Goal: Task Accomplishment & Management: Use online tool/utility

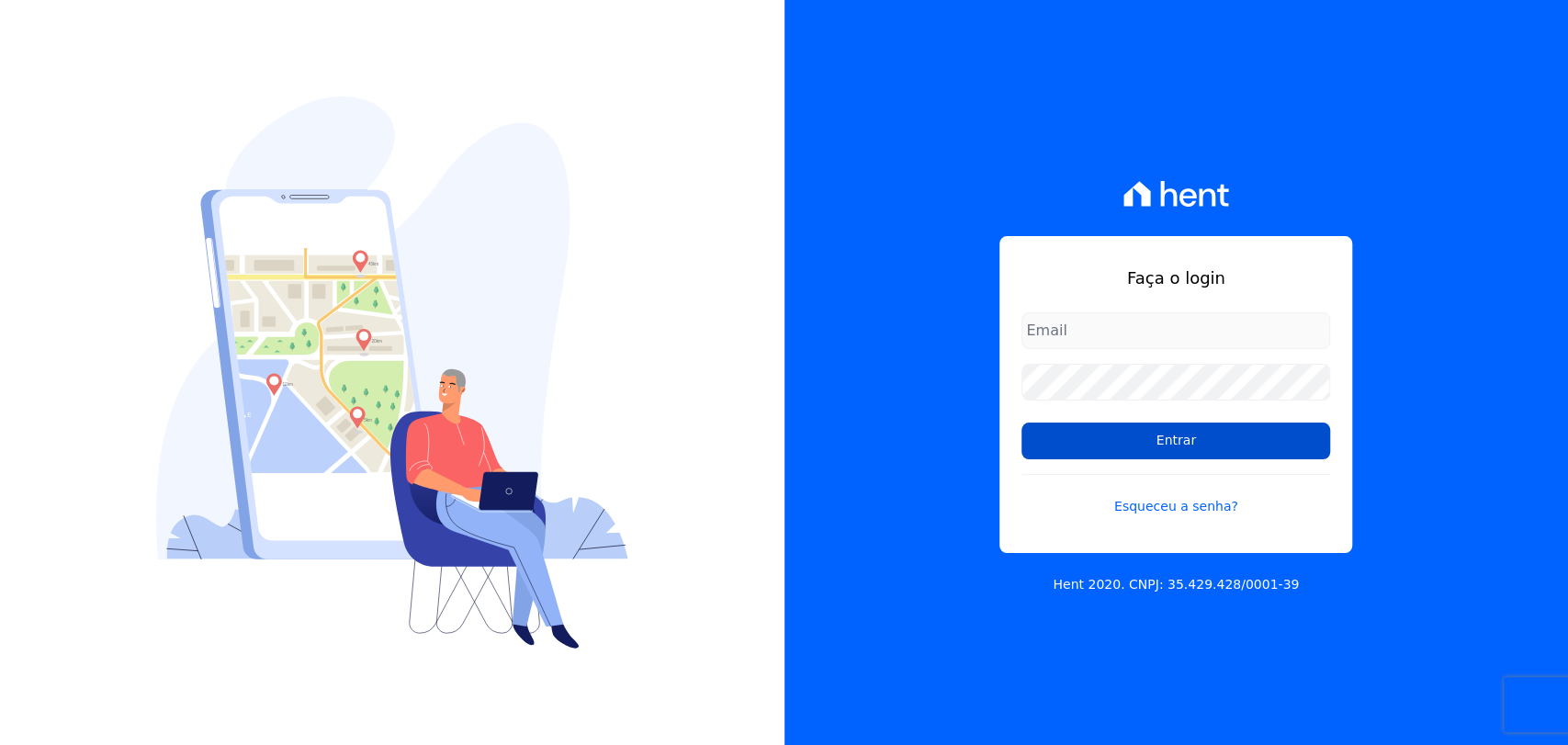
type input "andreza.sousa@grupoctv.com.br"
click at [1183, 445] on input "Entrar" at bounding box center [1175, 441] width 308 height 36
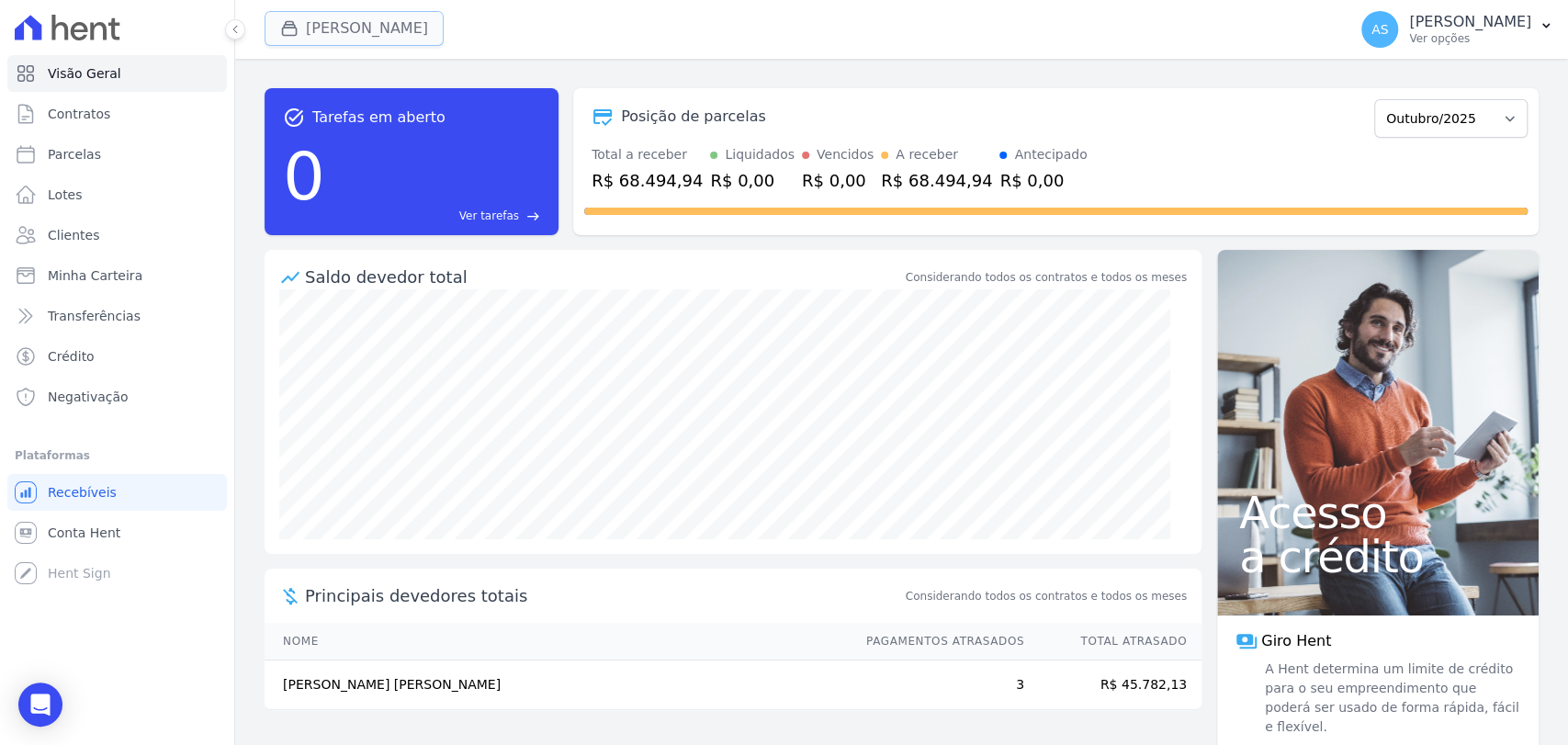
click at [337, 18] on button "[PERSON_NAME]" at bounding box center [354, 28] width 180 height 35
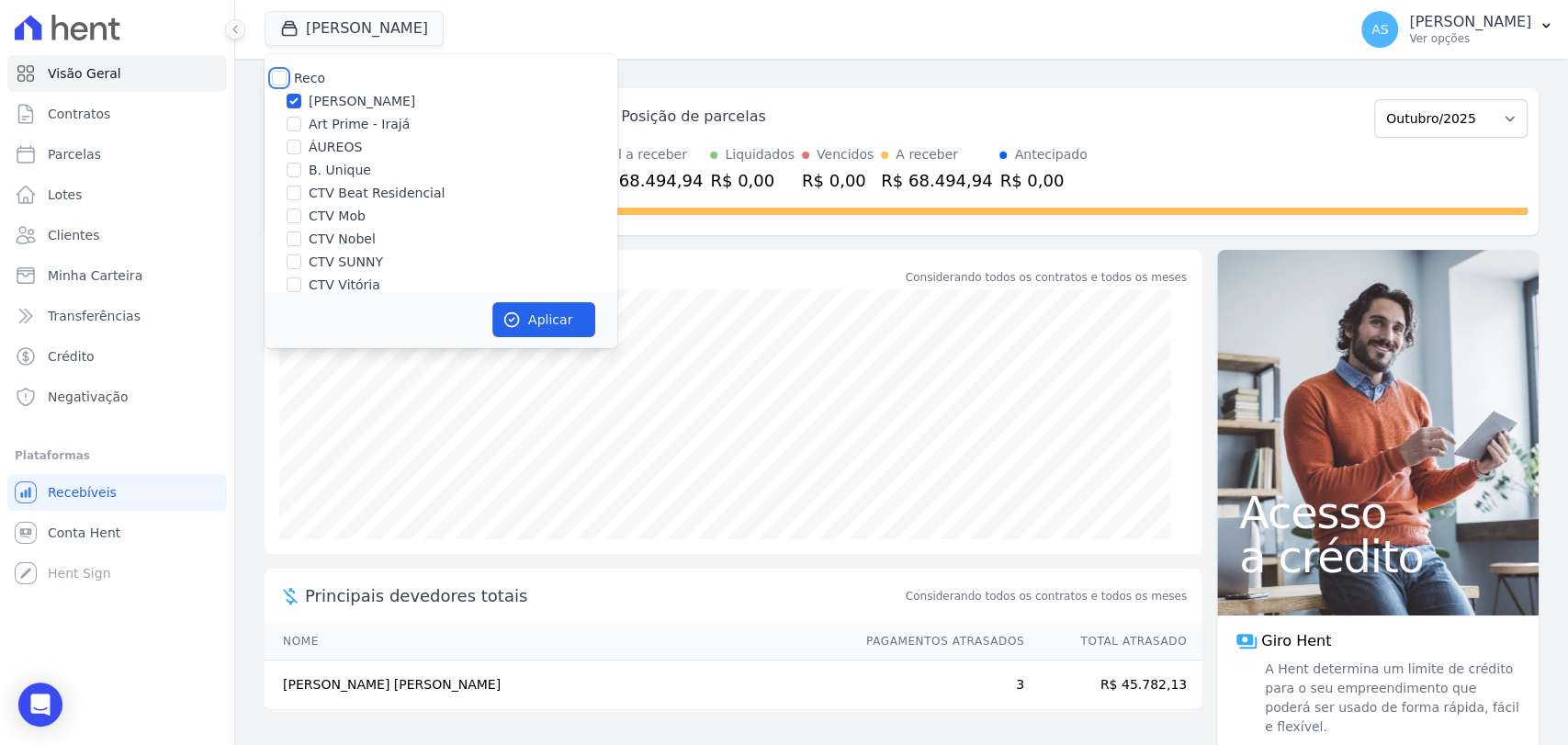
click at [276, 76] on input "Reco" at bounding box center [278, 78] width 14 height 14
checkbox input "true"
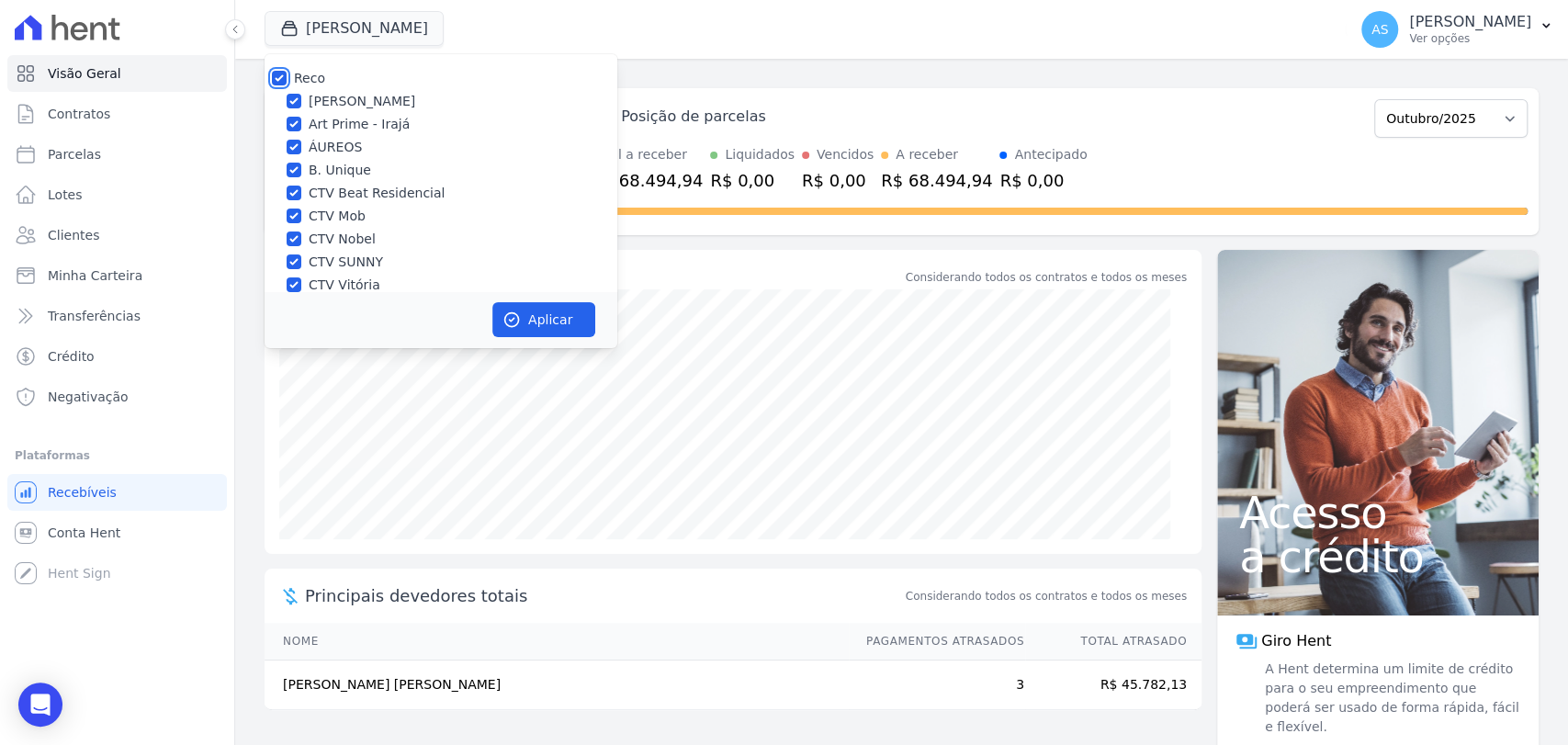
checkbox input "true"
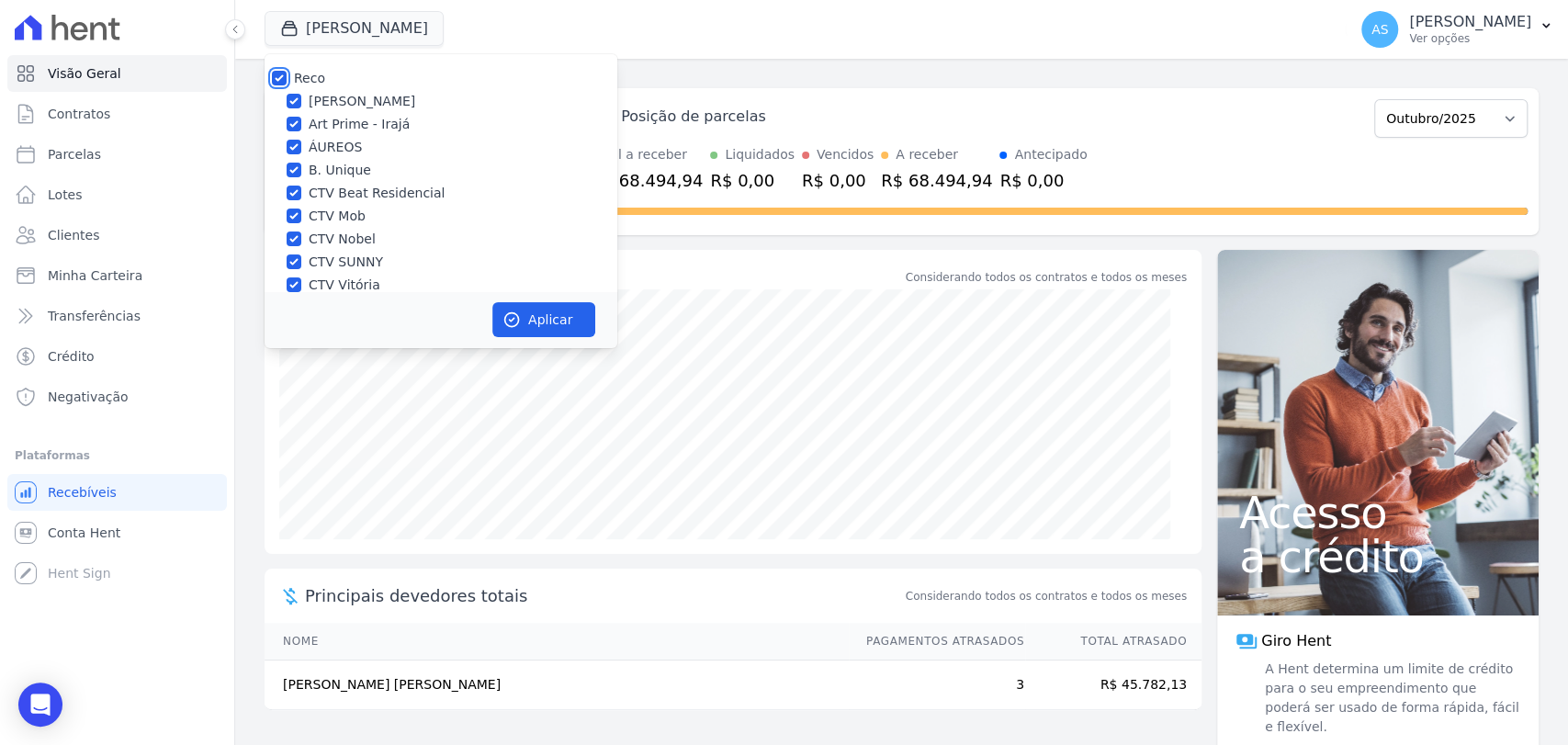
checkbox input "true"
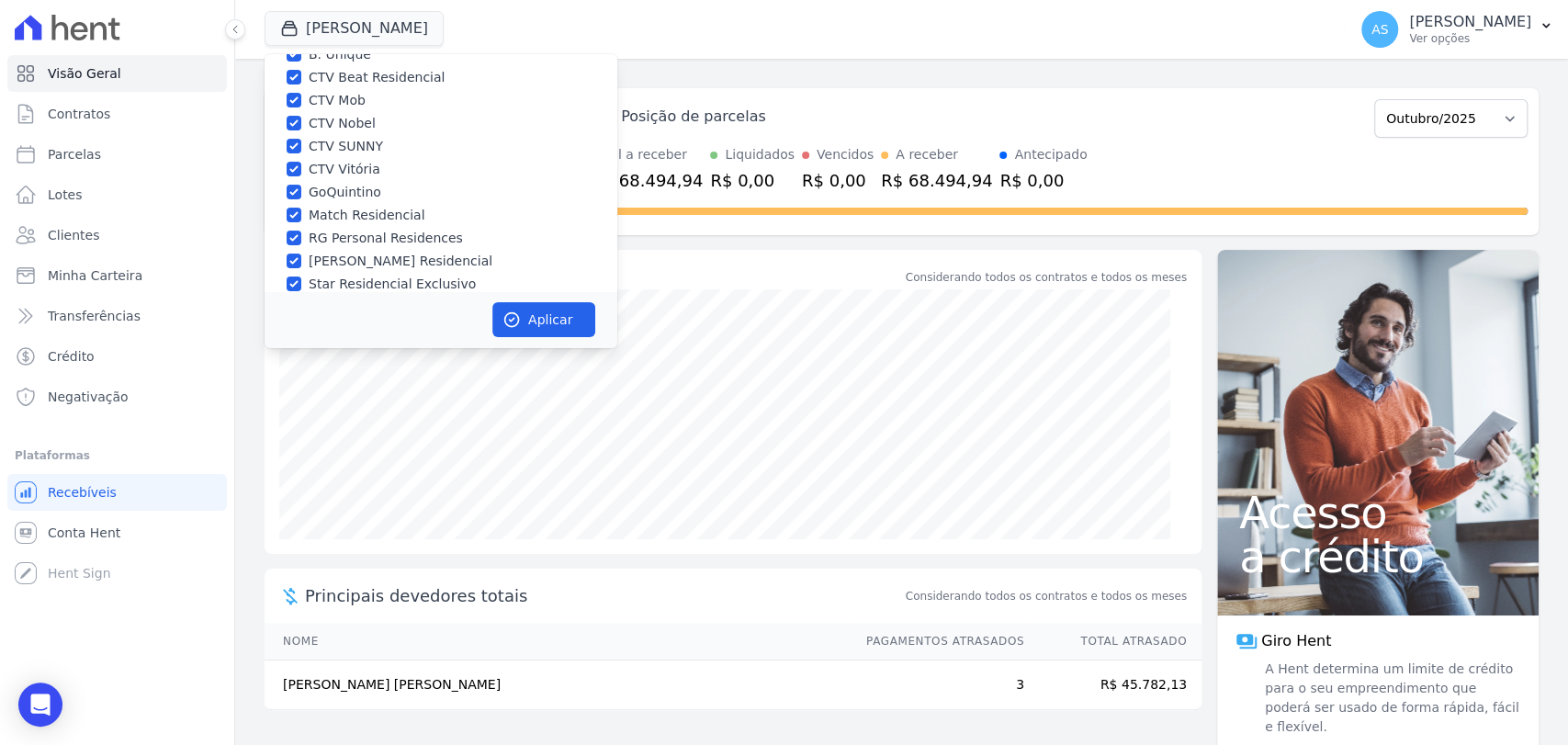
scroll to position [175, 0]
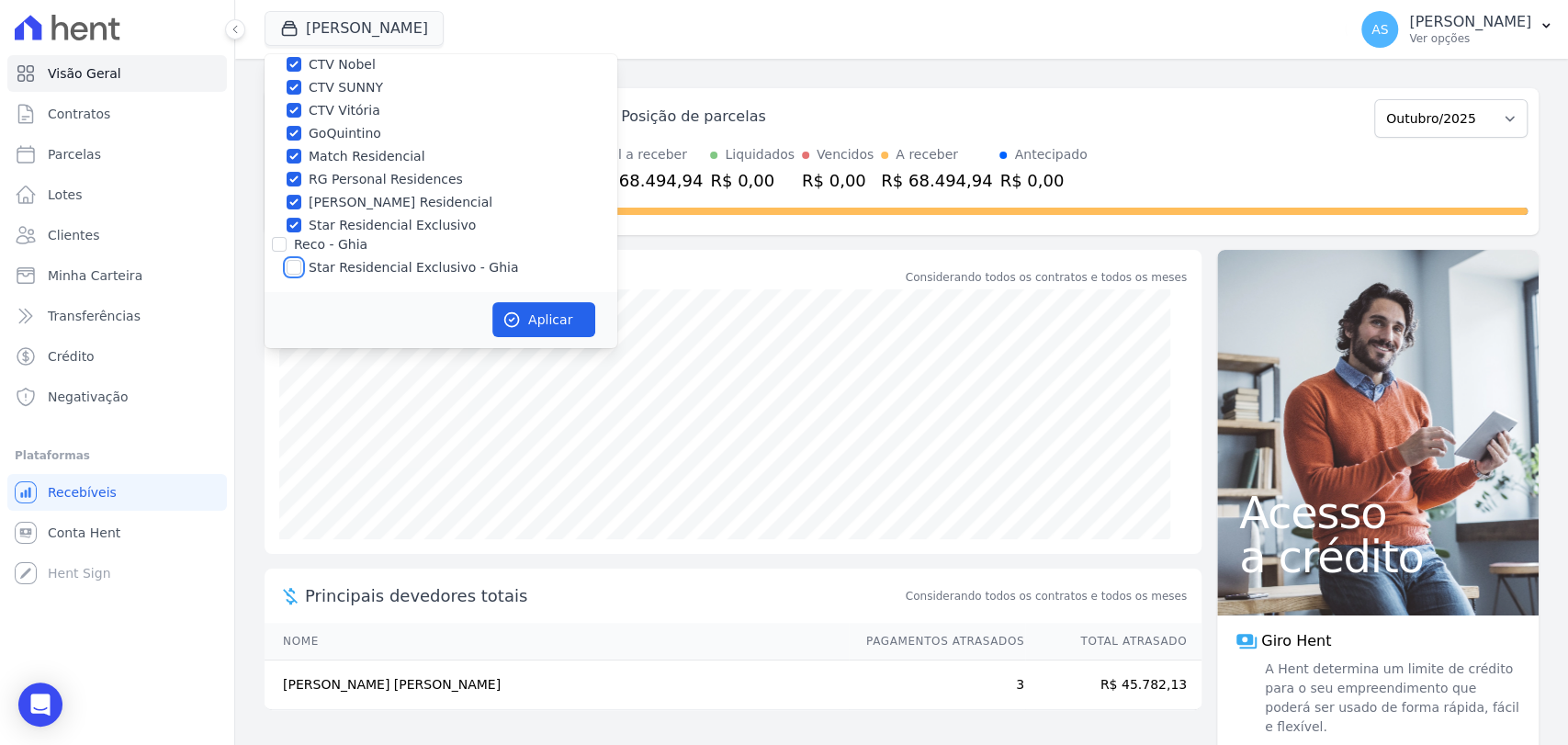
click at [291, 266] on input "Star Residencial Exclusivo - Ghia" at bounding box center [293, 267] width 14 height 14
checkbox input "true"
click at [557, 314] on button "Aplicar" at bounding box center [543, 320] width 103 height 35
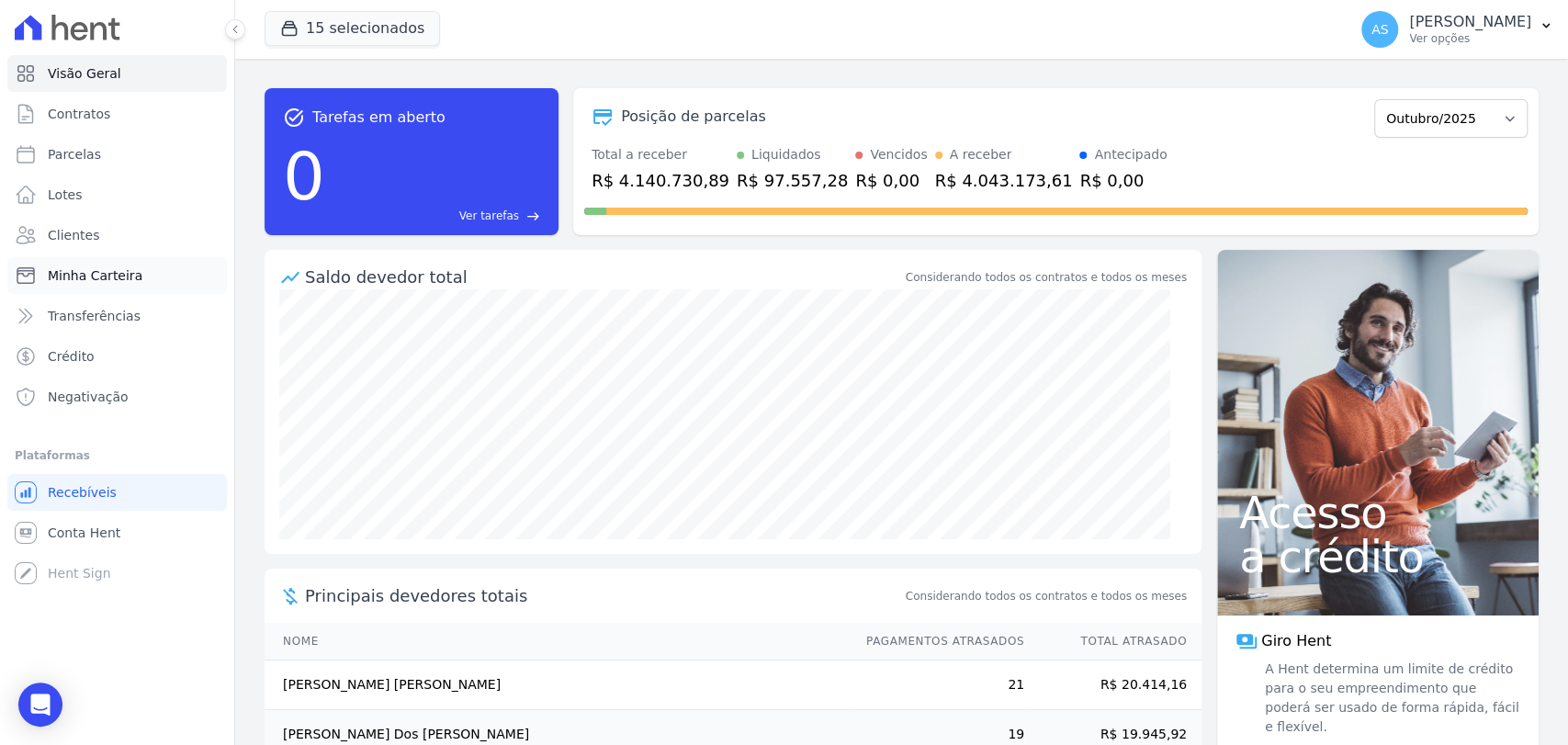
click at [86, 267] on span "Minha Carteira" at bounding box center [95, 275] width 95 height 18
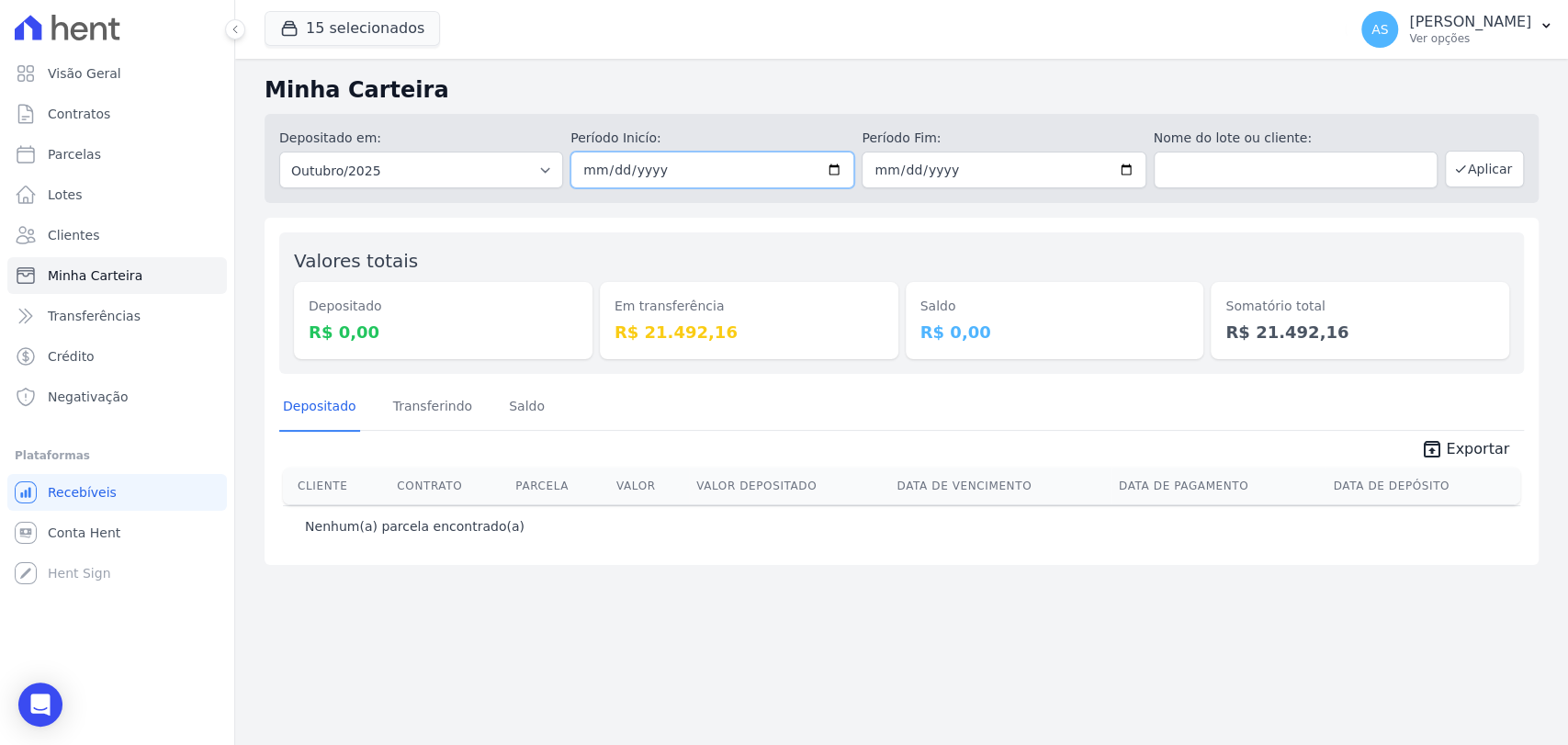
click at [836, 168] on input "[DATE]" at bounding box center [712, 170] width 284 height 36
type input "2025-09-30"
click at [1135, 167] on input "[DATE]" at bounding box center [1003, 170] width 284 height 36
click at [1134, 173] on input "2025-10-30" at bounding box center [1003, 170] width 284 height 36
type input "2025-09-30"
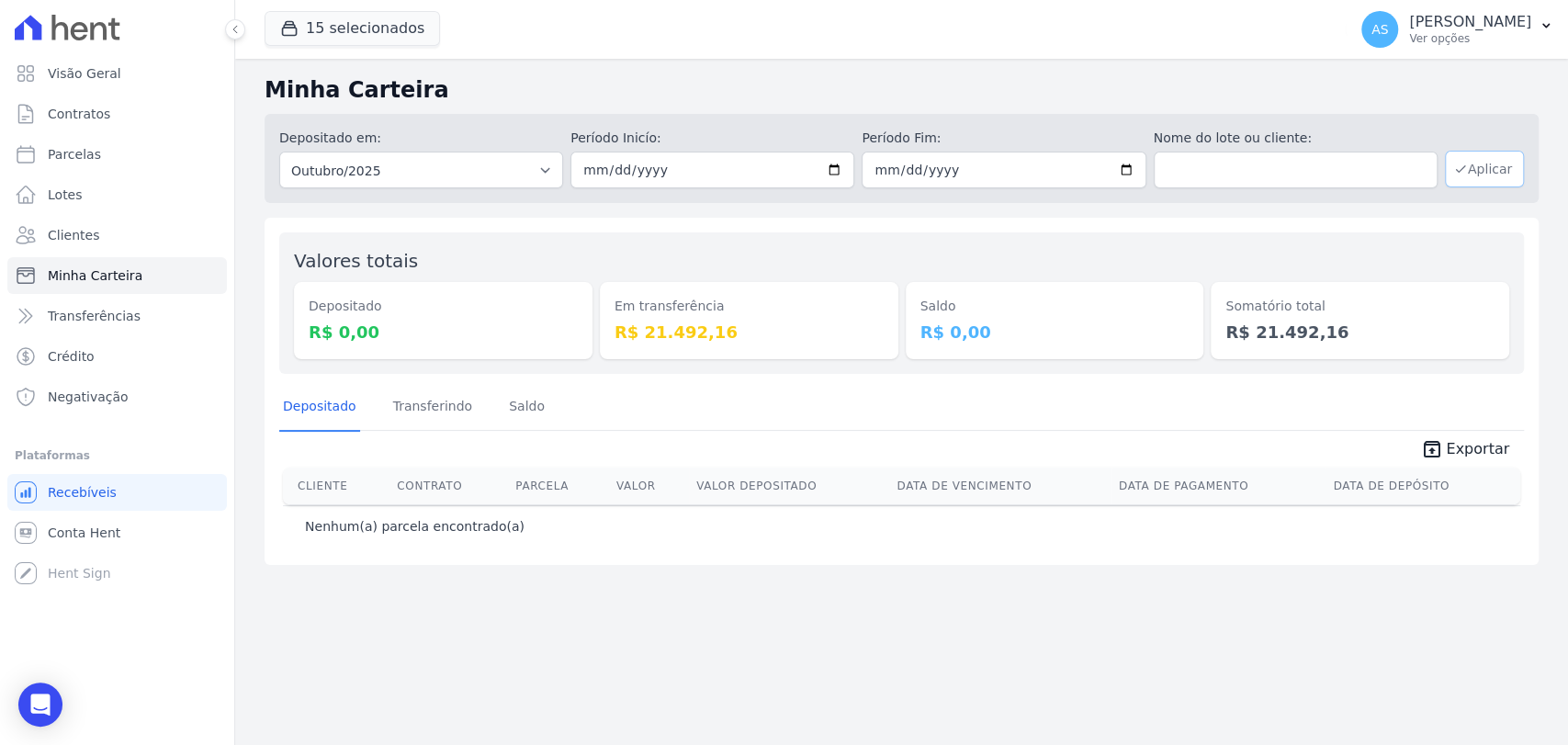
click at [1496, 172] on button "Aplicar" at bounding box center [1484, 169] width 79 height 36
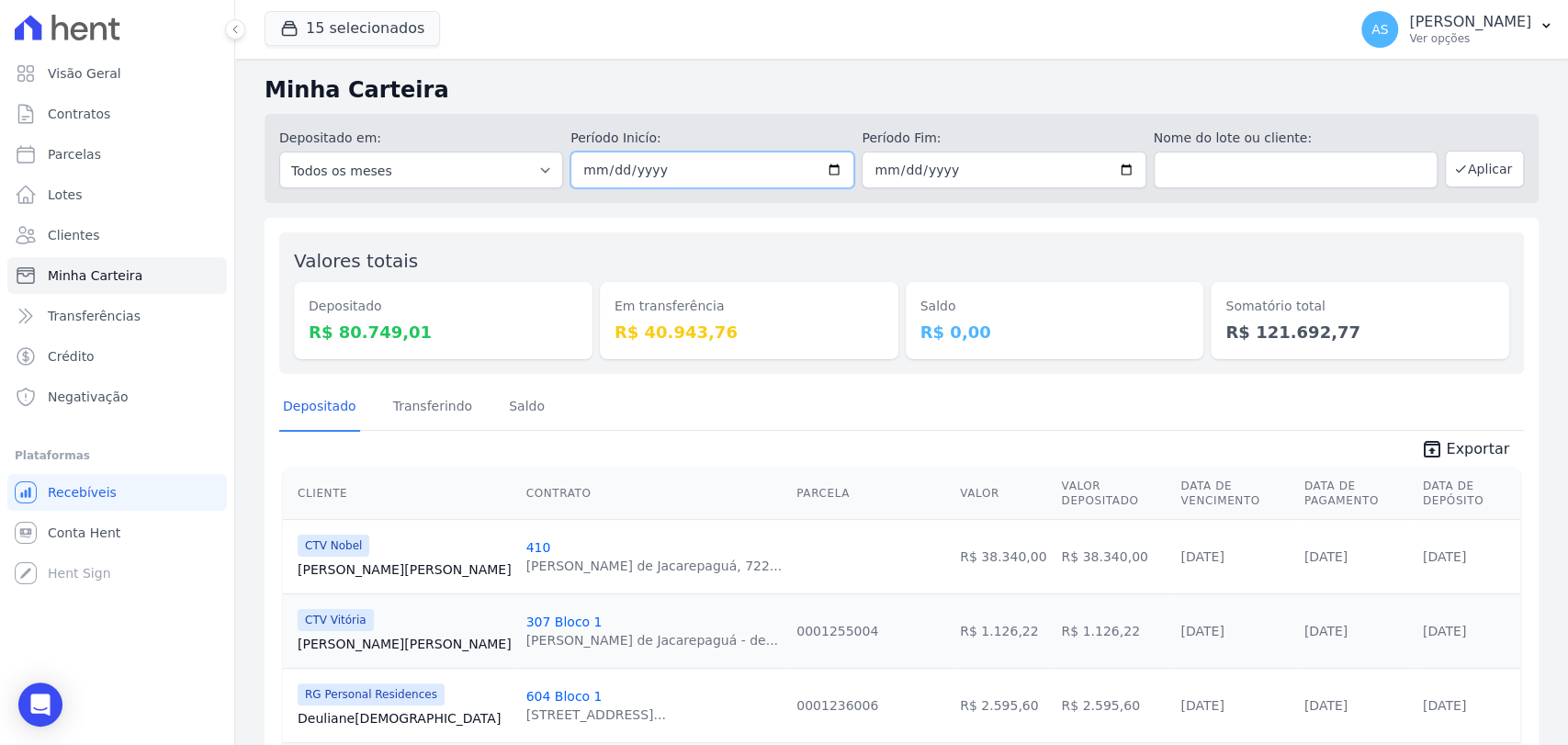
click at [826, 167] on input "[DATE]" at bounding box center [712, 170] width 284 height 36
type input "[DATE]"
click at [1116, 169] on input "[DATE]" at bounding box center [1003, 170] width 284 height 36
type input "[DATE]"
click at [1463, 170] on button "Aplicar" at bounding box center [1484, 169] width 79 height 36
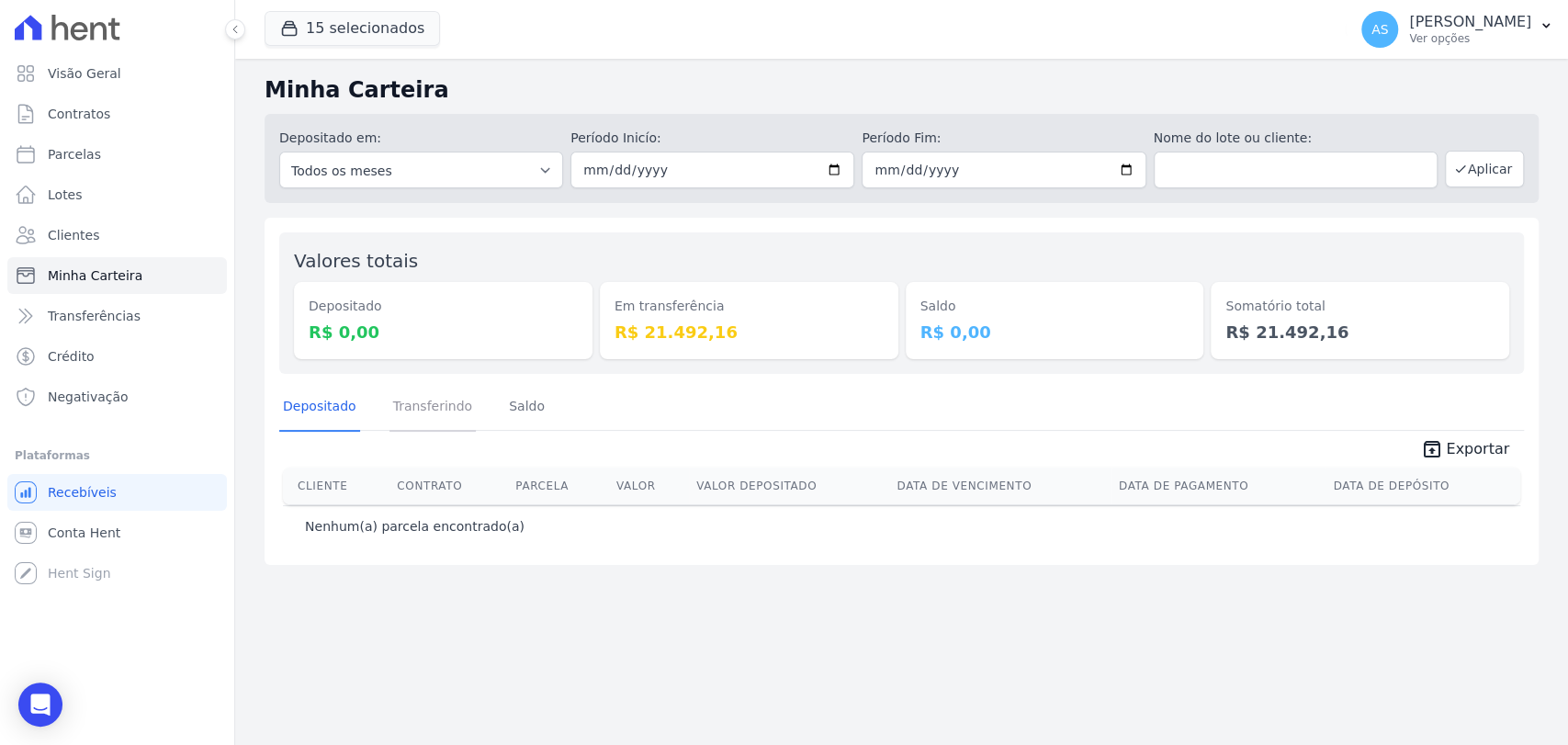
click at [432, 405] on link "Transferindo" at bounding box center [433, 408] width 87 height 48
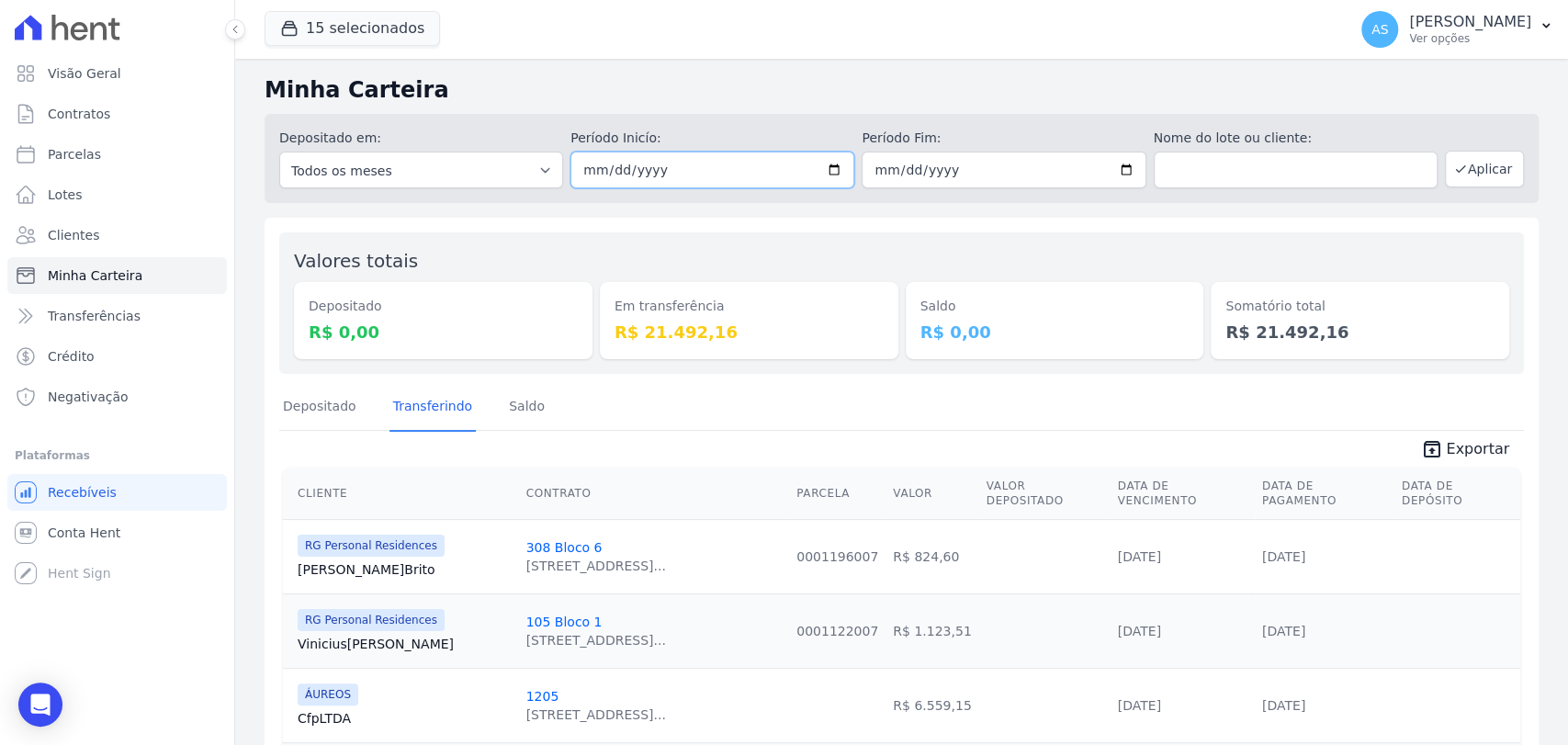
click at [826, 171] on input "[DATE]" at bounding box center [712, 170] width 284 height 36
type input "[DATE]"
click at [1491, 156] on button "Aplicar" at bounding box center [1484, 169] width 79 height 36
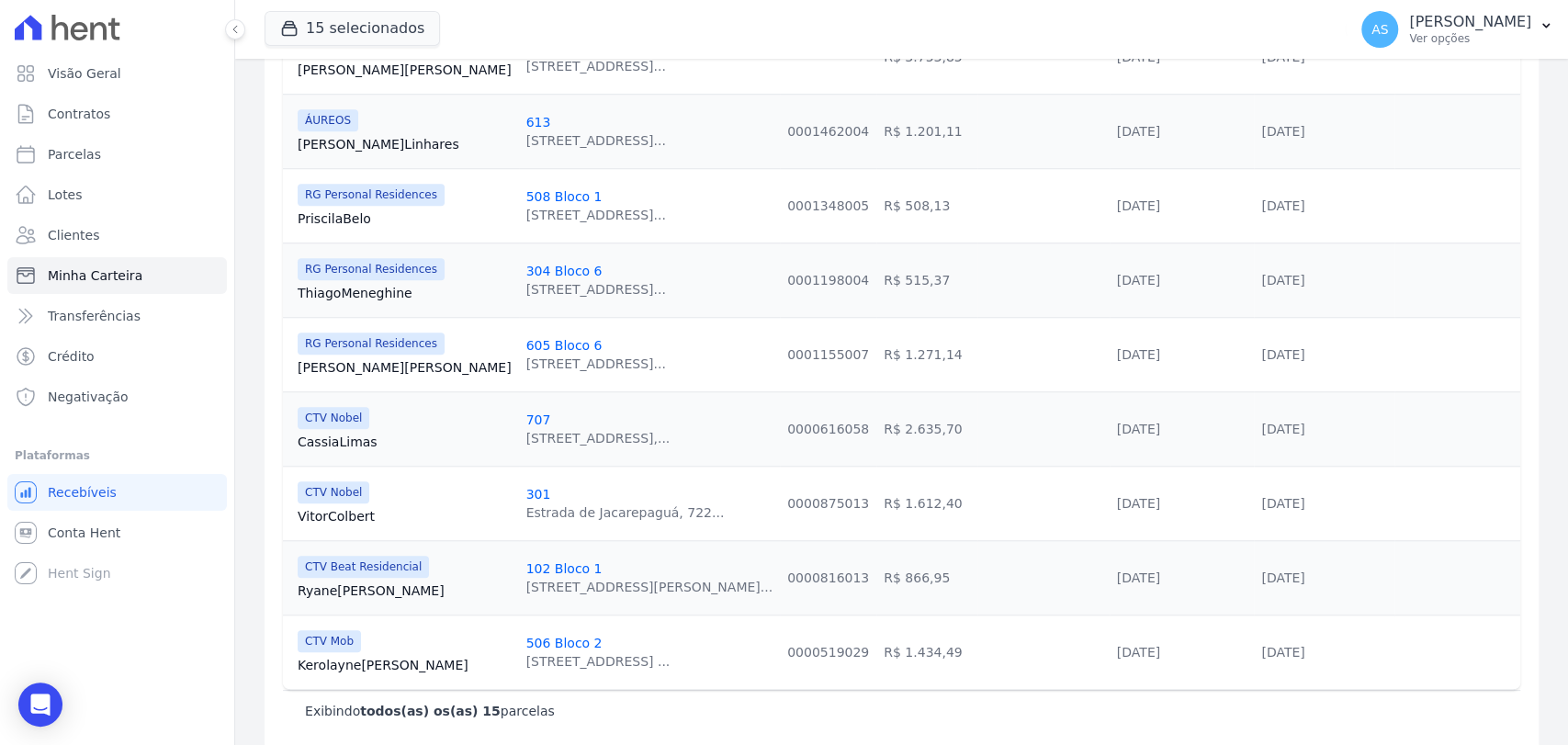
scroll to position [948, 0]
click at [56, 238] on span "Clientes" at bounding box center [74, 234] width 52 height 18
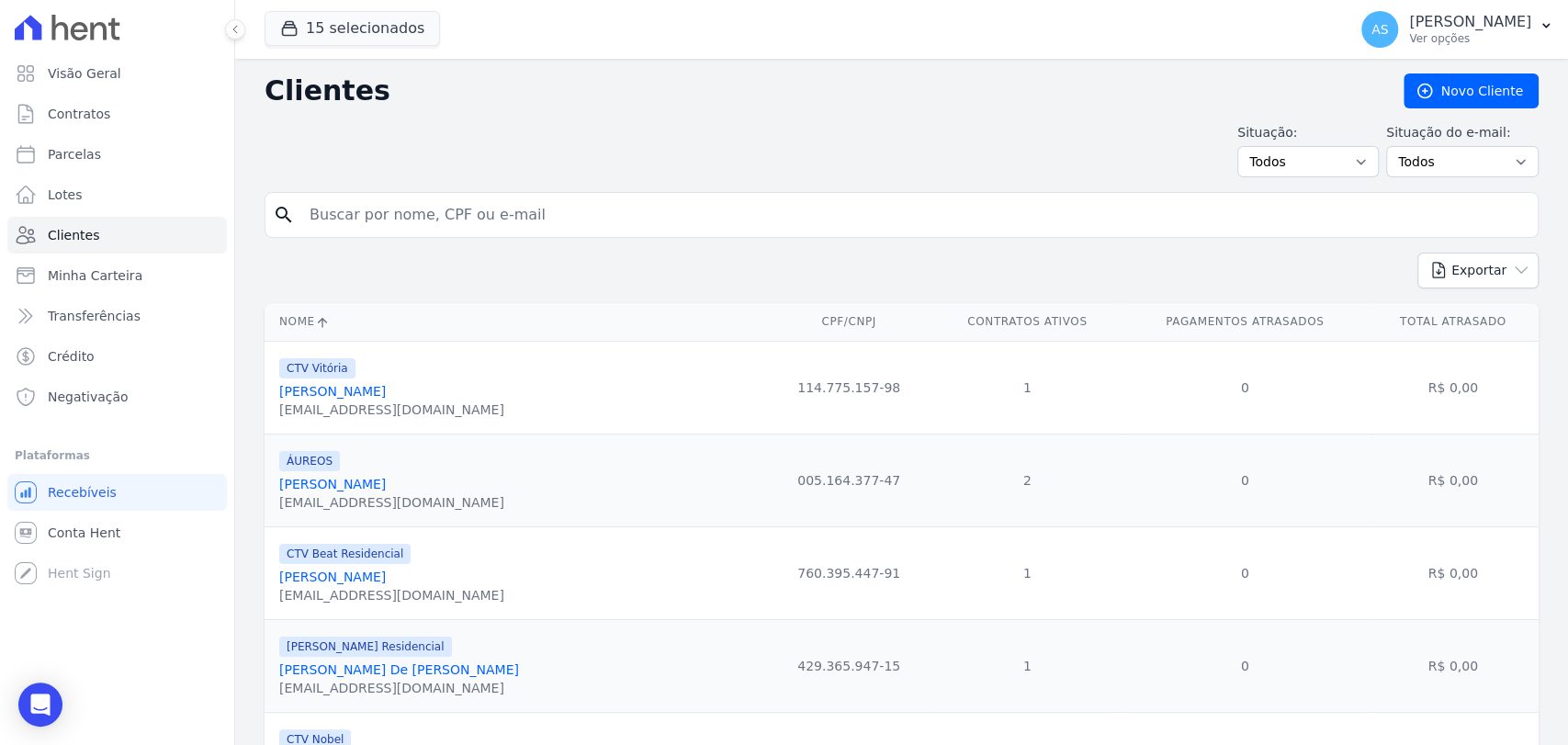
click at [324, 213] on input "search" at bounding box center [914, 215] width 1232 height 36
type input "hort"
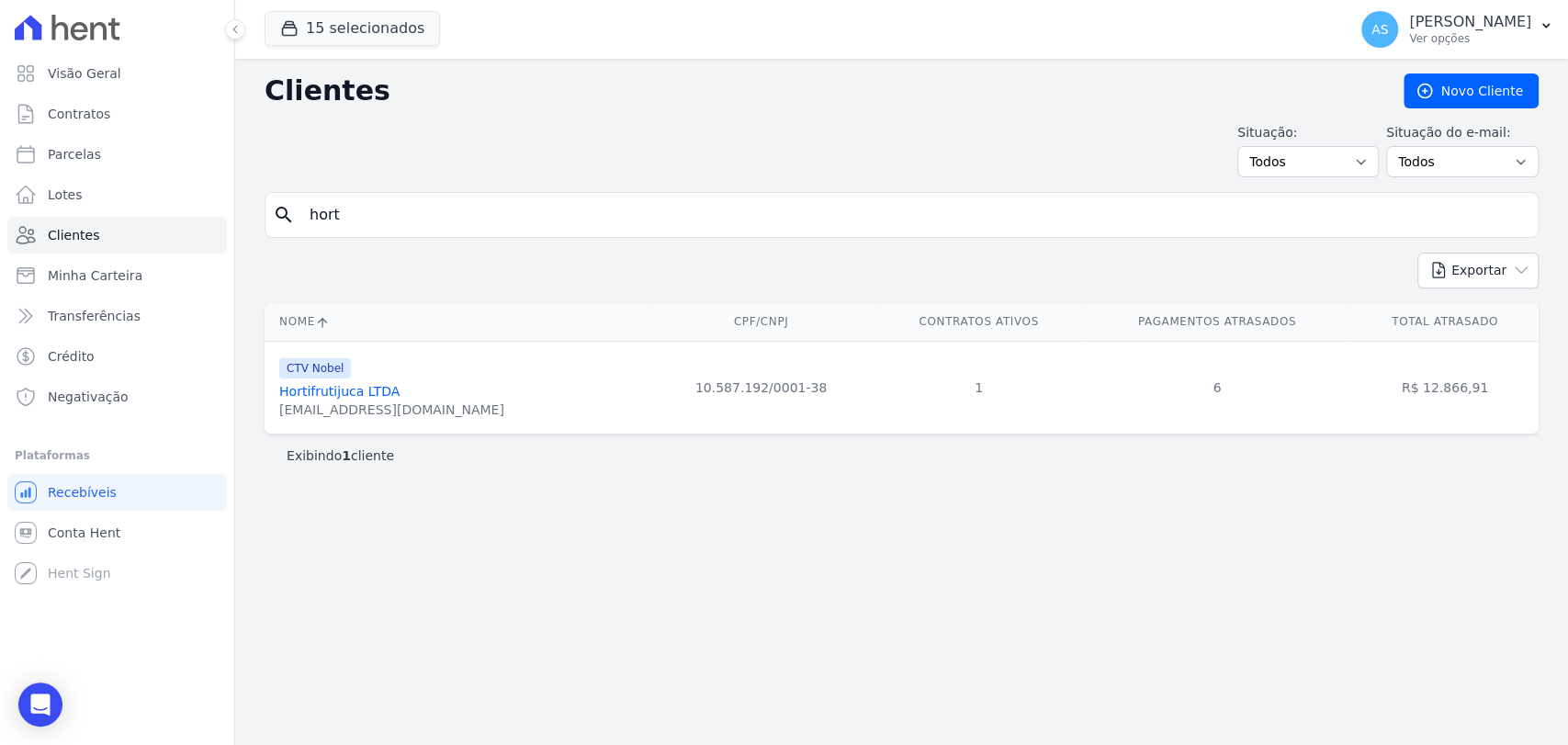
click at [325, 398] on link "Hortifrutijuca LTDA" at bounding box center [339, 391] width 120 height 14
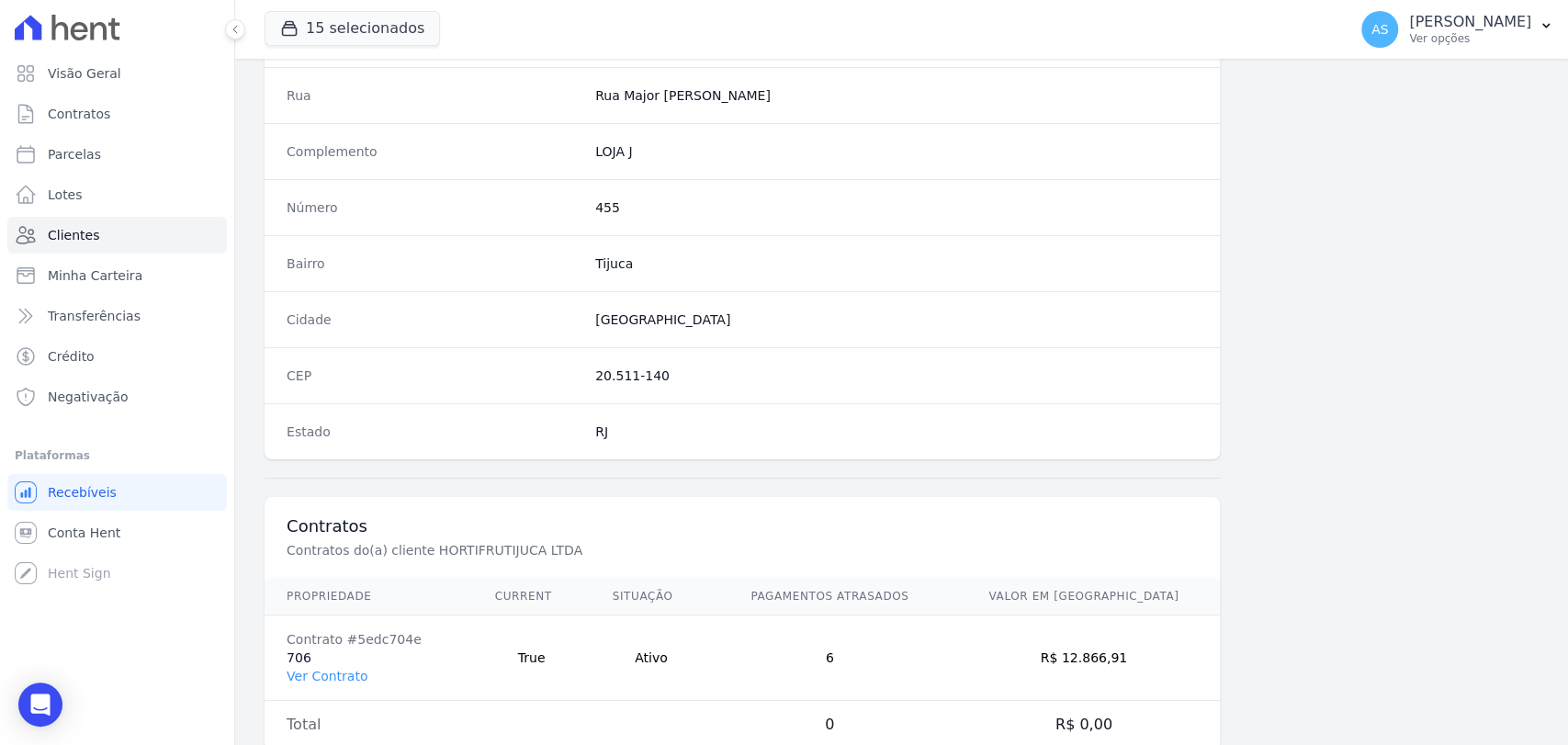
scroll to position [970, 0]
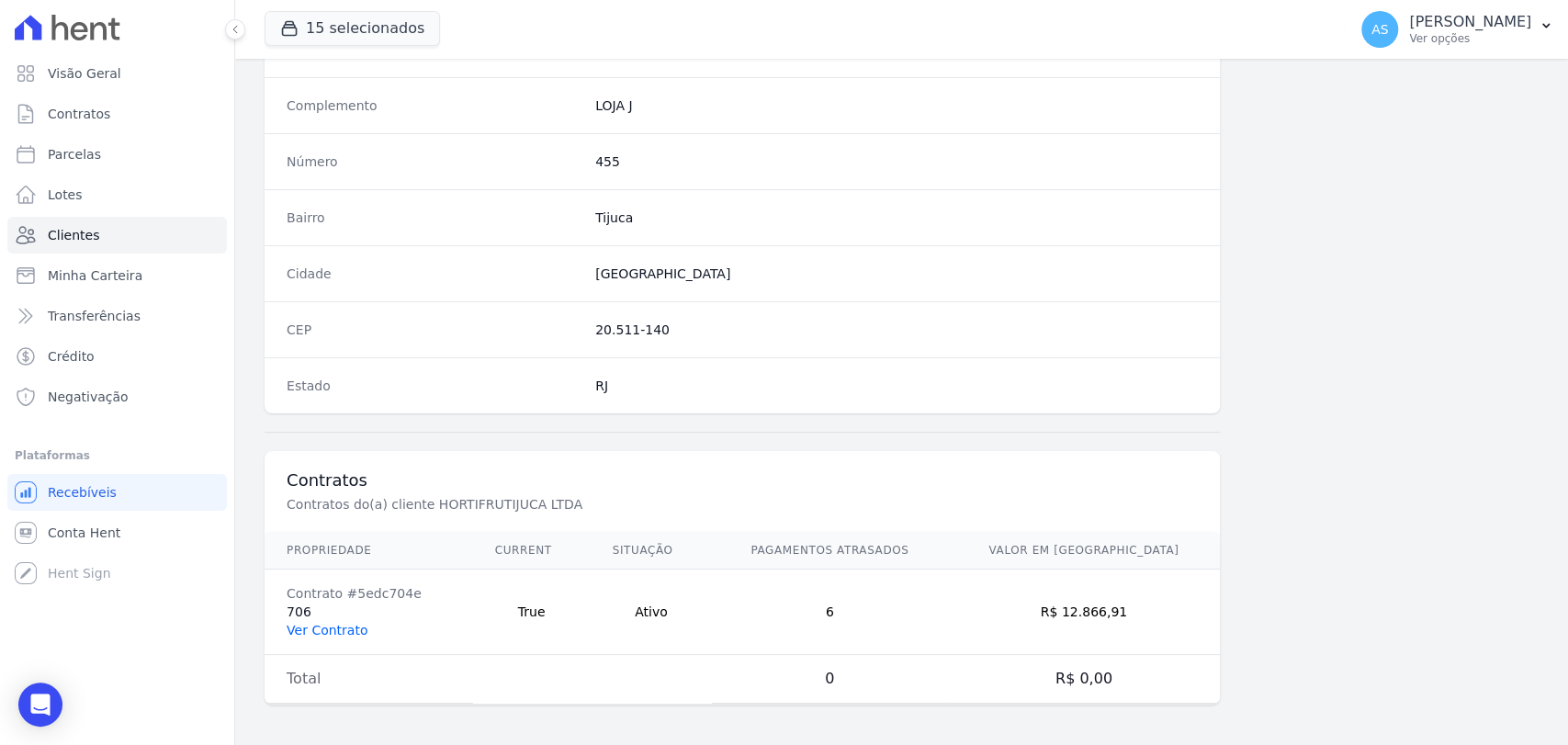
click at [324, 628] on link "Ver Contrato" at bounding box center [326, 630] width 81 height 14
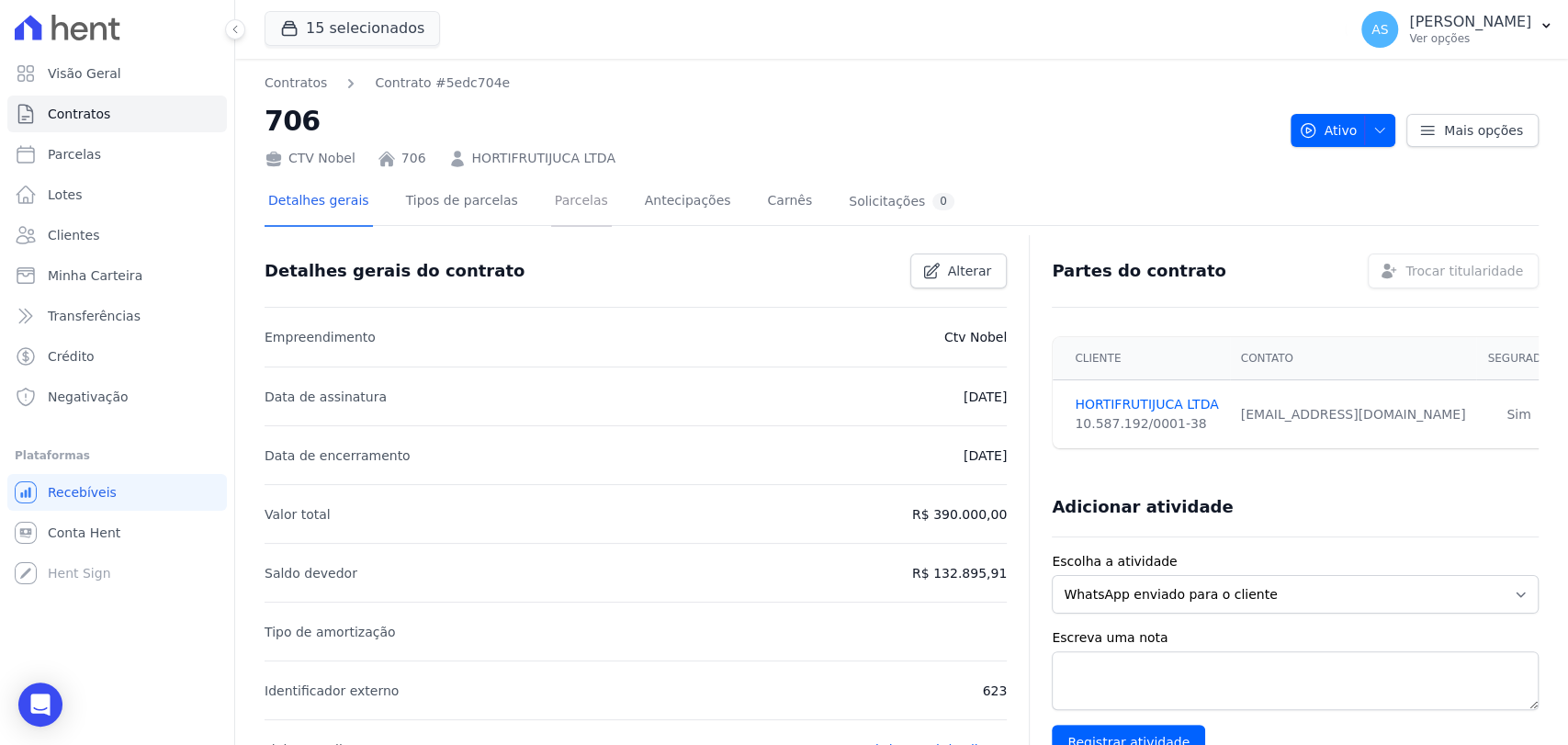
click at [554, 203] on link "Parcelas" at bounding box center [581, 203] width 60 height 49
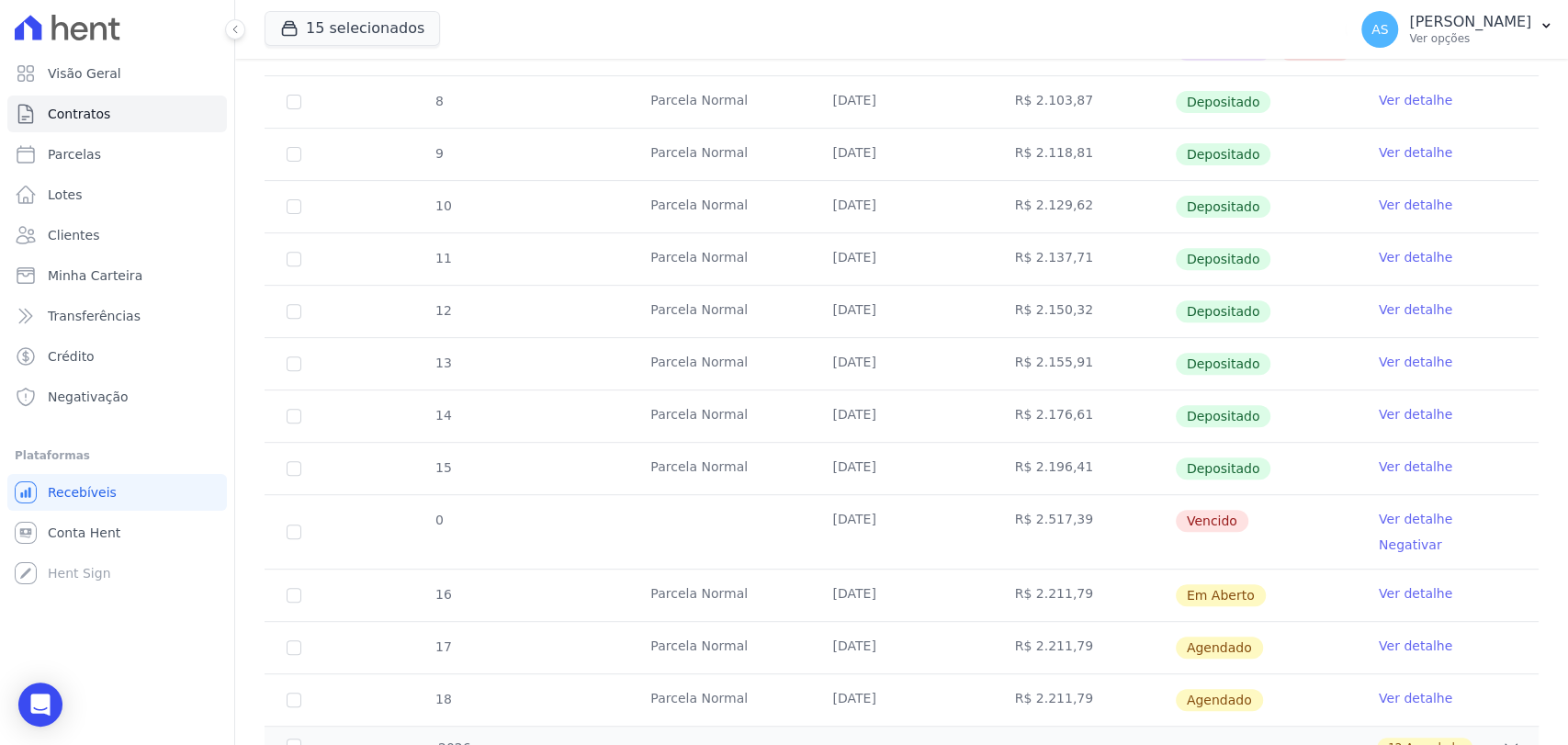
scroll to position [408, 0]
click at [1413, 252] on link "Ver detalhe" at bounding box center [1415, 255] width 74 height 18
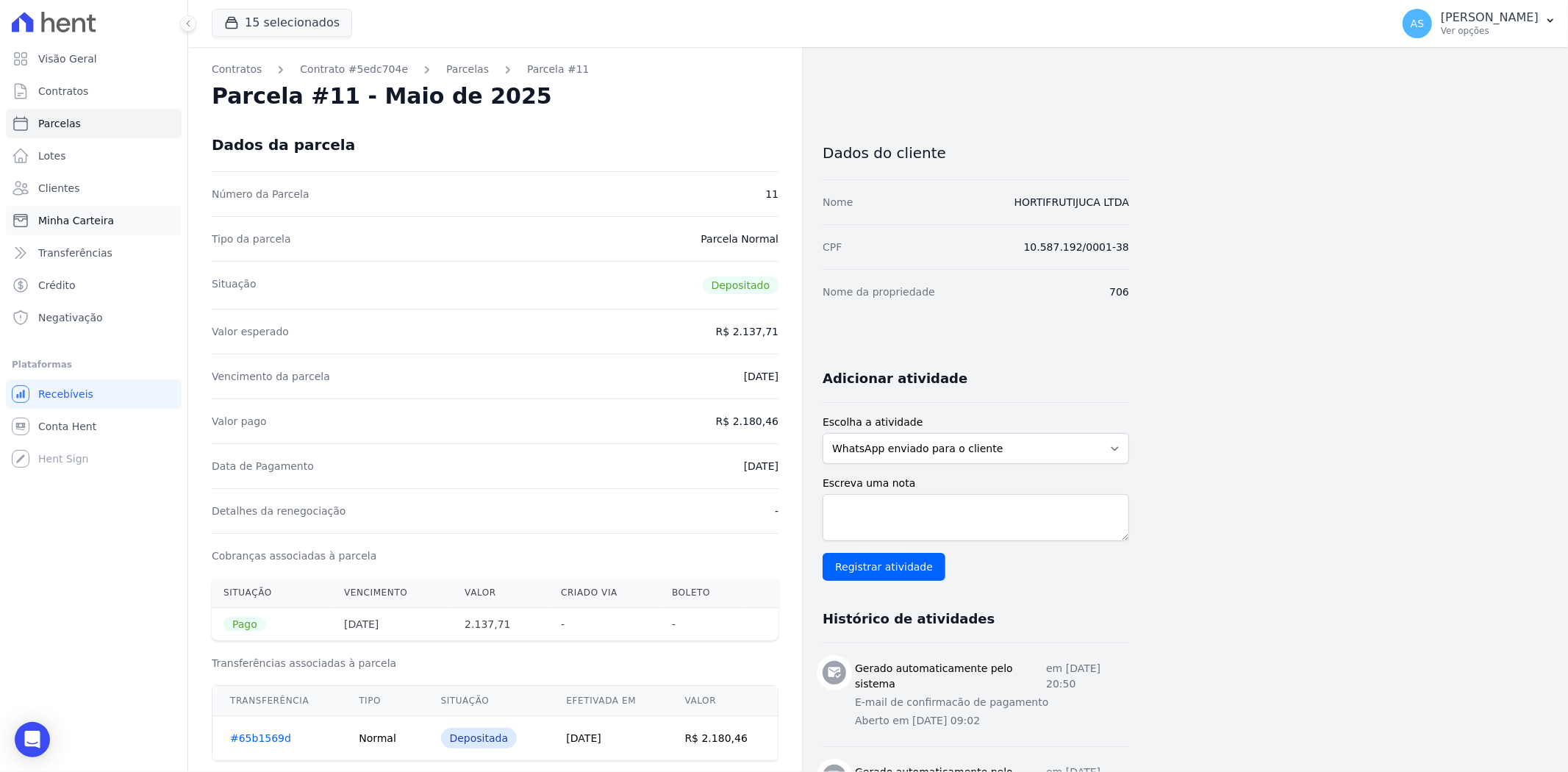
click at [42, 211] on link "Minha Carteira" at bounding box center [94, 220] width 176 height 29
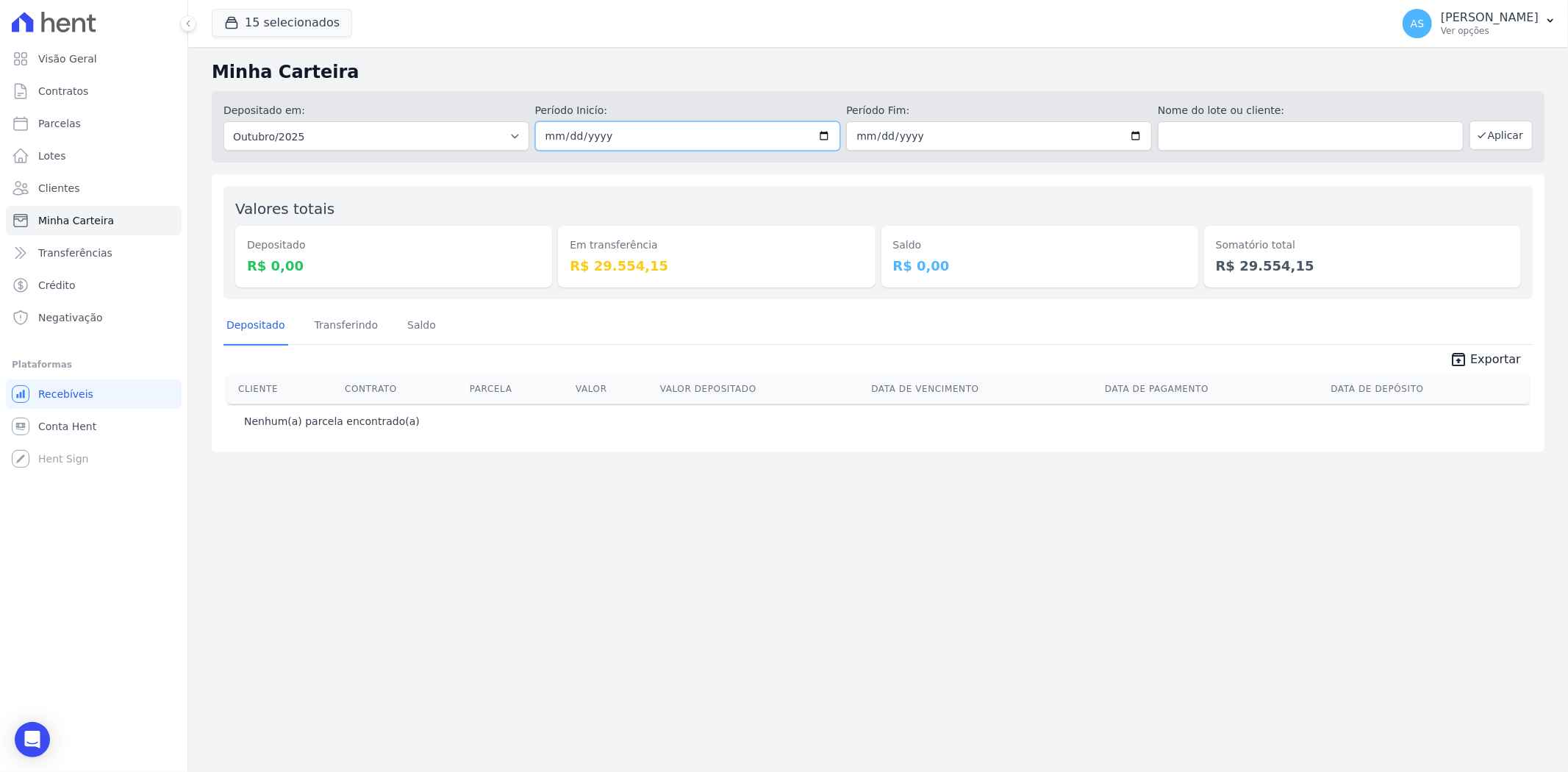
click at [827, 138] on input "2025-10-01" at bounding box center [688, 136] width 306 height 29
type input "[DATE]"
click at [1254, 134] on button "Aplicar" at bounding box center [1500, 135] width 63 height 29
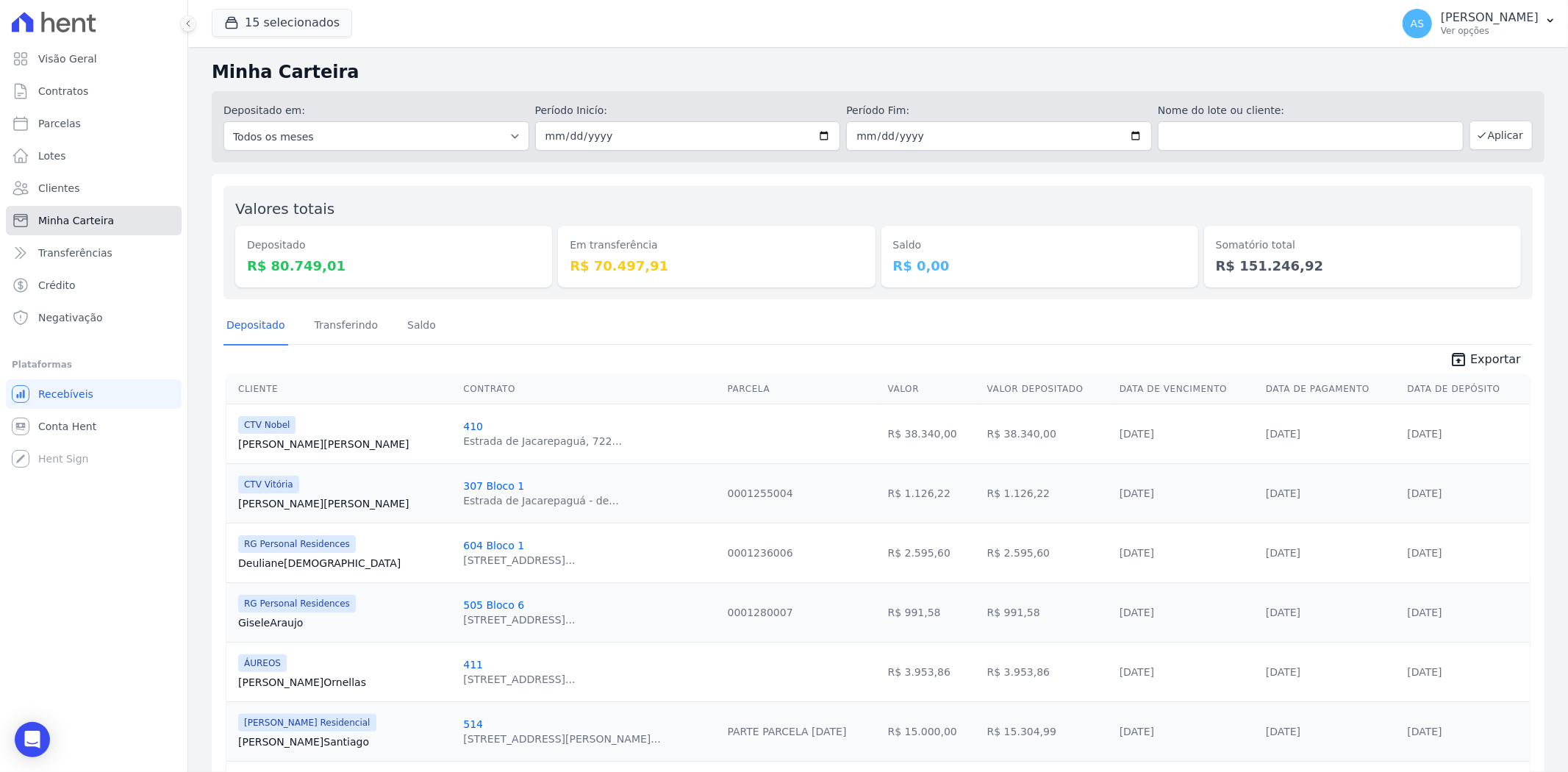
click at [138, 207] on link "Minha Carteira" at bounding box center [94, 220] width 176 height 29
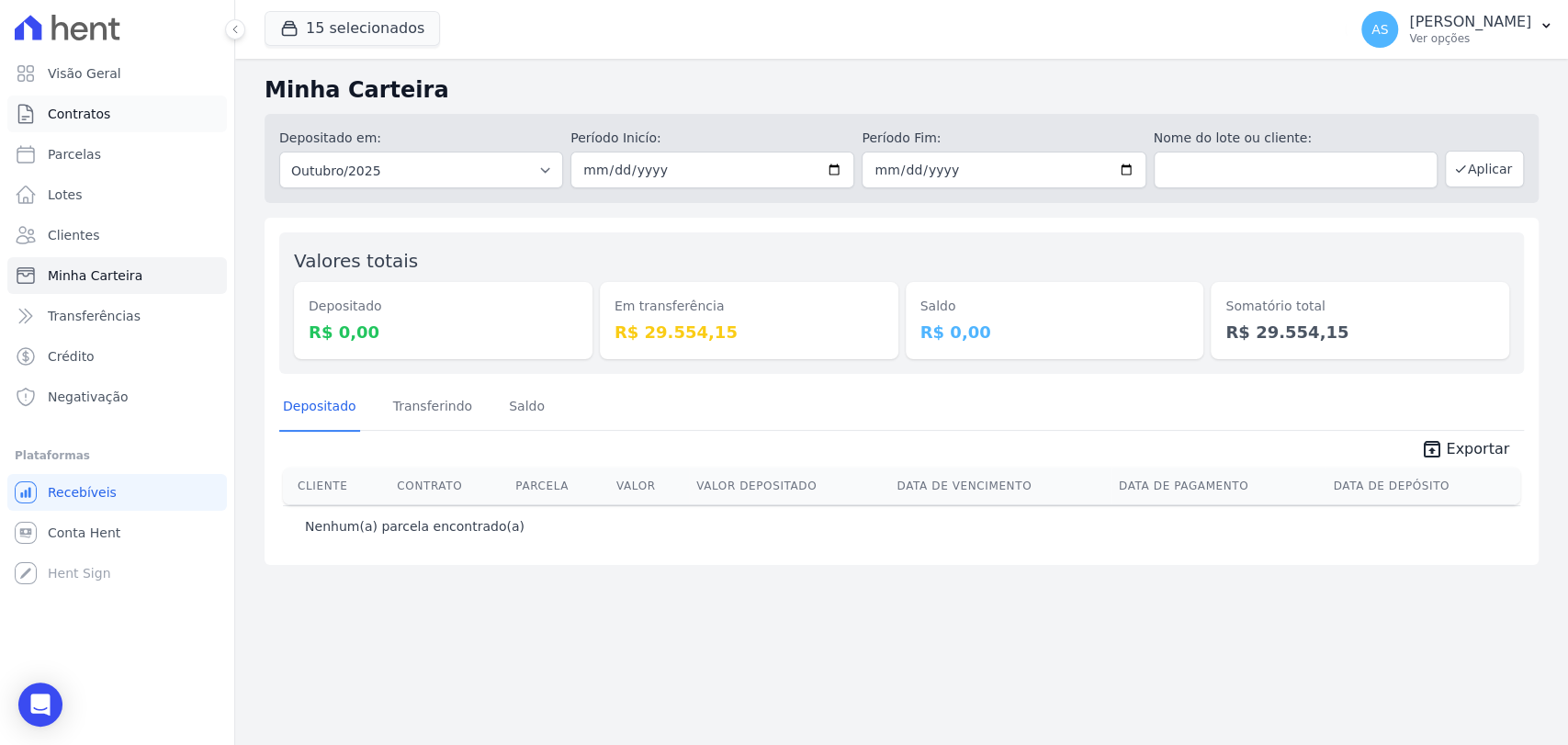
click at [69, 116] on span "Contratos" at bounding box center [79, 113] width 62 height 18
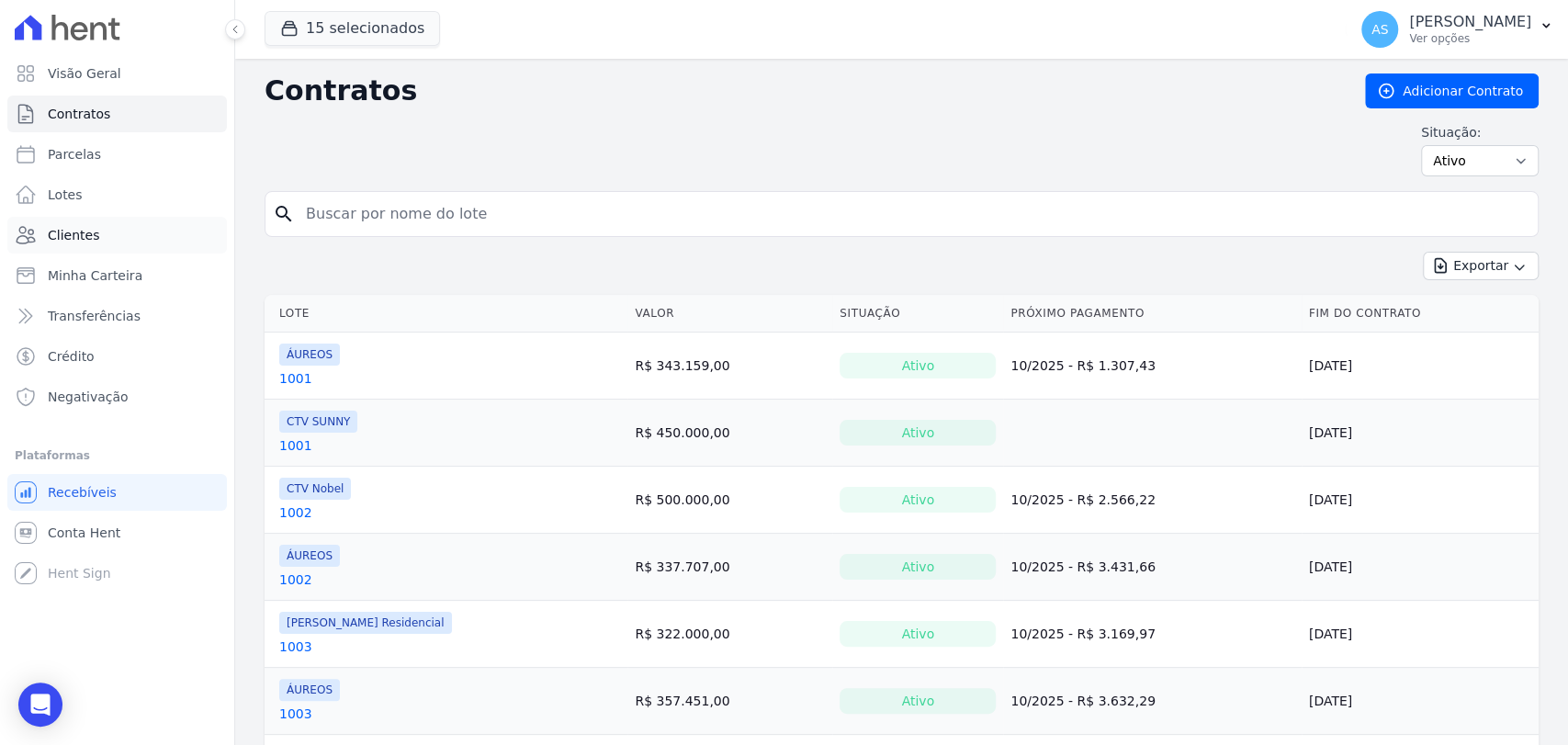
click at [74, 235] on span "Clientes" at bounding box center [74, 234] width 52 height 18
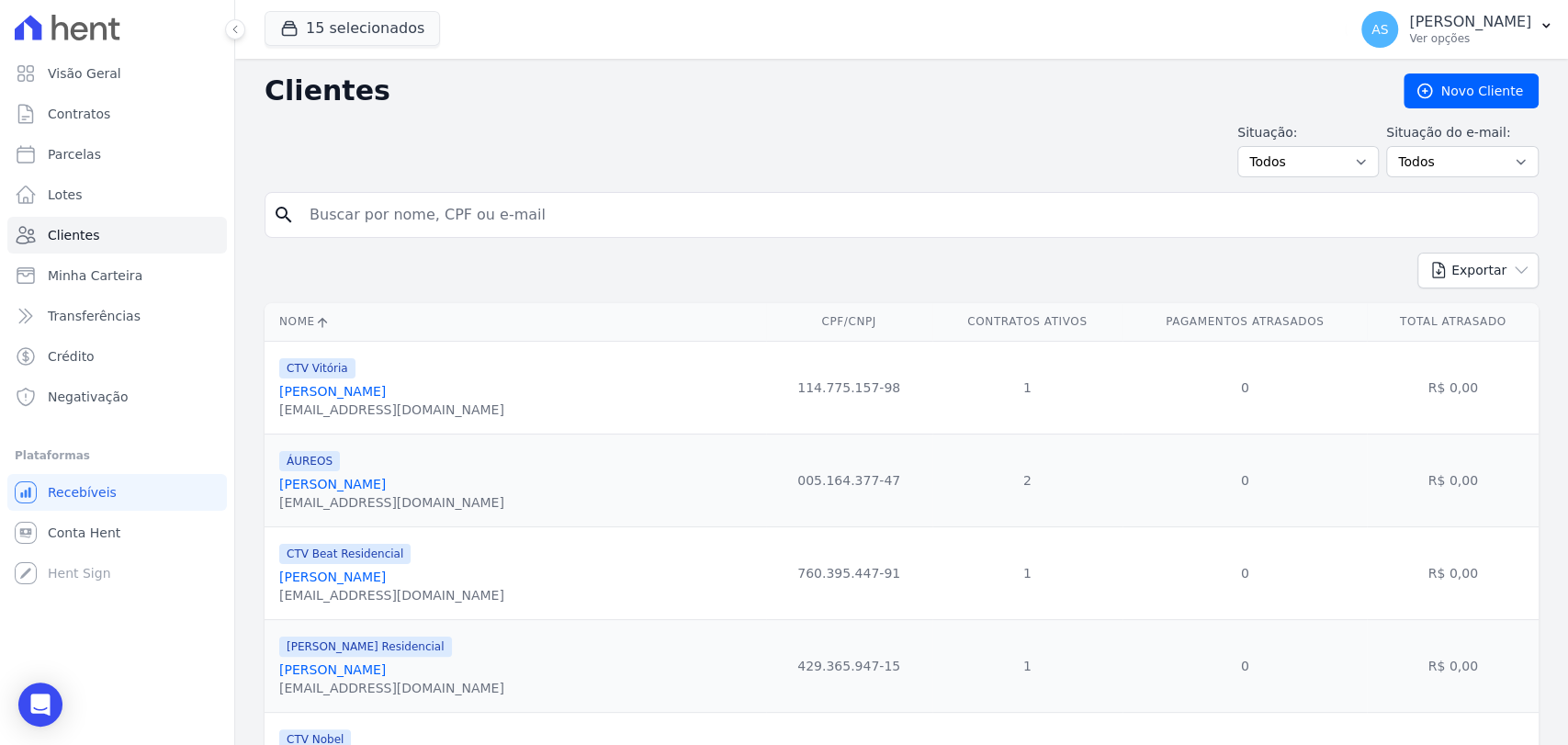
click at [328, 219] on input "search" at bounding box center [914, 215] width 1232 height 36
type input "Silvia Barreira Mendes"
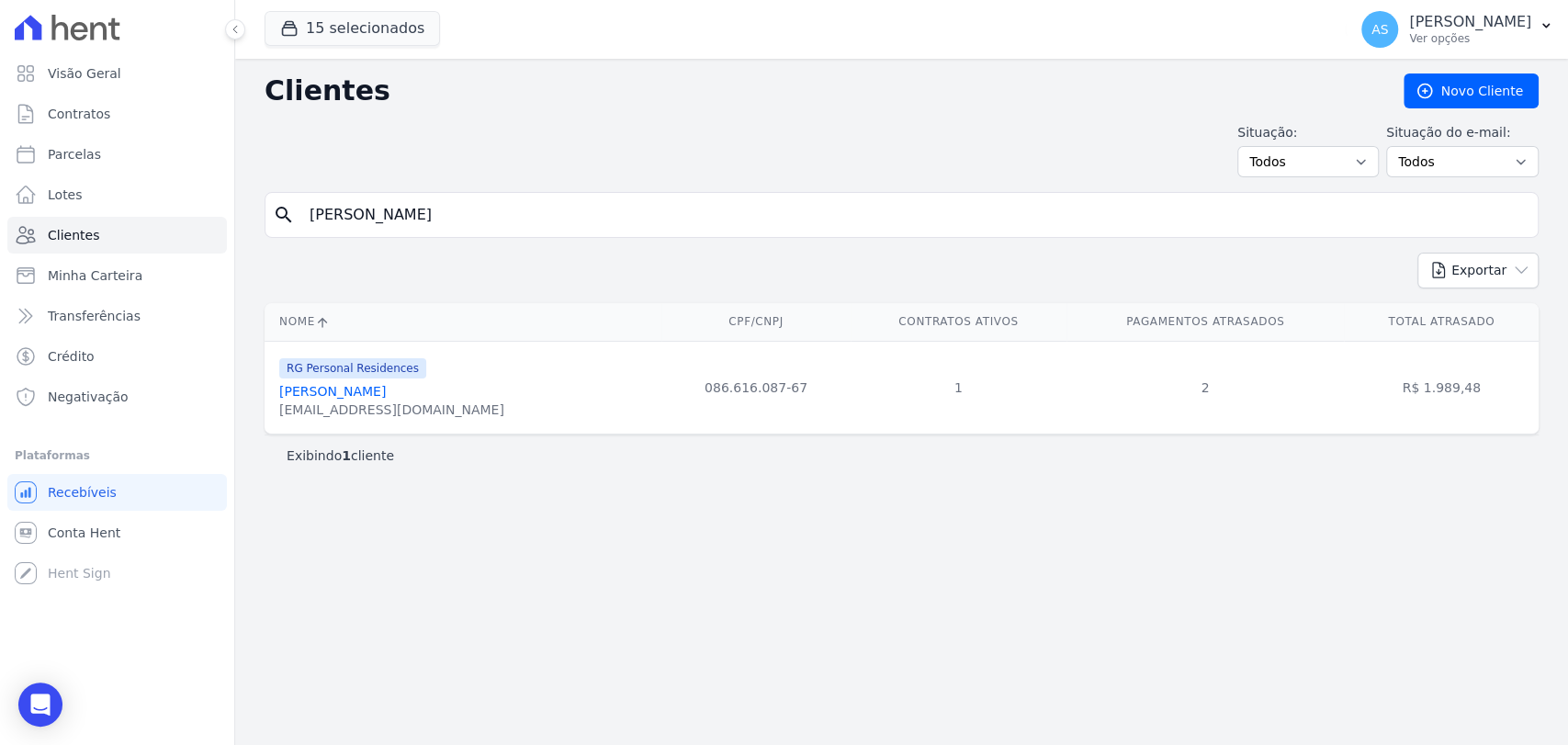
click at [329, 391] on link "Silvia Barreira Mendes" at bounding box center [332, 391] width 107 height 14
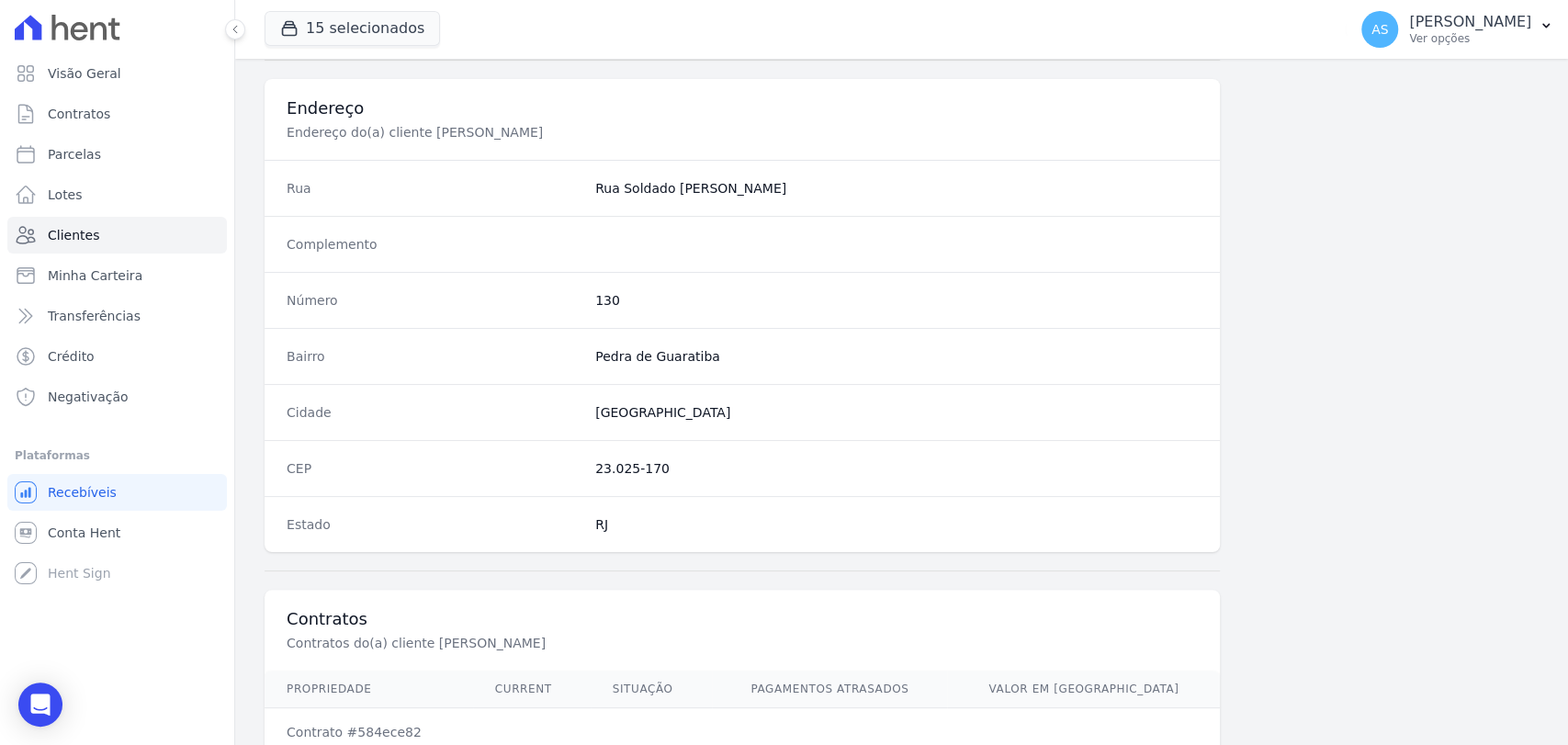
scroll to position [970, 0]
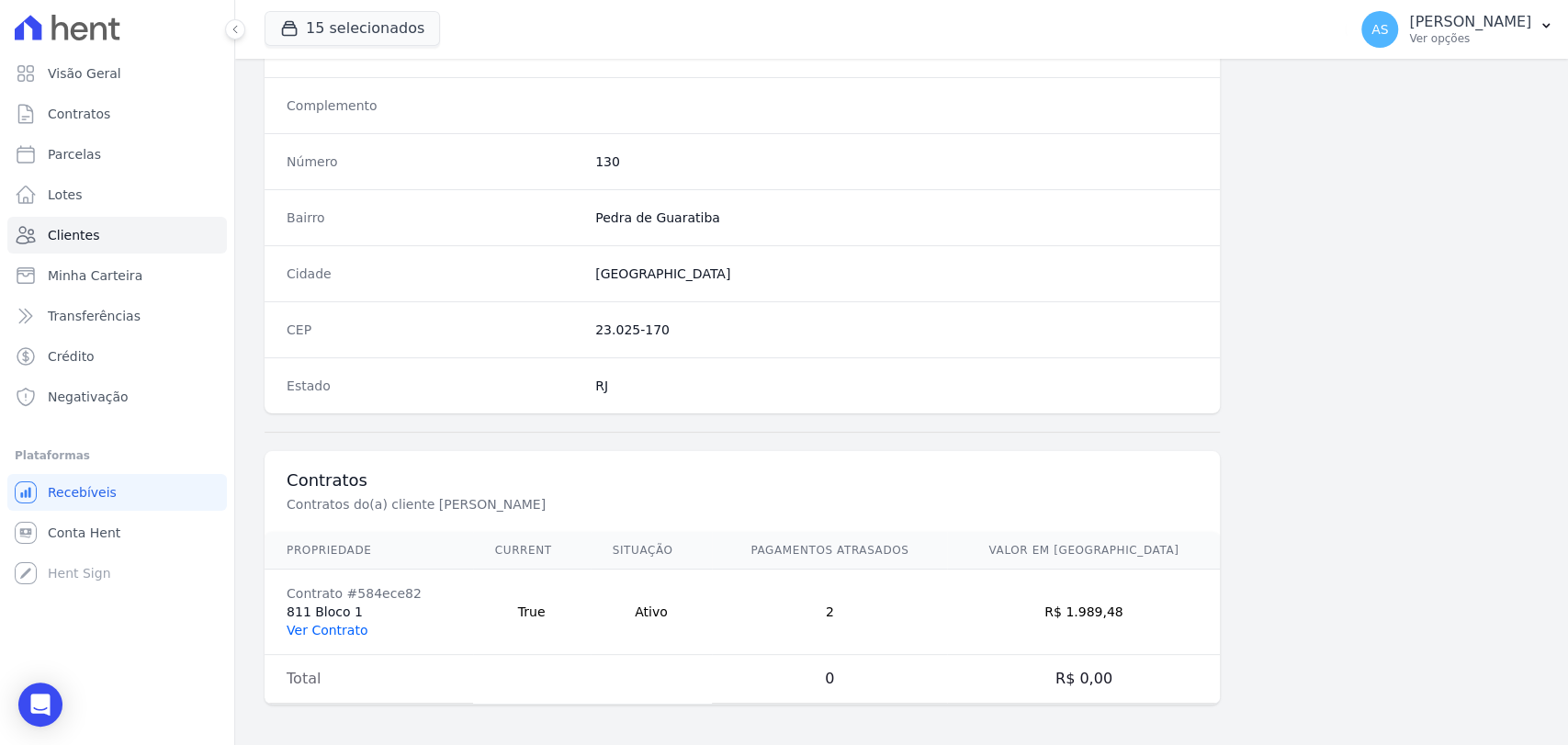
click at [308, 624] on link "Ver Contrato" at bounding box center [326, 630] width 81 height 14
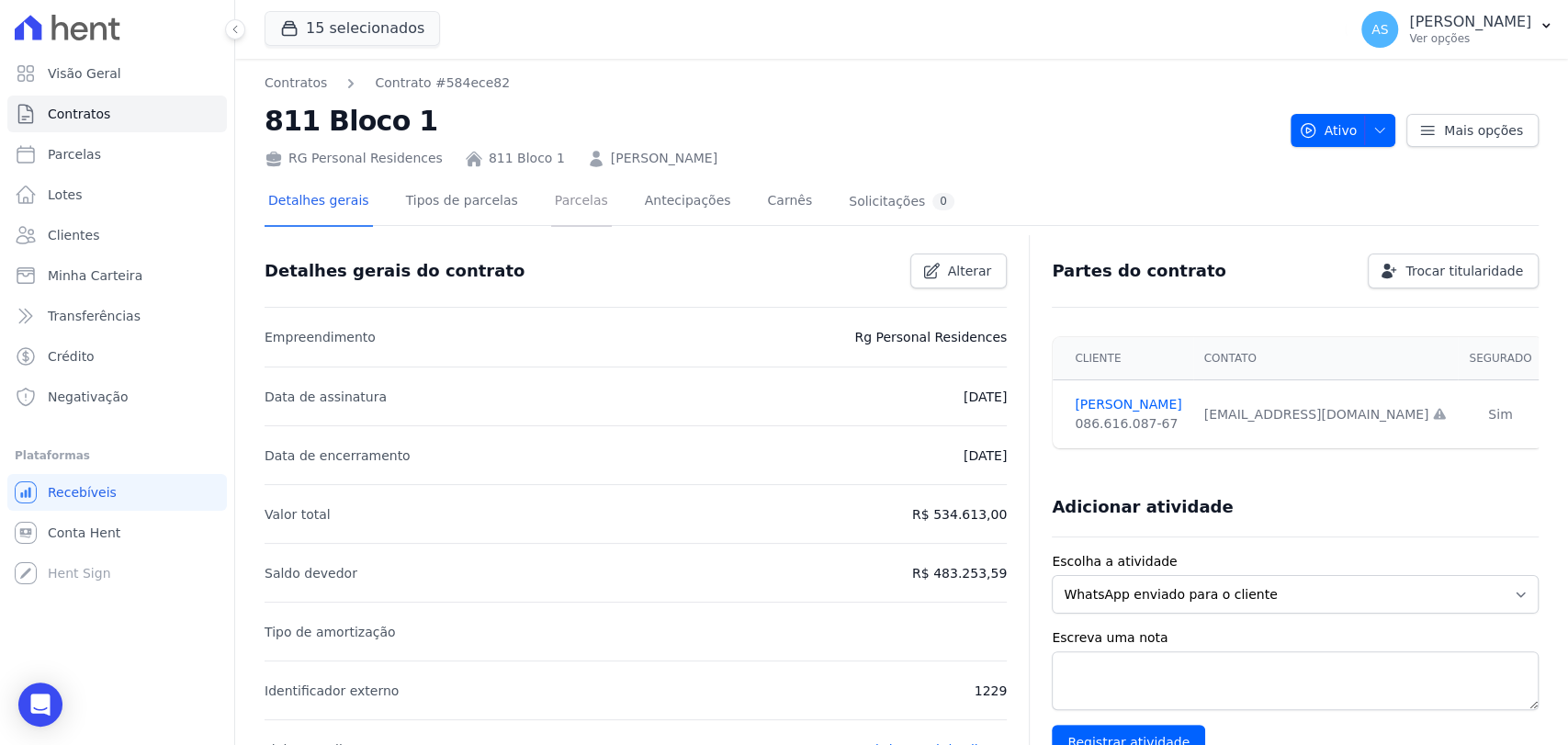
click at [561, 201] on link "Parcelas" at bounding box center [581, 203] width 60 height 49
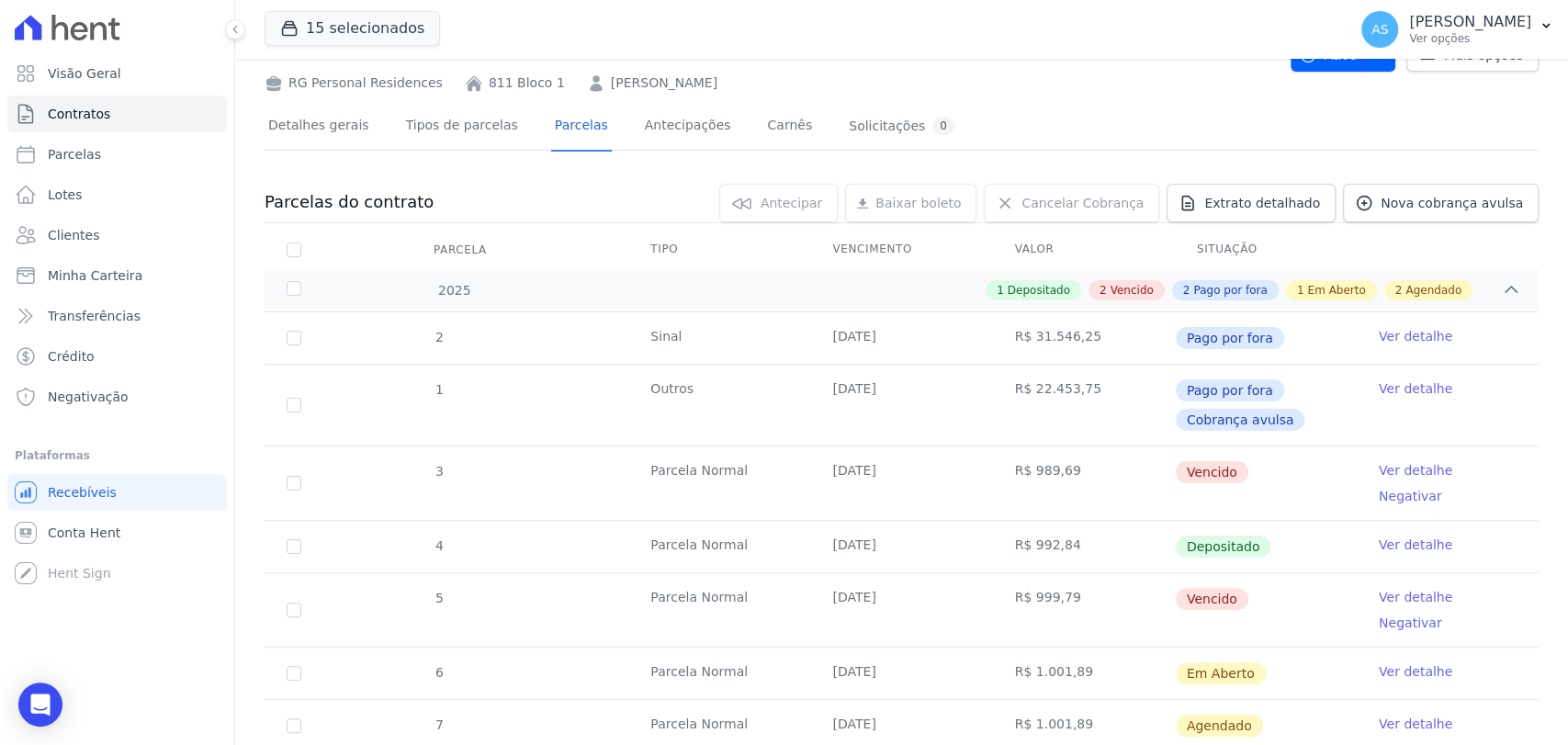
scroll to position [273, 0]
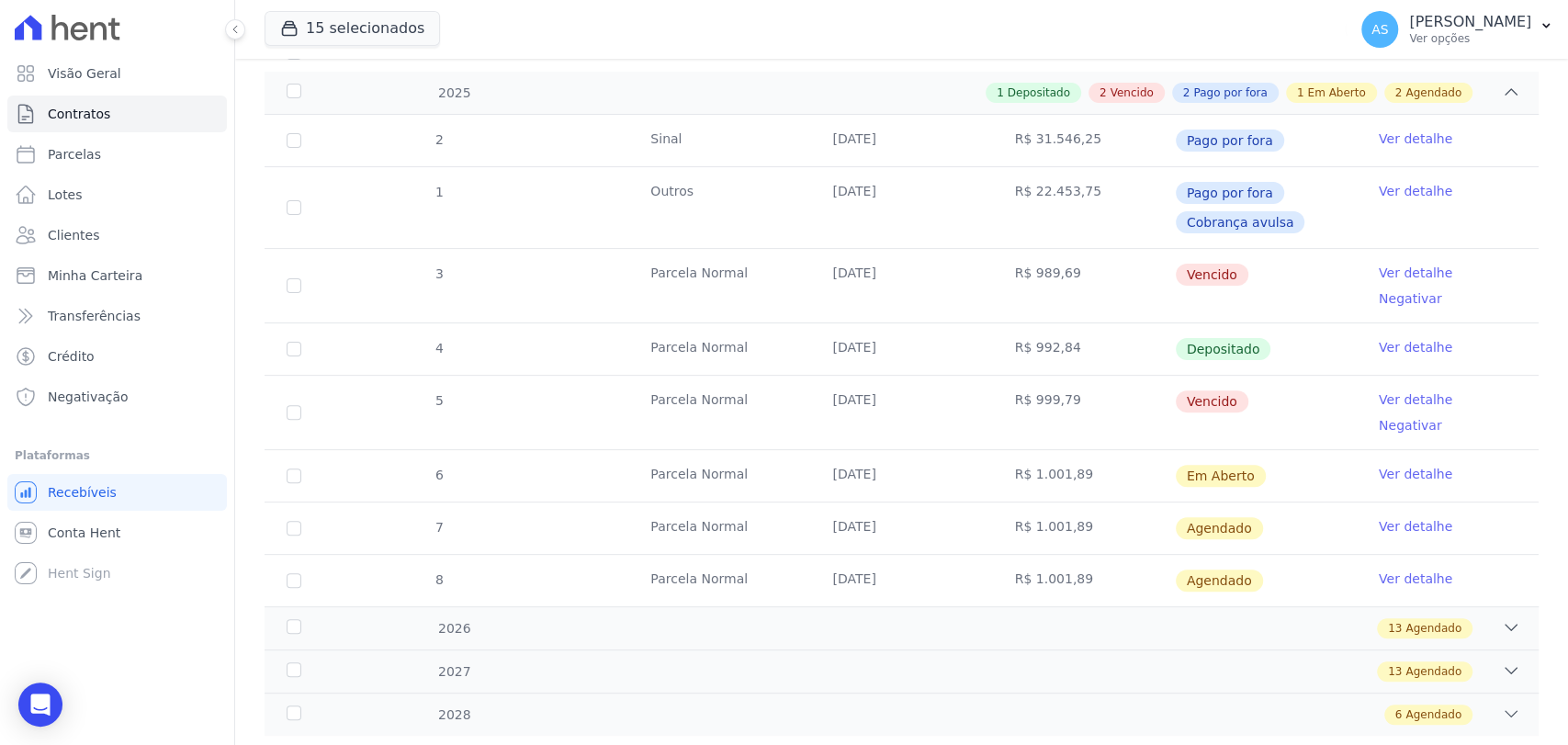
click at [1408, 391] on link "Ver detalhe" at bounding box center [1415, 399] width 74 height 18
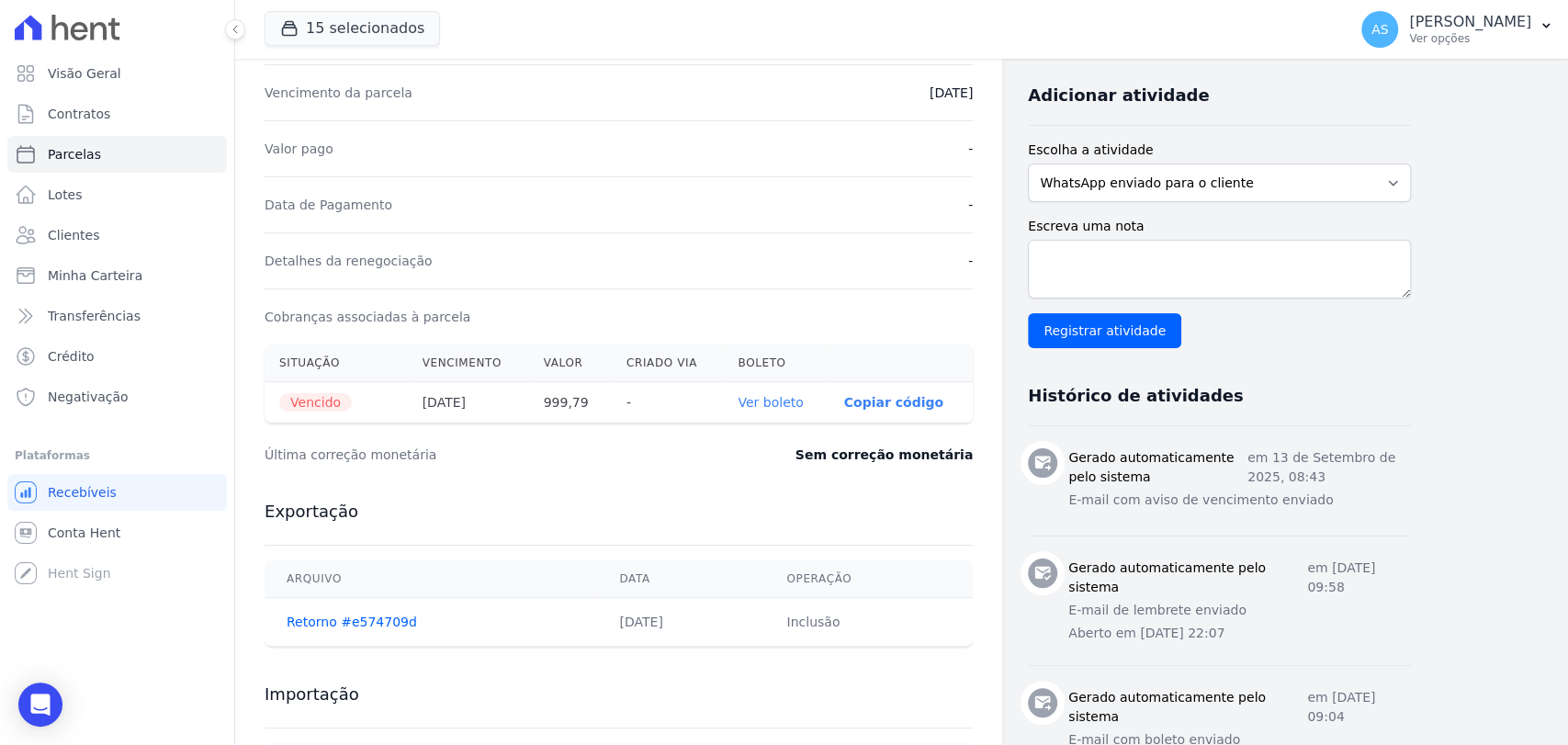
scroll to position [408, 0]
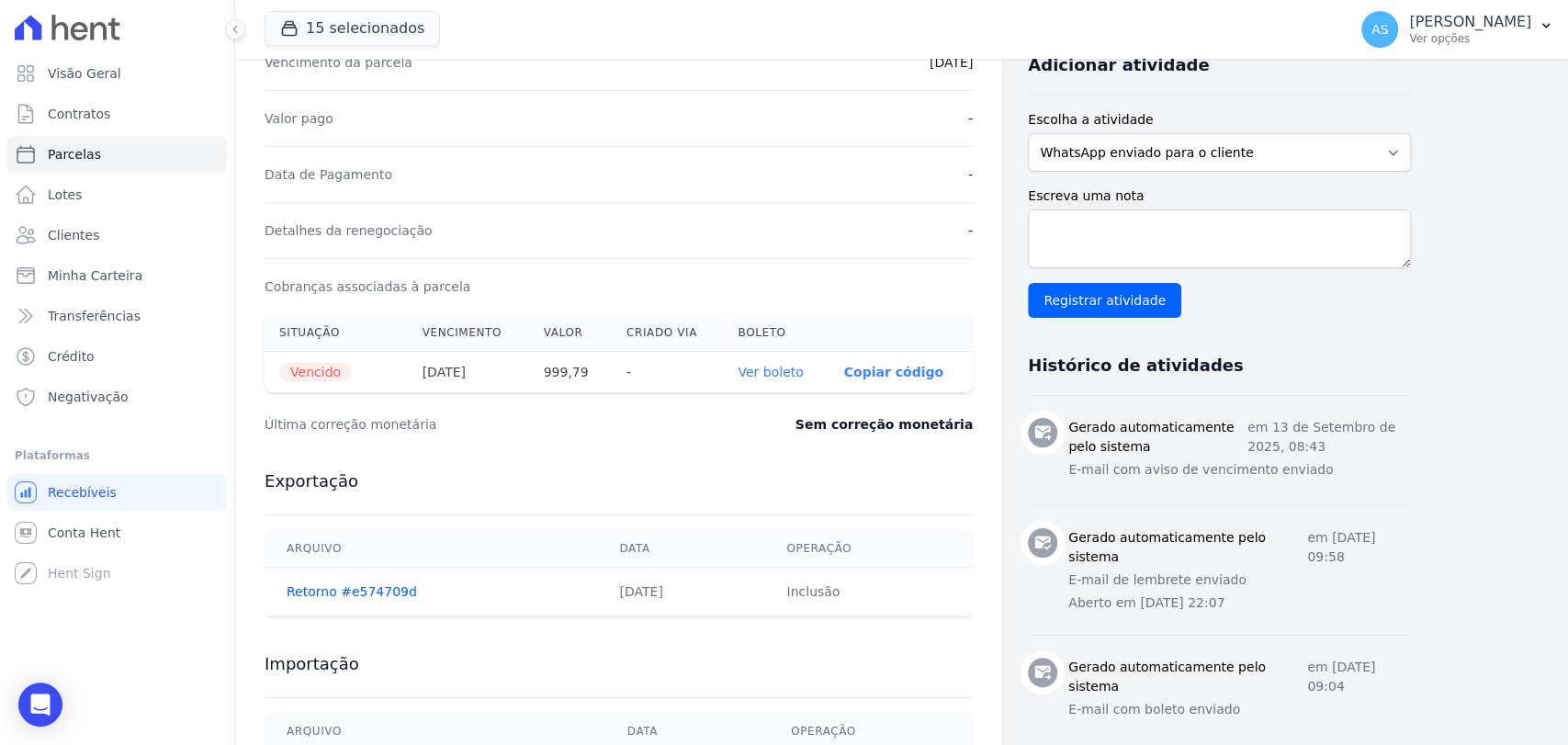
click at [772, 372] on link "Ver boleto" at bounding box center [770, 372] width 65 height 14
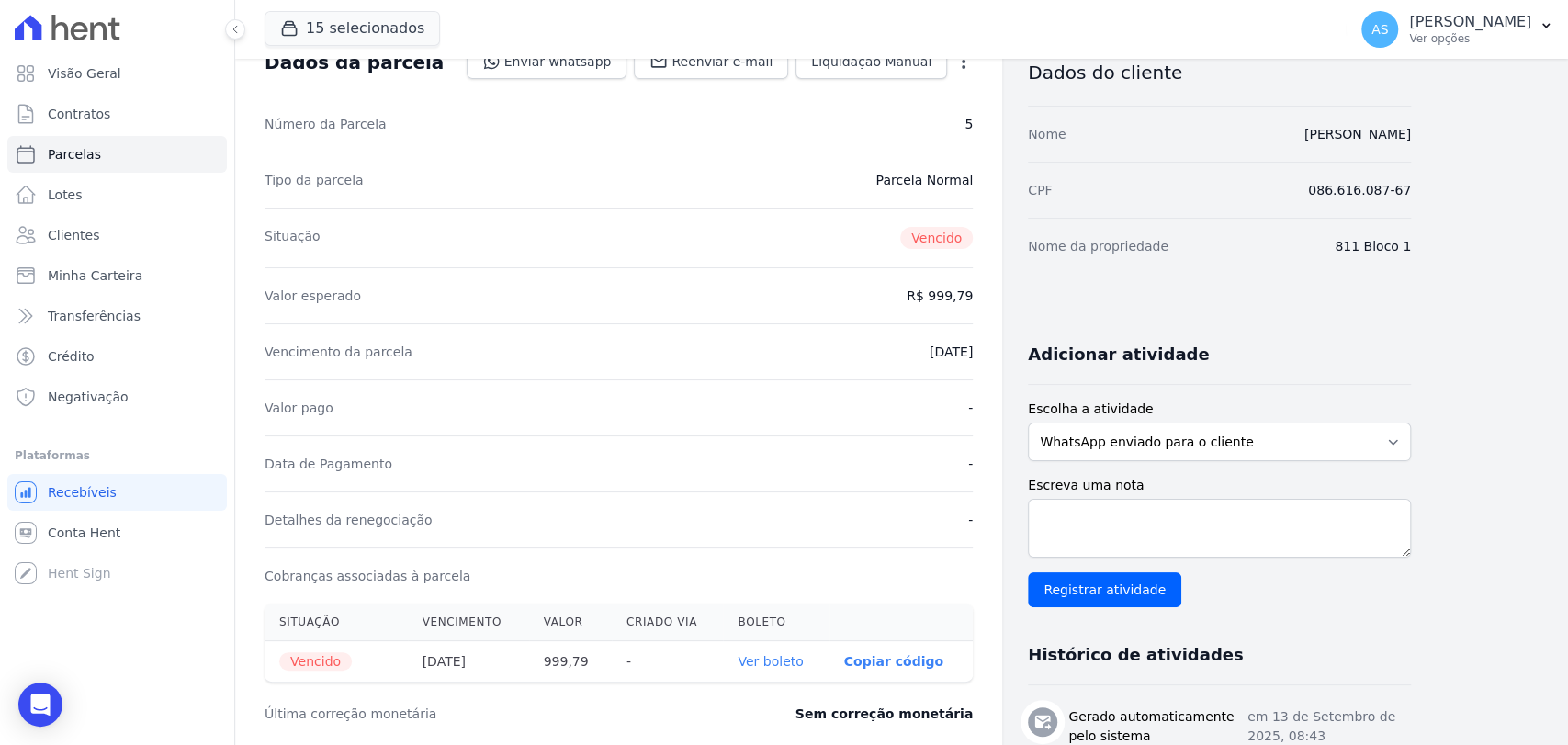
scroll to position [0, 0]
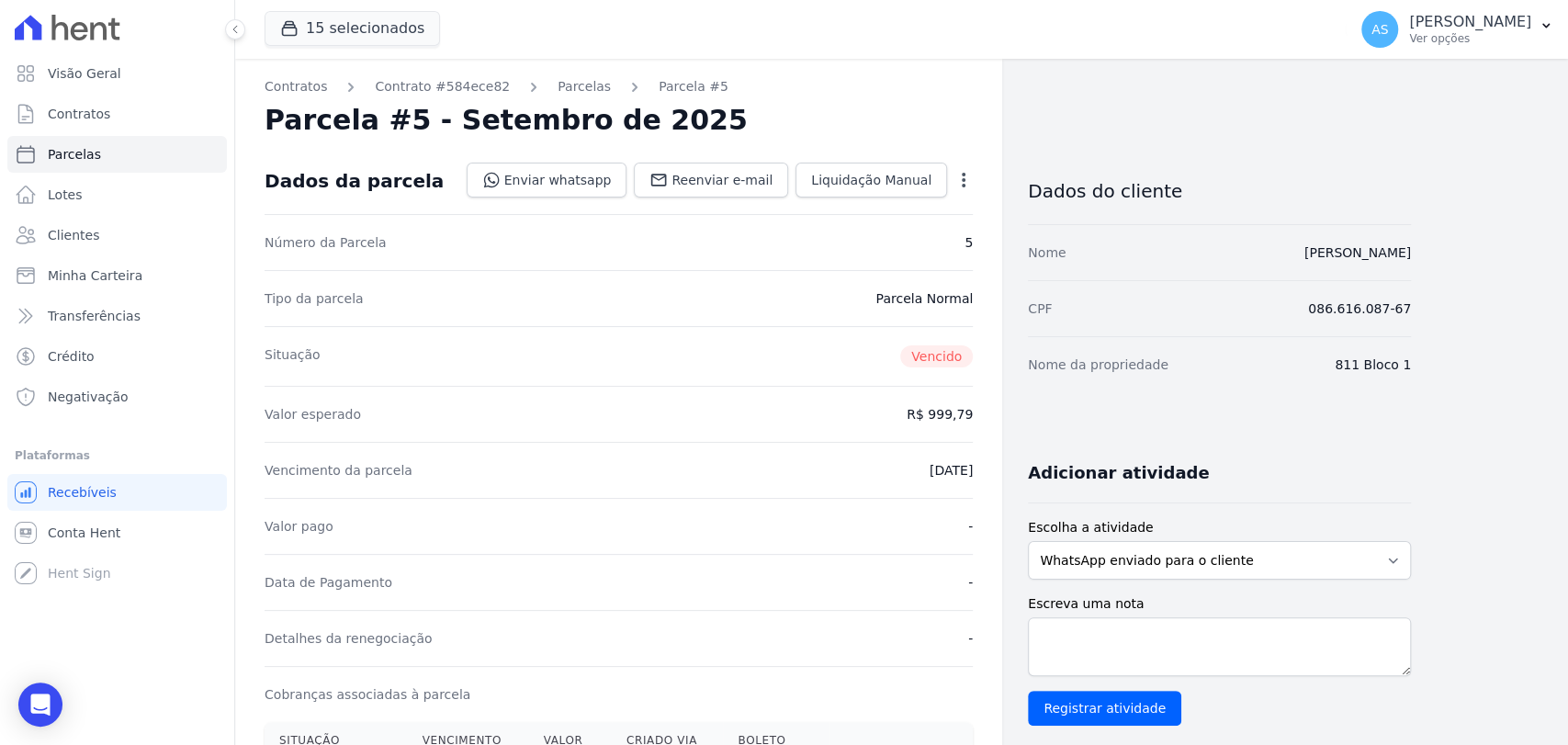
click at [967, 171] on icon "button" at bounding box center [963, 180] width 18 height 18
click at [855, 235] on link "Cancelar Cobrança" at bounding box center [884, 238] width 161 height 33
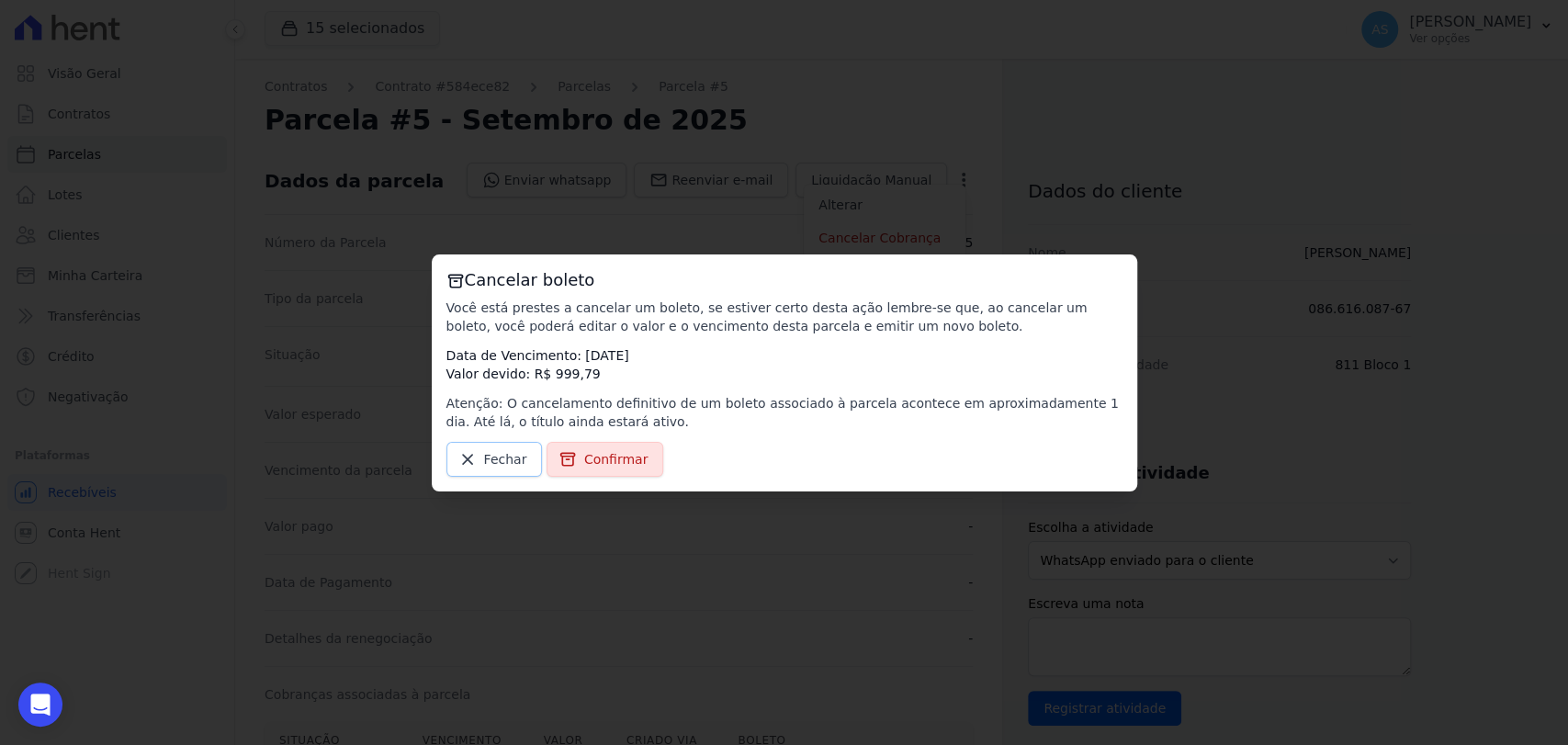
click at [491, 469] on link "Fechar" at bounding box center [495, 459] width 96 height 35
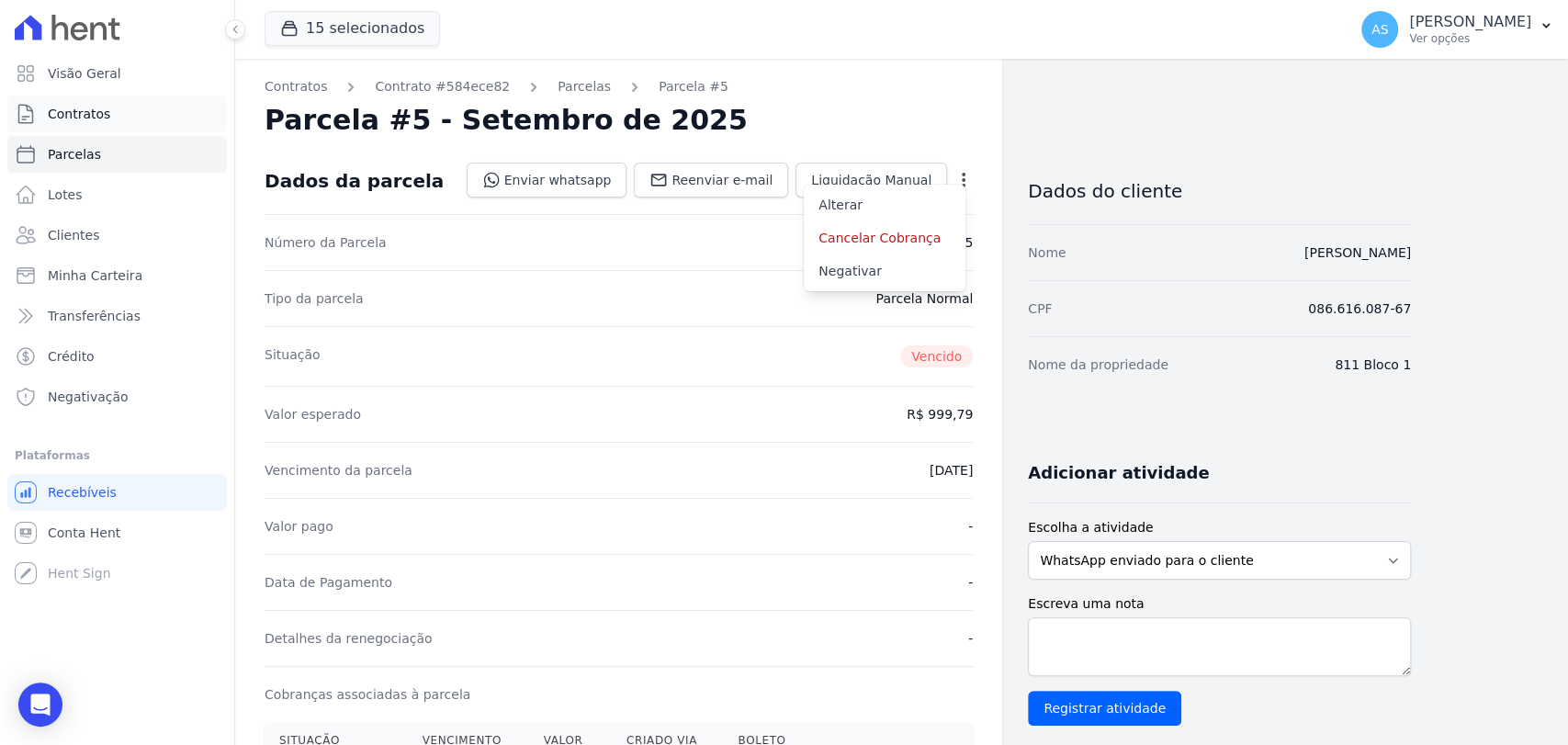
click at [66, 110] on span "Contratos" at bounding box center [79, 113] width 62 height 18
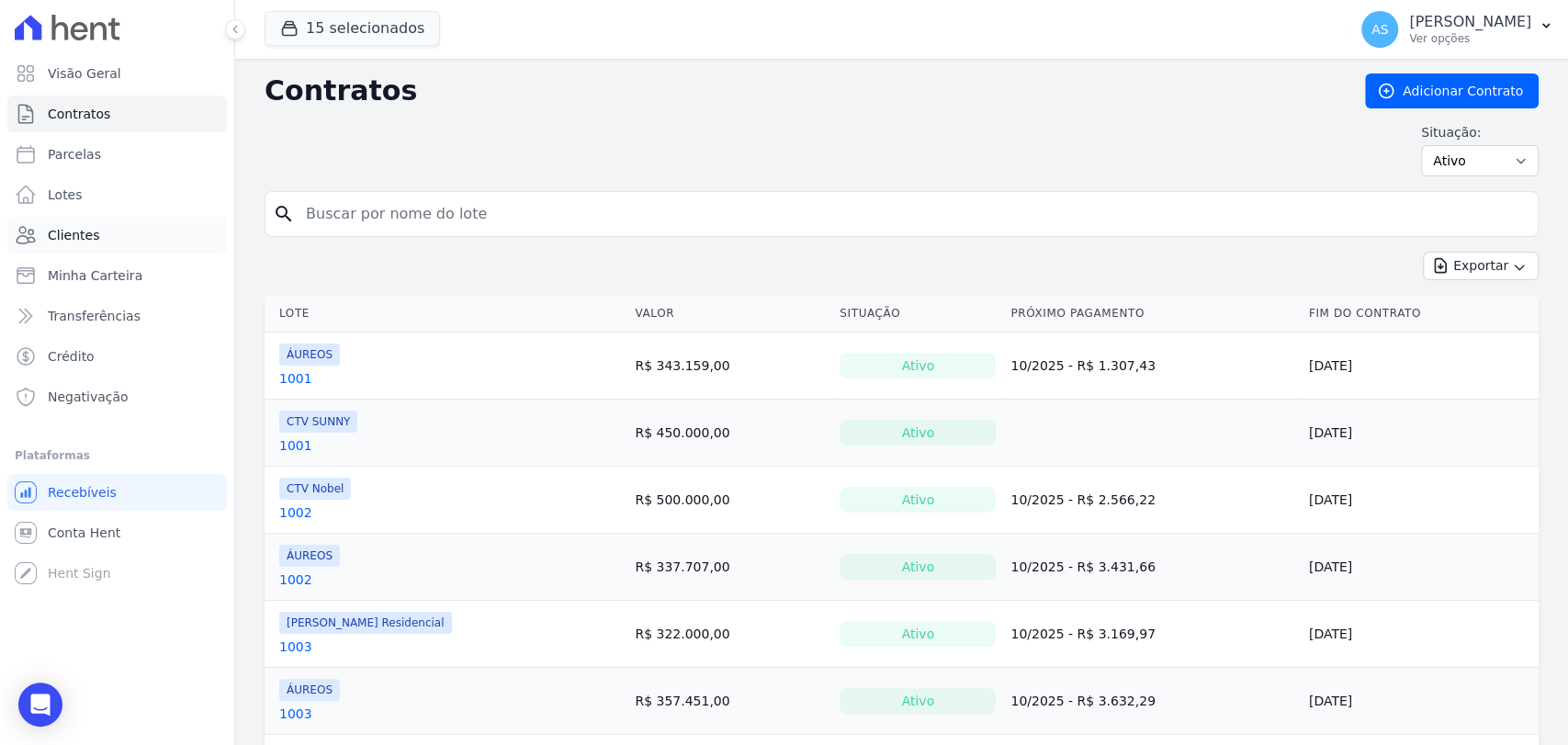
click at [63, 234] on span "Clientes" at bounding box center [74, 234] width 52 height 18
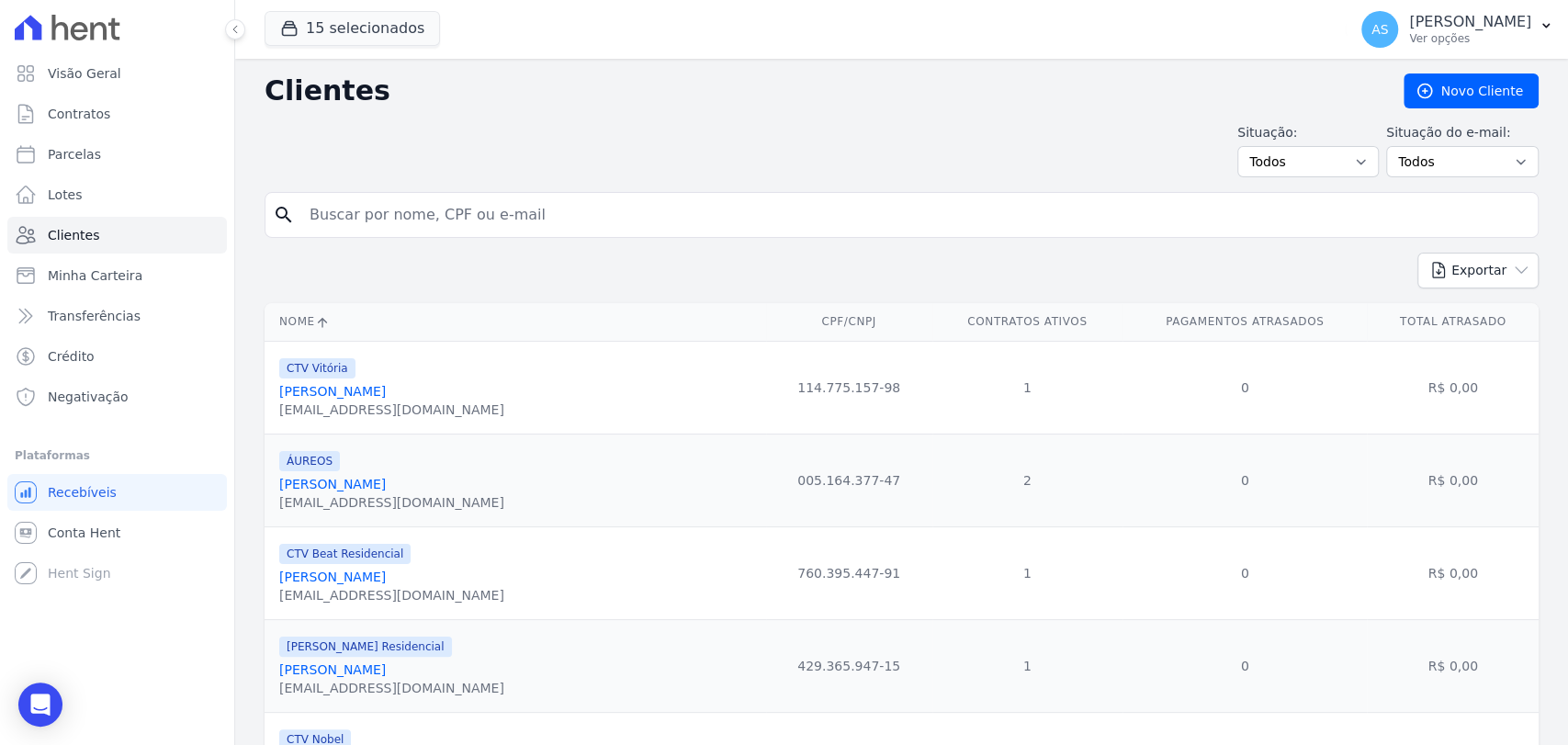
click at [528, 222] on input "search" at bounding box center [914, 215] width 1232 height 36
type input "SILVIA"
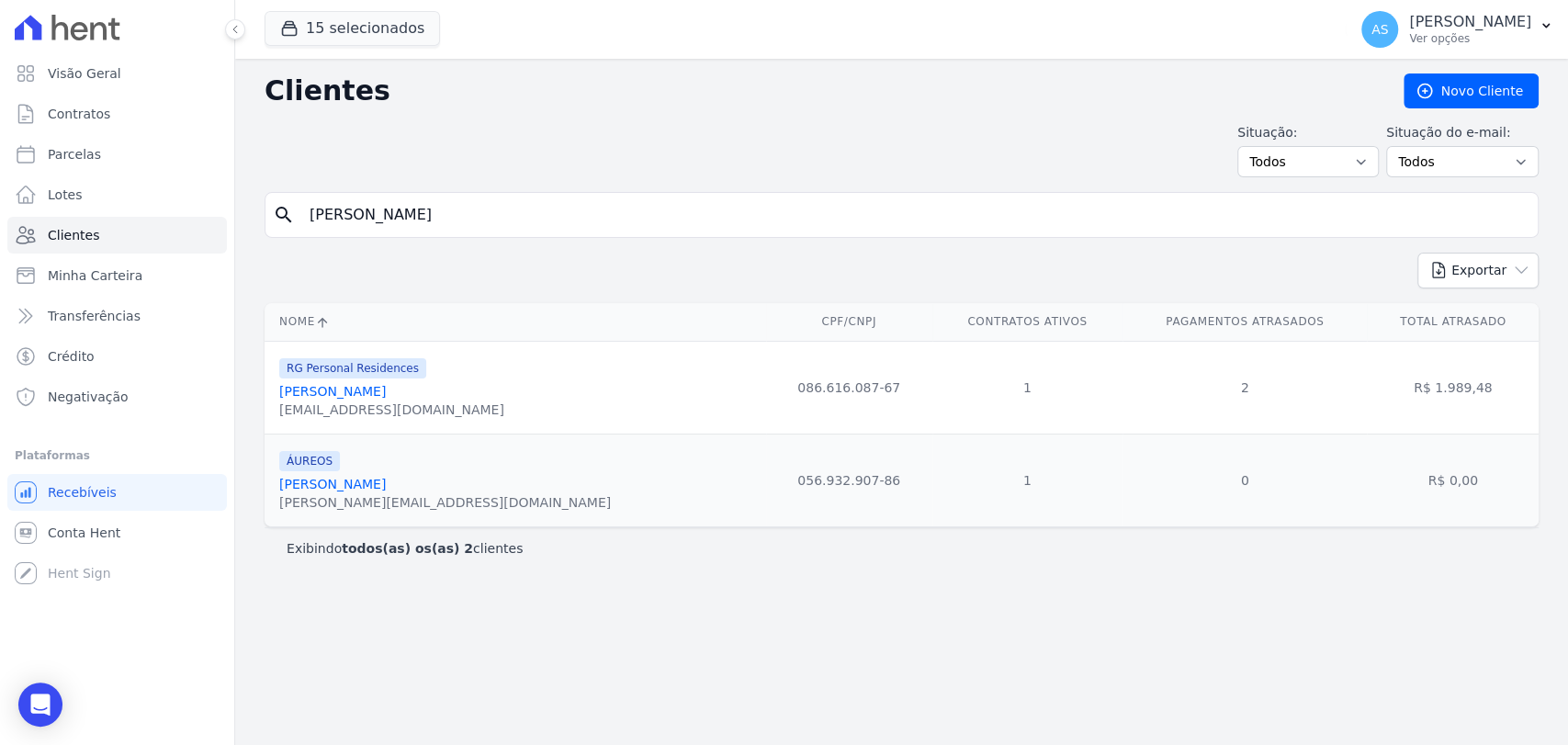
click at [349, 392] on link "Silvia Barreira Mendes" at bounding box center [332, 391] width 107 height 14
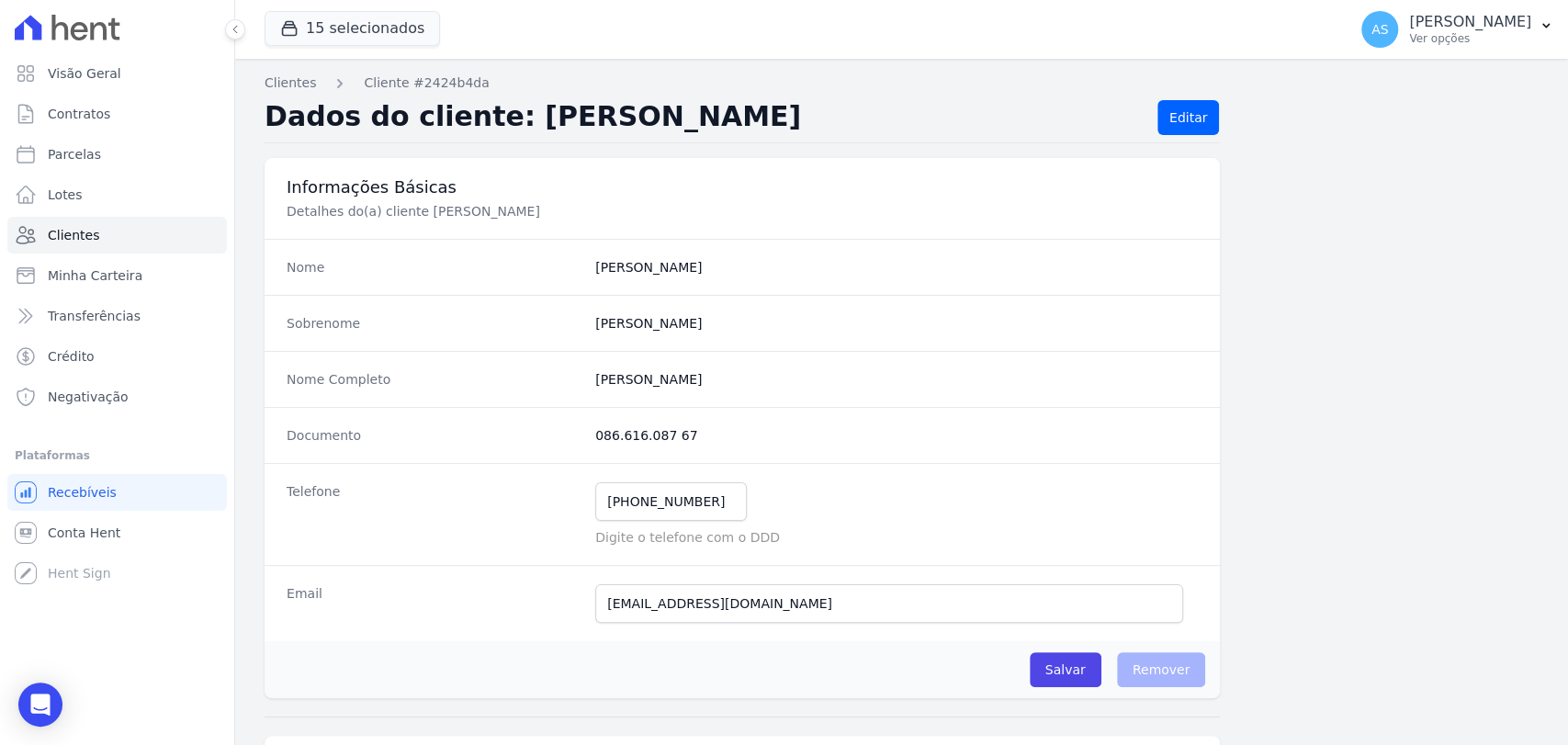
drag, startPoint x: 718, startPoint y: 383, endPoint x: 569, endPoint y: 395, distance: 149.5
click at [569, 395] on div "Nome Completo Silvia Barreira Mendes" at bounding box center [742, 378] width 955 height 56
copy div "Silvia Barreira Mendes"
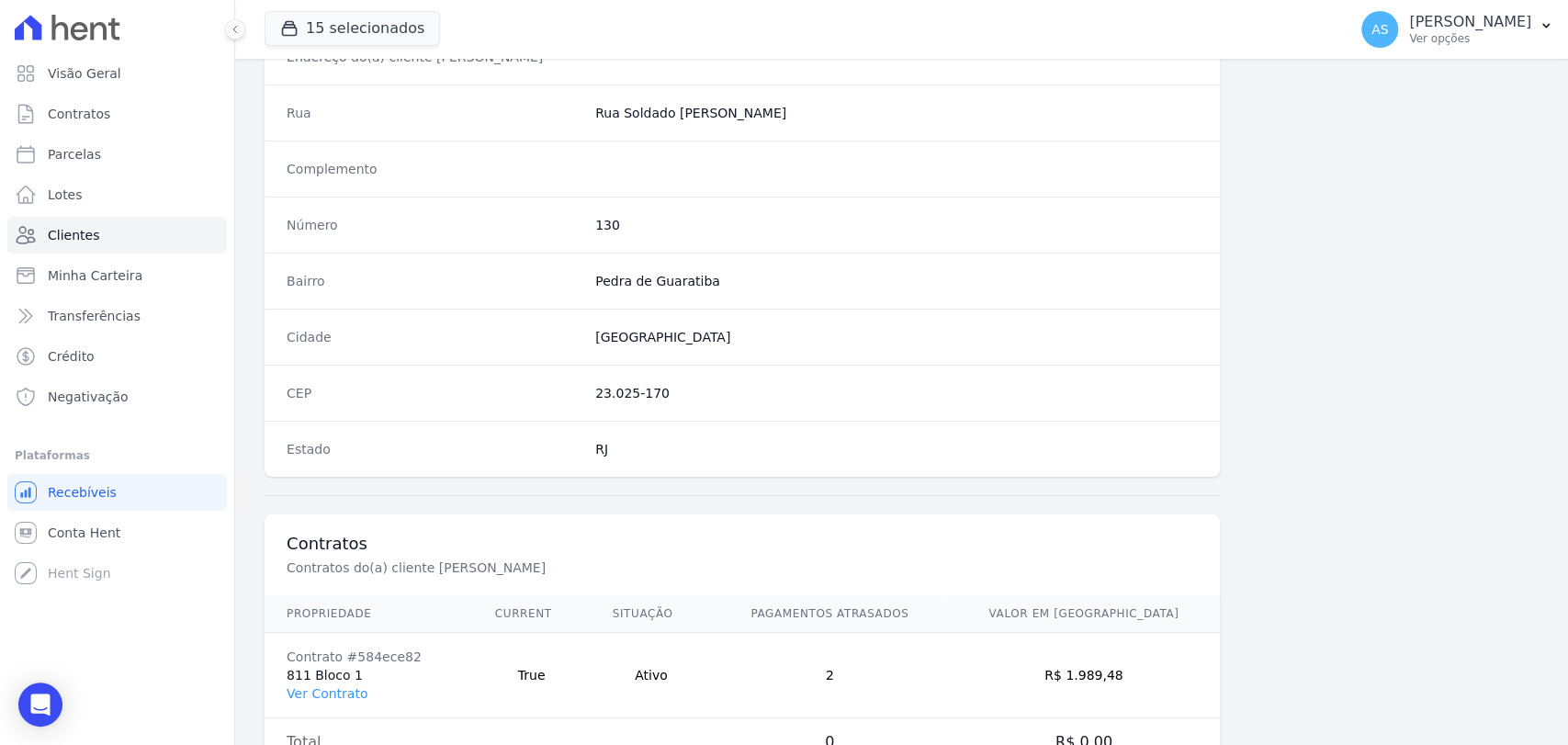
scroll to position [970, 0]
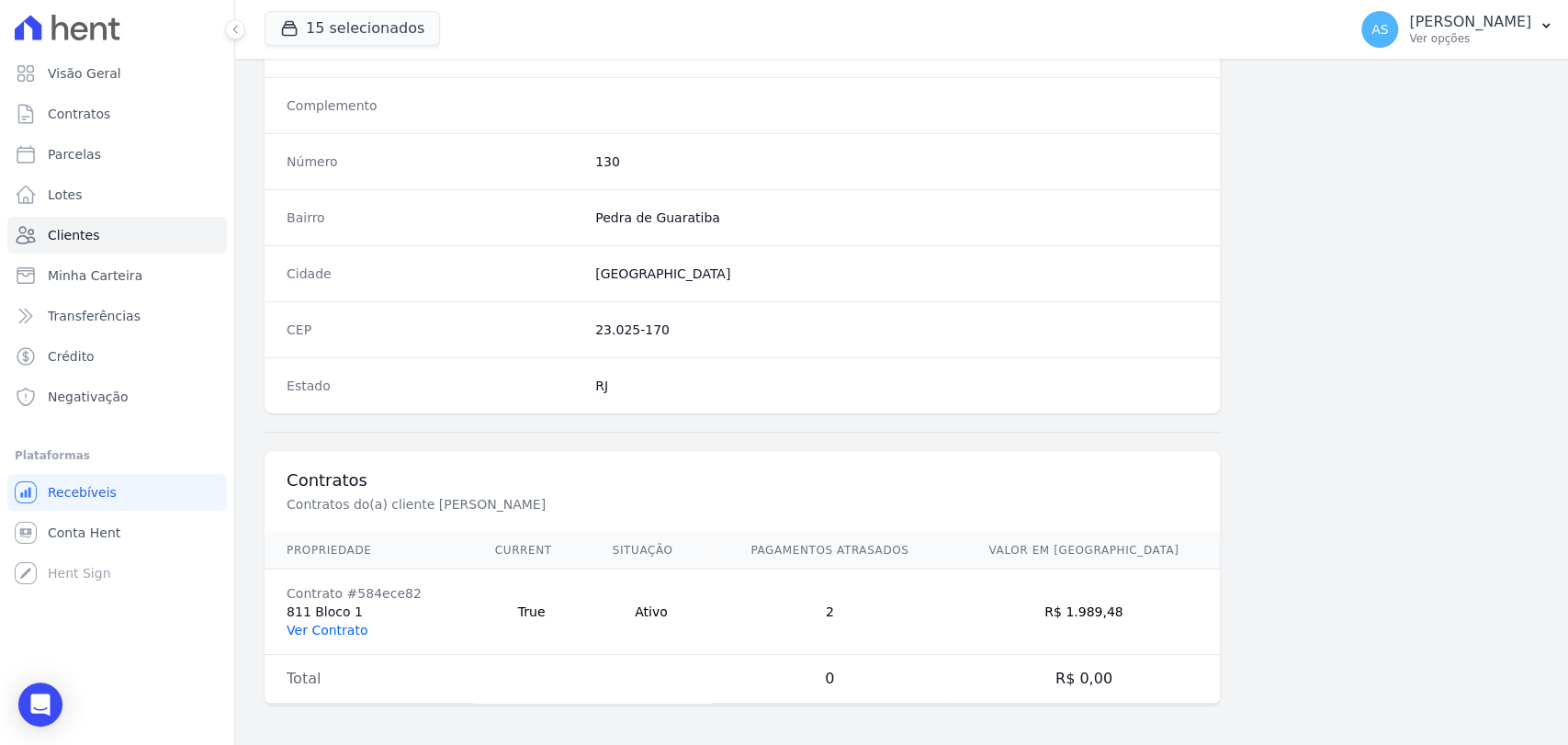
click at [322, 625] on link "Ver Contrato" at bounding box center [326, 630] width 81 height 14
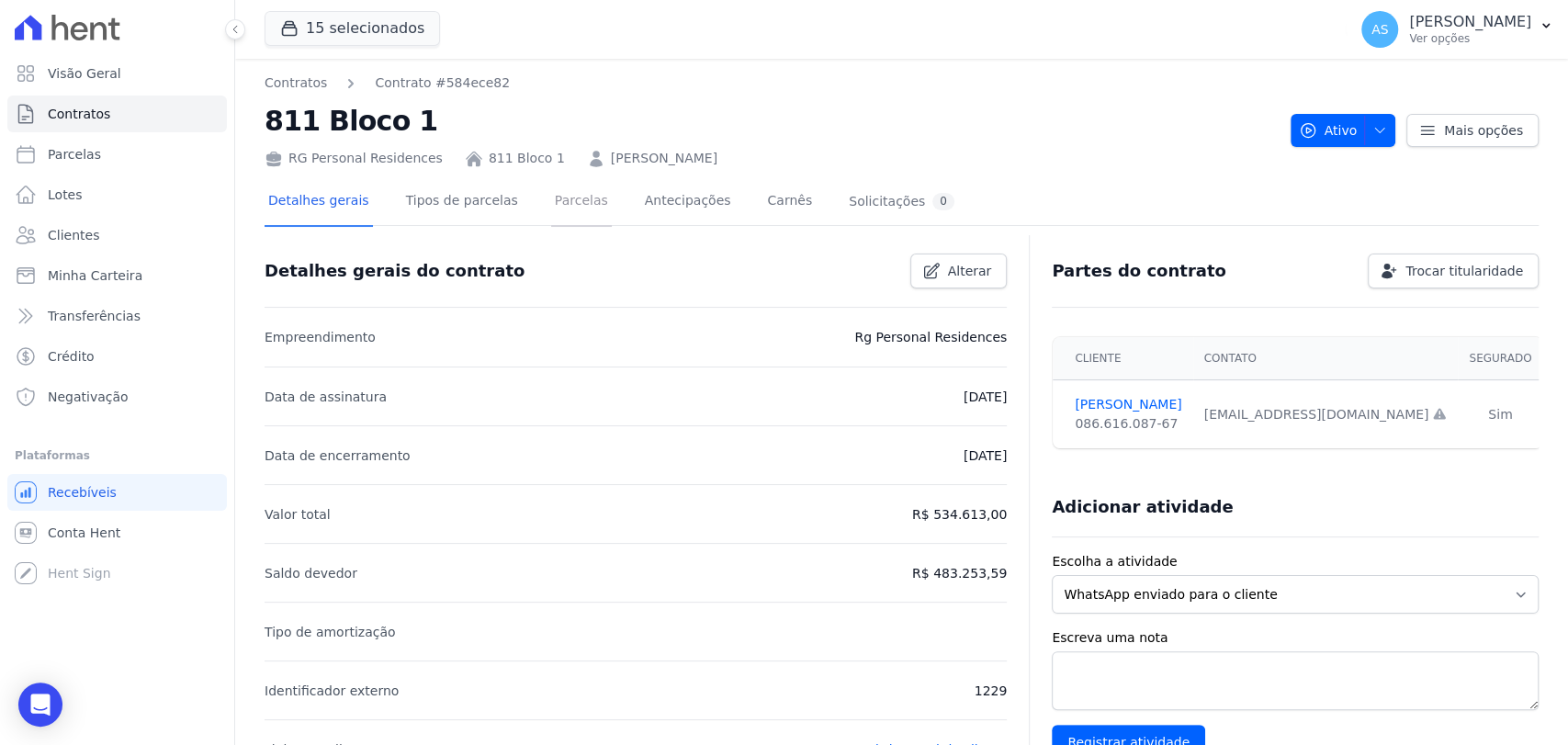
click at [554, 202] on link "Parcelas" at bounding box center [581, 203] width 60 height 49
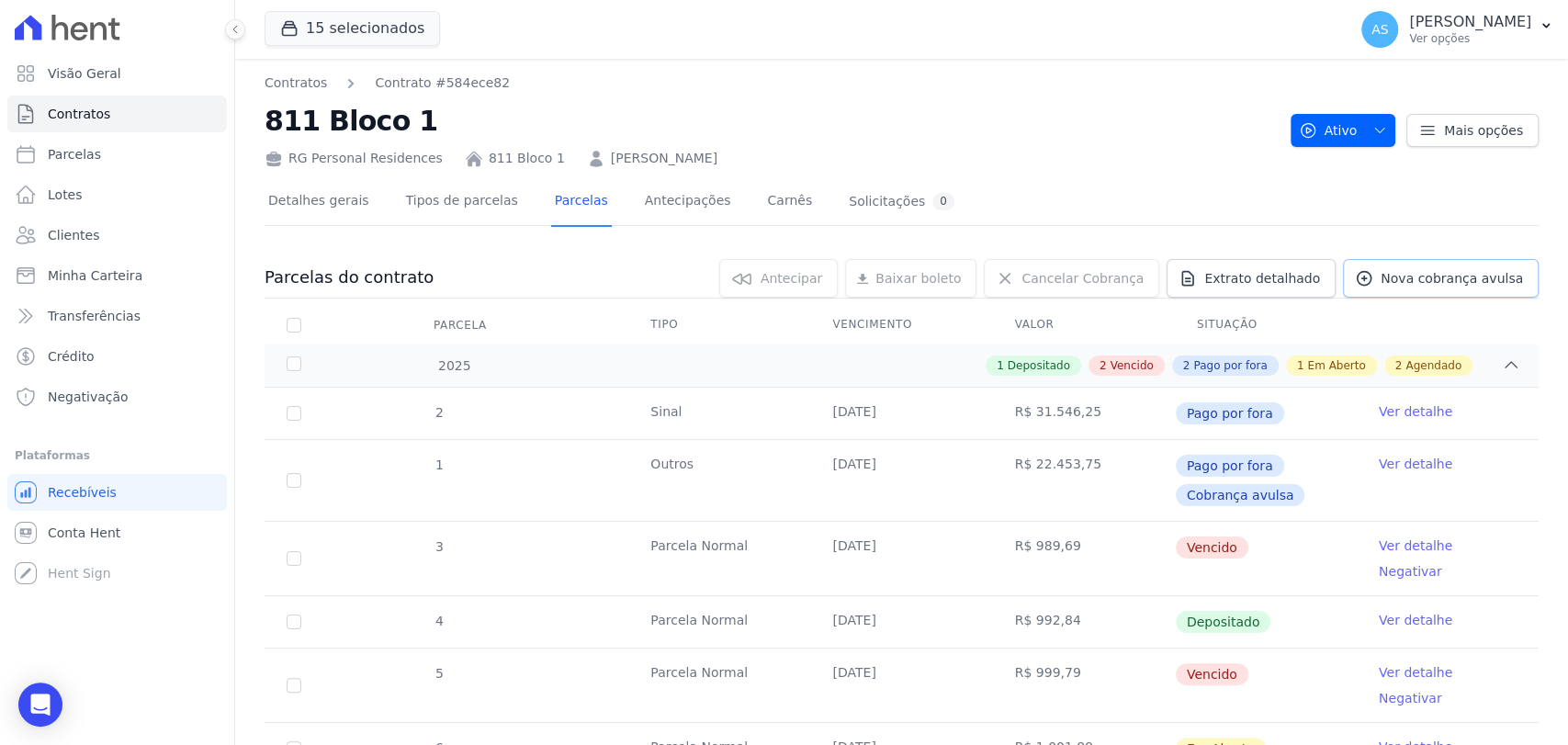
click at [1431, 279] on span "Nova cobrança avulsa" at bounding box center [1452, 277] width 142 height 18
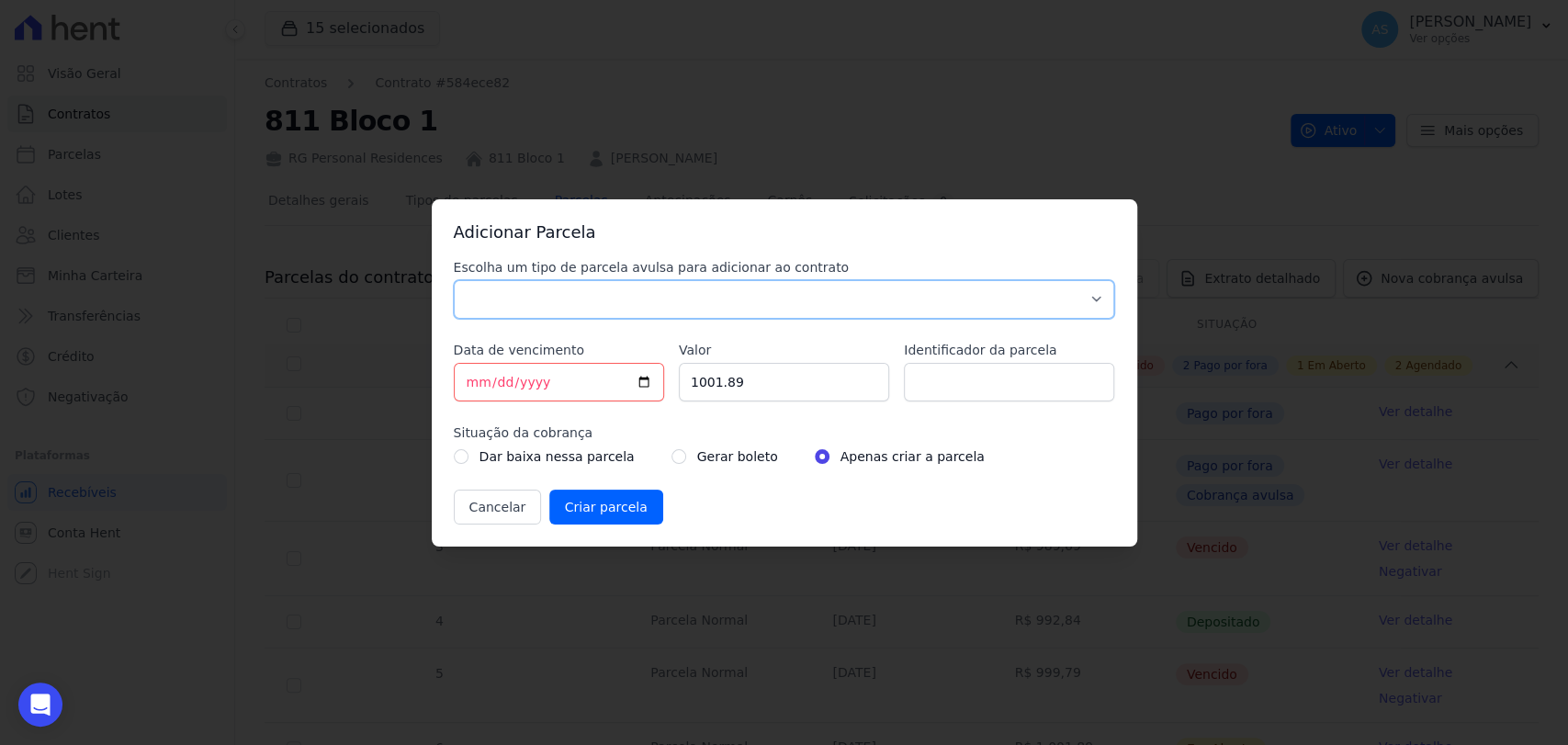
click at [487, 303] on select "Parcela Normal Sinal Caução Intercalada Chaves Pré Chaves Pós Chaves Taxas Quit…" at bounding box center [784, 300] width 662 height 38
select select "standard"
click at [454, 280] on select "Parcela Normal Sinal Caução Intercalada Chaves Pré Chaves Pós Chaves Taxas Quit…" at bounding box center [784, 300] width 662 height 38
drag, startPoint x: 760, startPoint y: 384, endPoint x: 641, endPoint y: 392, distance: 119.3
click at [641, 392] on div "Escolha um tipo de parcela avulsa para adicionar ao contrato Parcela Normal Sin…" at bounding box center [784, 391] width 662 height 266
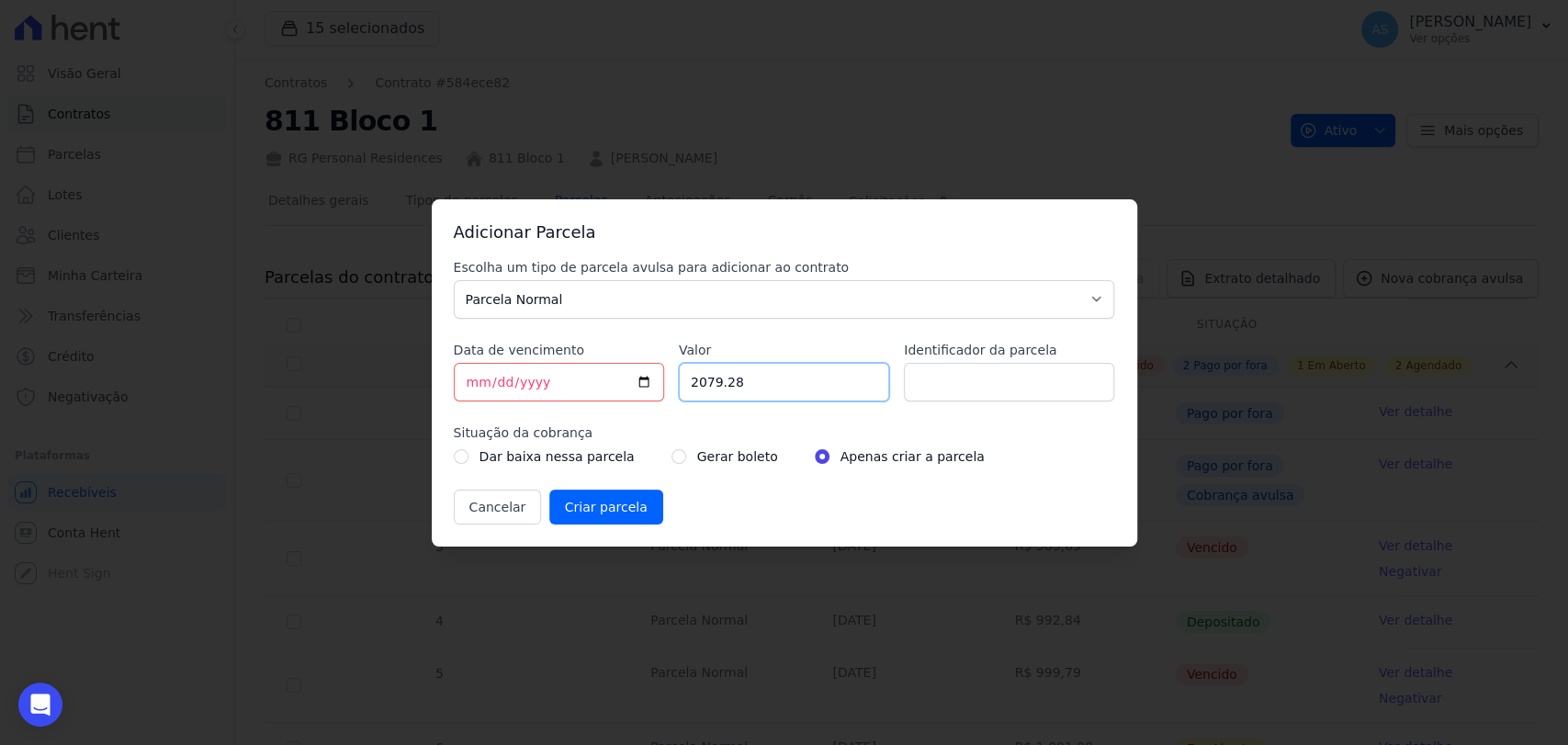
type input "2079.28"
click at [944, 363] on input "Identificador da parcela" at bounding box center [1008, 382] width 210 height 38
type input "PARCELAS 10/07/2025 E 10/09/2025"
click at [671, 456] on input "radio" at bounding box center [678, 456] width 14 height 14
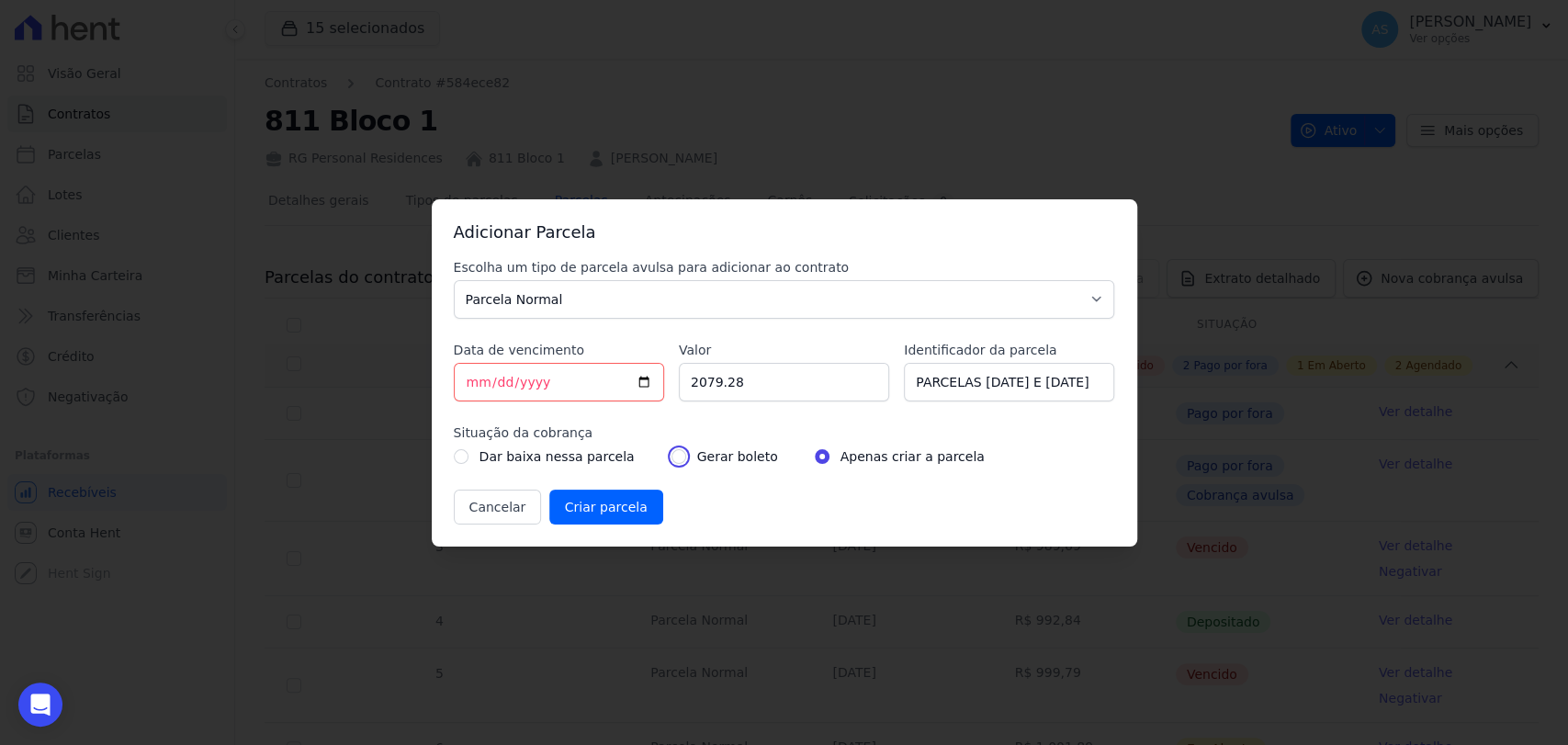
radio input "true"
click at [605, 502] on input "Criar parcela" at bounding box center [606, 507] width 114 height 35
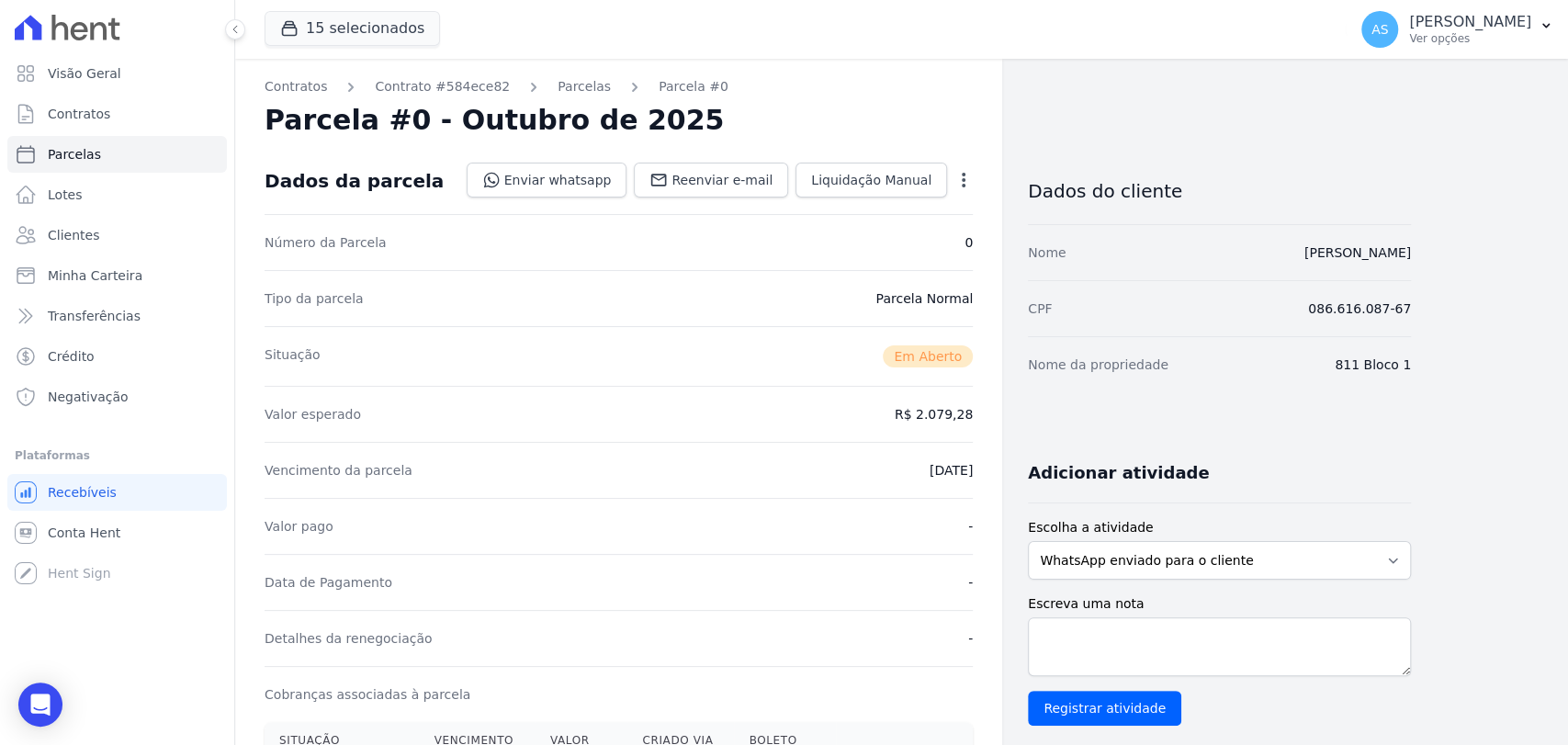
scroll to position [408, 0]
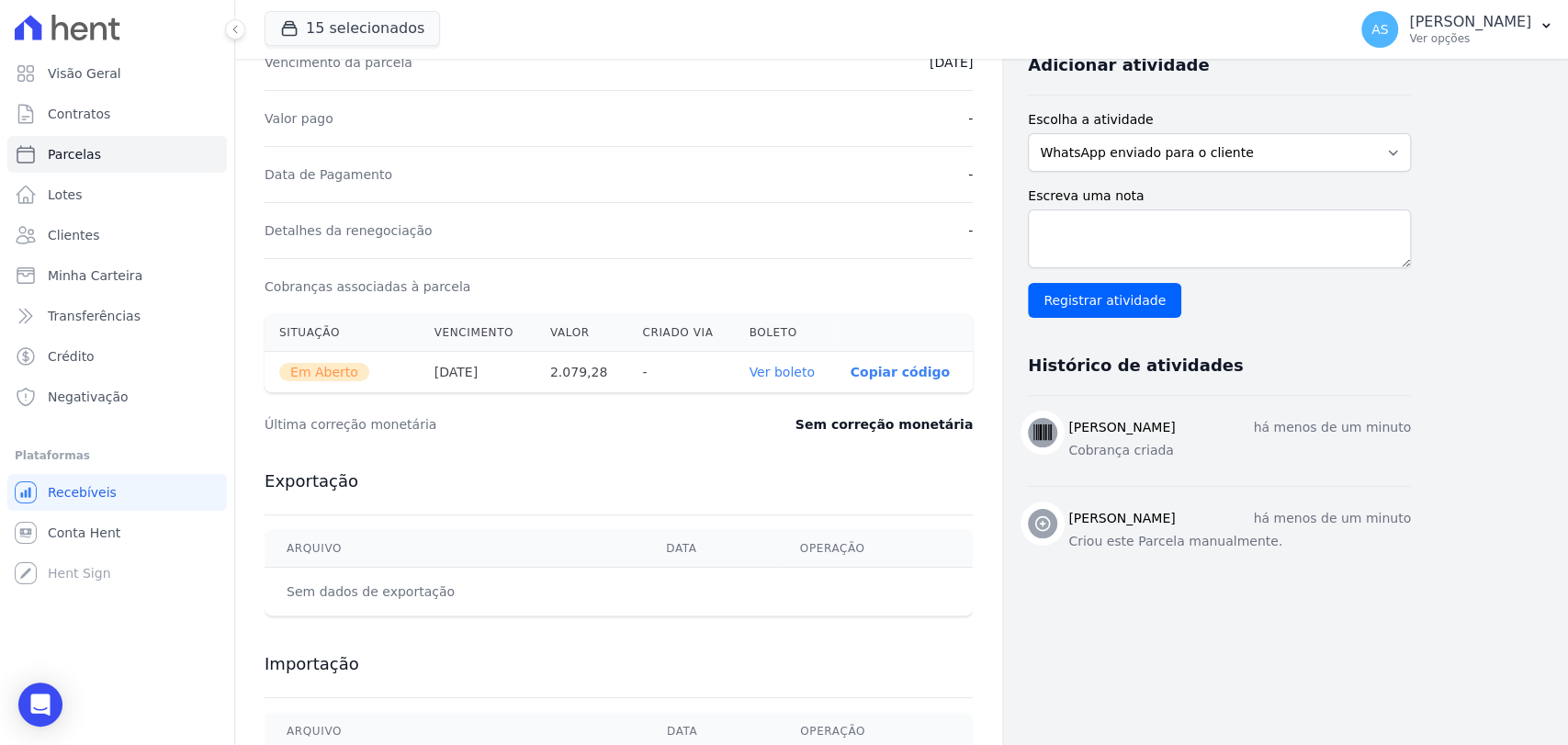
click at [777, 372] on link "Ver boleto" at bounding box center [782, 372] width 65 height 14
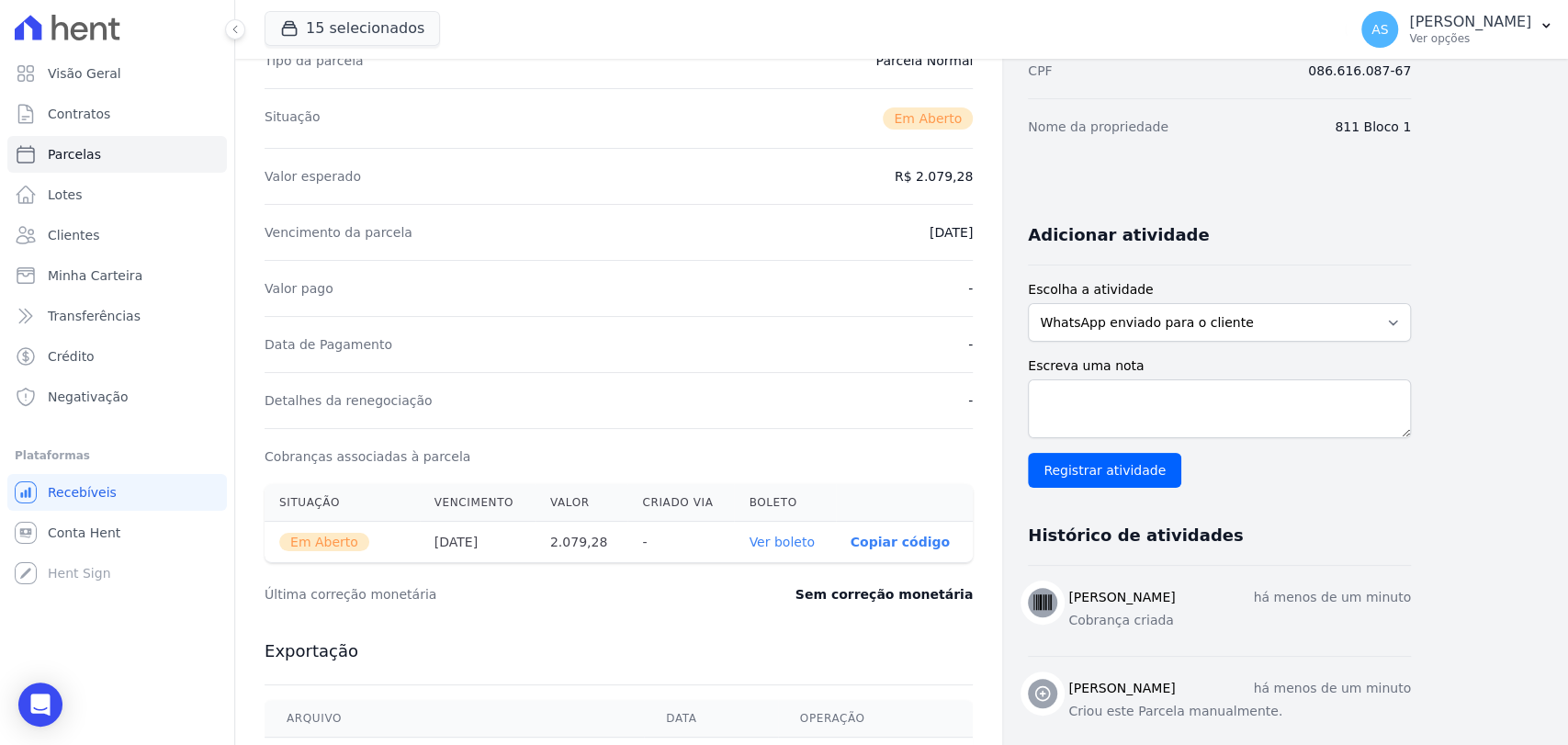
scroll to position [0, 0]
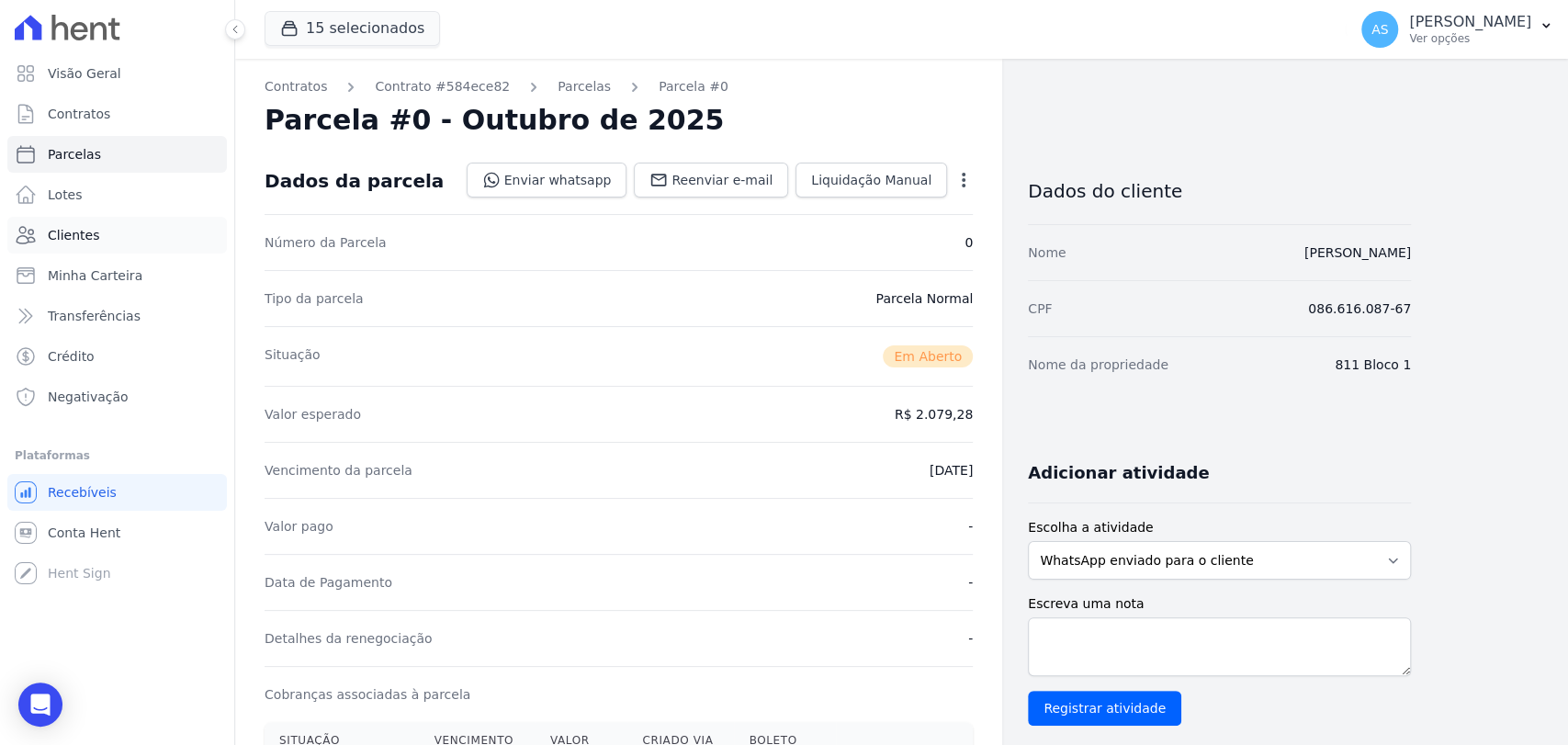
click at [53, 236] on span "Clientes" at bounding box center [74, 234] width 52 height 18
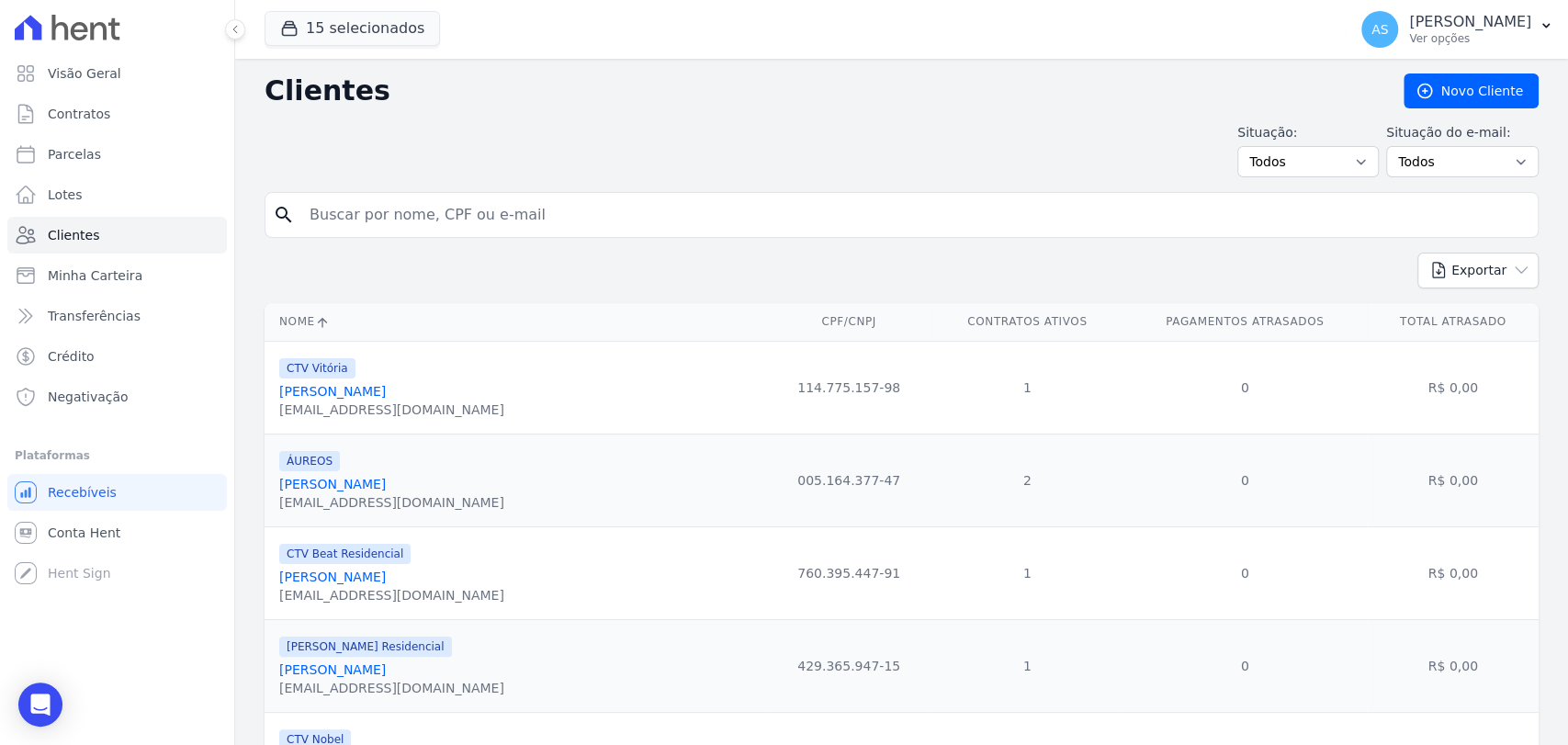
click at [362, 204] on input "search" at bounding box center [914, 215] width 1232 height 36
type input "mariana lava"
click at [1417, 252] on button "Exportar" at bounding box center [1478, 270] width 121 height 36
click at [398, 215] on input "mariana lava" at bounding box center [914, 215] width 1232 height 36
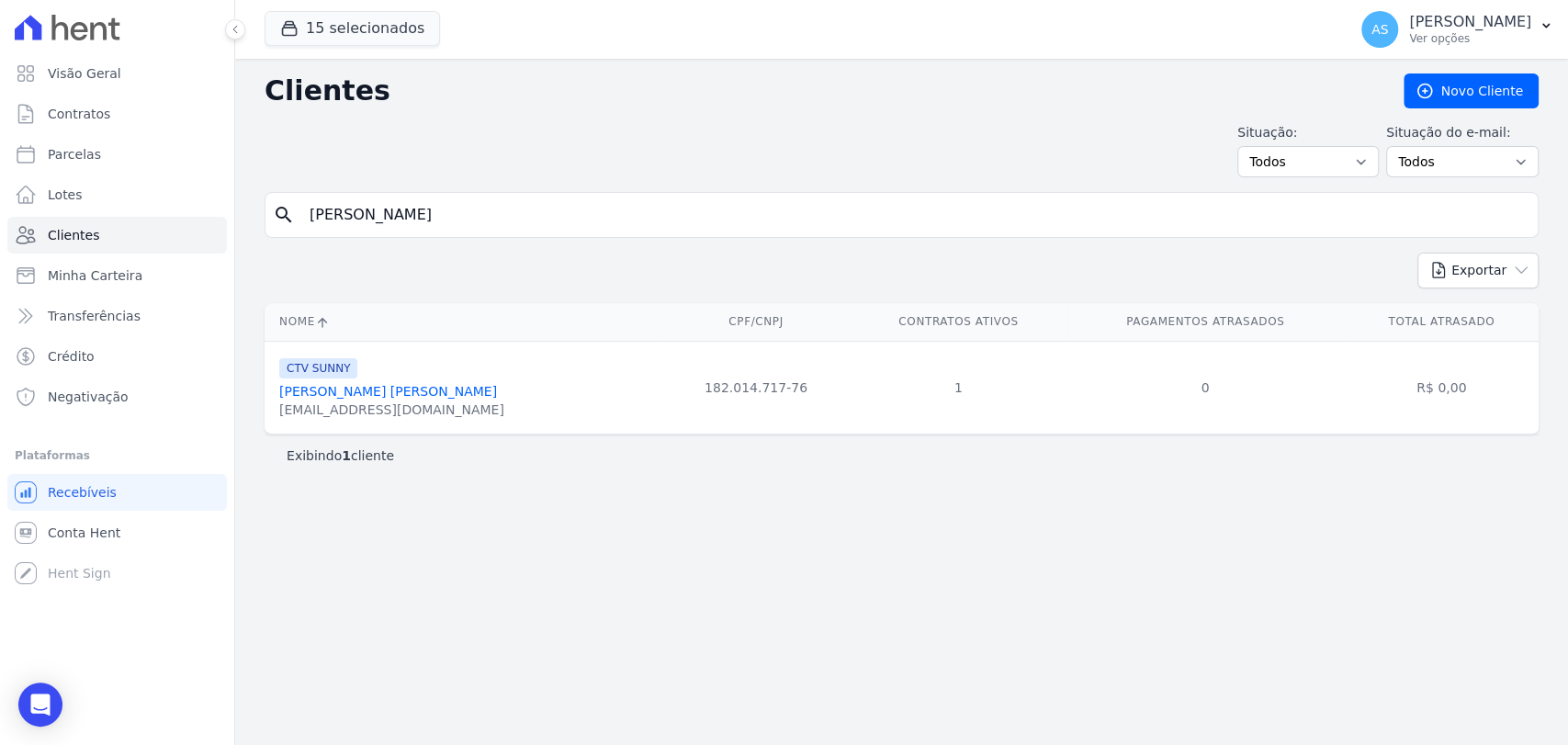
click at [384, 394] on link "Mariana Lavatori Arnao Metello" at bounding box center [388, 391] width 218 height 14
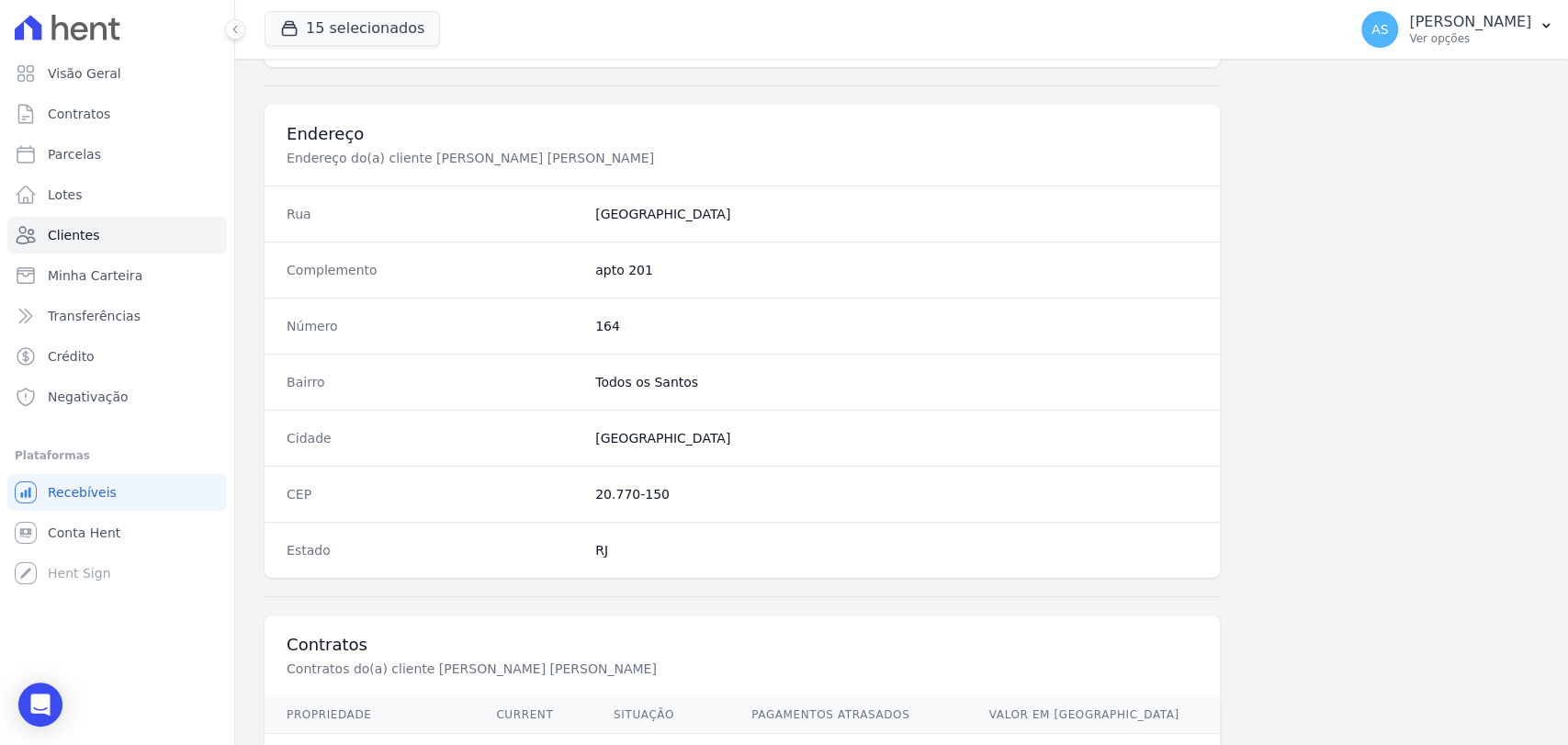
scroll to position [970, 0]
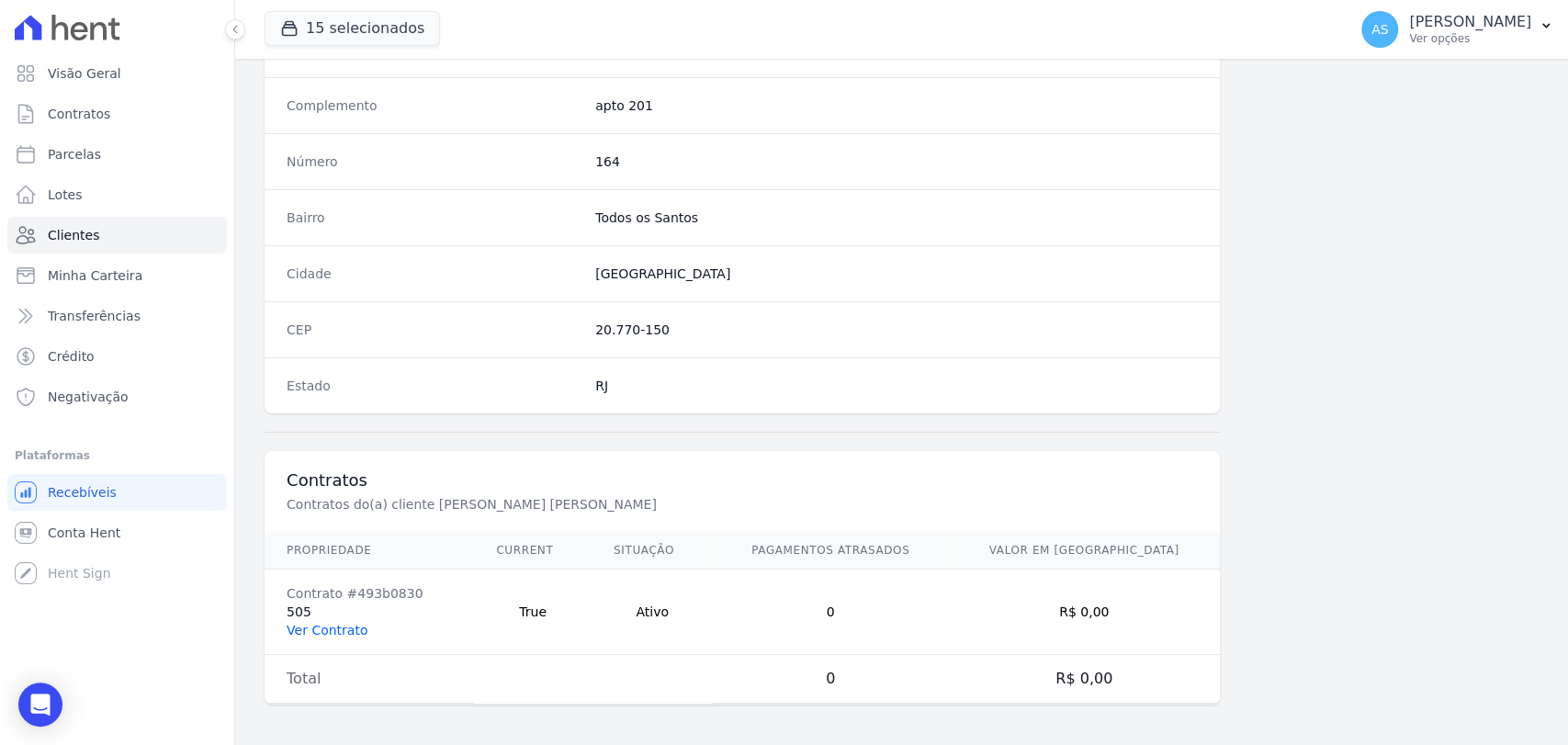
click at [324, 625] on link "Ver Contrato" at bounding box center [326, 630] width 81 height 14
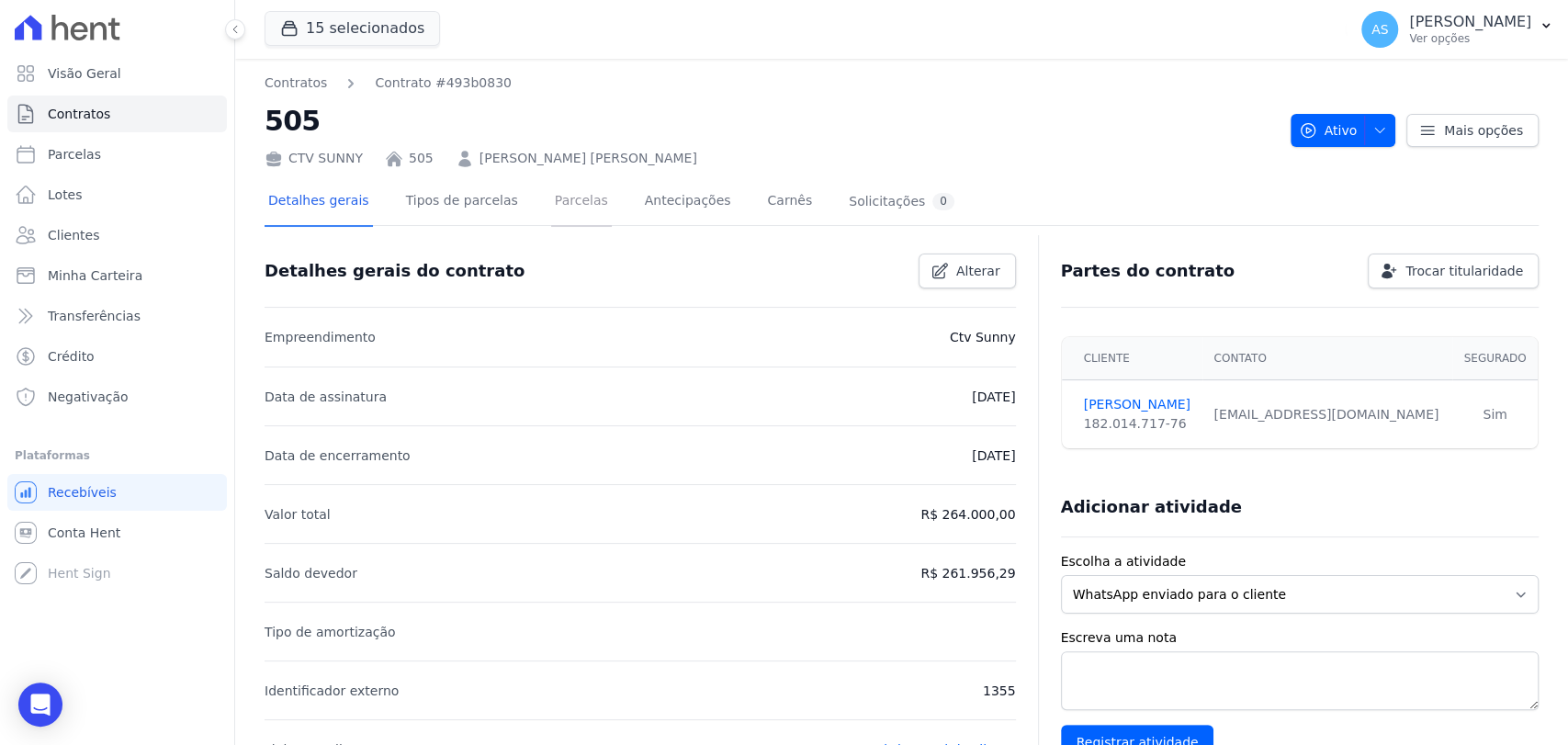
click at [551, 205] on link "Parcelas" at bounding box center [581, 203] width 60 height 49
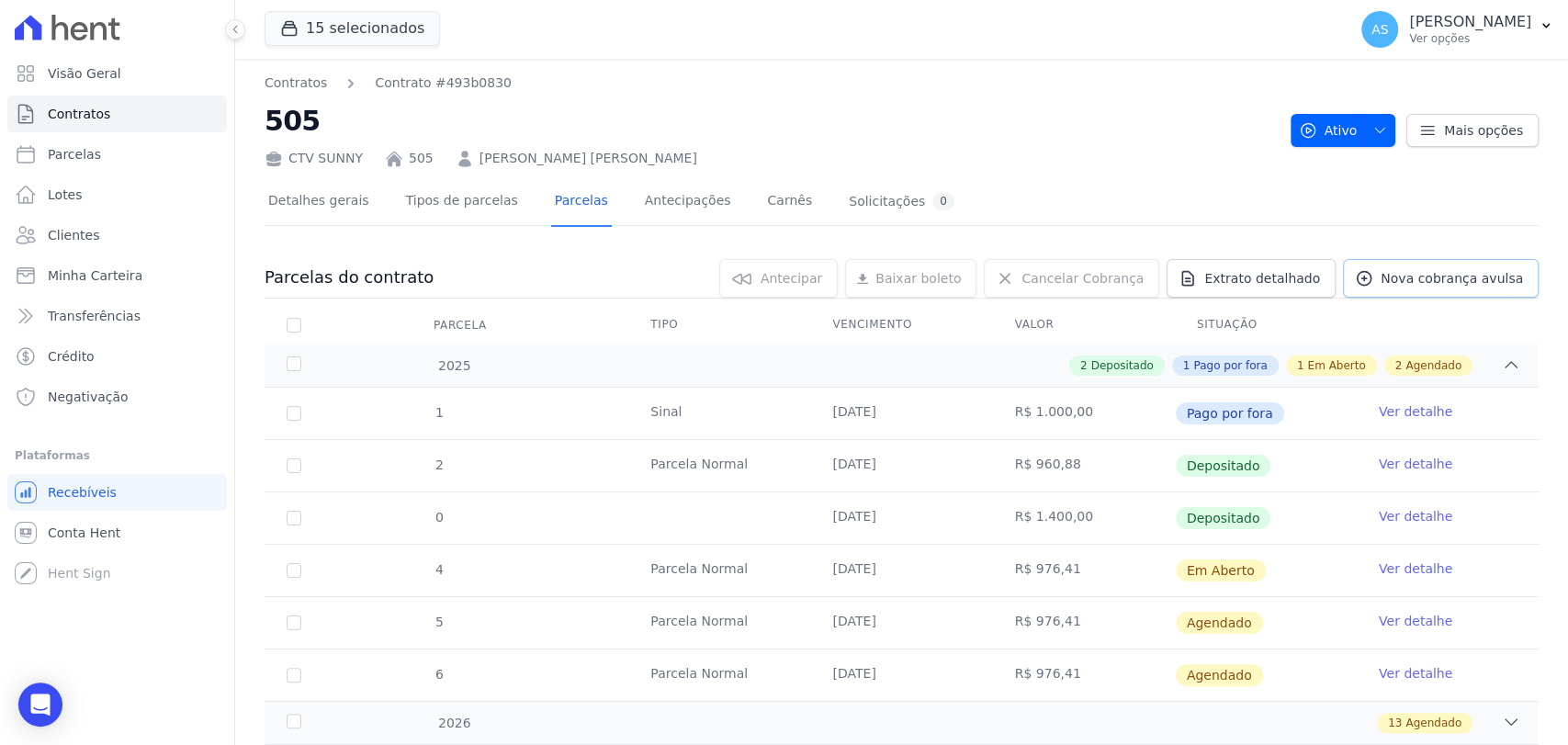
click at [1449, 272] on span "Nova cobrança avulsa" at bounding box center [1452, 277] width 142 height 18
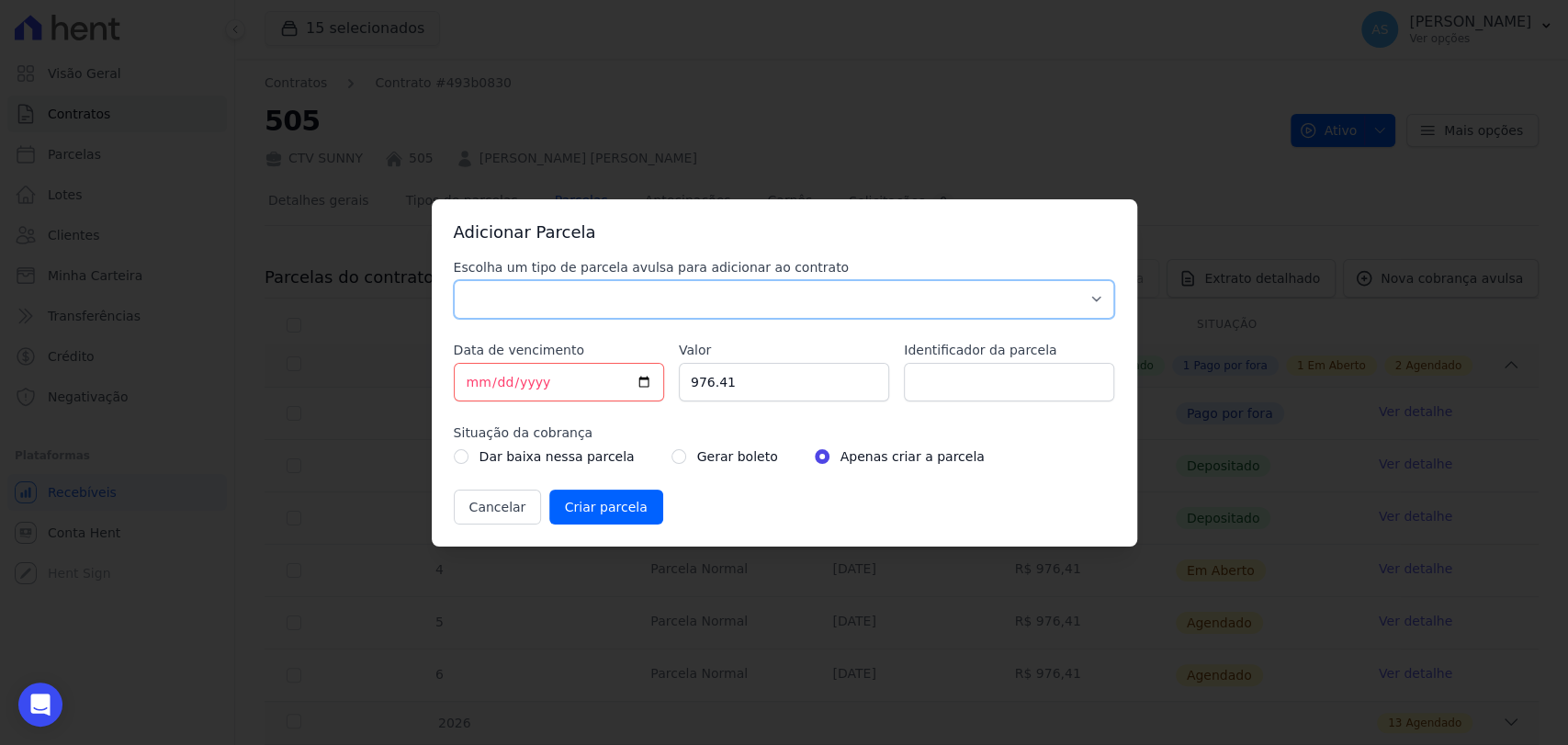
click at [503, 297] on select "Parcela Normal Sinal Caução Intercalada Chaves Pré Chaves Pós Chaves Taxas Quit…" at bounding box center [784, 300] width 662 height 38
select select "advance"
click at [454, 280] on select "Parcela Normal Sinal Caução Intercalada Chaves Pré Chaves Pós Chaves Taxas Quit…" at bounding box center [784, 300] width 662 height 38
drag, startPoint x: 757, startPoint y: 381, endPoint x: 610, endPoint y: 395, distance: 147.7
click at [610, 395] on div "Escolha um tipo de parcela avulsa para adicionar ao contrato Parcela Normal Sin…" at bounding box center [784, 391] width 662 height 266
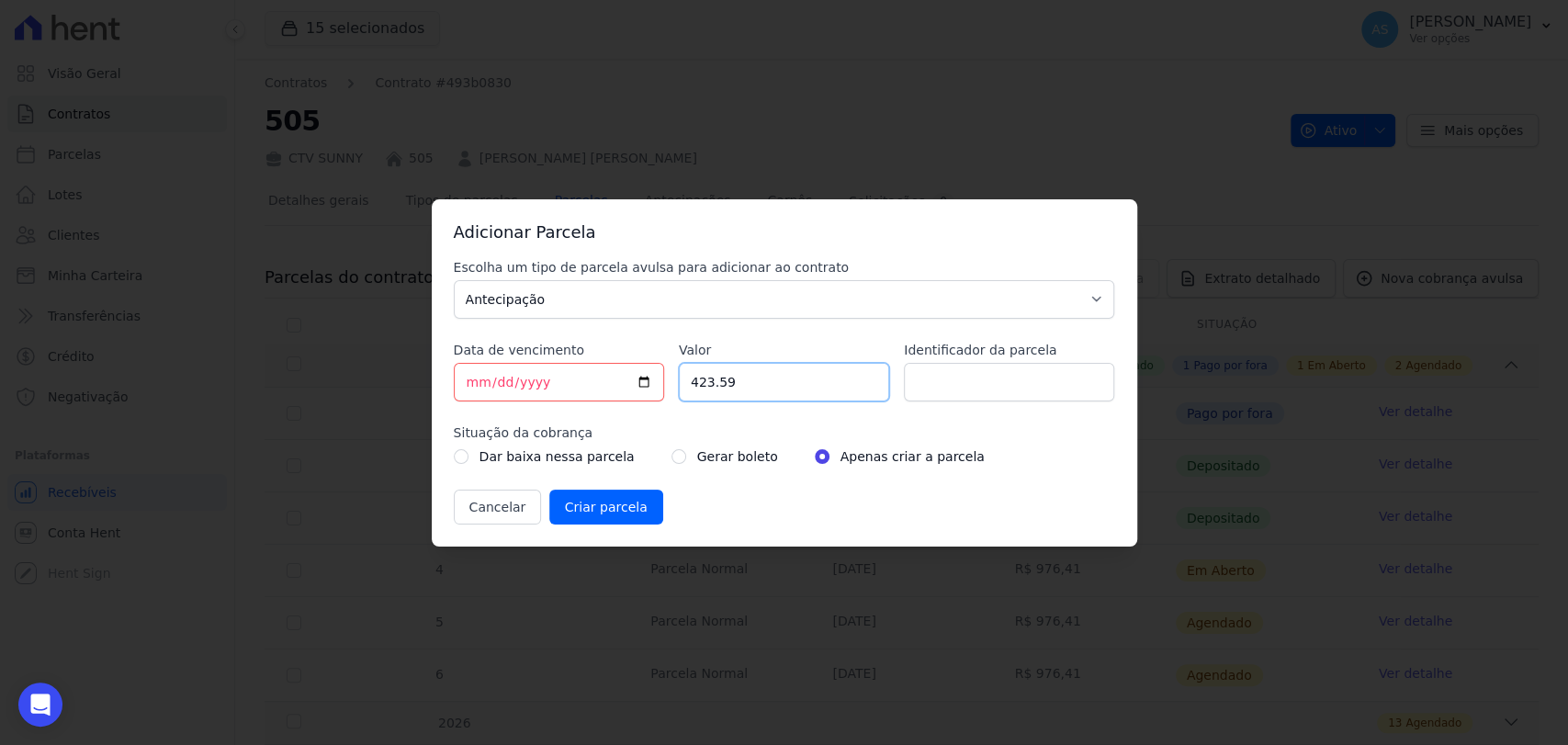
type input "423.59"
click at [936, 376] on input "Identificador da parcela" at bounding box center [1008, 382] width 210 height 38
type input "p"
type input "PARTE PARCELA 10/07/2028"
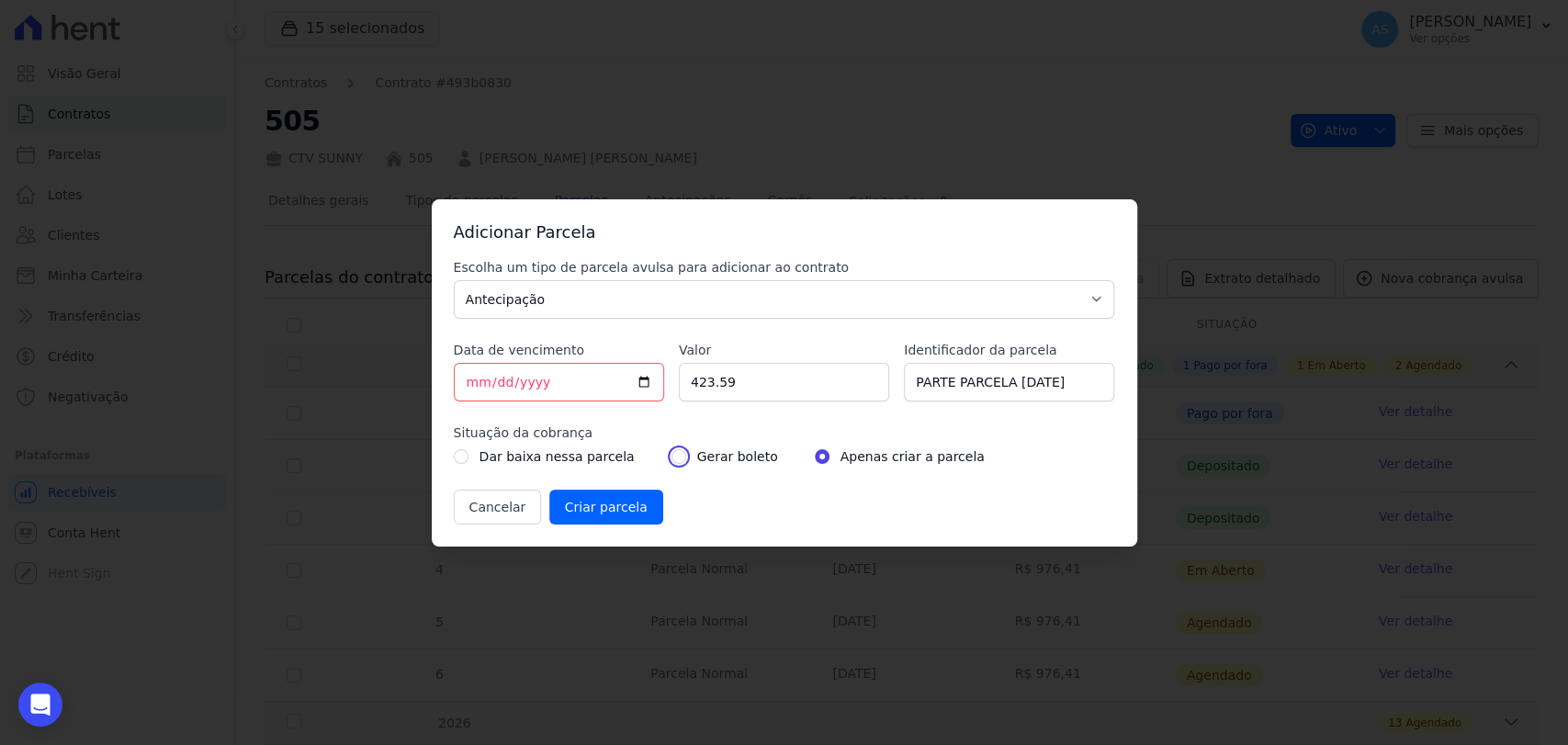
click at [671, 454] on input "radio" at bounding box center [678, 456] width 14 height 14
radio input "true"
click at [579, 509] on input "Criar parcela" at bounding box center [606, 507] width 114 height 35
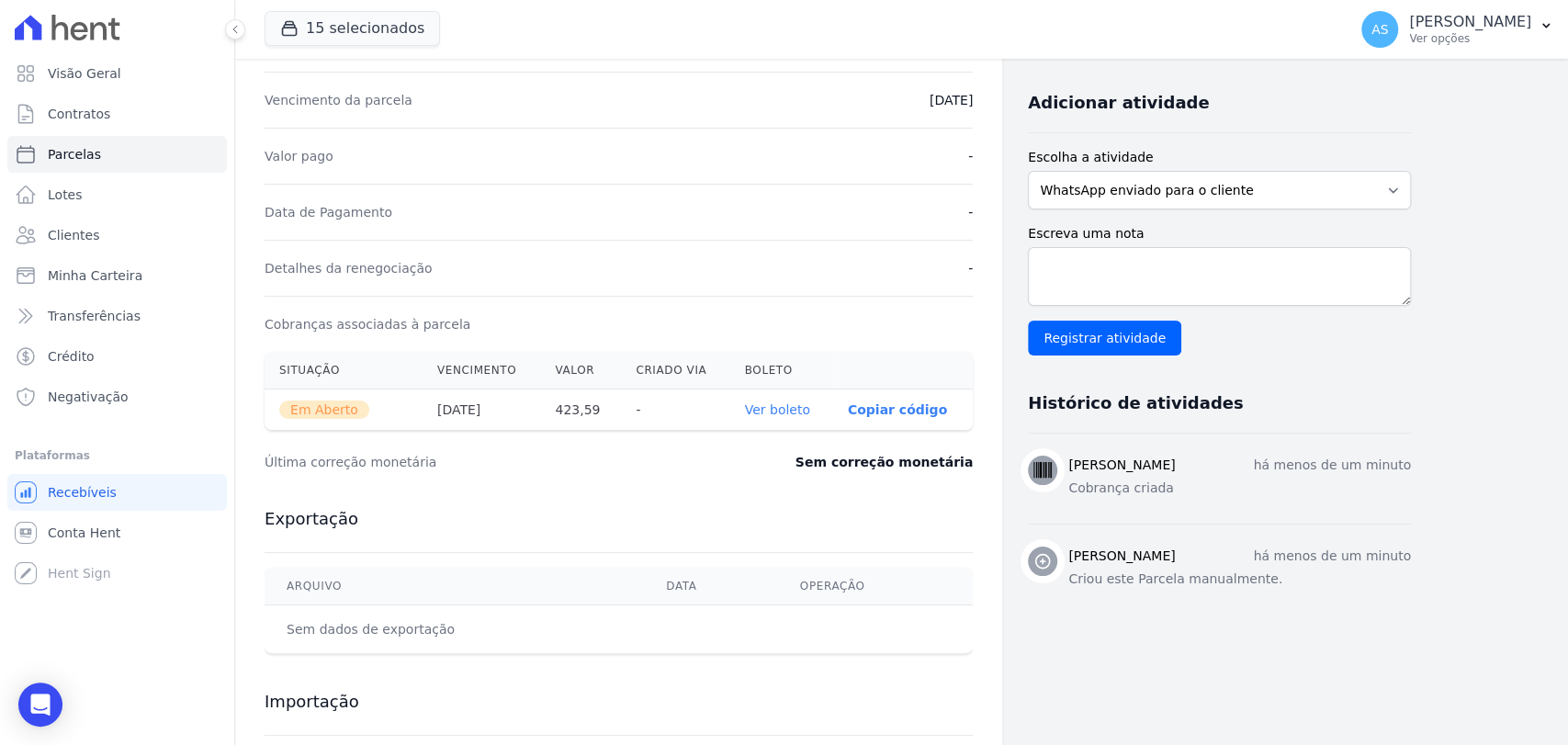
scroll to position [408, 0]
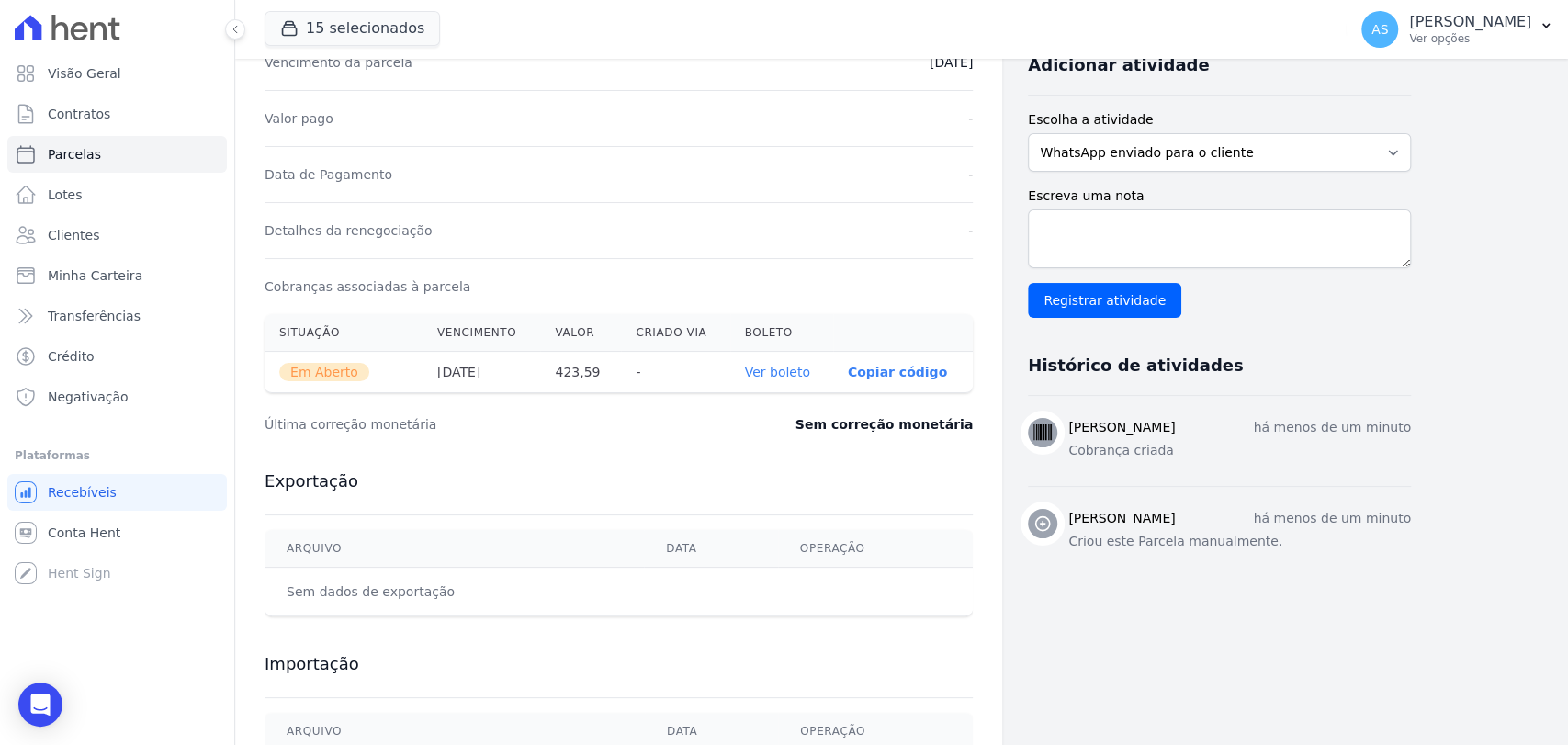
click at [791, 371] on link "Ver boleto" at bounding box center [778, 372] width 65 height 14
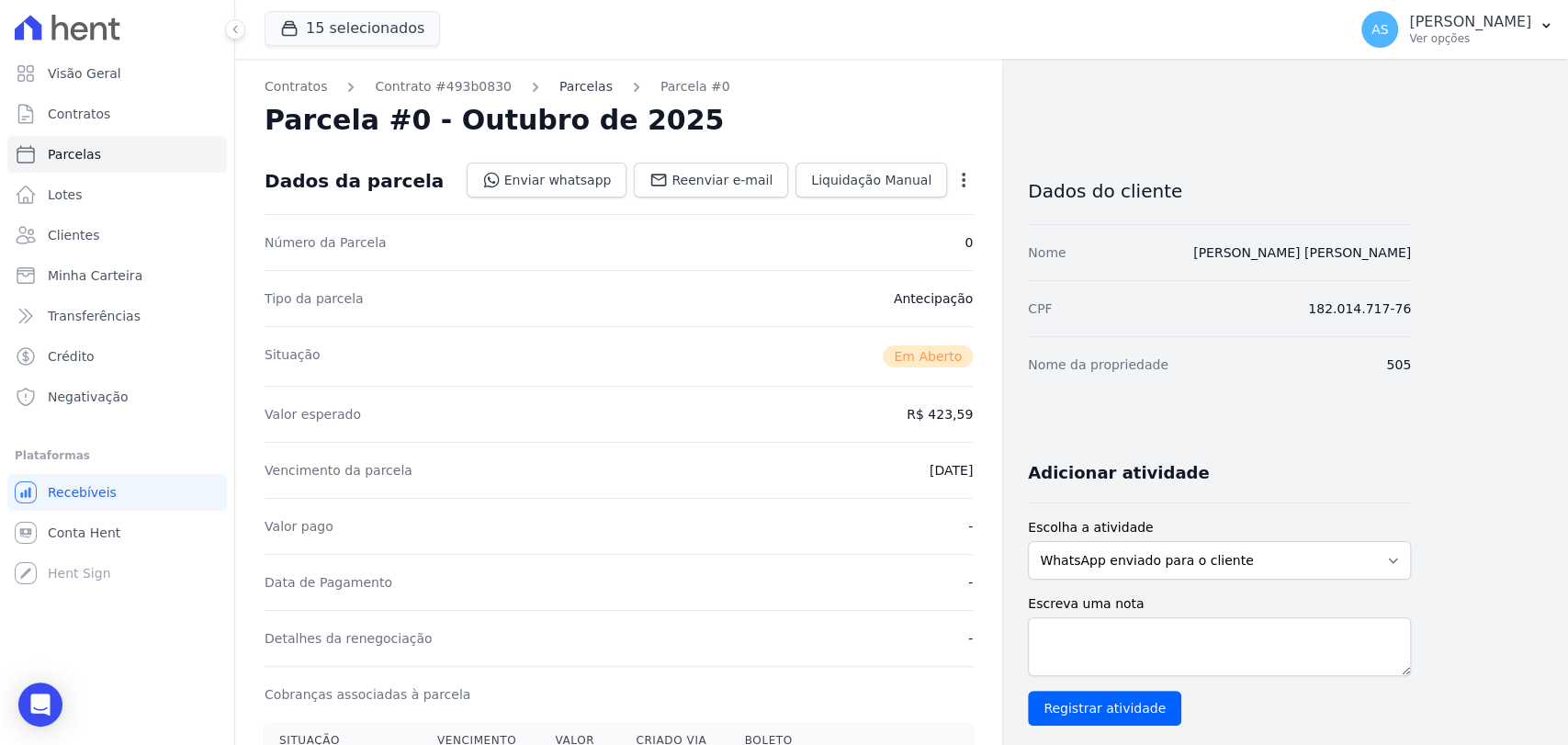
click at [561, 79] on link "Parcelas" at bounding box center [586, 86] width 53 height 19
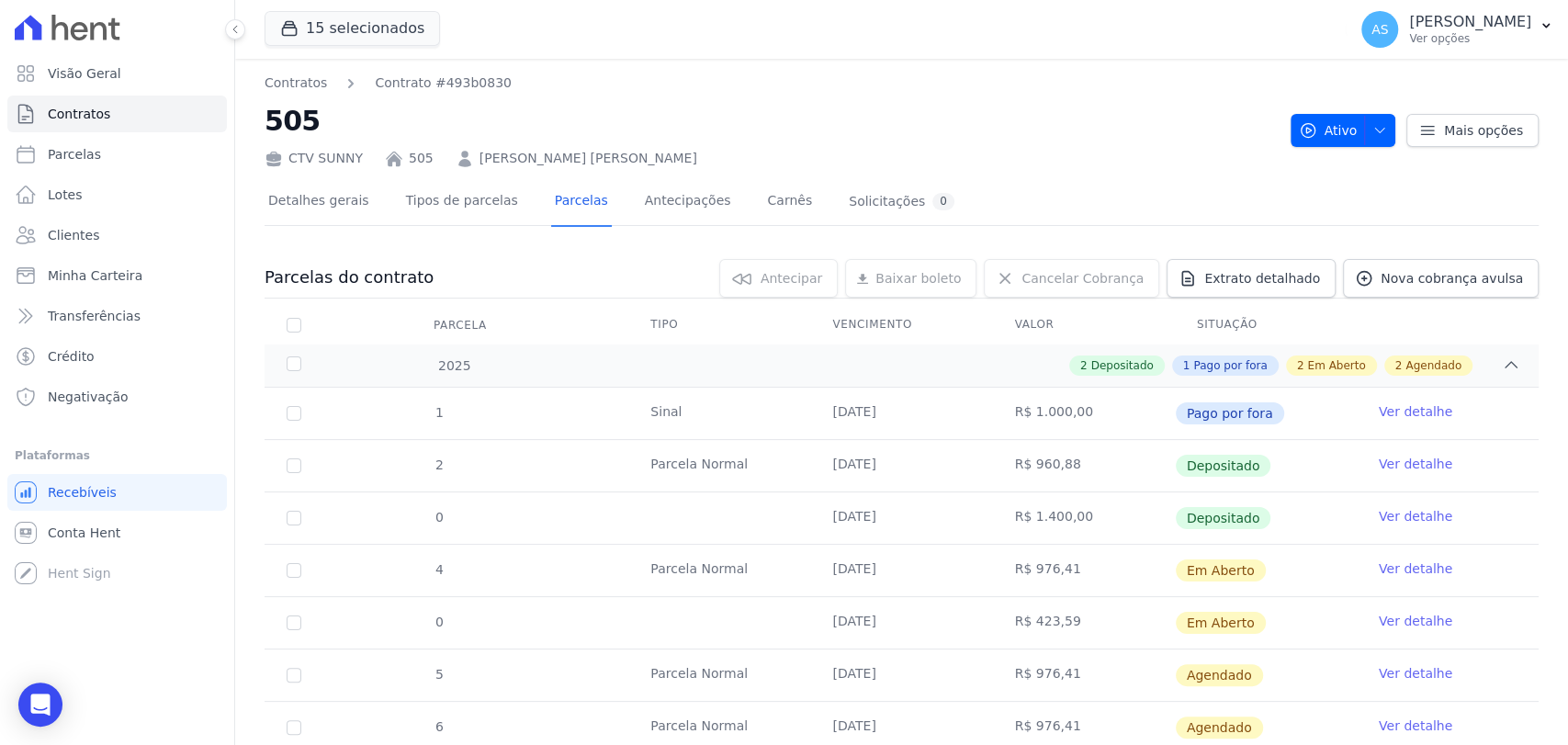
click at [1411, 567] on link "Ver detalhe" at bounding box center [1415, 568] width 74 height 18
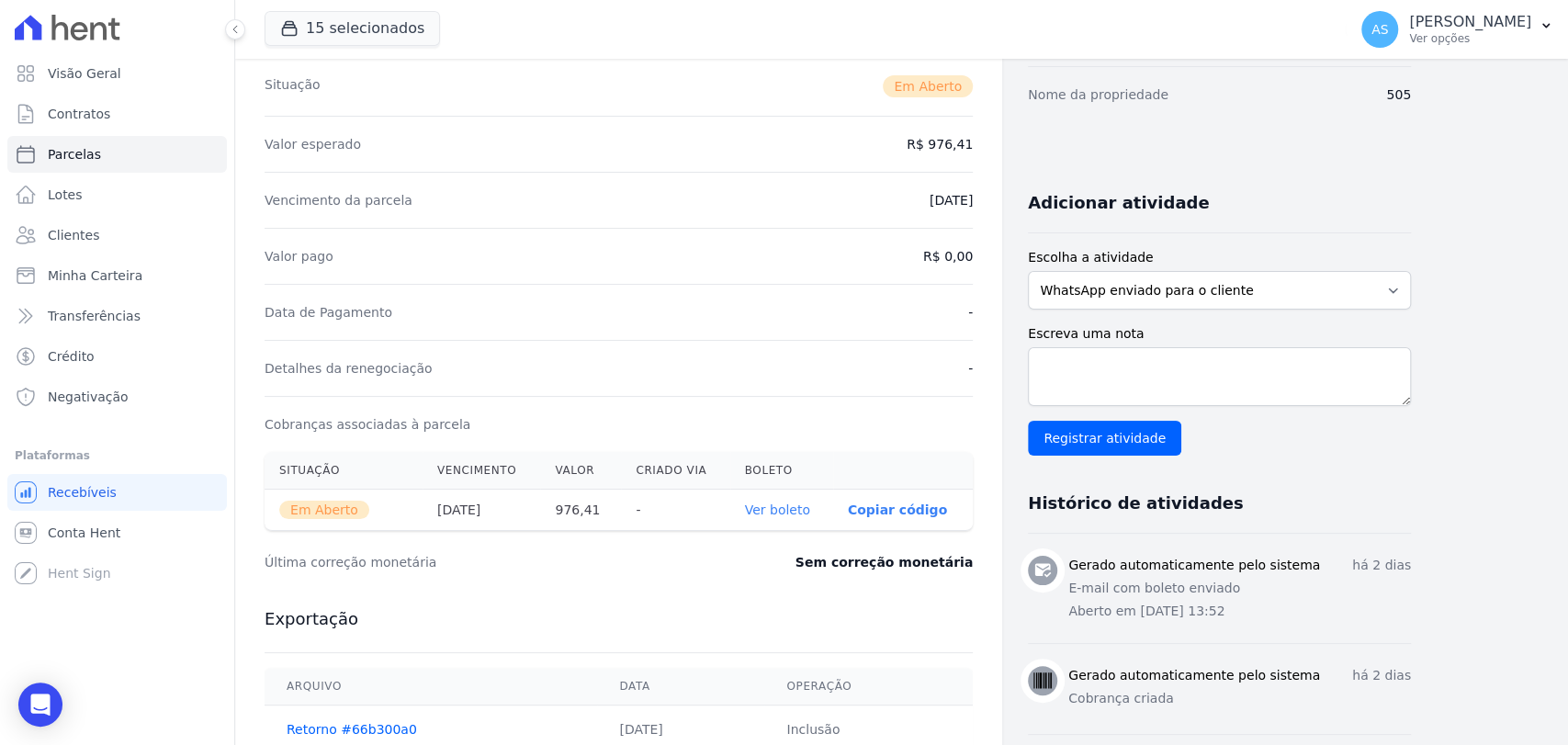
scroll to position [306, 0]
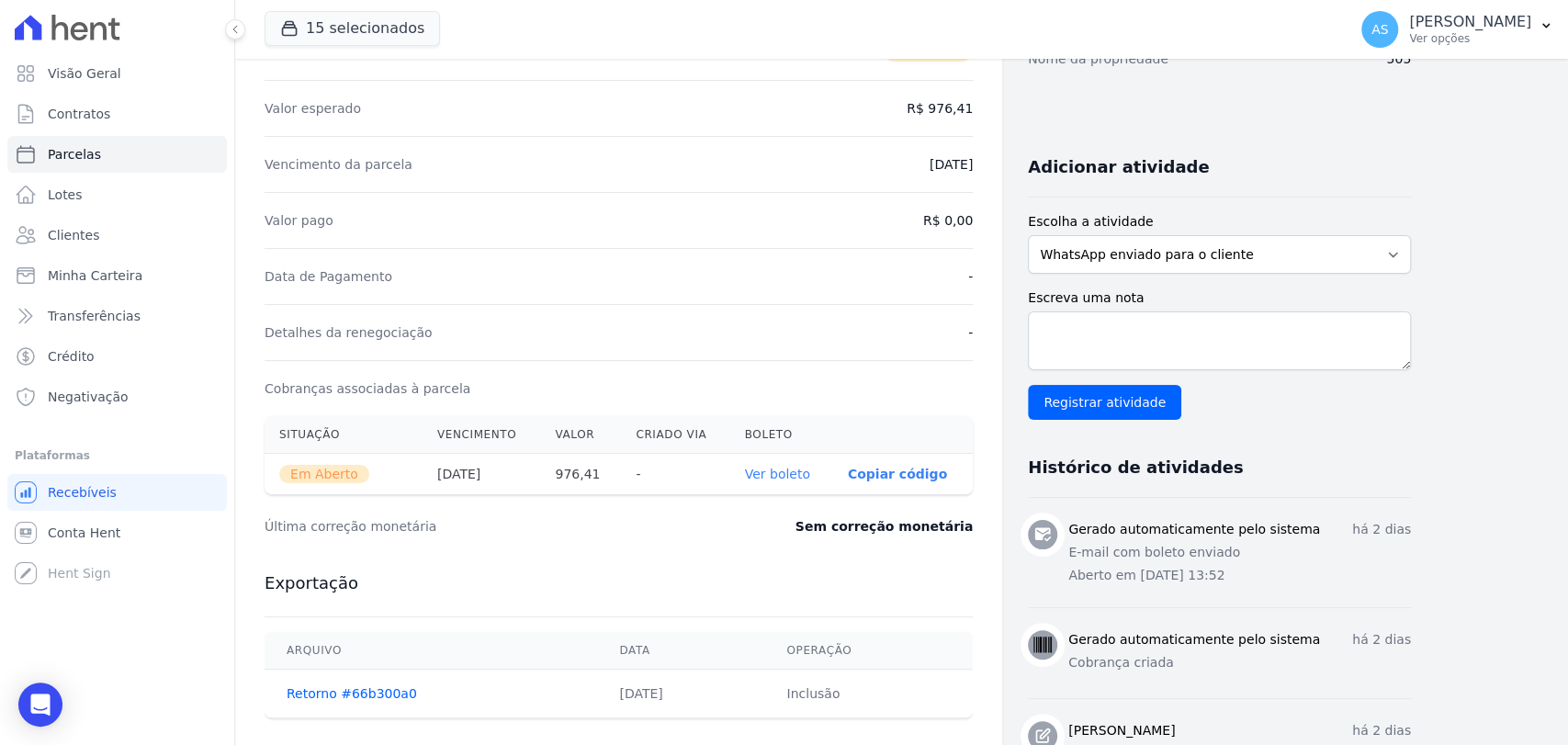
click at [775, 472] on link "Ver boleto" at bounding box center [778, 473] width 65 height 14
click at [60, 233] on span "Clientes" at bounding box center [74, 234] width 52 height 18
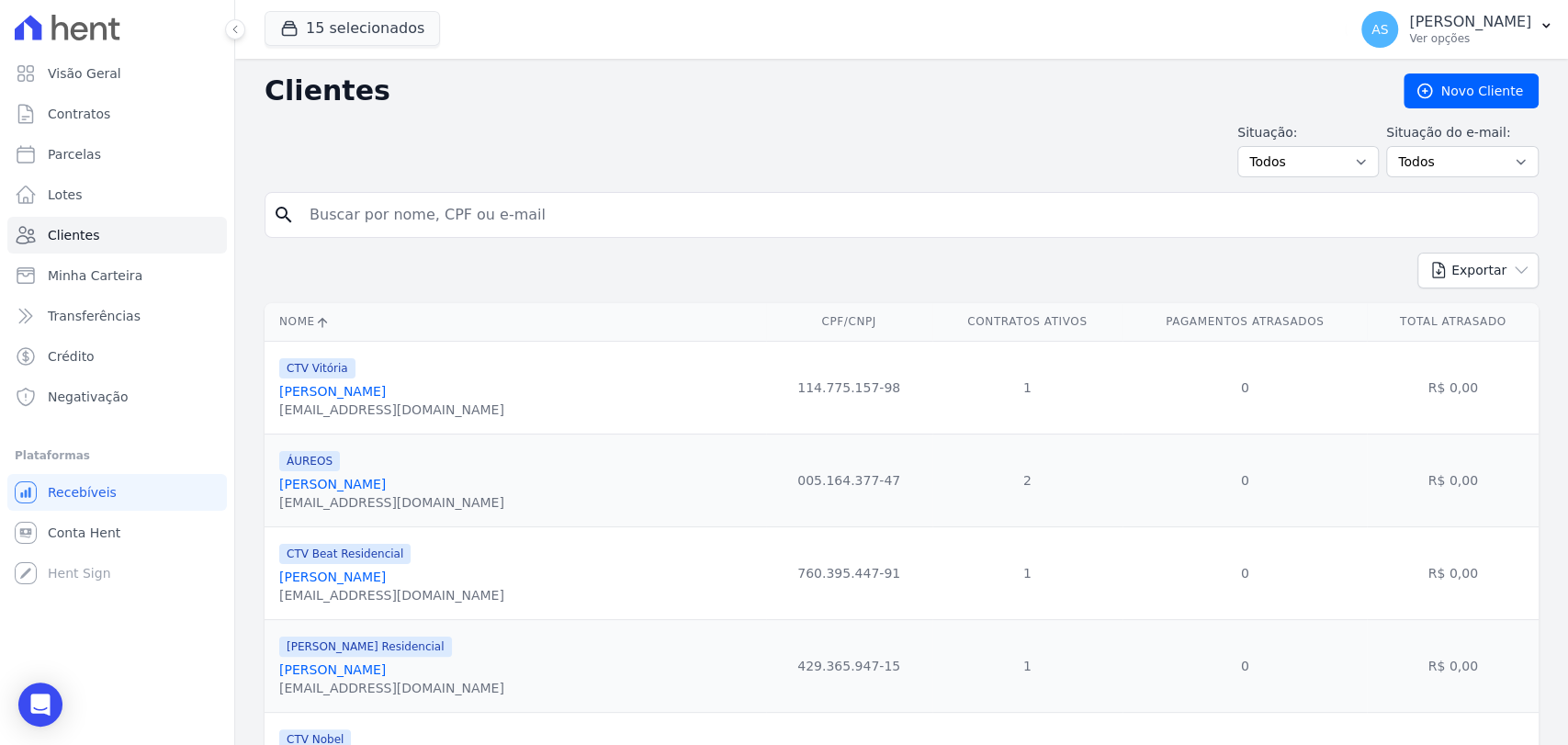
click at [368, 223] on input "search" at bounding box center [914, 215] width 1232 height 36
paste input "Davi Alexandre Botelho"
type input "Davi Alexandre Botelho"
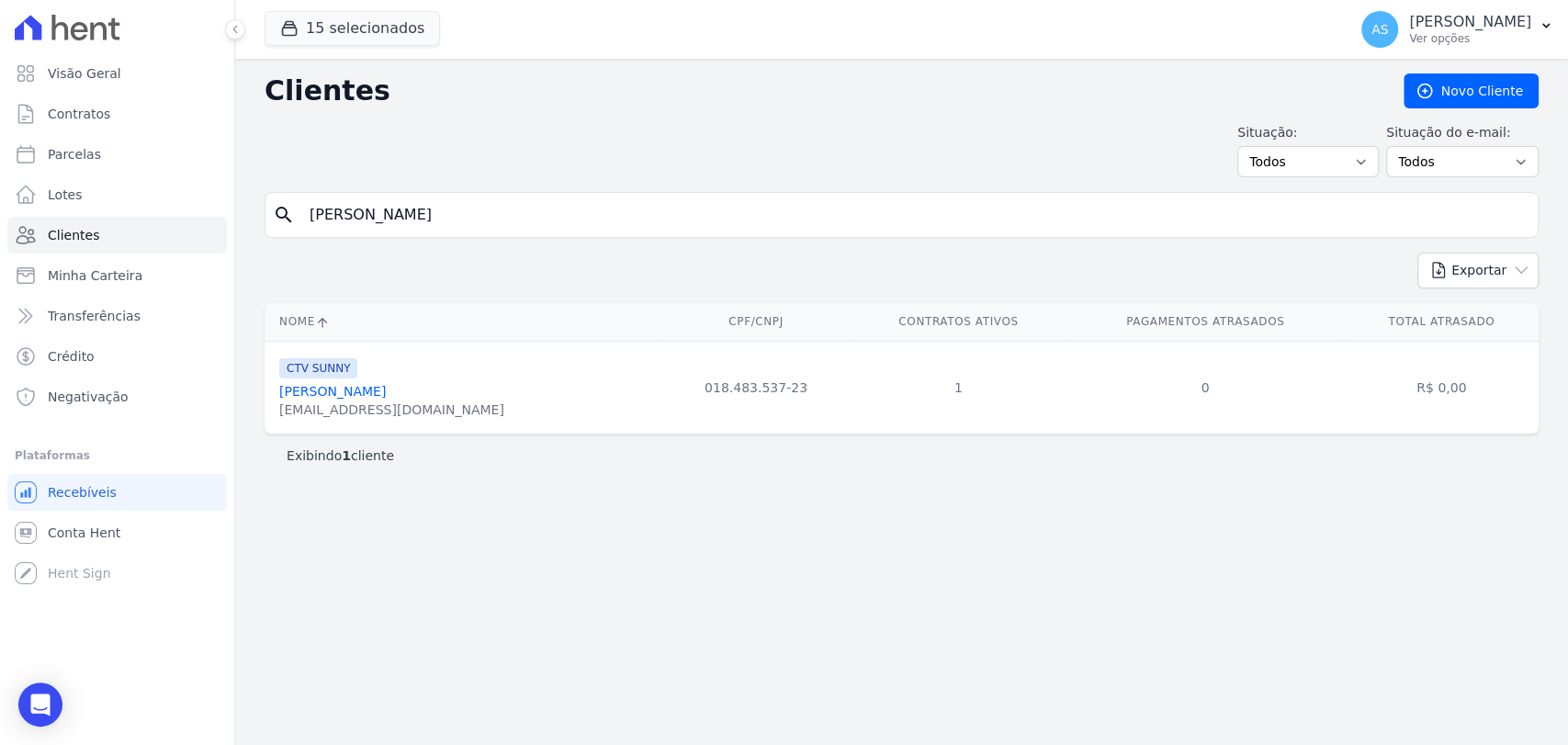
click at [371, 392] on link "Davi Alexandre Botelho" at bounding box center [332, 391] width 107 height 14
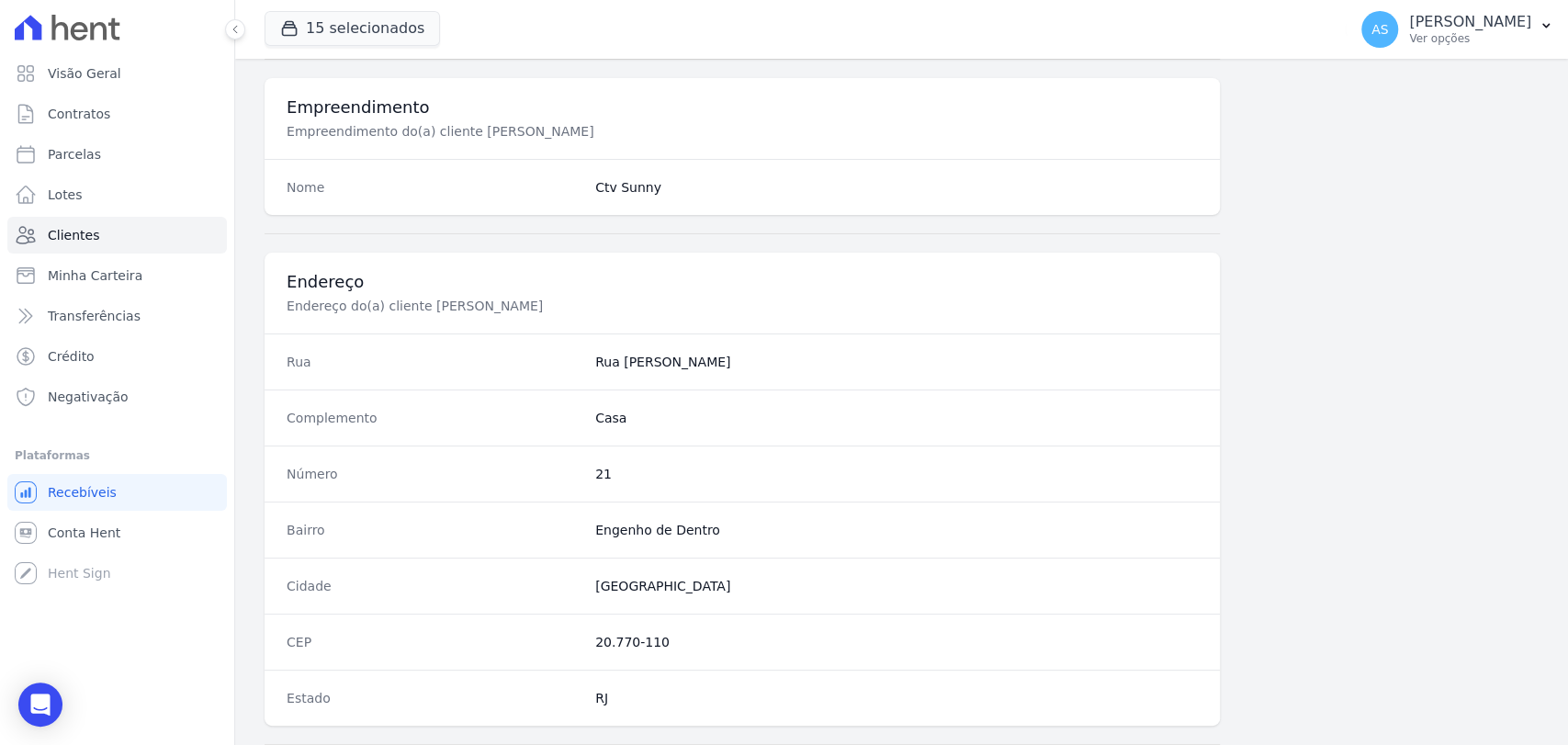
scroll to position [970, 0]
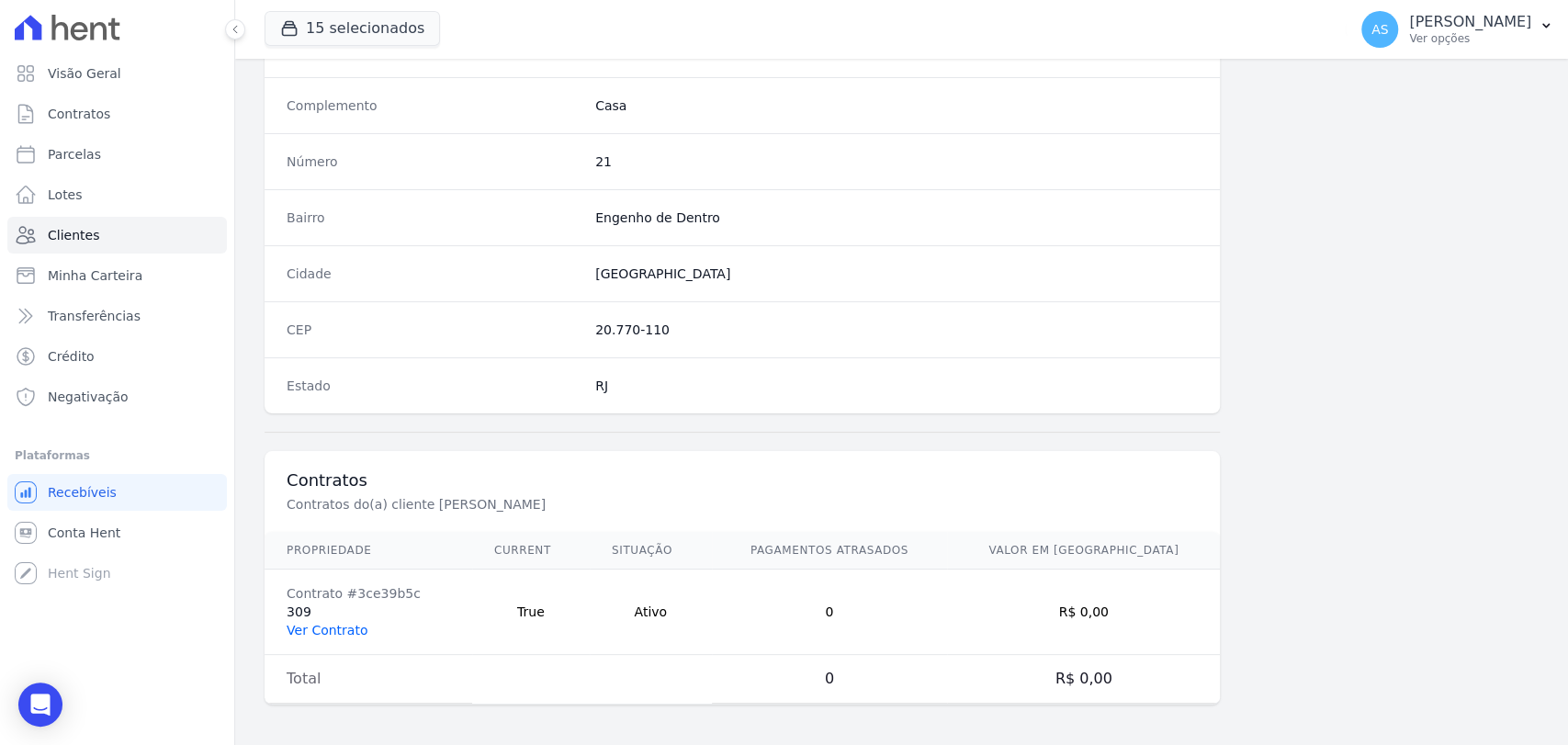
click at [321, 627] on link "Ver Contrato" at bounding box center [326, 630] width 81 height 14
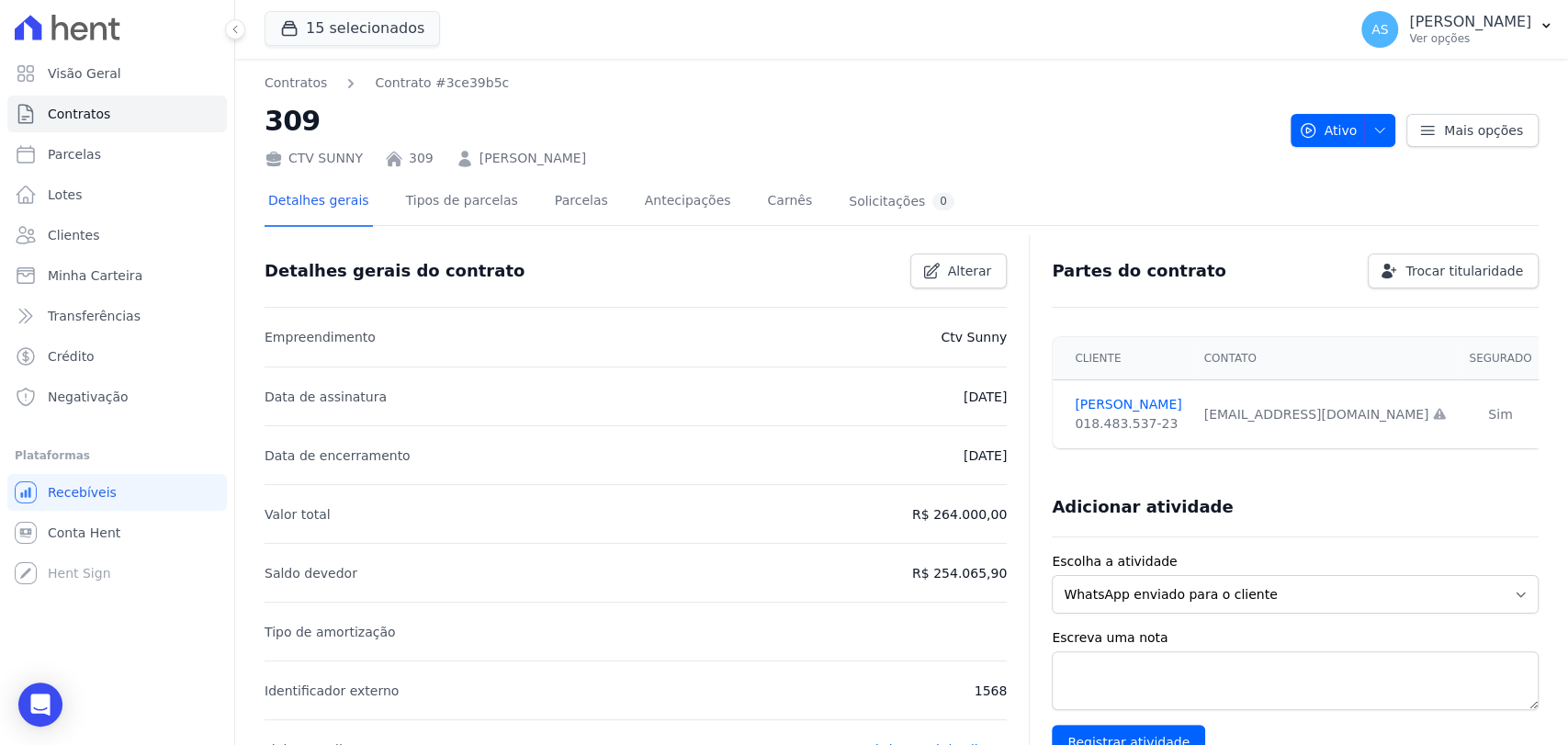
scroll to position [204, 0]
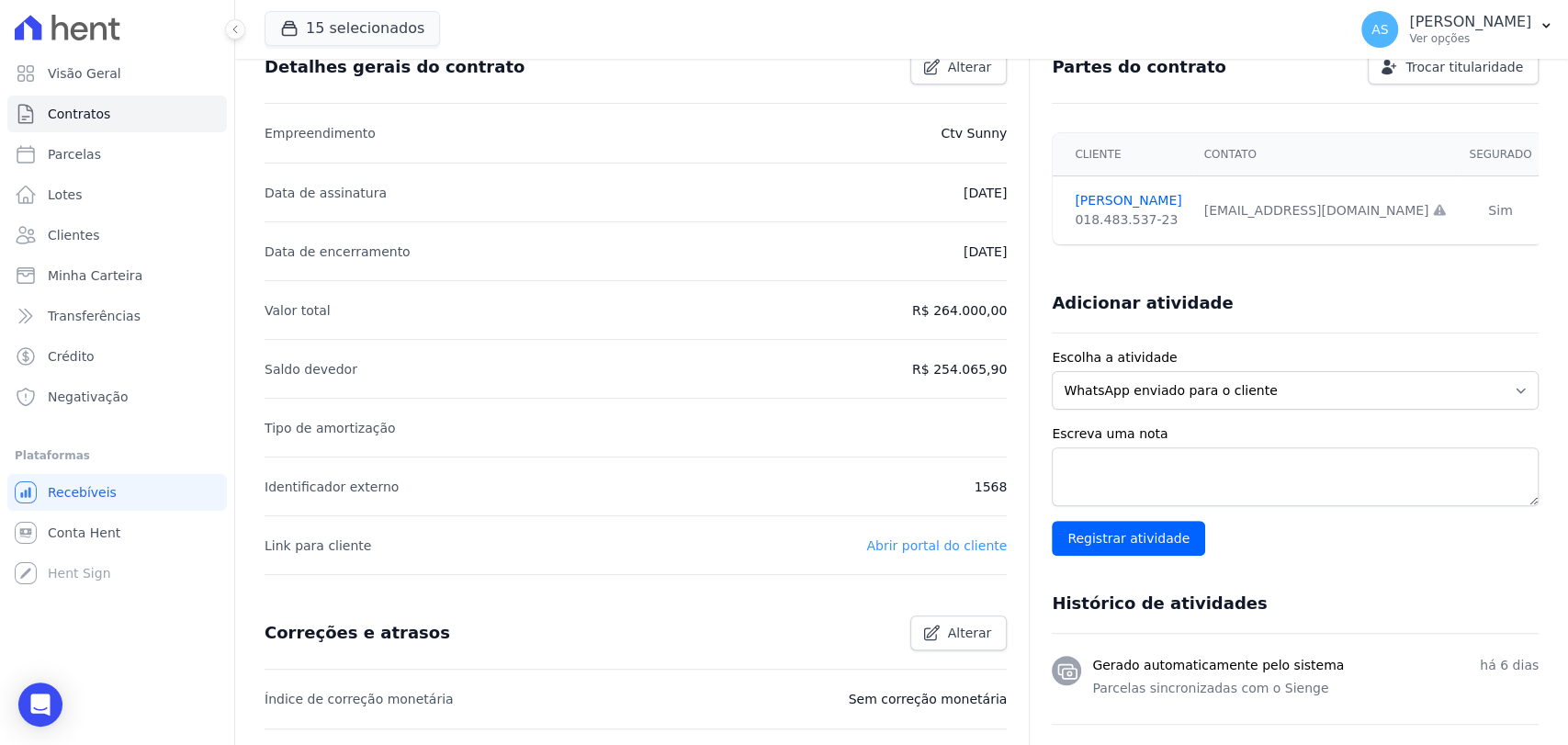
click at [914, 547] on link "Abrir portal do cliente" at bounding box center [936, 545] width 140 height 14
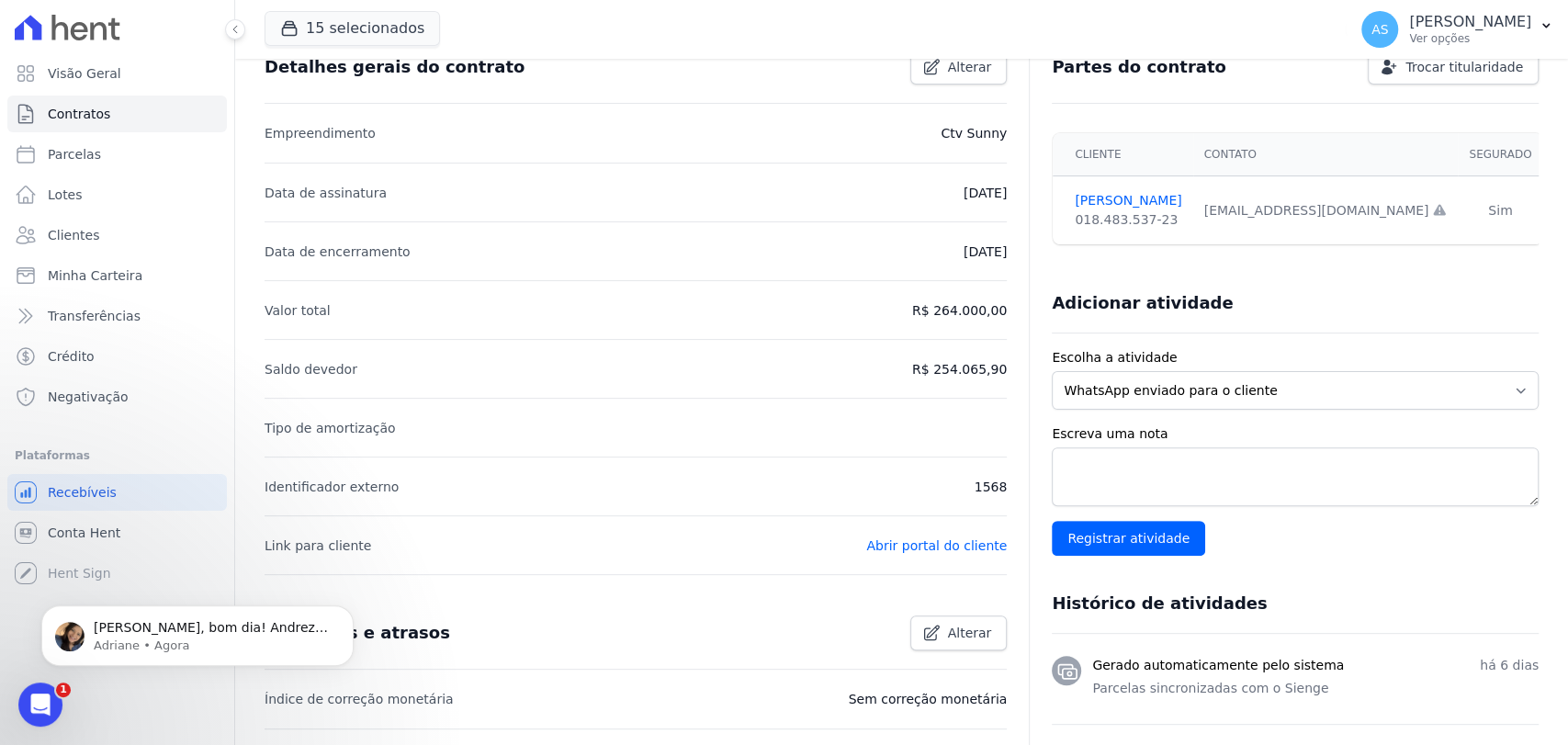
scroll to position [0, 0]
click at [147, 628] on span "Olá Andreza, bom dia! Andreza estou em atendimento, mas logo em seguida irei ve…" at bounding box center [211, 646] width 234 height 52
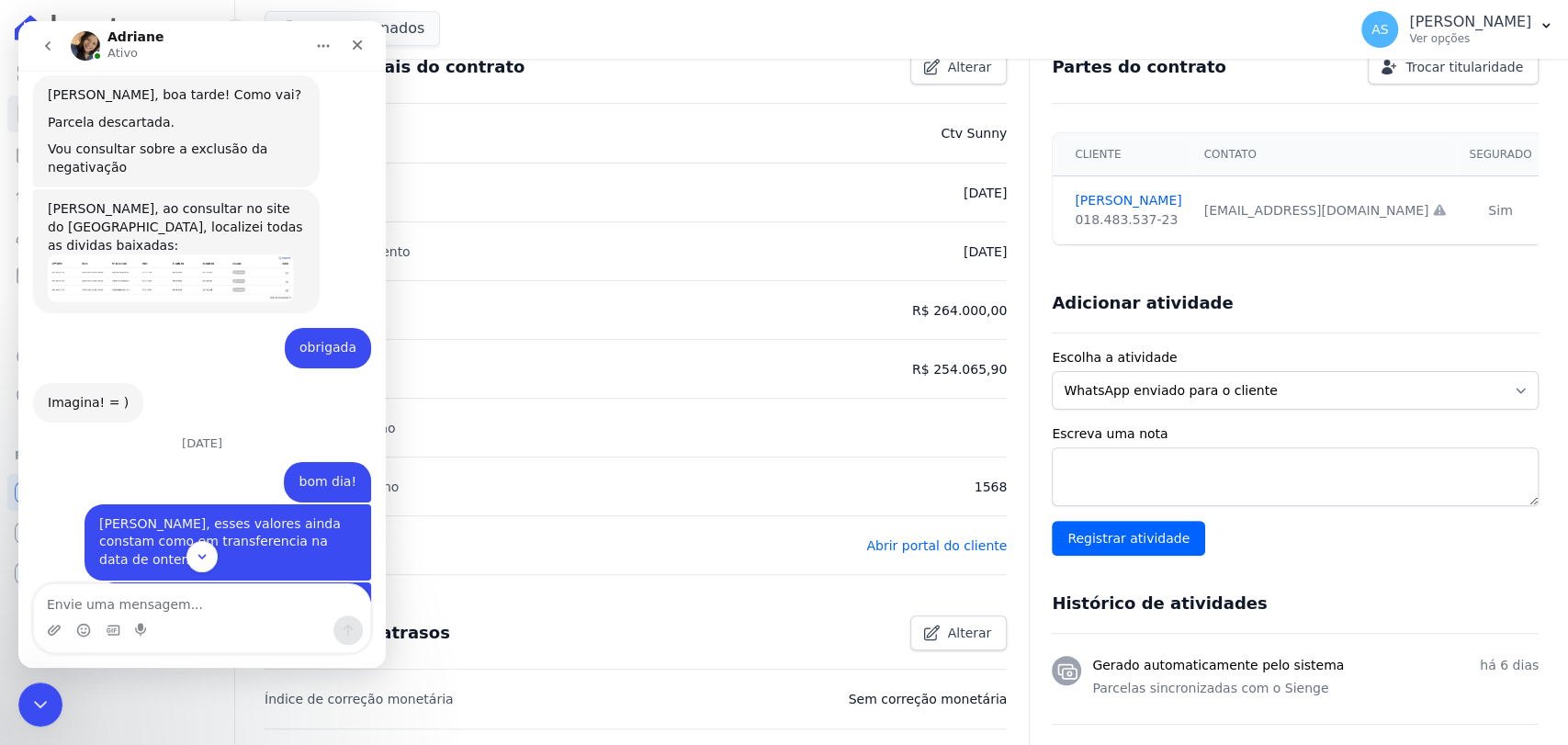
scroll to position [17710, 0]
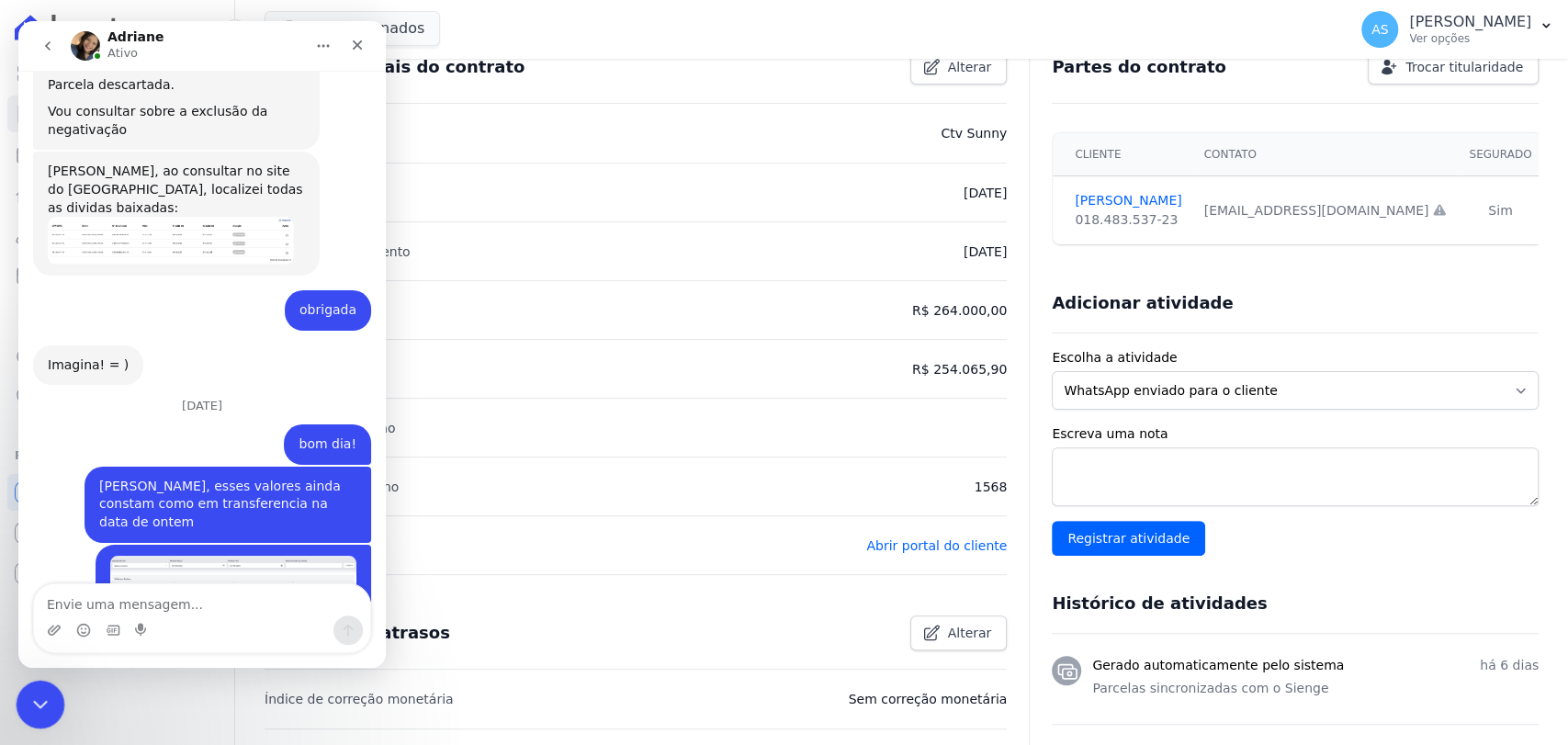
click at [30, 690] on icon "Fechar mensagem da Intercom" at bounding box center [37, 701] width 22 height 22
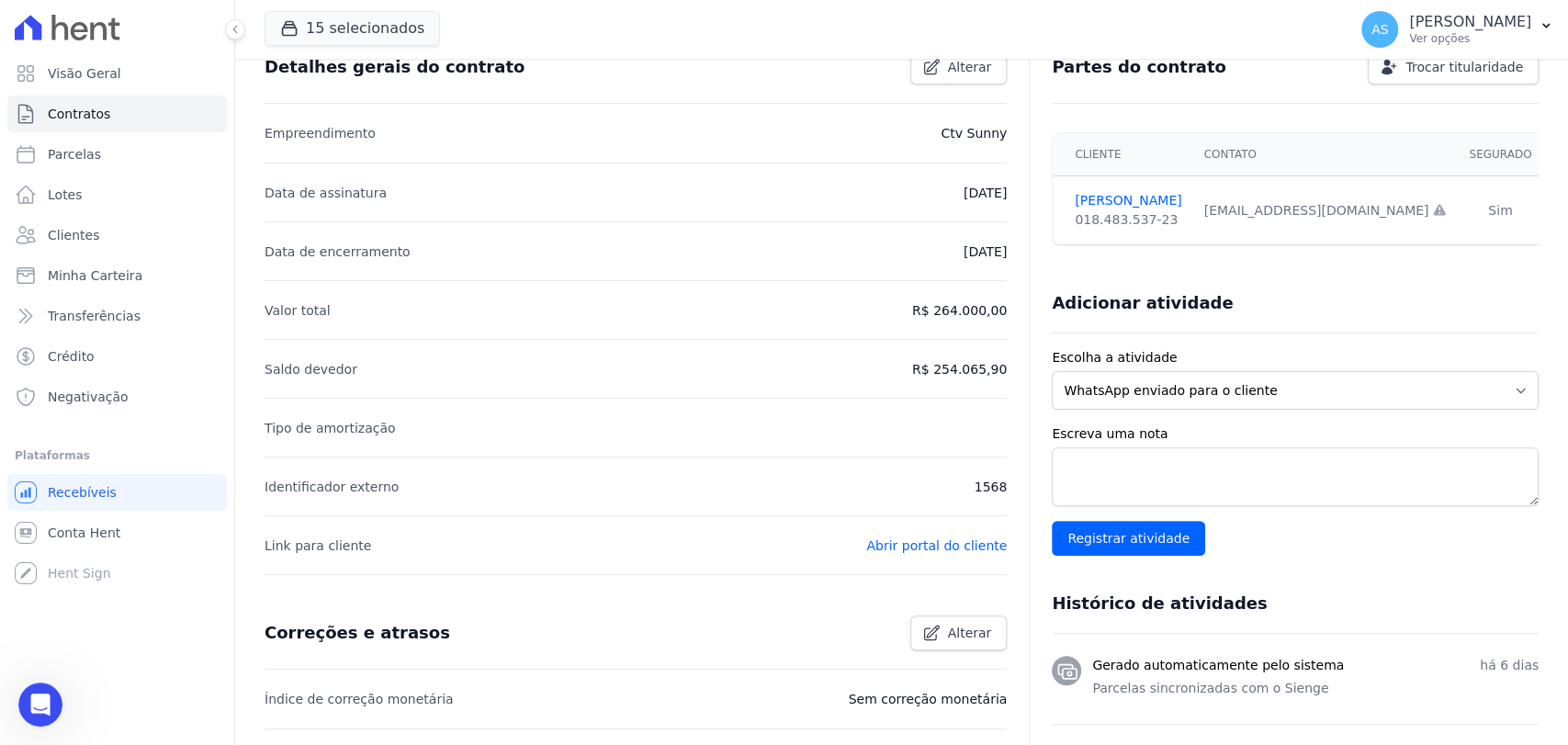
scroll to position [17679, 0]
click at [32, 684] on div "Abrir mensagem da Intercom" at bounding box center [37, 701] width 60 height 60
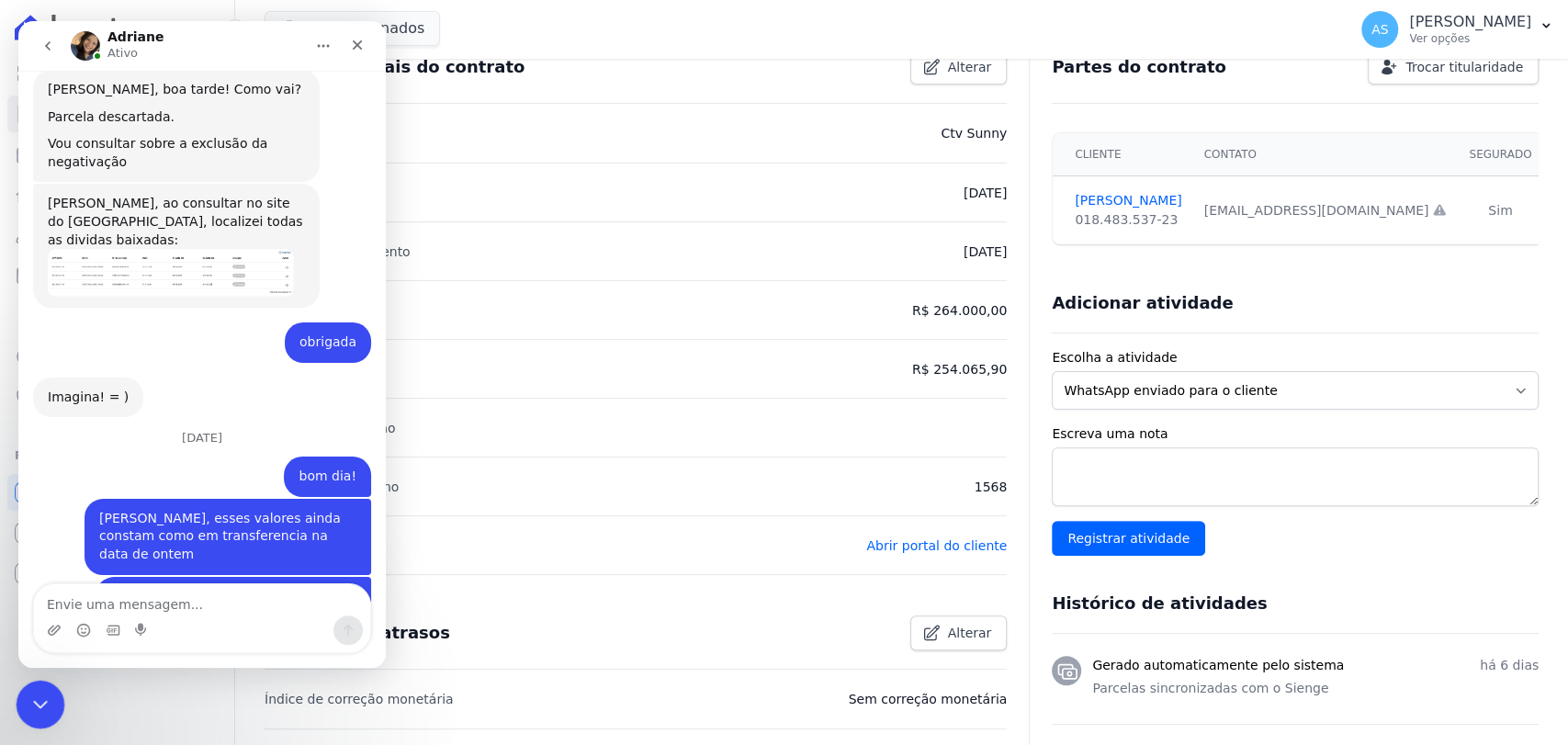
click at [48, 688] on div "Fechar mensagem da Intercom" at bounding box center [37, 702] width 44 height 44
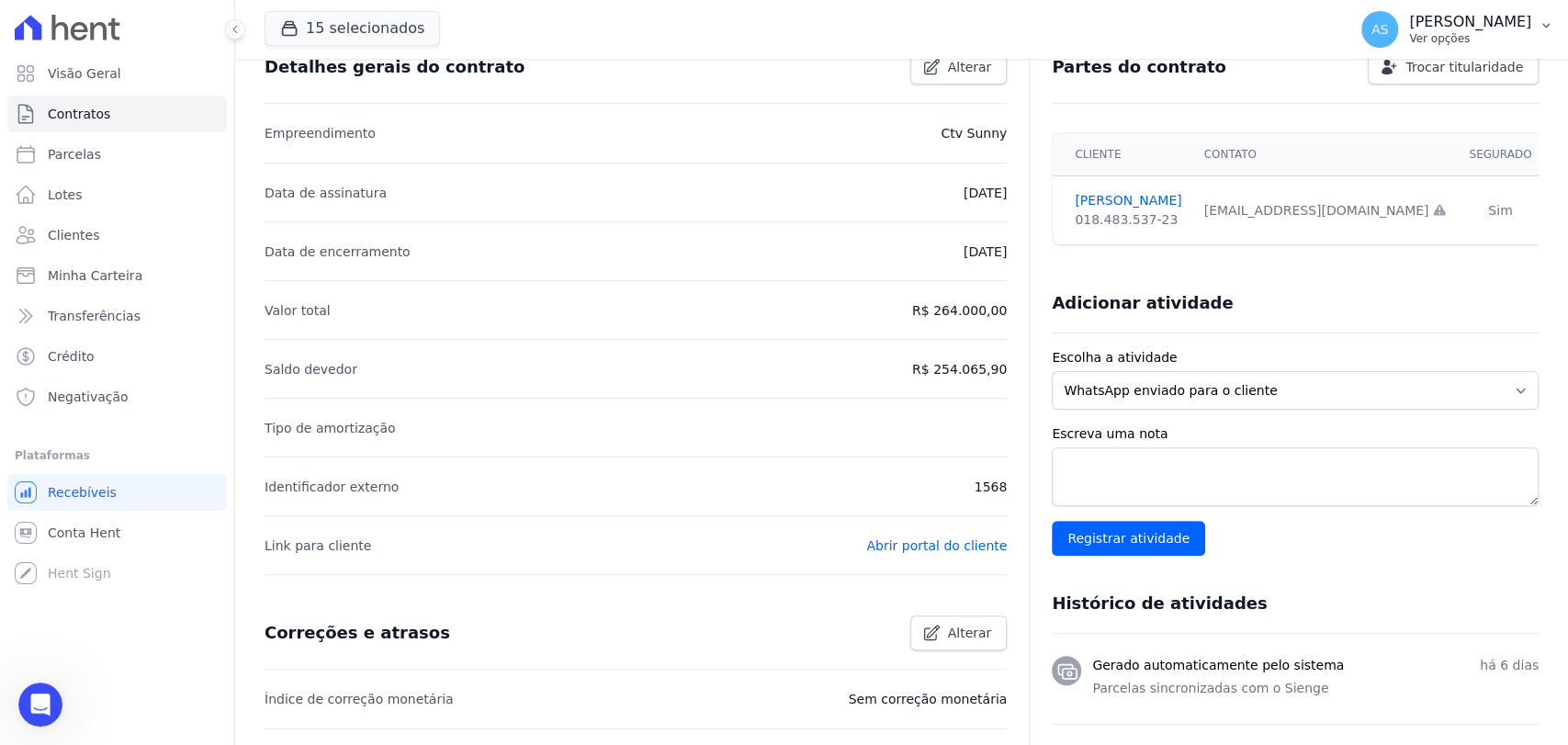
click at [1541, 28] on icon "button" at bounding box center [1546, 25] width 14 height 14
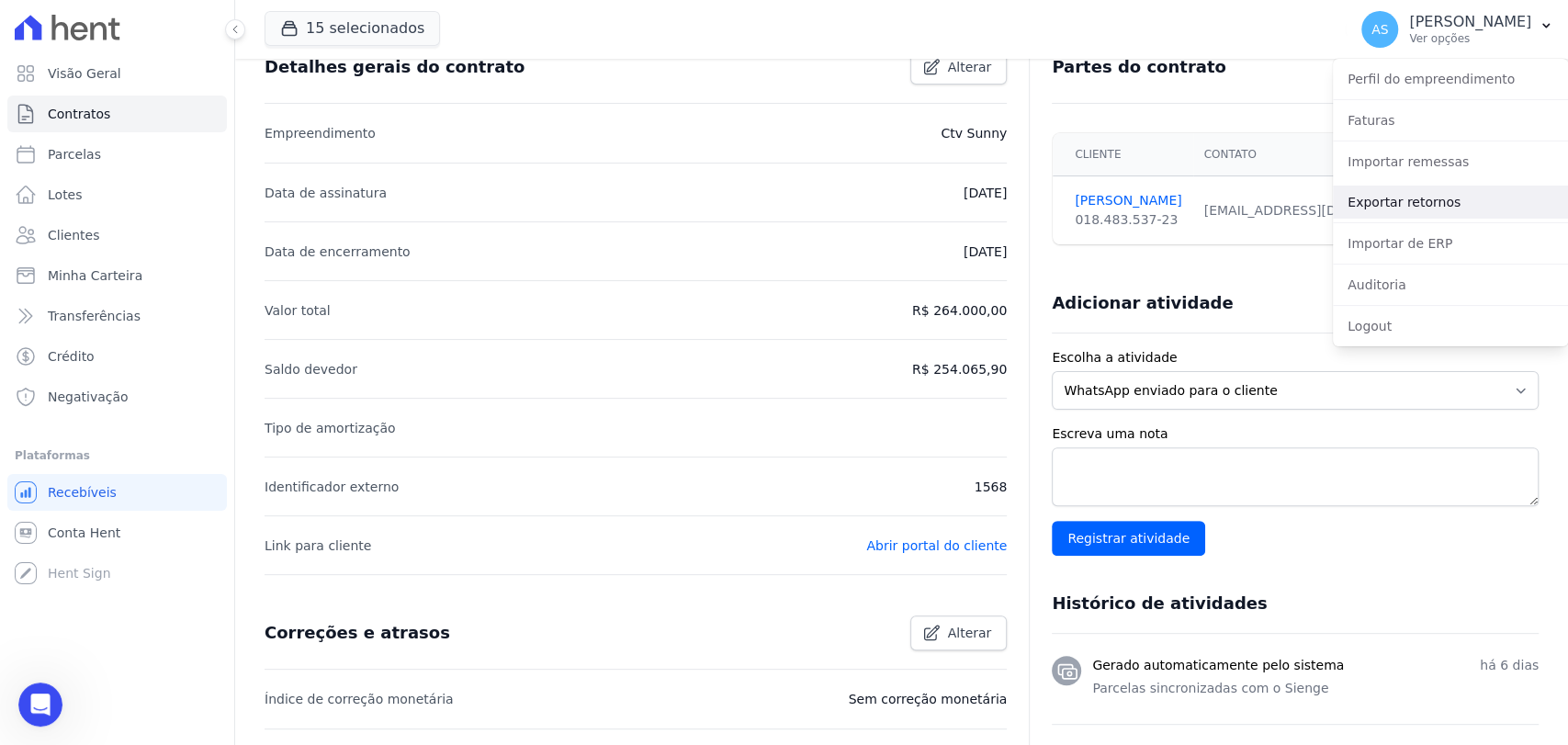
click at [1372, 201] on link "Exportar retornos" at bounding box center [1450, 202] width 235 height 33
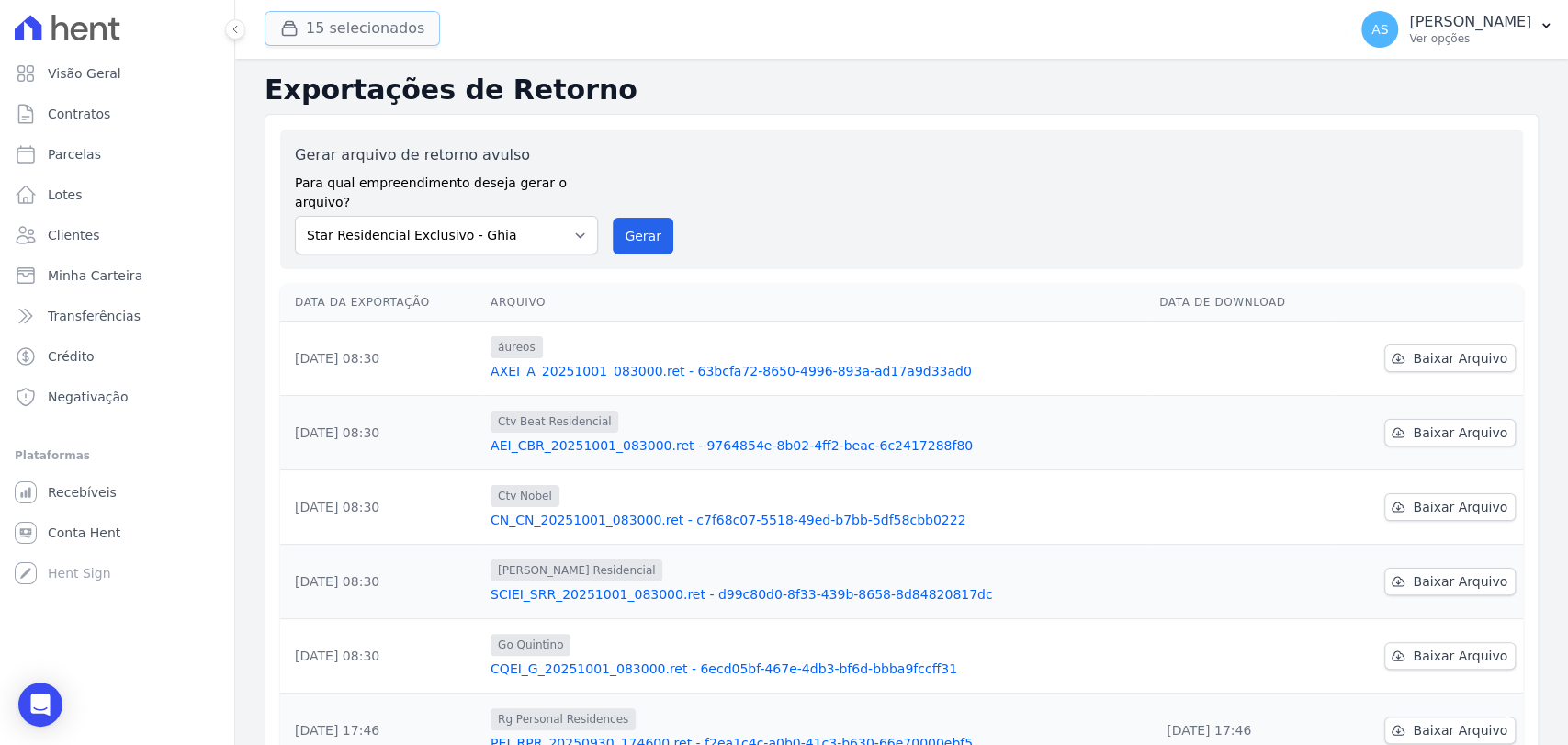
click at [308, 28] on button "15 selecionados" at bounding box center [352, 28] width 176 height 35
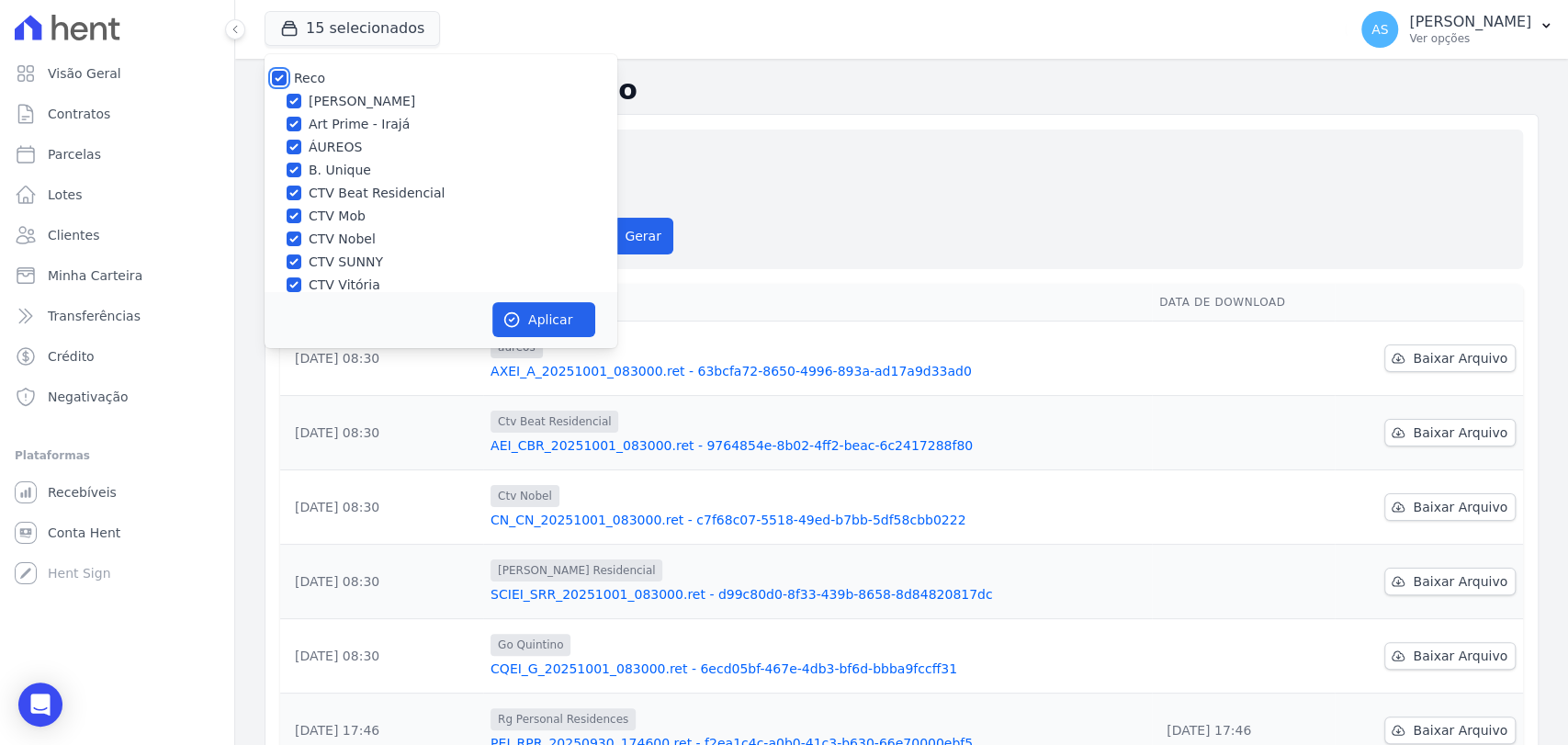
click at [275, 78] on input "Reco" at bounding box center [278, 78] width 14 height 14
checkbox input "false"
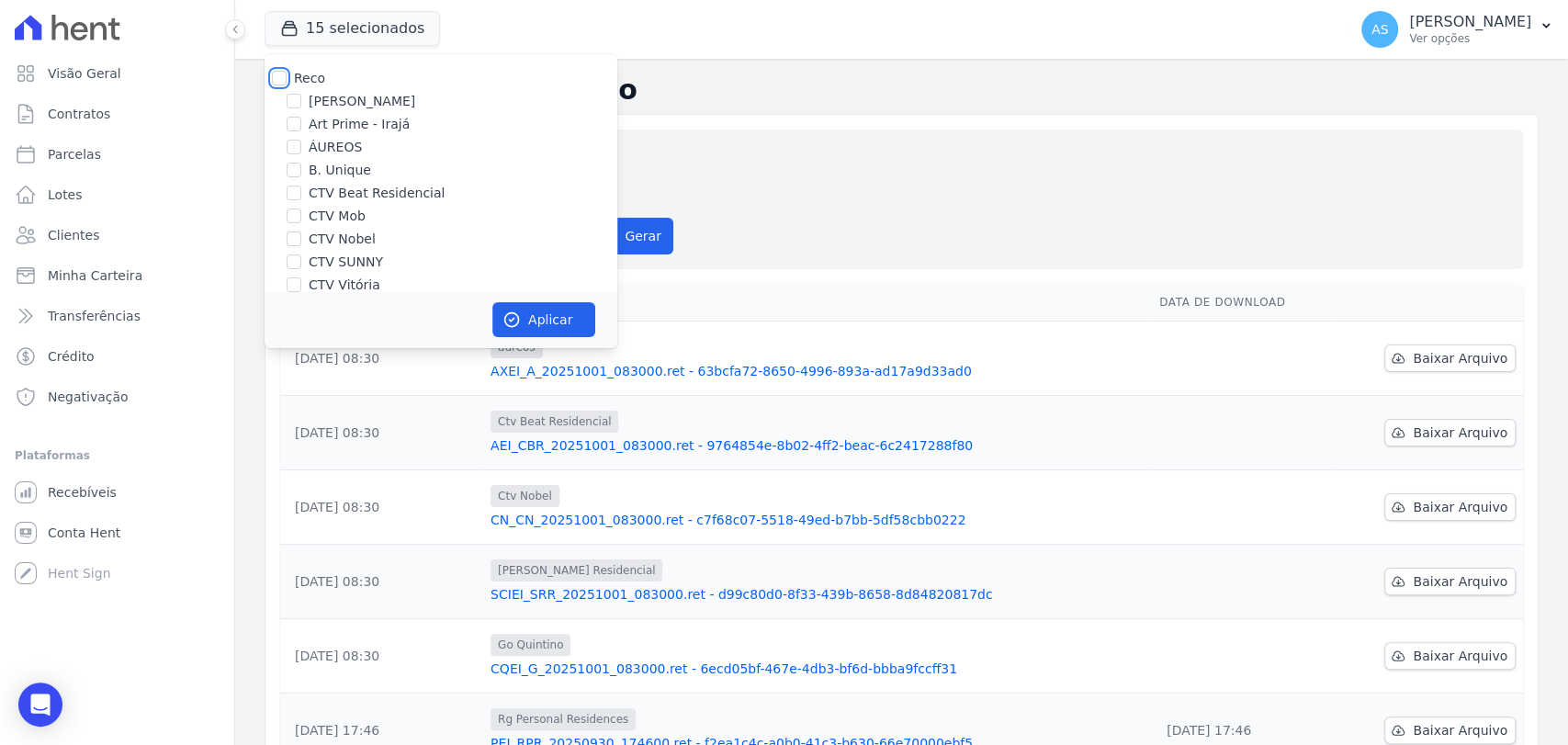
checkbox input "false"
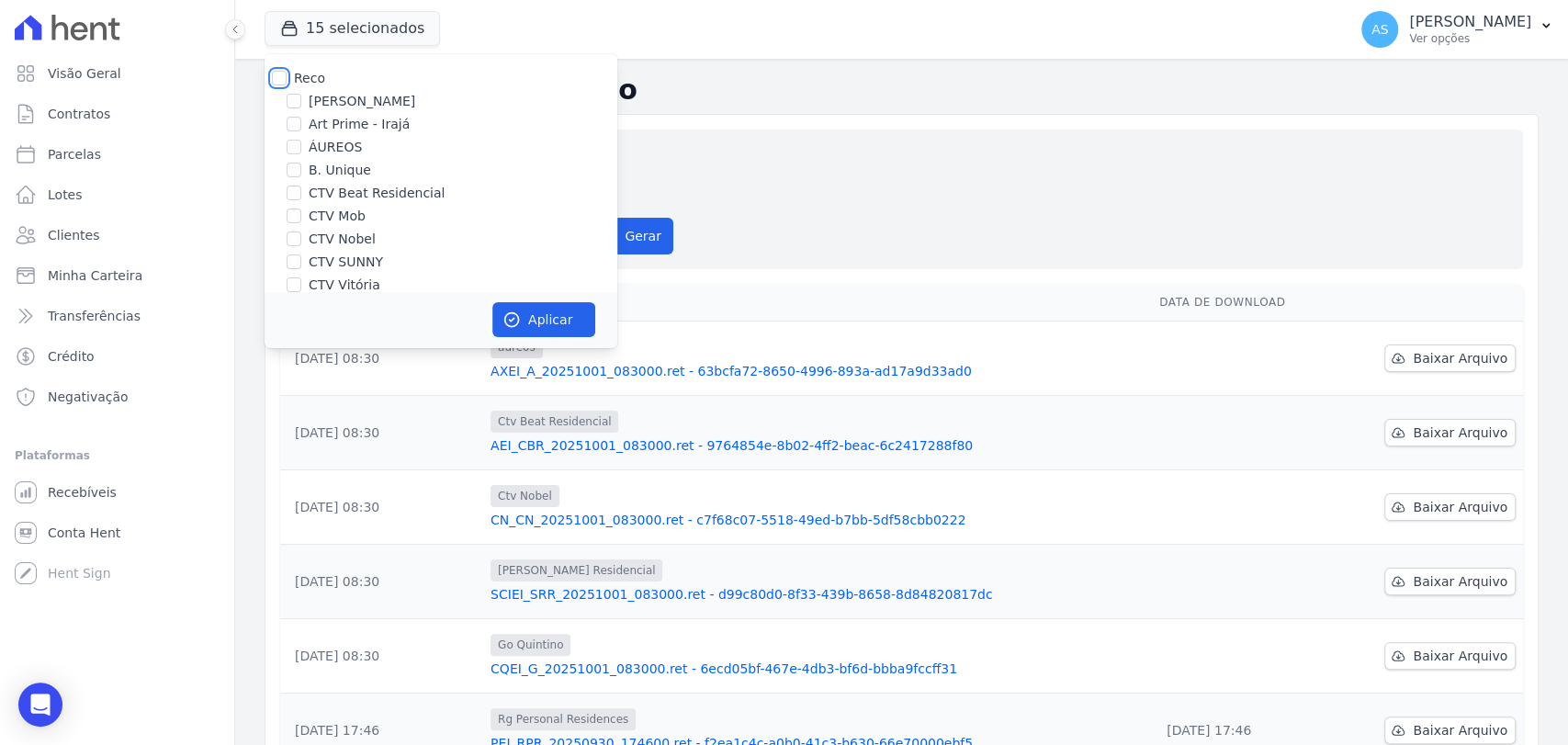
checkbox input "false"
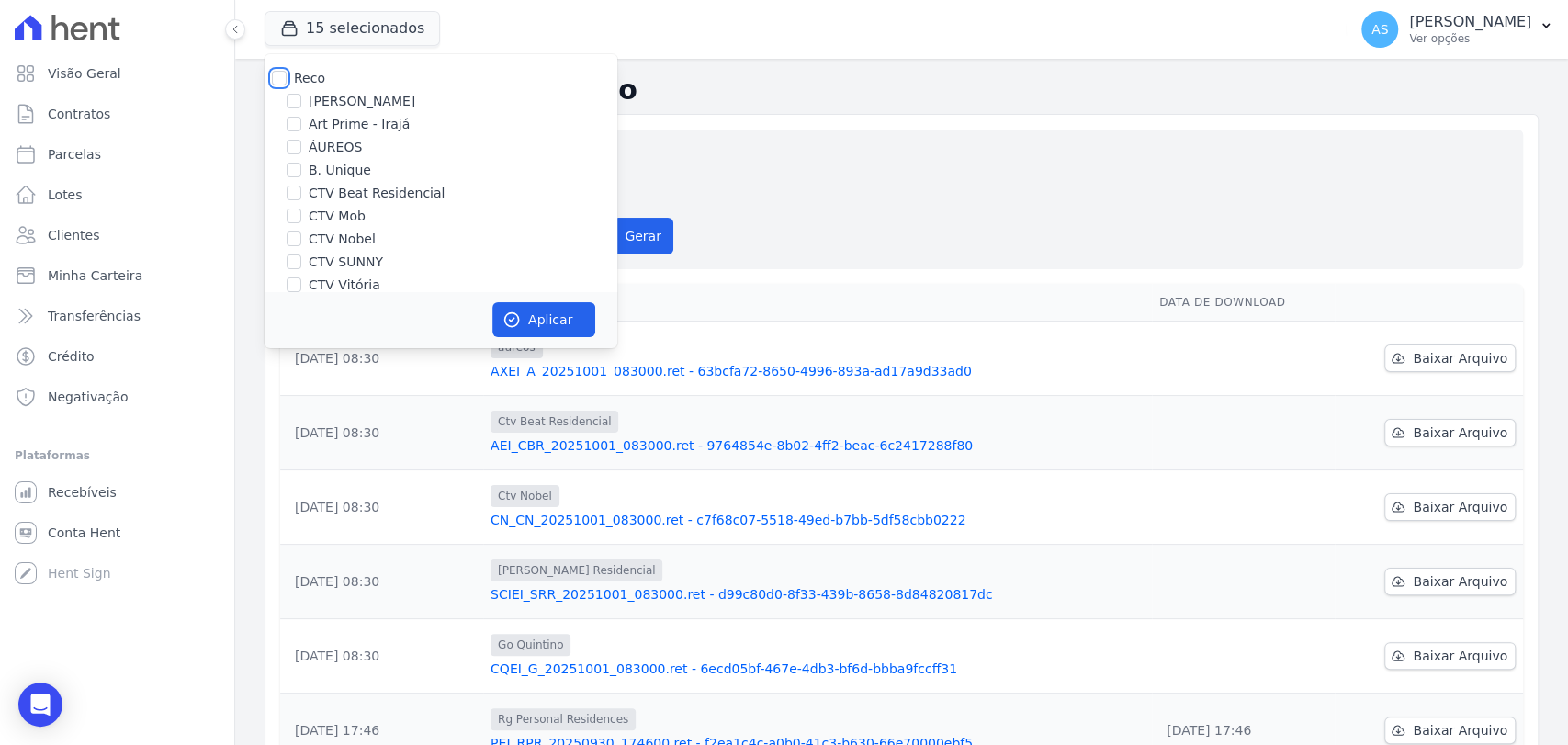
checkbox input "false"
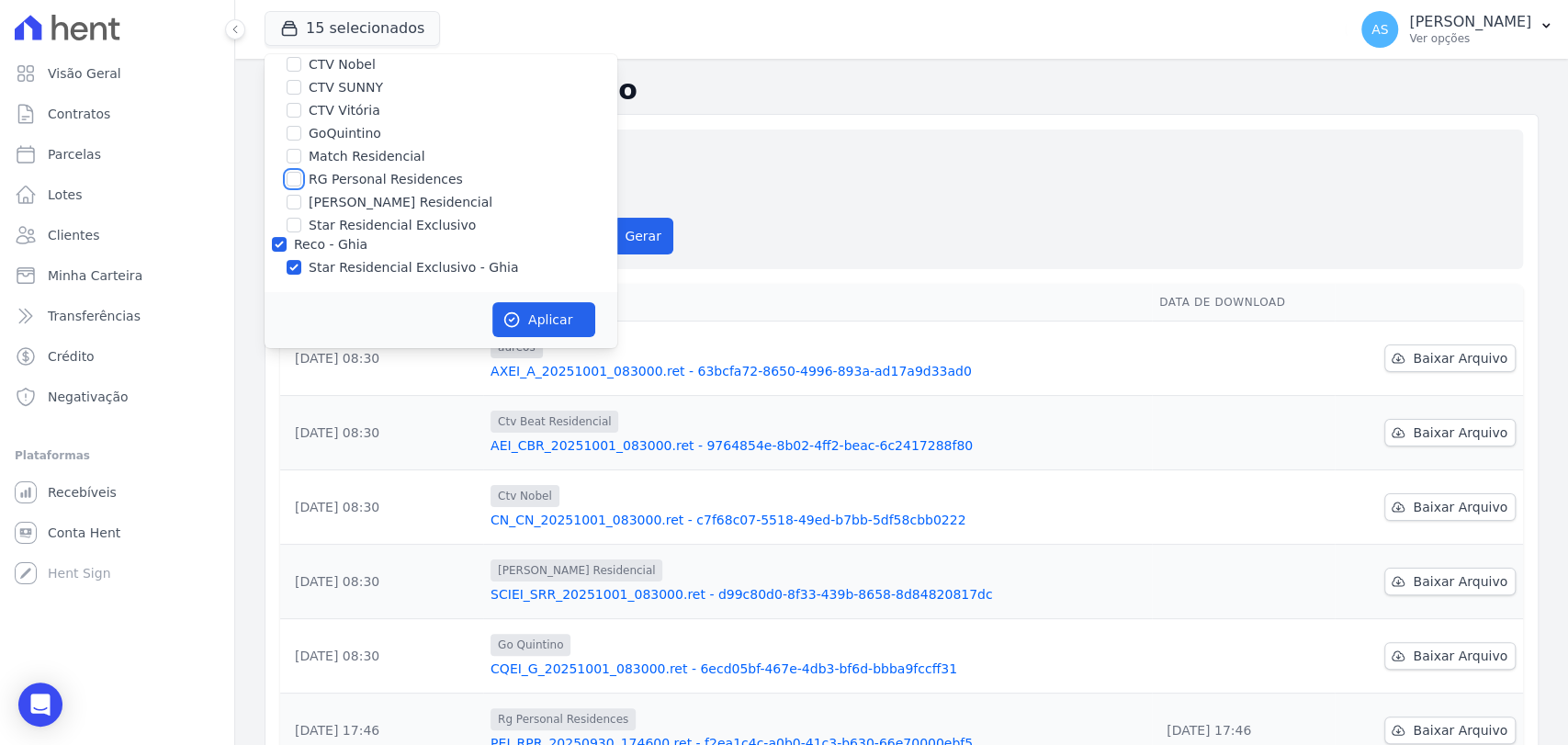
click at [301, 180] on input "RG Personal Residences" at bounding box center [293, 179] width 14 height 14
checkbox input "true"
click at [339, 273] on label "Star Residencial Exclusivo - Ghia" at bounding box center [413, 268] width 209 height 19
click at [302, 273] on input "Star Residencial Exclusivo - Ghia" at bounding box center [293, 267] width 14 height 14
checkbox input "false"
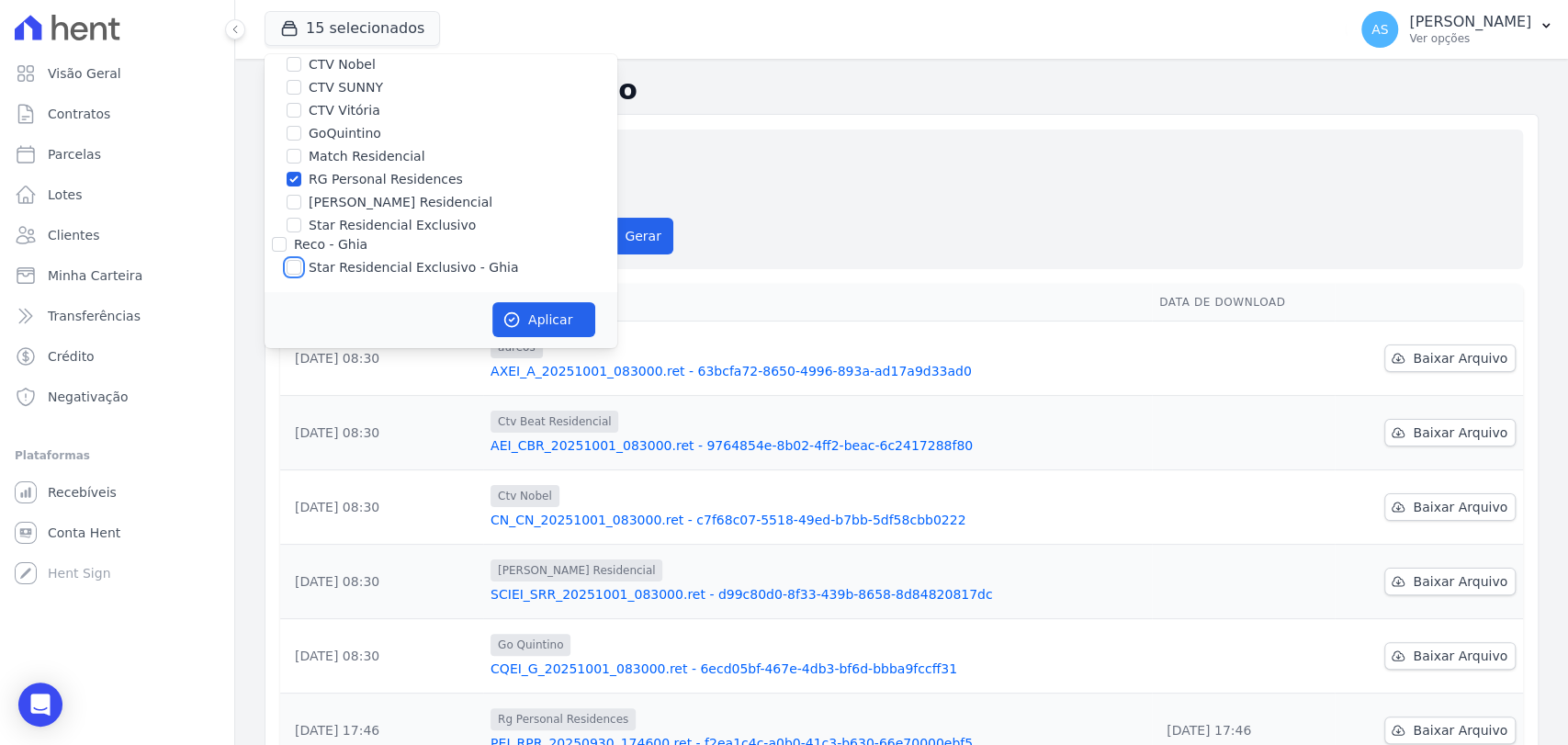
checkbox input "false"
click at [533, 322] on button "Aplicar" at bounding box center [543, 320] width 103 height 35
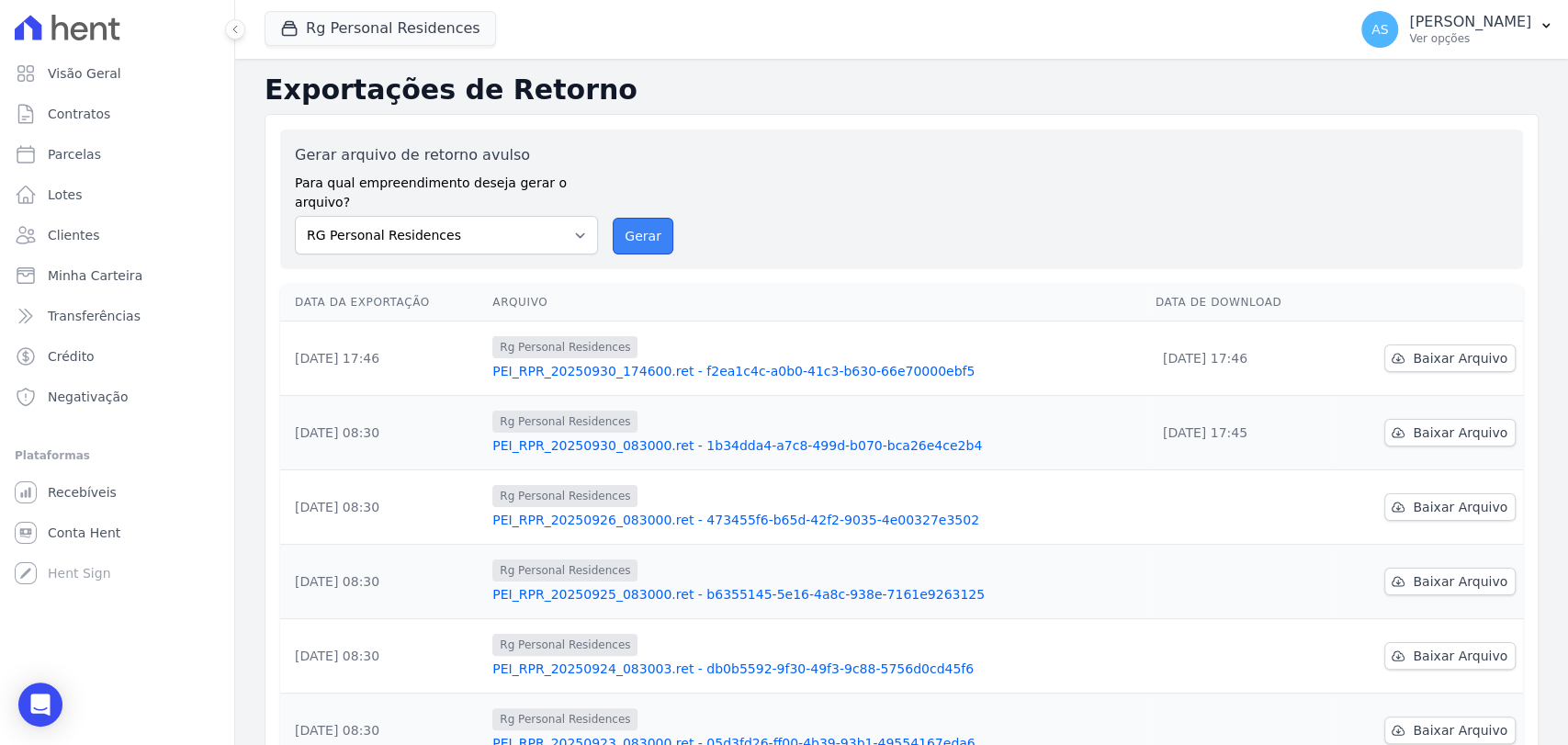
click at [639, 218] on button "Gerar" at bounding box center [642, 236] width 60 height 36
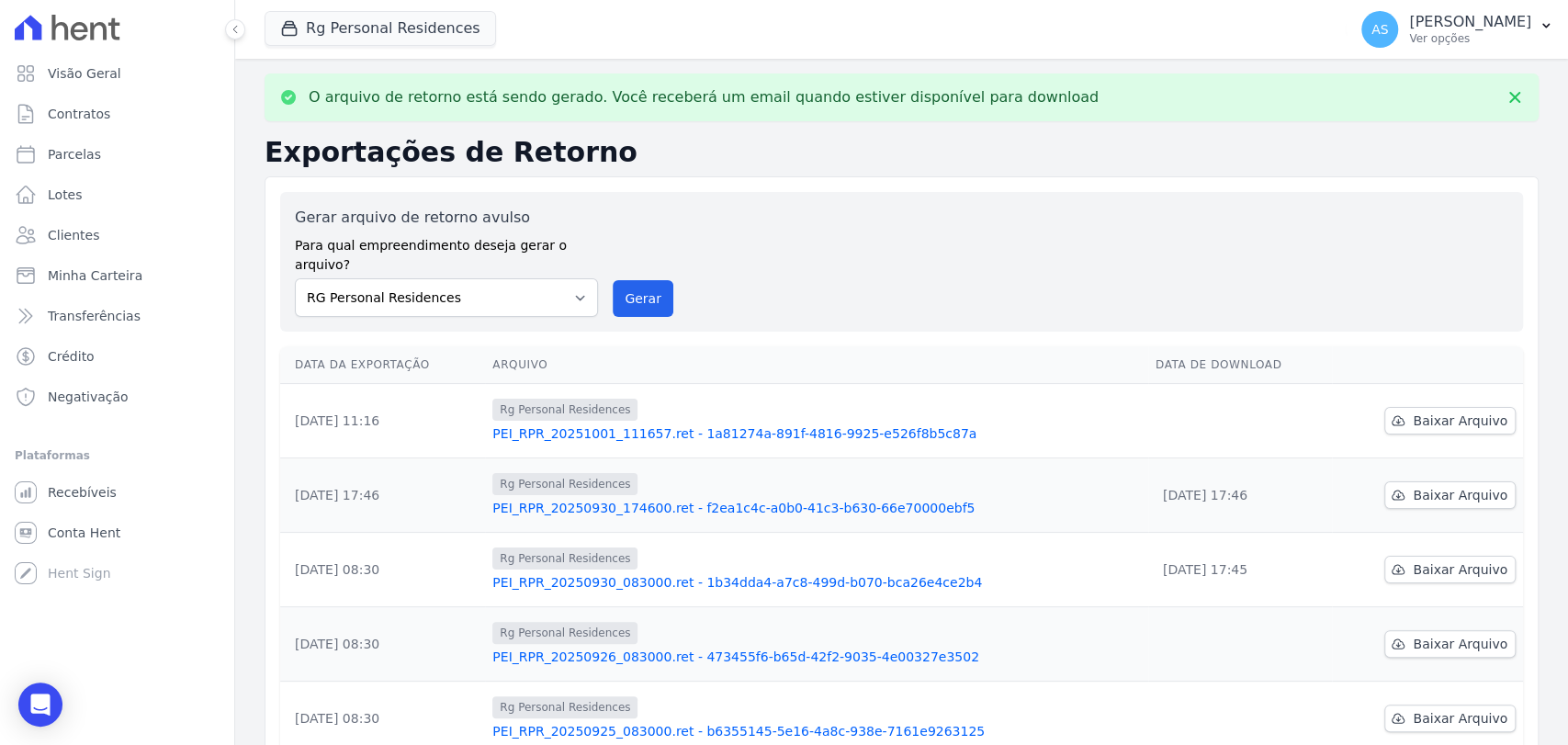
click at [867, 424] on link "PEI_RPR_20251001_111657.ret - 1a81274a-891f-4816-9925-e526f8b5c87a" at bounding box center [816, 433] width 648 height 18
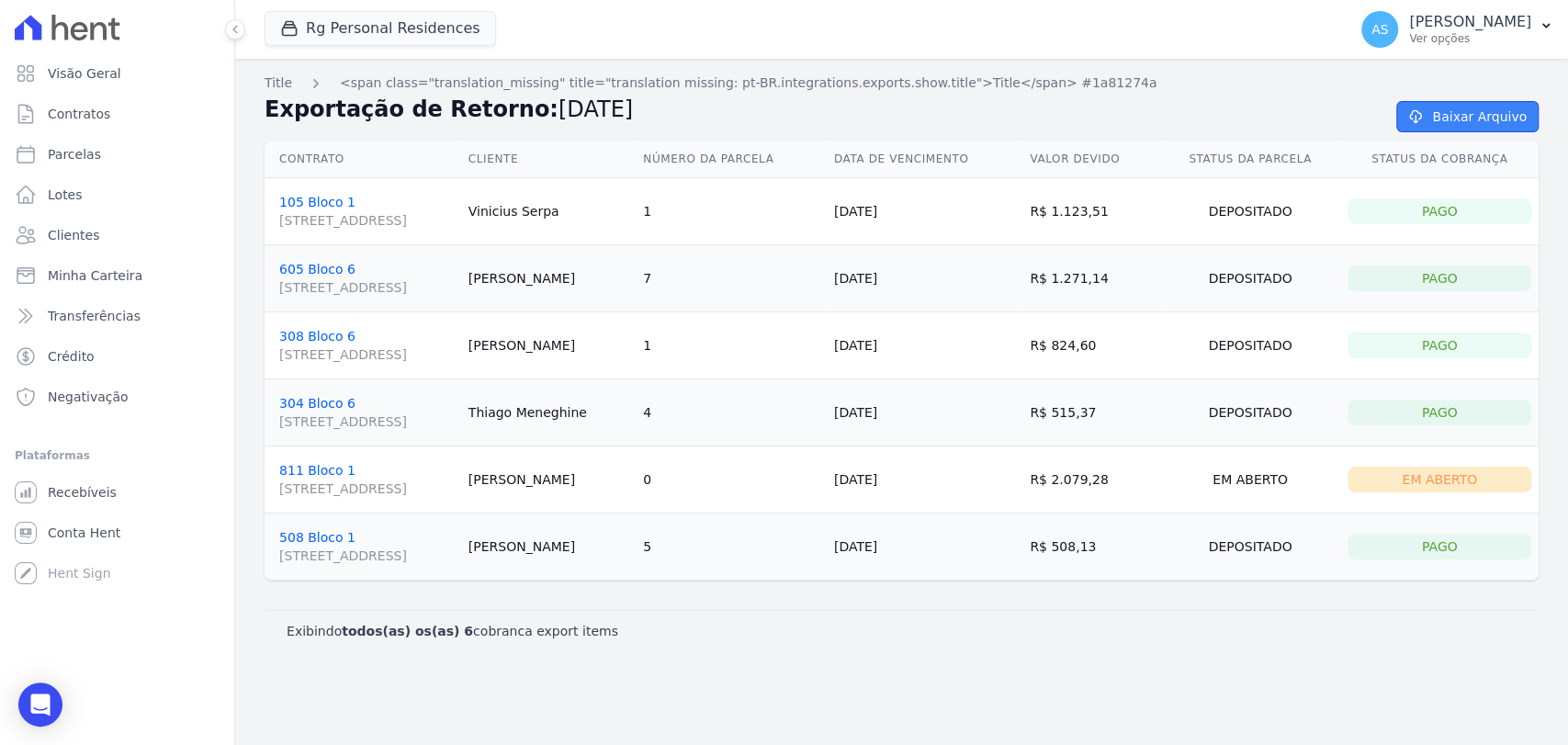
click at [1473, 114] on link "Baixar Arquivo" at bounding box center [1467, 116] width 142 height 32
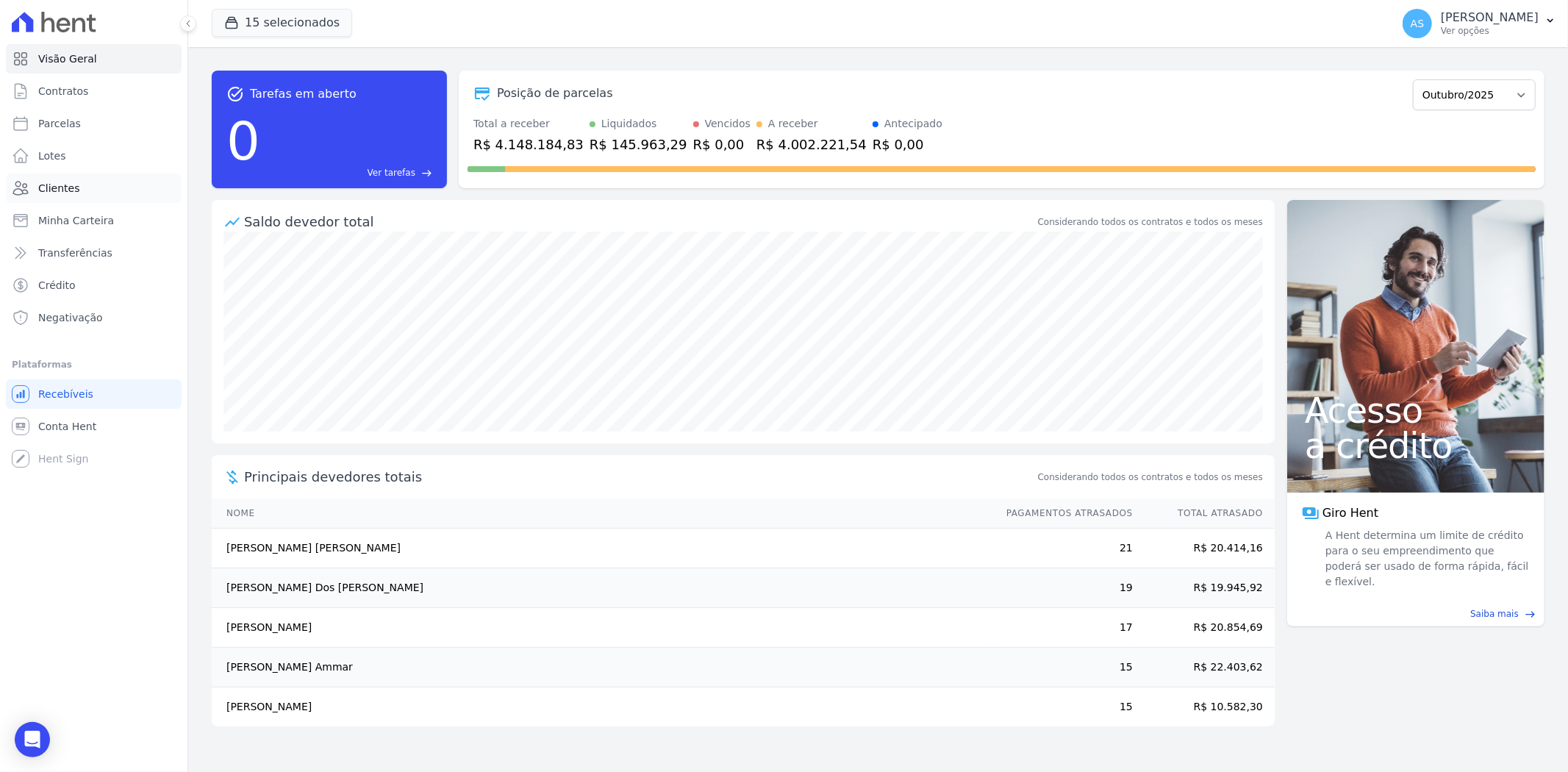
click at [52, 191] on span "Clientes" at bounding box center [59, 187] width 41 height 15
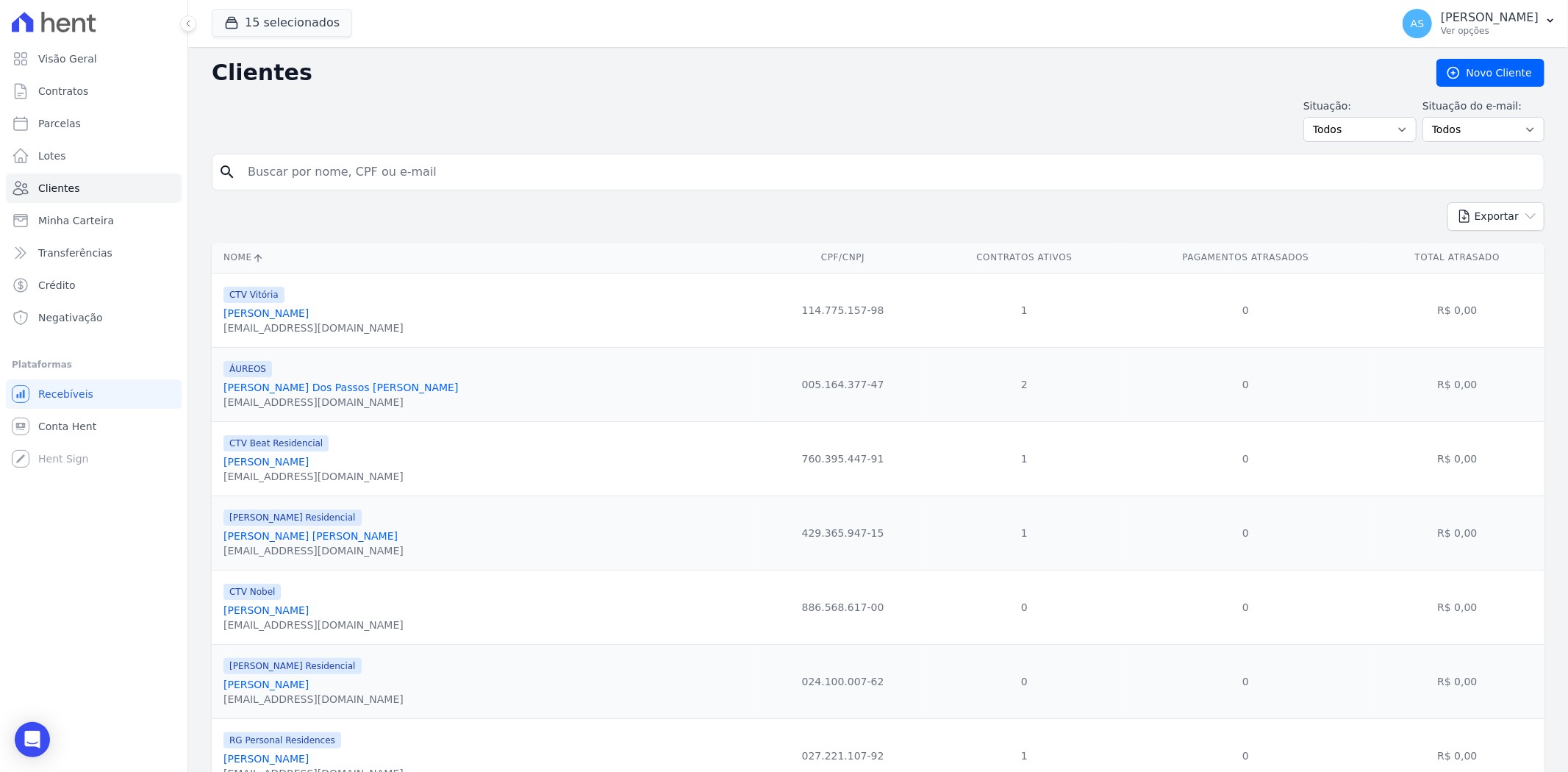
click at [276, 174] on input "search" at bounding box center [888, 172] width 1299 height 29
type input "Carlos Henrique Nagipe Assunção"
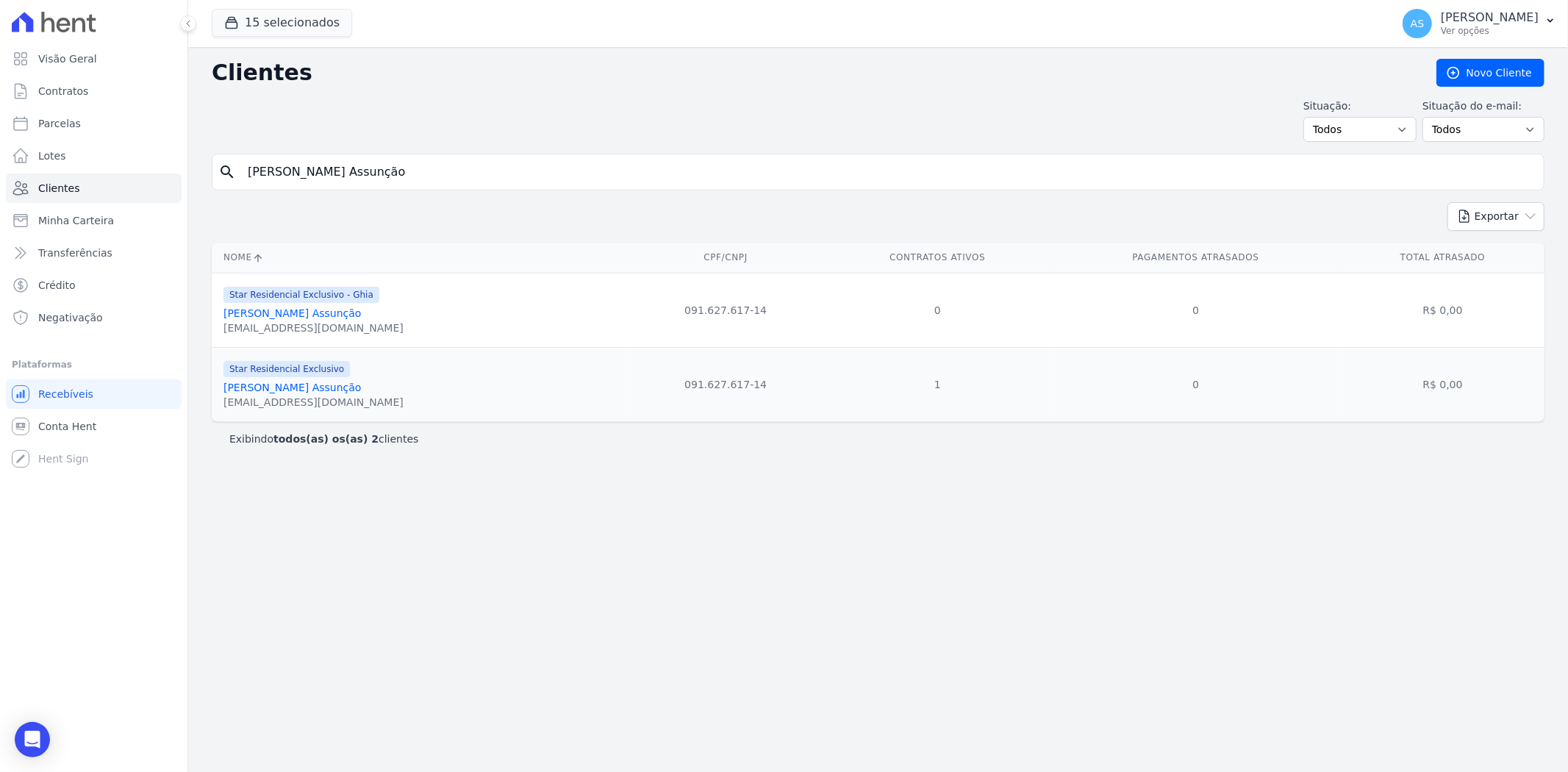
click at [267, 387] on link "Carlos Henrique Nagipe Assunção" at bounding box center [293, 387] width 138 height 12
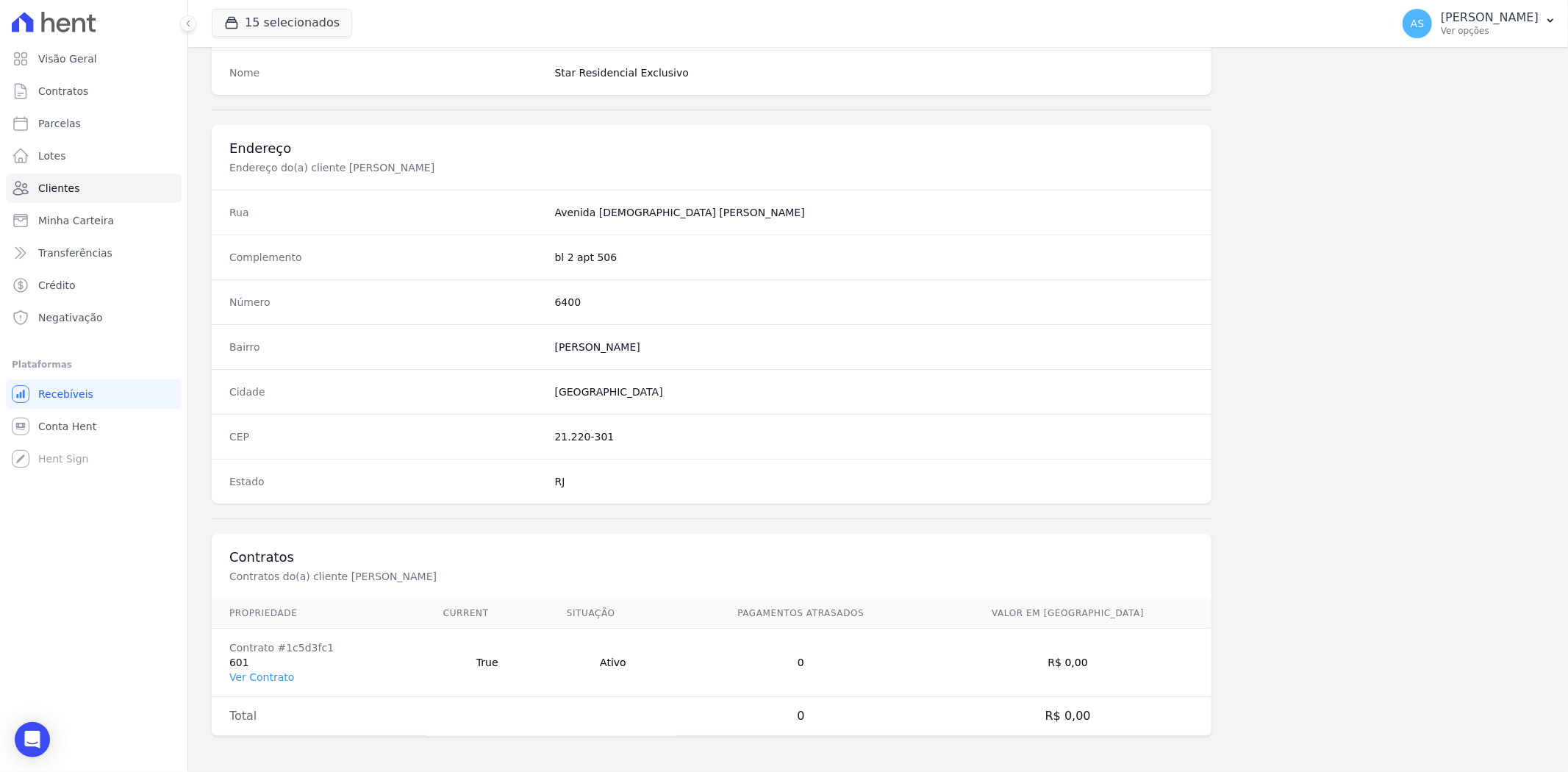
scroll to position [605, 0]
click at [246, 671] on link "Ver Contrato" at bounding box center [261, 676] width 65 height 12
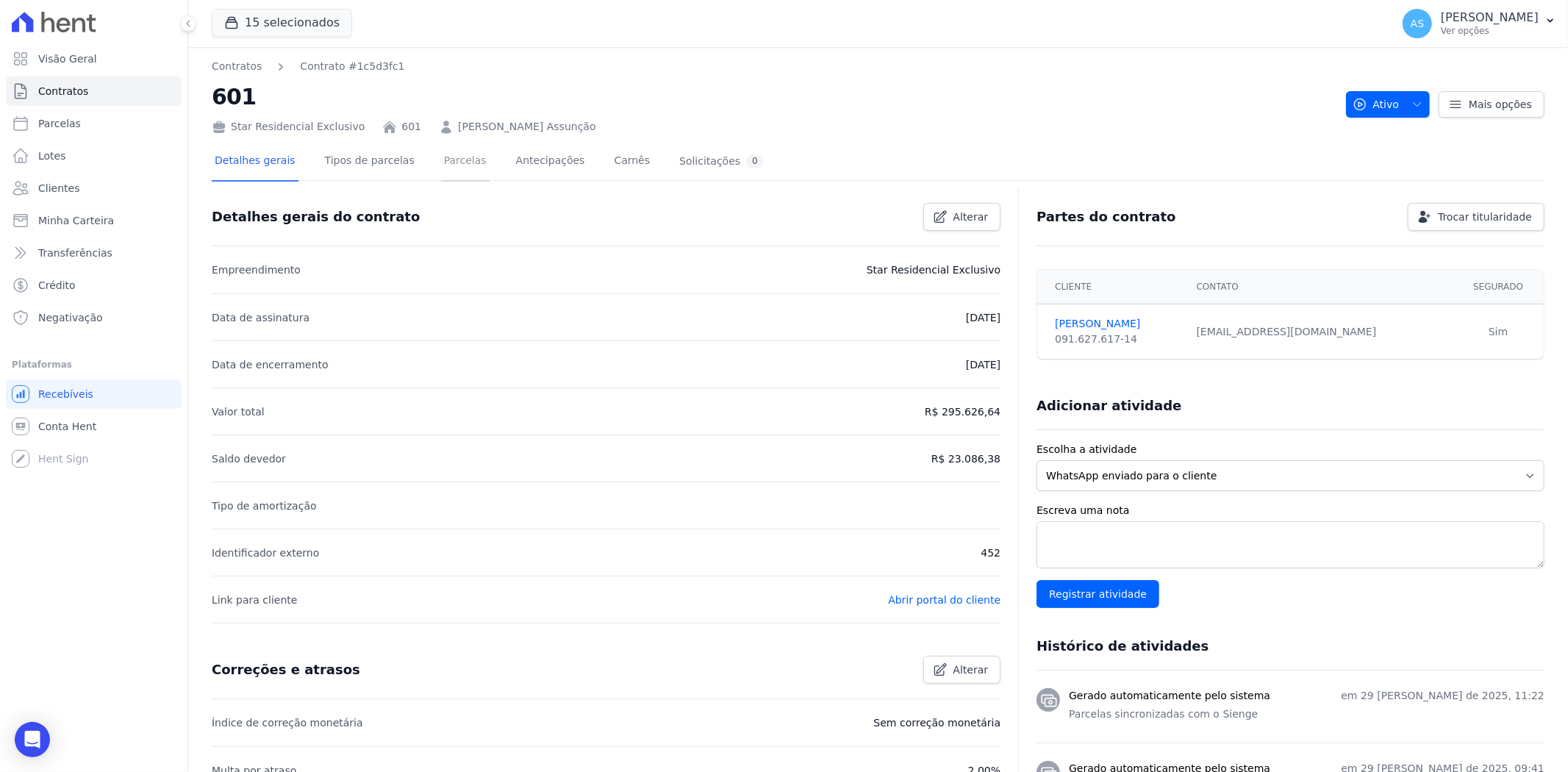
click at [445, 165] on link "Parcelas" at bounding box center [465, 162] width 48 height 39
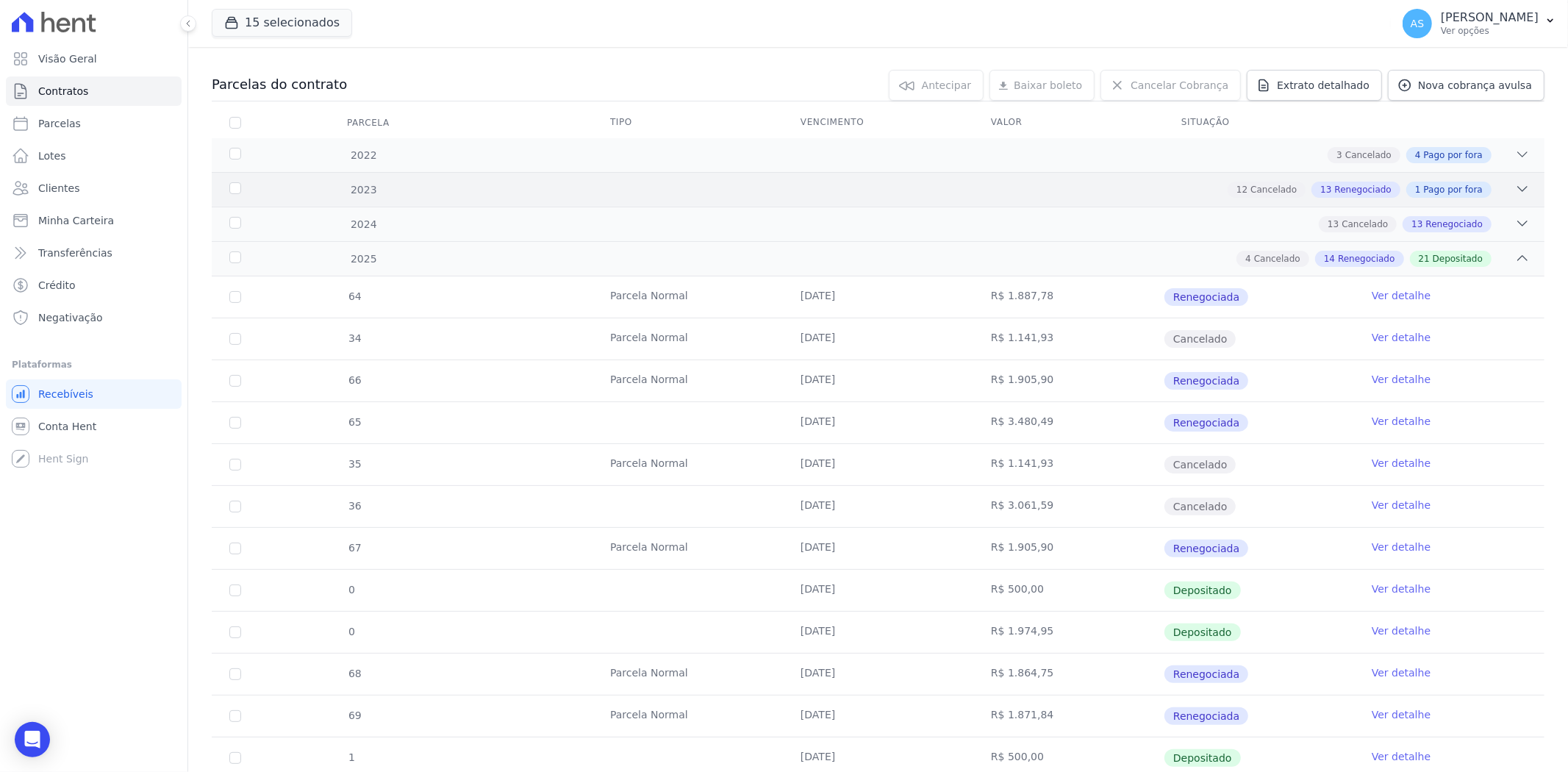
scroll to position [84, 0]
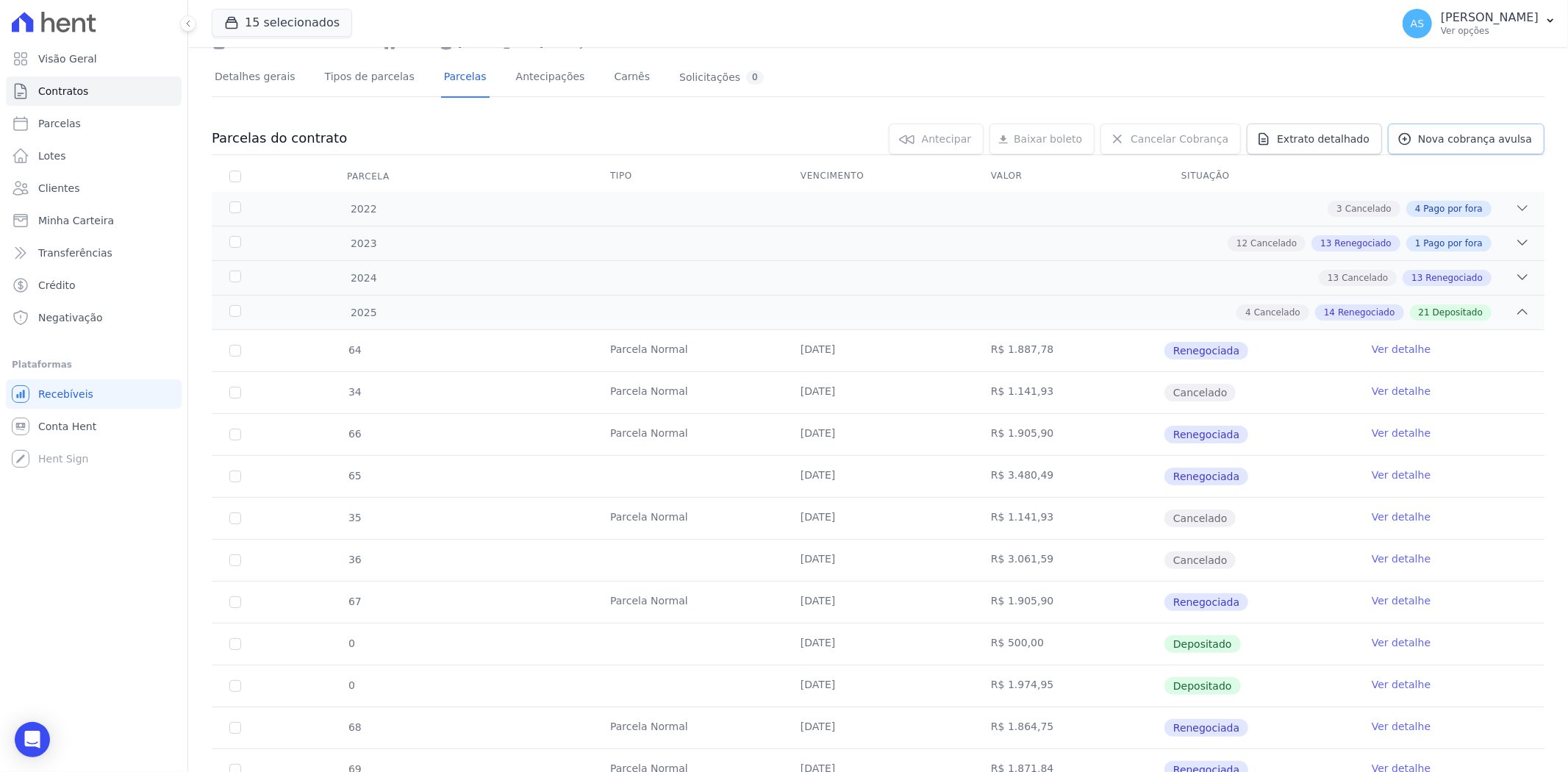
click at [1471, 137] on span "Nova cobrança avulsa" at bounding box center [1475, 138] width 114 height 15
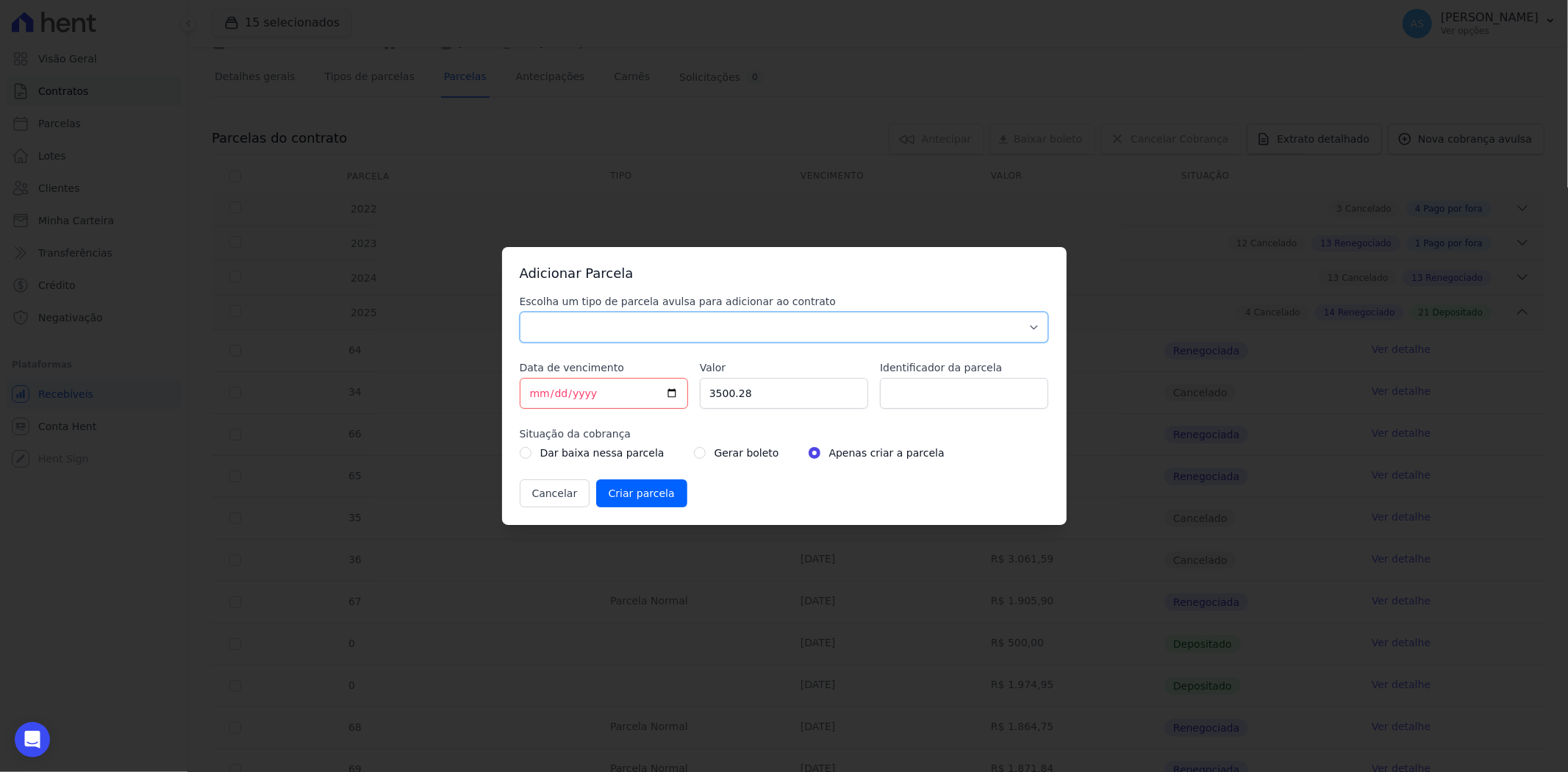
click at [549, 324] on select "Parcela Normal Sinal Caução Intercalada Chaves Pré Chaves Pós Chaves Taxas Quit…" at bounding box center [784, 327] width 529 height 31
select select "standard"
click at [519, 312] on select "Parcela Normal Sinal Caução Intercalada Chaves Pré Chaves Pós Chaves Taxas Quit…" at bounding box center [784, 327] width 529 height 31
drag, startPoint x: 772, startPoint y: 399, endPoint x: 566, endPoint y: 423, distance: 207.4
click at [566, 423] on div "Escolha um tipo de parcela avulsa para adicionar ao contrato Parcela Normal Sin…" at bounding box center [784, 400] width 529 height 213
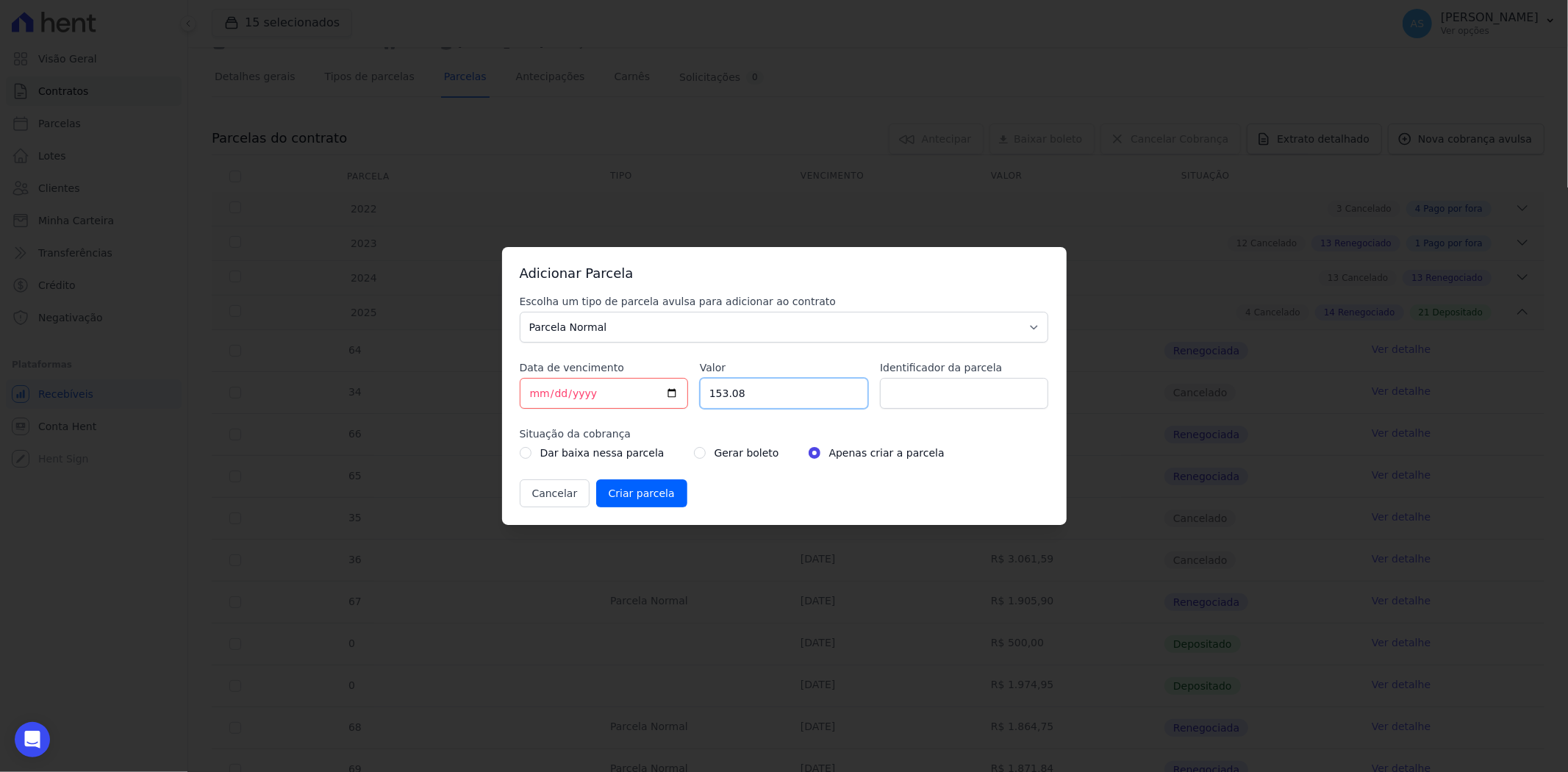
type input "153.08"
click at [913, 388] on input "Identificador da parcela" at bounding box center [963, 393] width 168 height 31
drag, startPoint x: 1018, startPoint y: 388, endPoint x: 716, endPoint y: 397, distance: 302.1
click at [716, 397] on div "Escolha um tipo de parcela avulsa para adicionar ao contrato Parcela Normal Sin…" at bounding box center [784, 400] width 529 height 213
click at [1012, 394] on input "LIGAÇÕES DEFINITIVAS" at bounding box center [963, 393] width 168 height 31
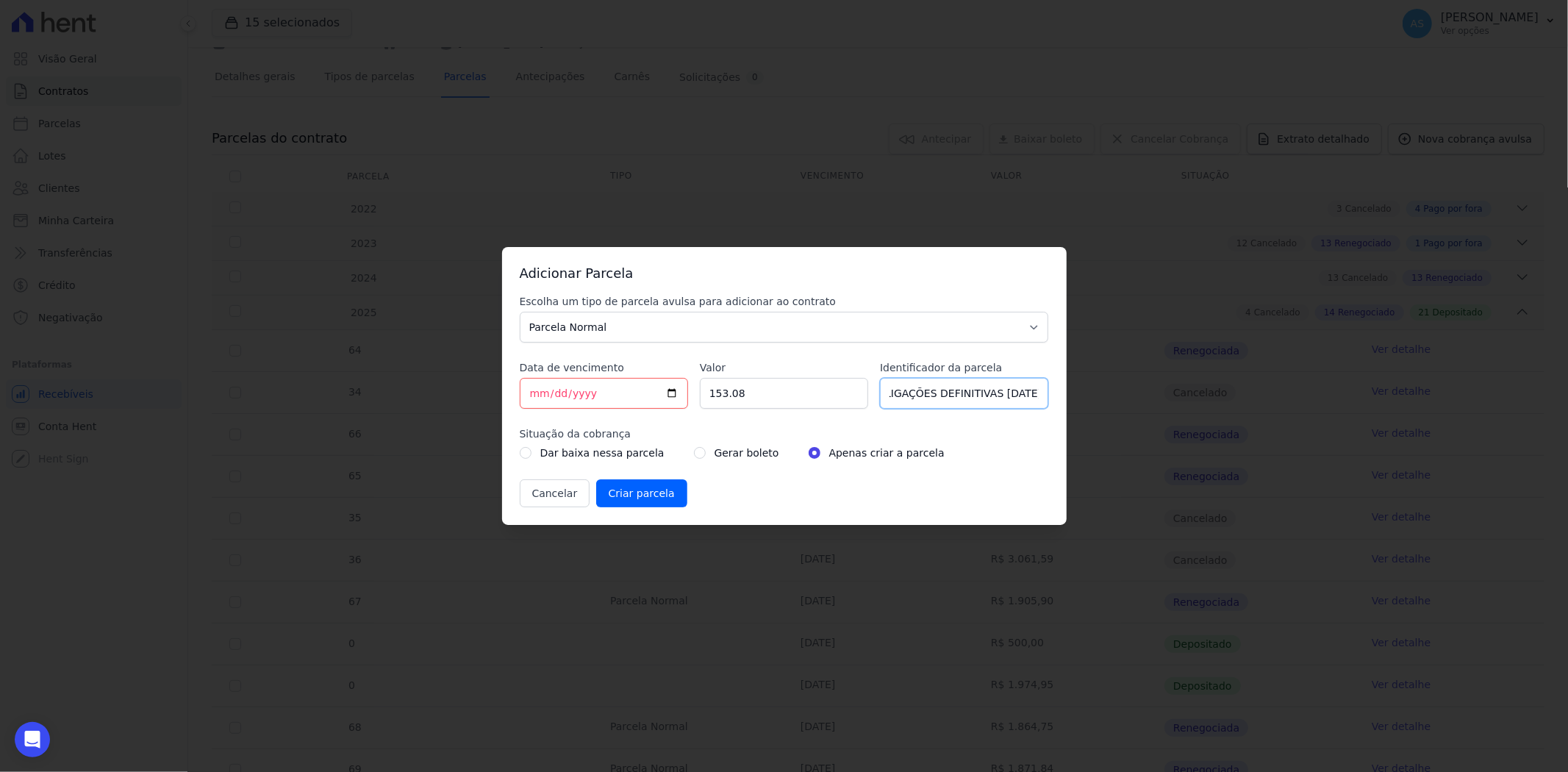
scroll to position [0, 10]
type input "LIGAÇÕES DEFINITIVAS 10/12/2025"
click at [581, 319] on select "Parcela Normal Sinal Caução Intercalada Chaves Pré Chaves Pós Chaves Taxas Quit…" at bounding box center [784, 327] width 529 height 31
select select "advance"
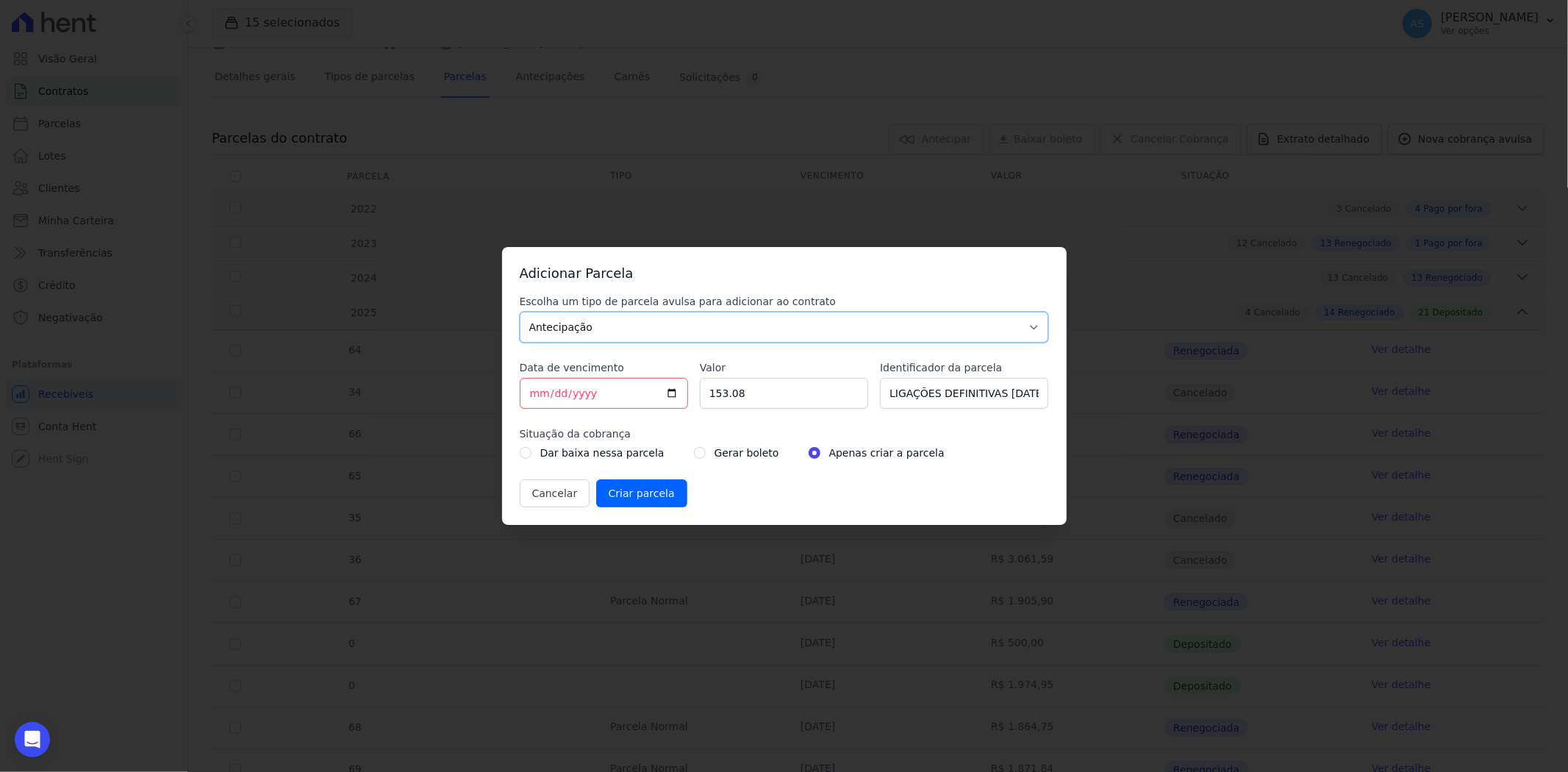
click at [519, 312] on select "Parcela Normal Sinal Caução Intercalada Chaves Pré Chaves Pós Chaves Taxas Quit…" at bounding box center [784, 327] width 529 height 31
click at [694, 450] on input "radio" at bounding box center [699, 452] width 12 height 12
radio input "true"
click at [613, 488] on input "Criar parcela" at bounding box center [641, 493] width 91 height 28
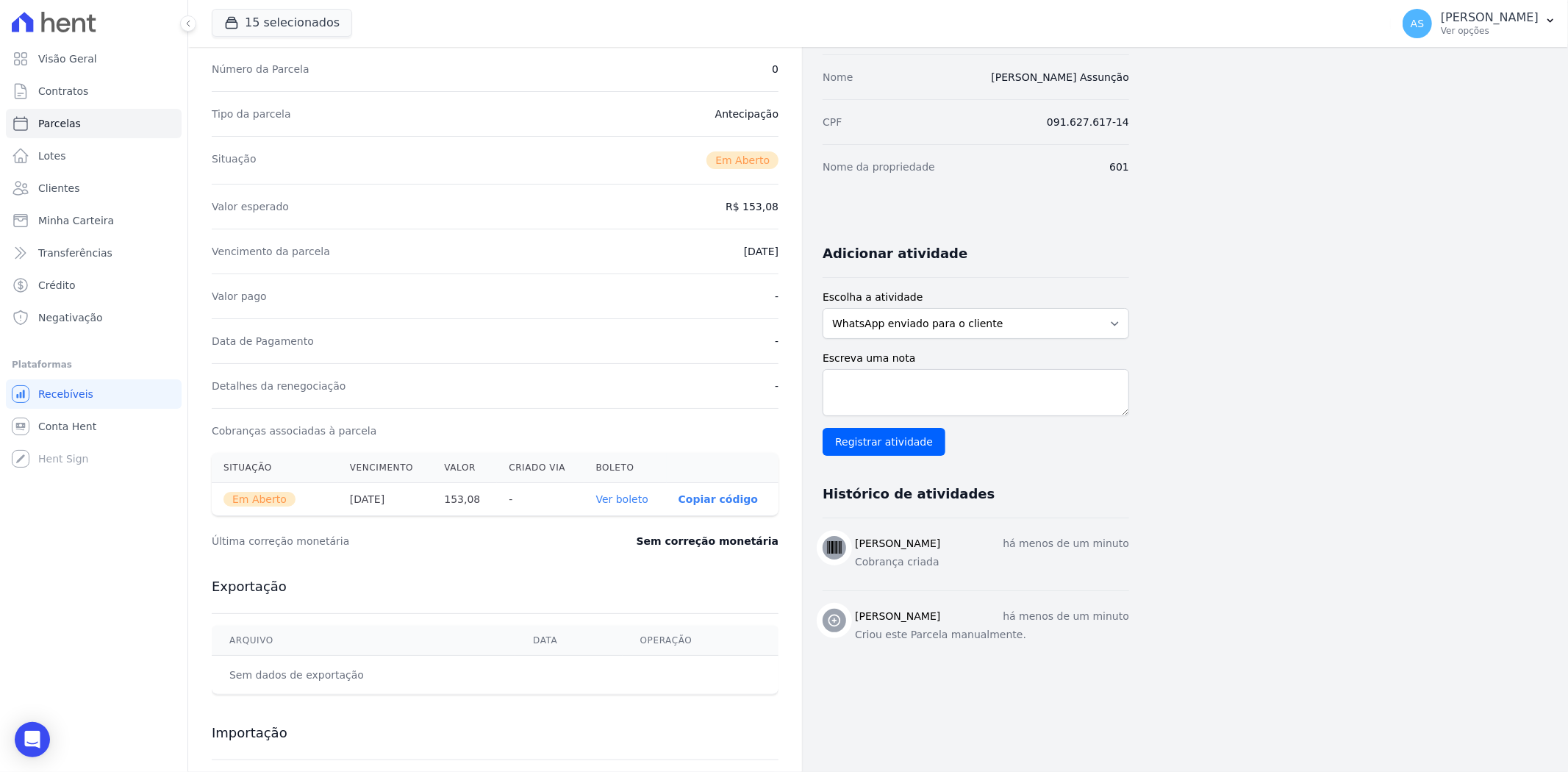
scroll to position [163, 0]
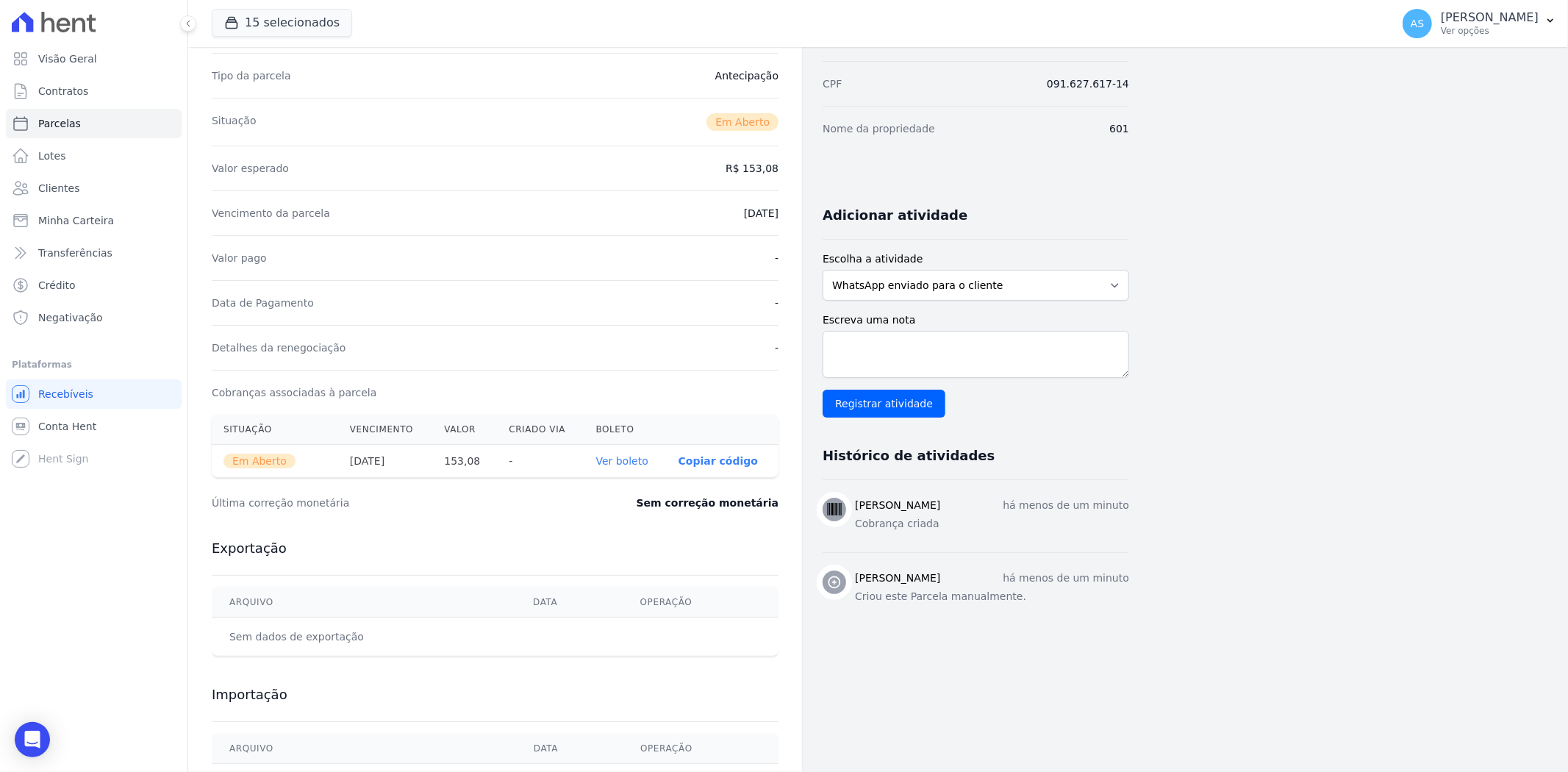
click at [621, 464] on link "Ver boleto" at bounding box center [622, 460] width 52 height 12
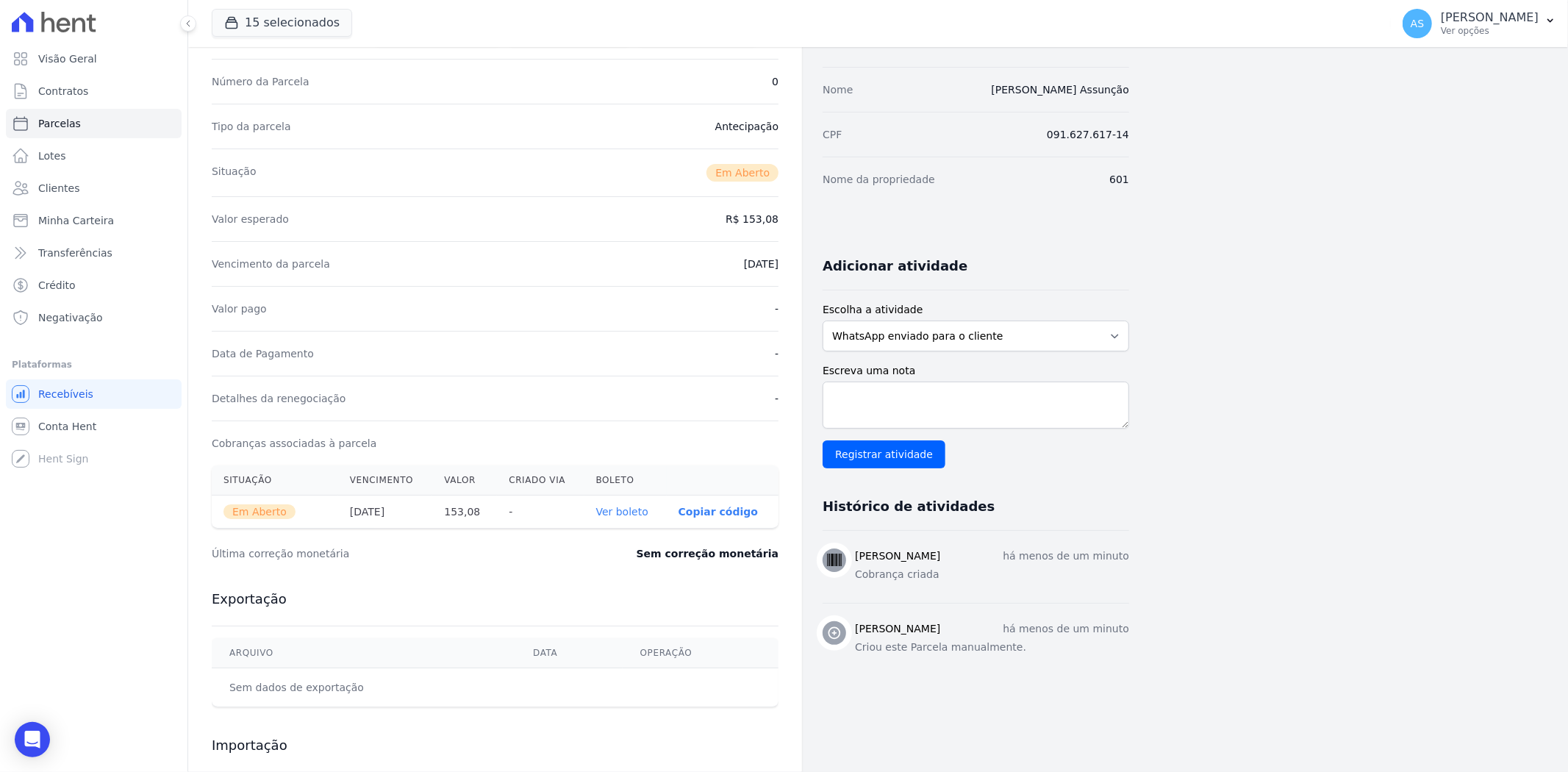
scroll to position [0, 0]
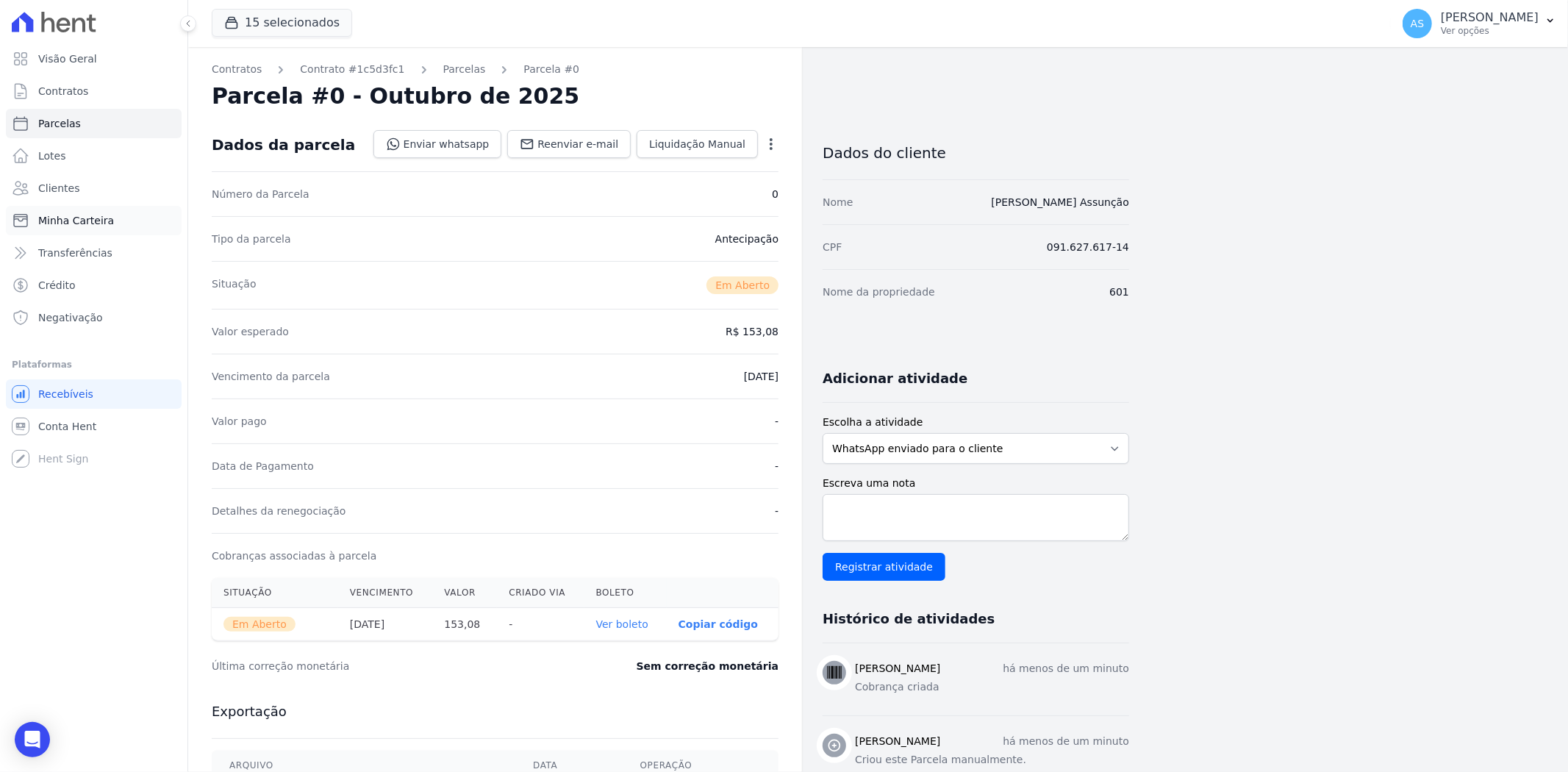
click at [74, 223] on span "Minha Carteira" at bounding box center [76, 220] width 76 height 15
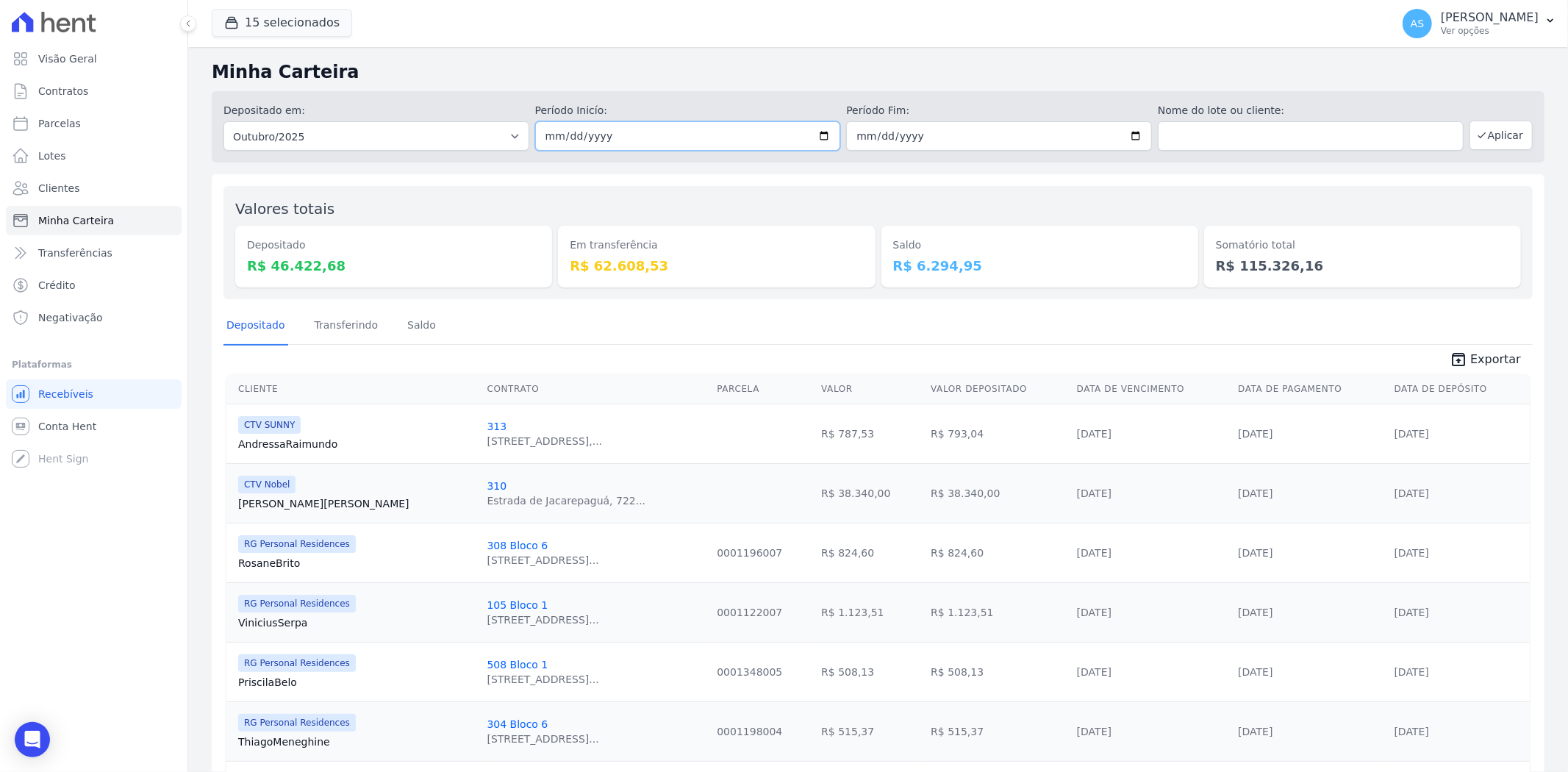
click at [814, 140] on input "[DATE]" at bounding box center [688, 136] width 306 height 29
type input "[DATE]"
click at [1120, 135] on input "2025-10-31" at bounding box center [999, 136] width 306 height 29
click at [1125, 134] on input "2025-10-31" at bounding box center [999, 136] width 306 height 29
type input "[DATE]"
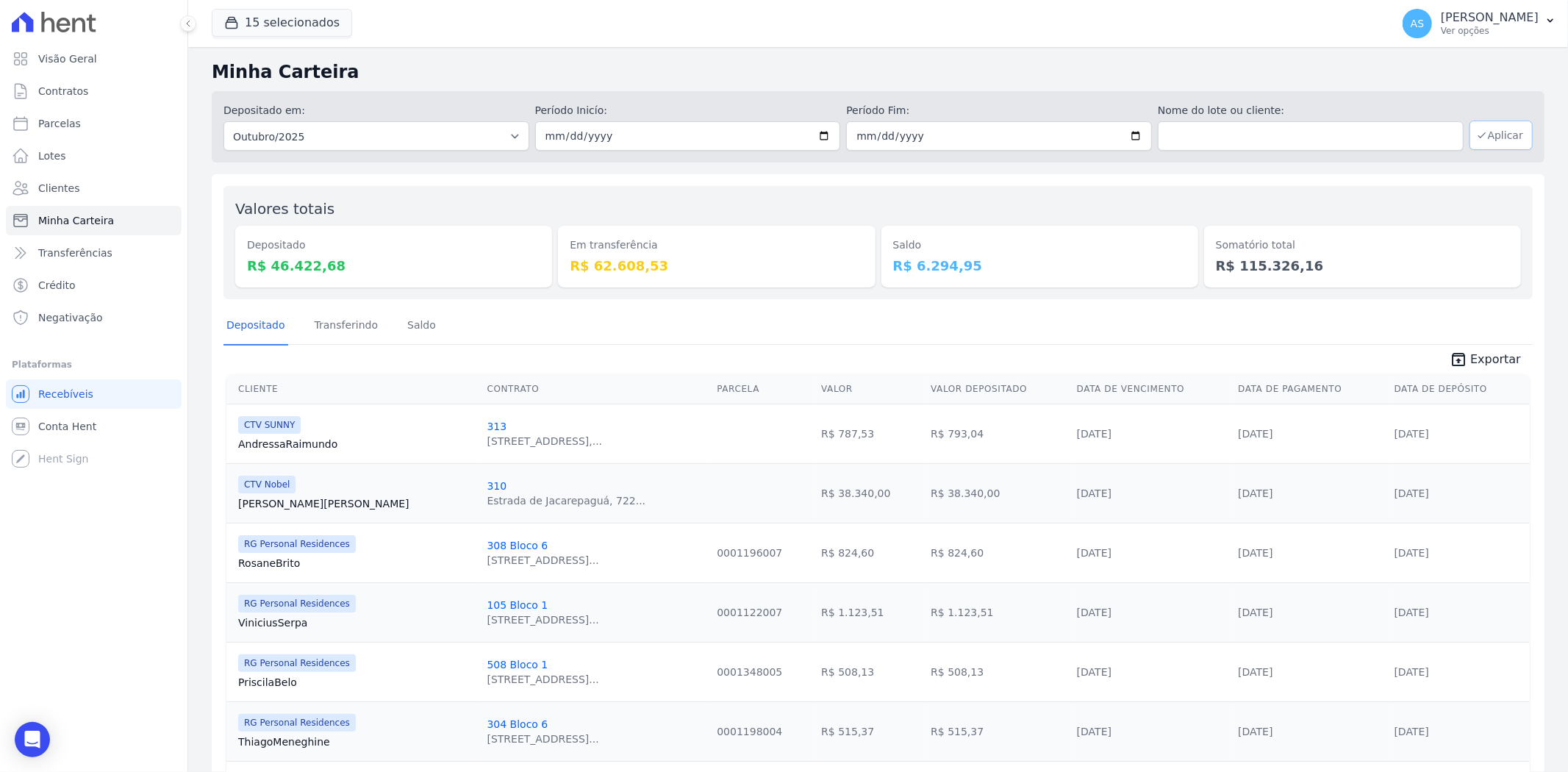
click at [1490, 137] on button "Aplicar" at bounding box center [1500, 135] width 63 height 29
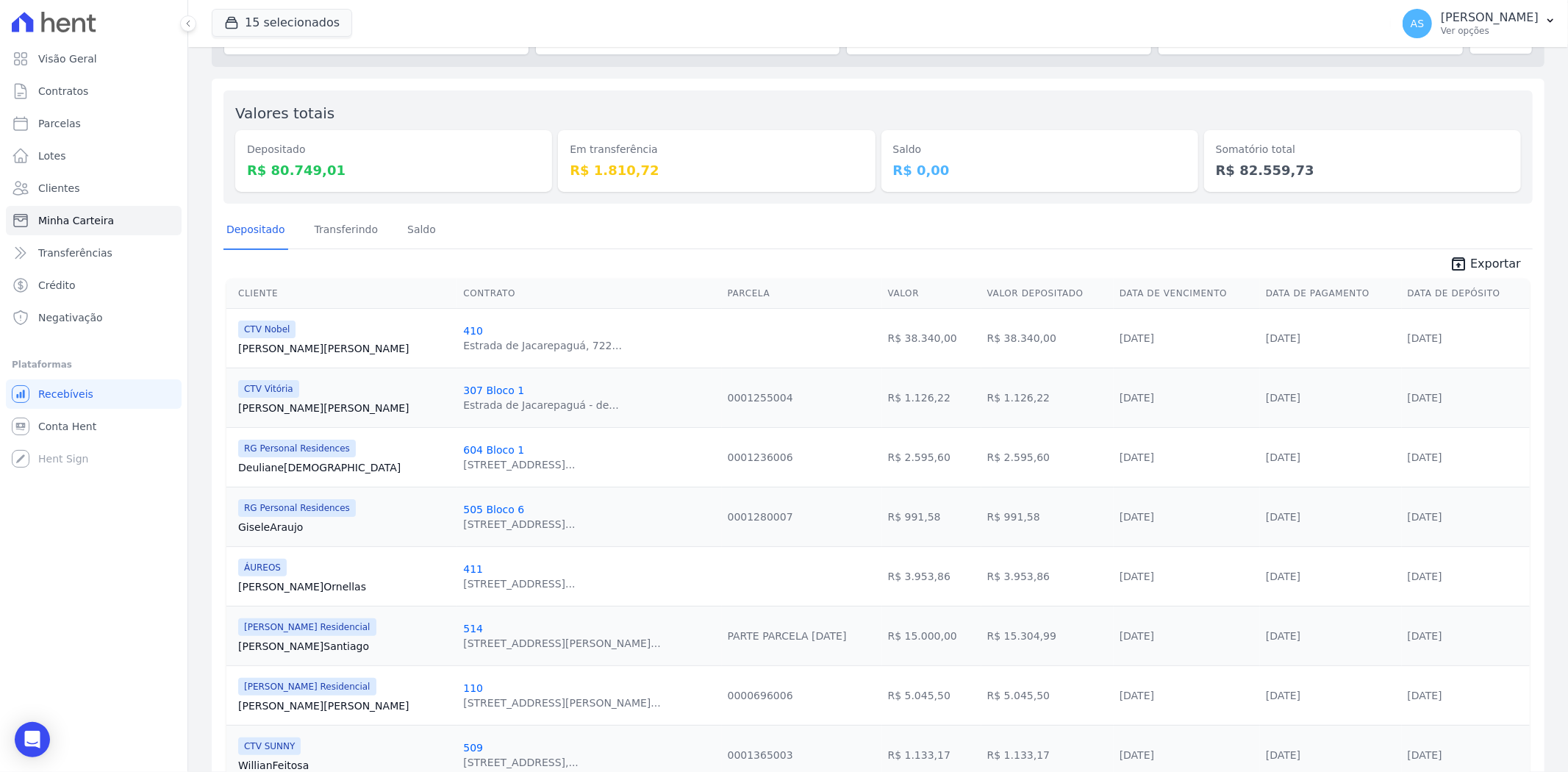
scroll to position [81, 0]
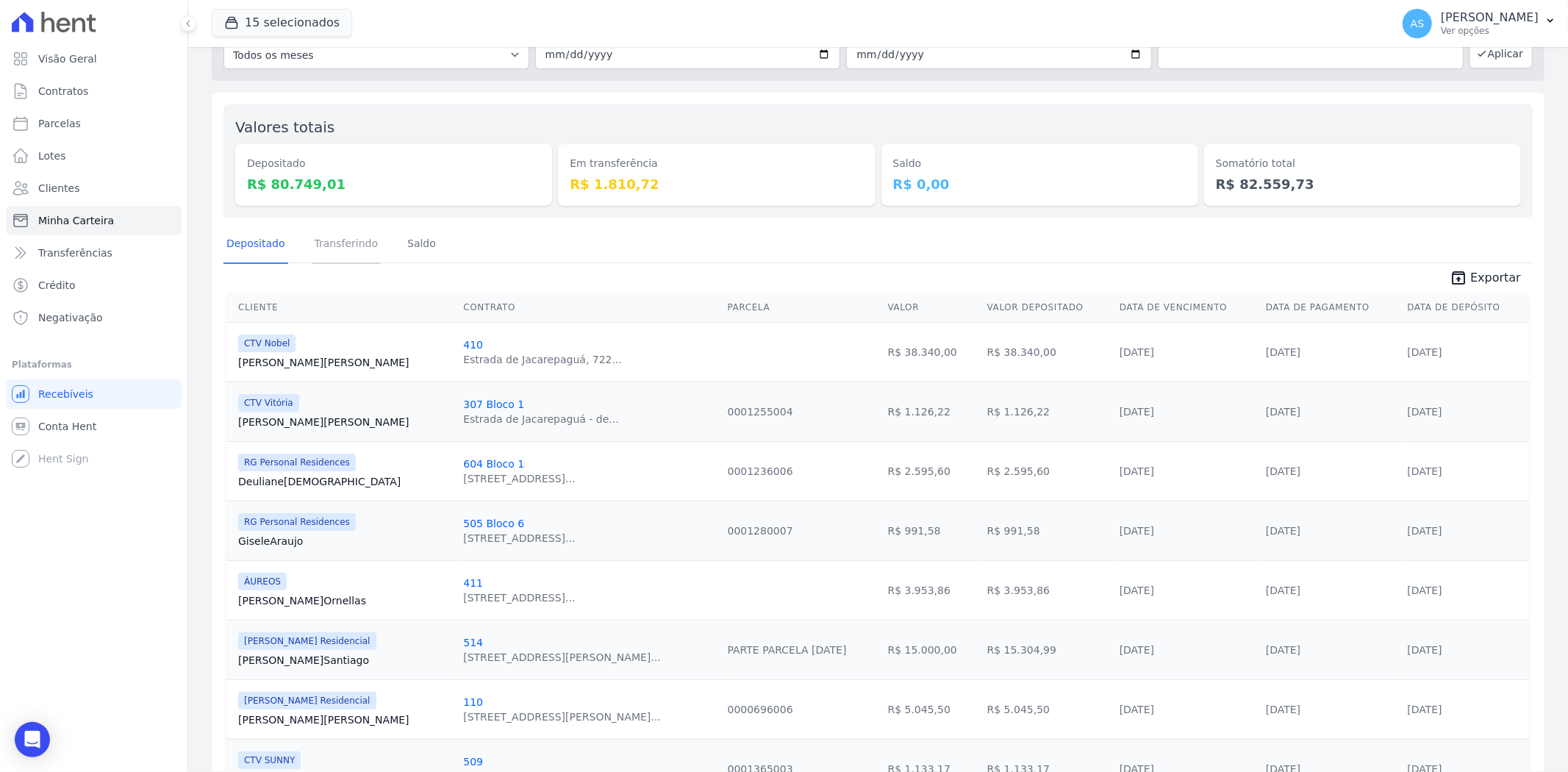
click at [340, 250] on link "Transferindo" at bounding box center [346, 245] width 70 height 38
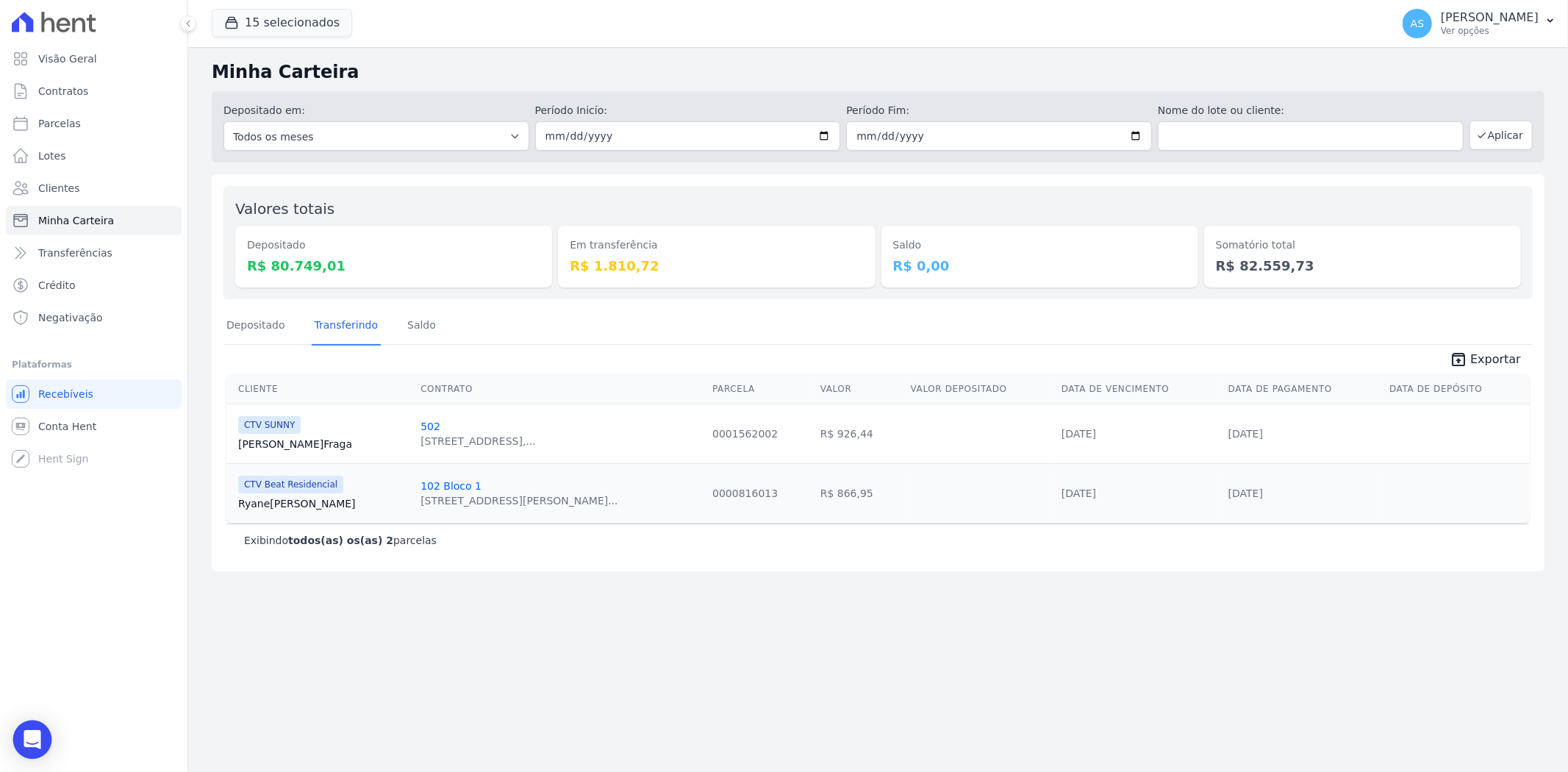
click at [25, 734] on icon "Open Intercom Messenger" at bounding box center [32, 739] width 19 height 19
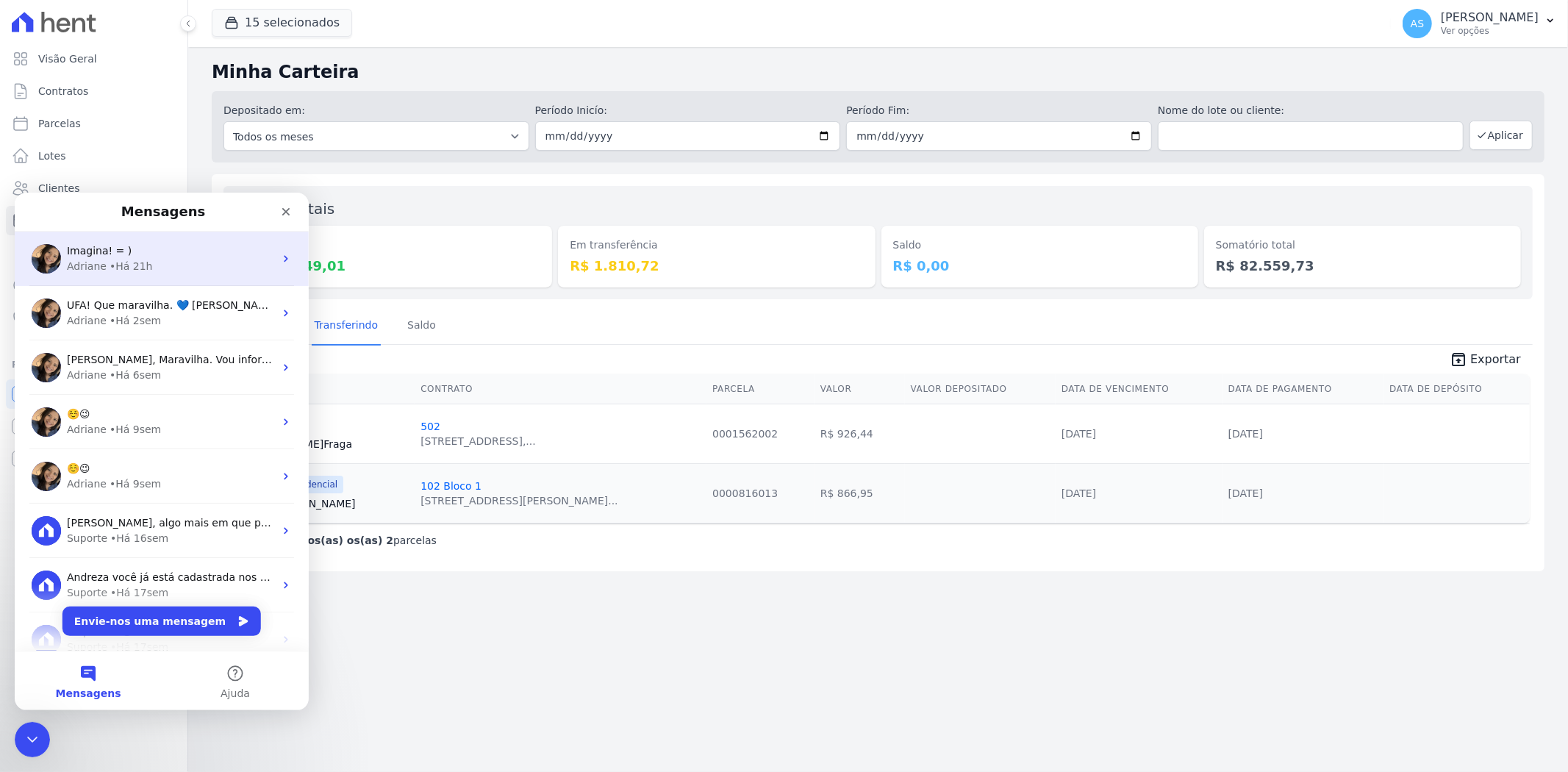
click at [101, 260] on div "[PERSON_NAME] • Há 21h" at bounding box center [171, 266] width 207 height 15
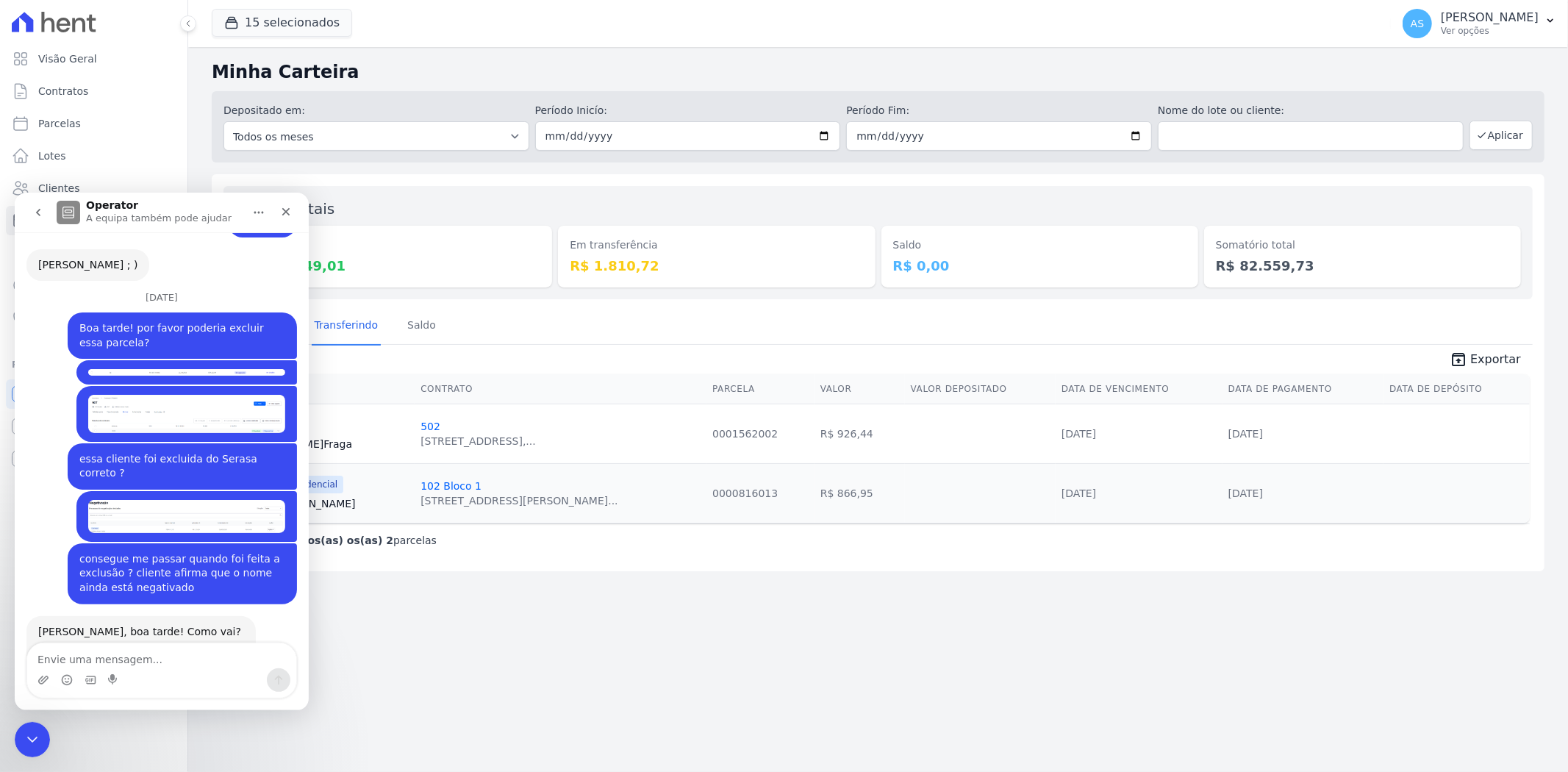
scroll to position [14246, 0]
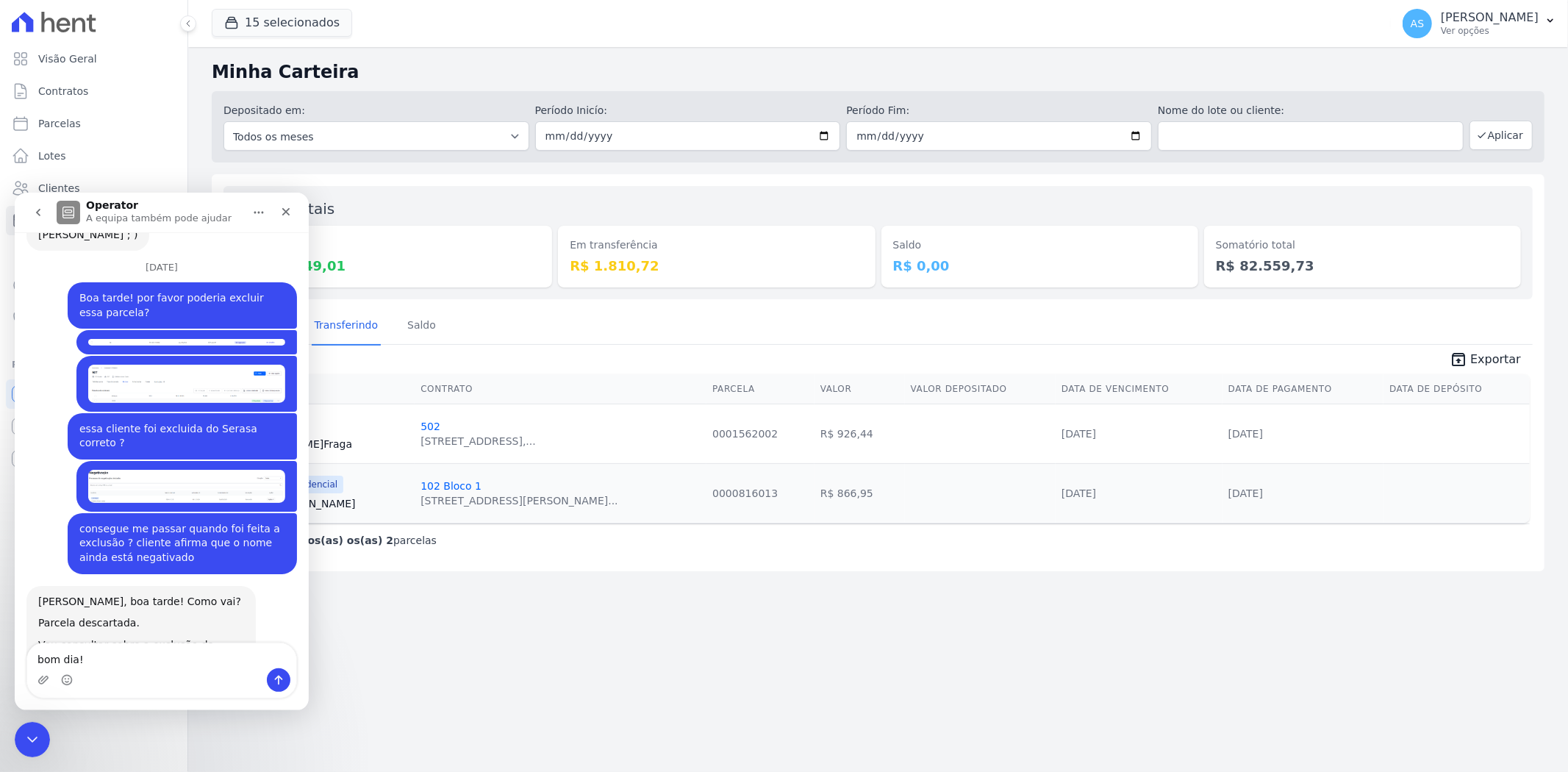
type textarea "bom dia!"
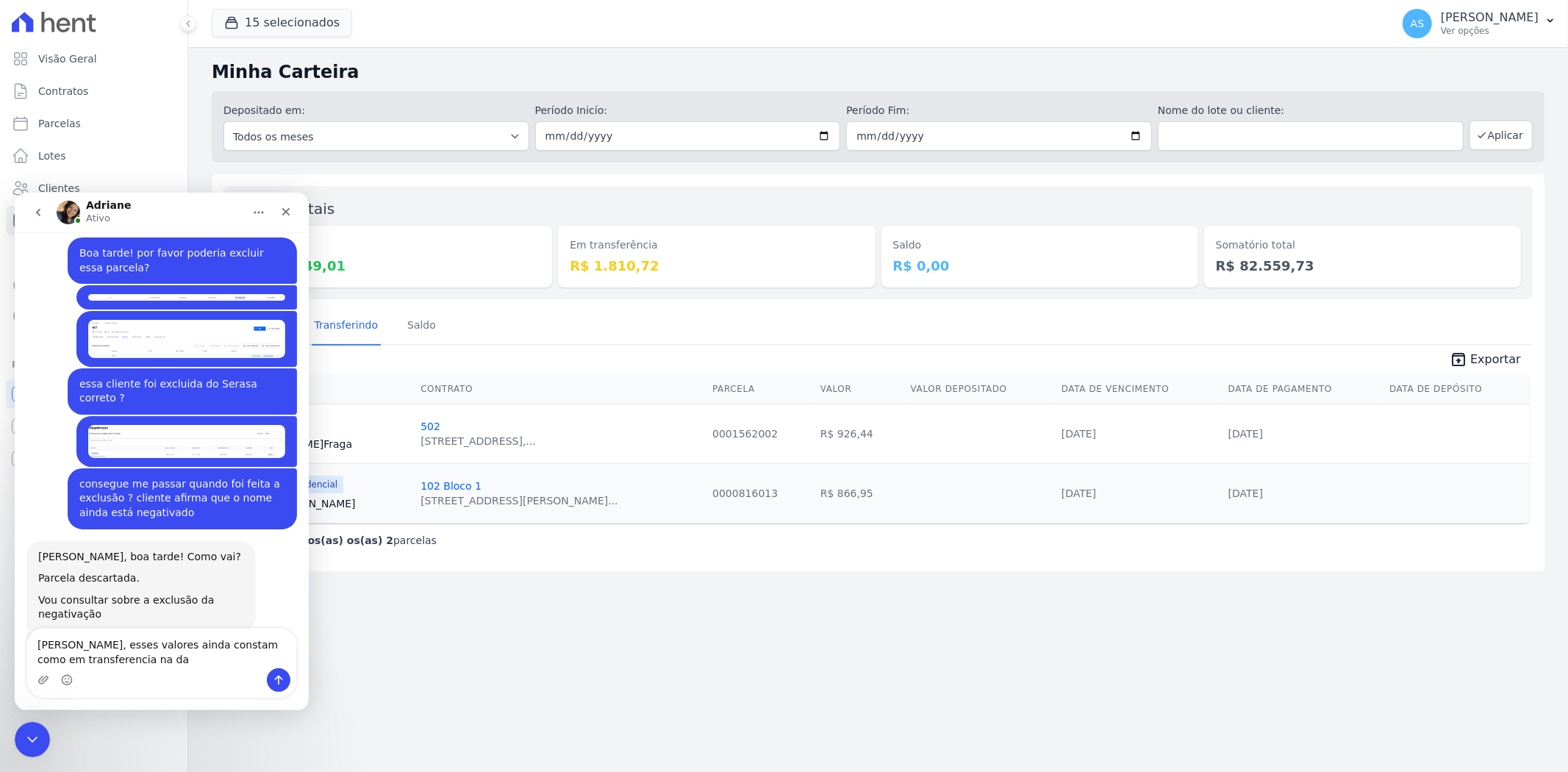
scroll to position [14358, 0]
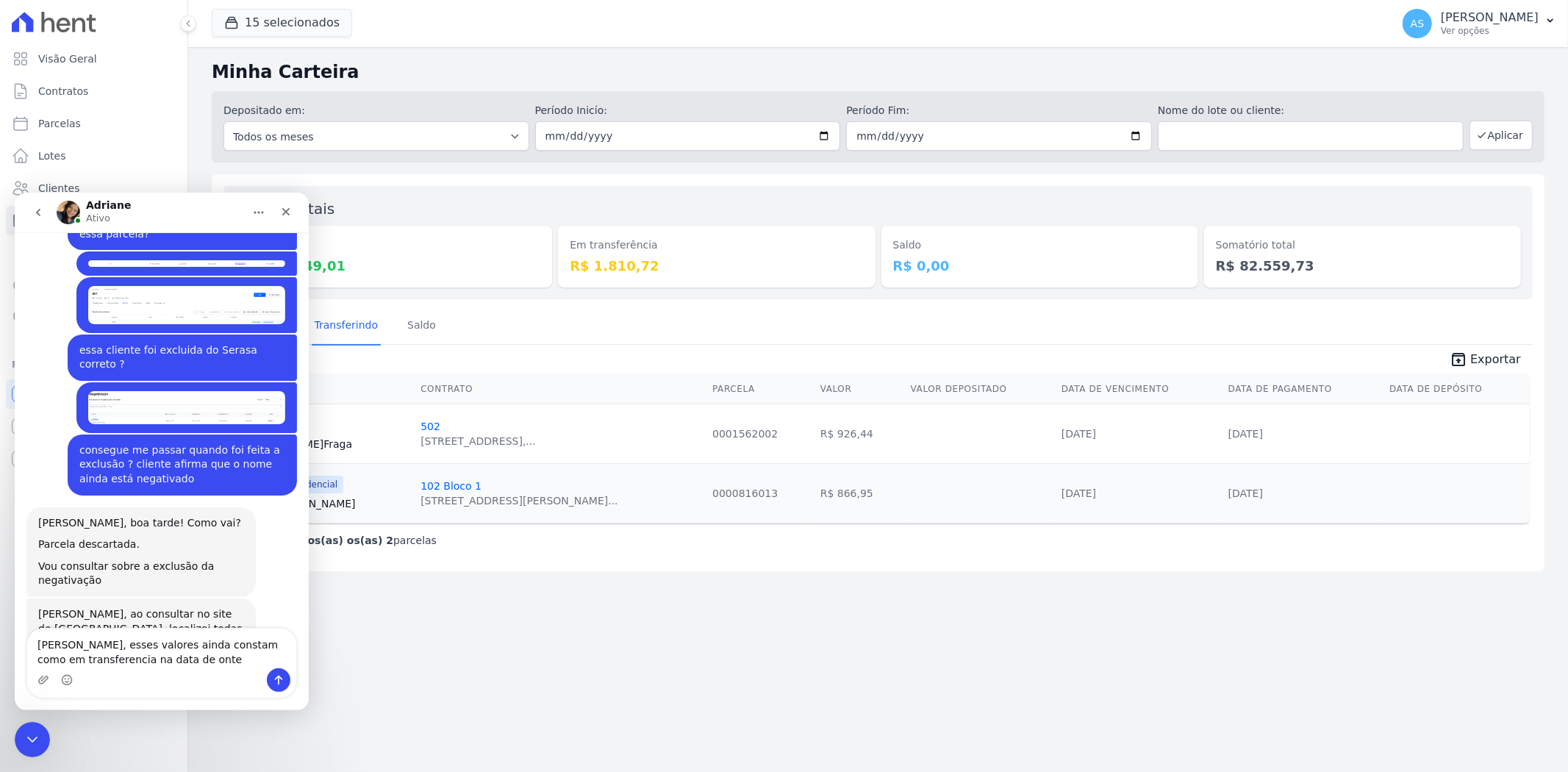
type textarea "[PERSON_NAME], esses valores ainda constam como em transferencia na data de ont…"
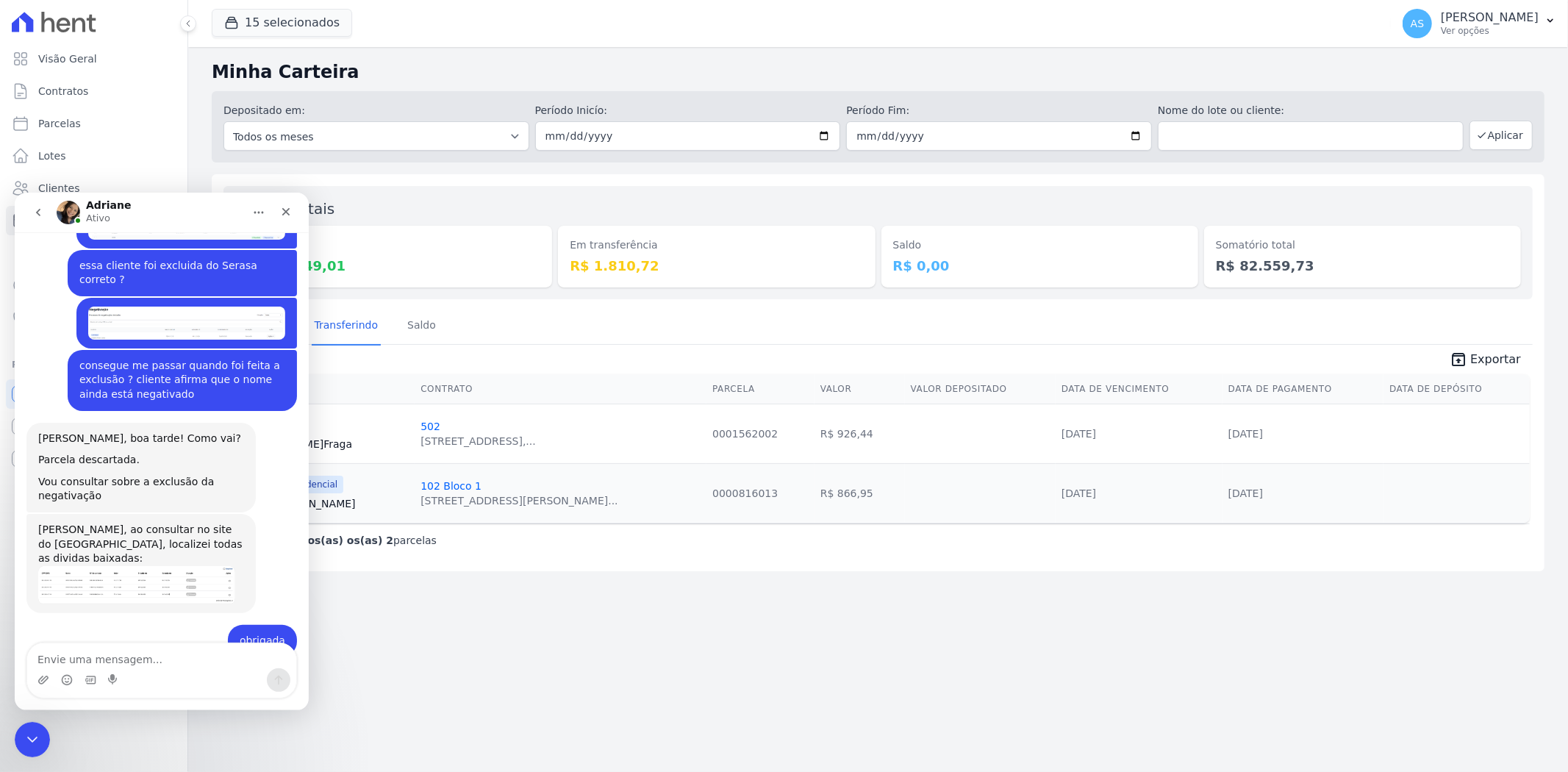
scroll to position [14477, 0]
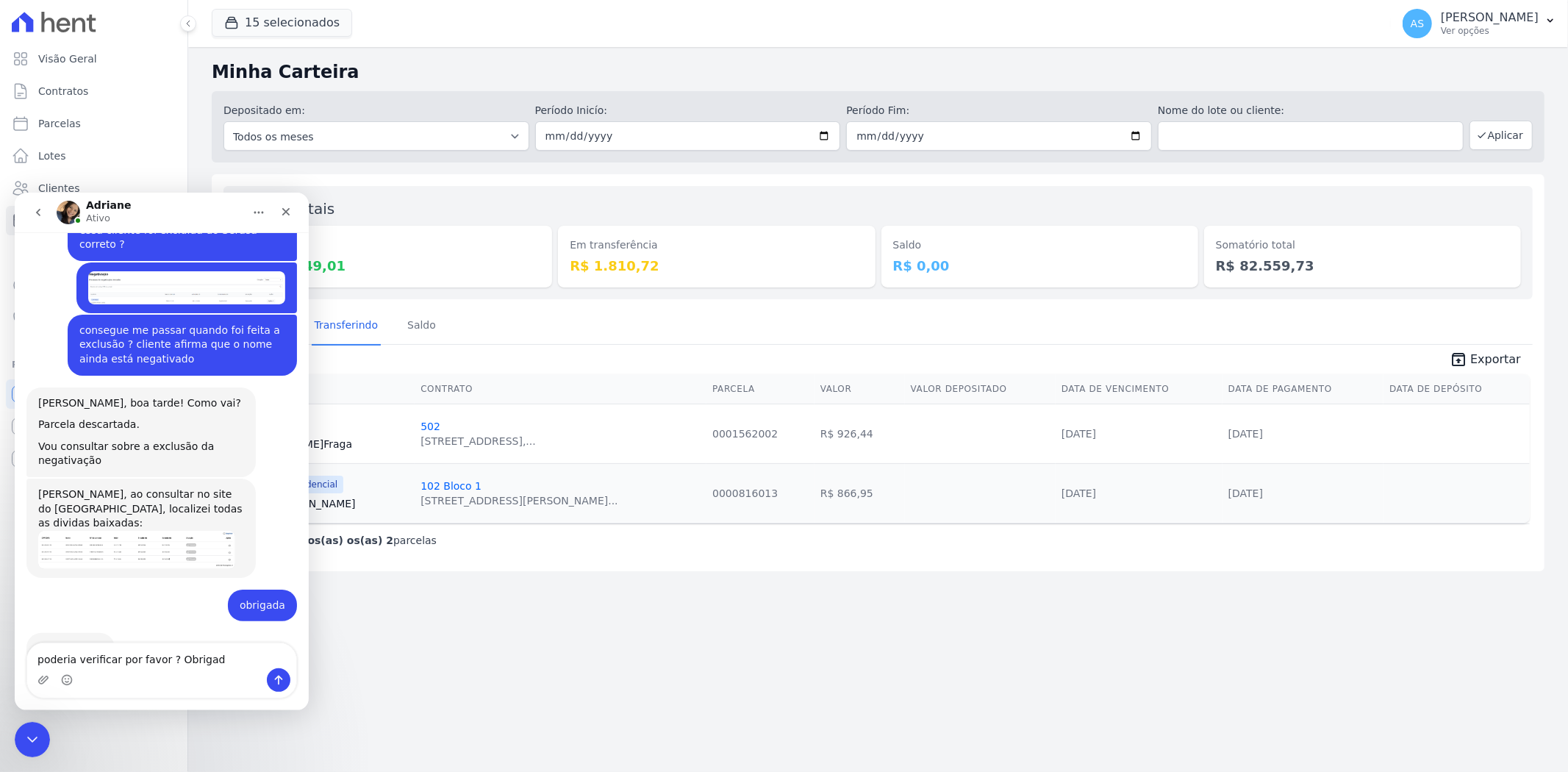
type textarea "poderia verificar por favor ? Obrigada"
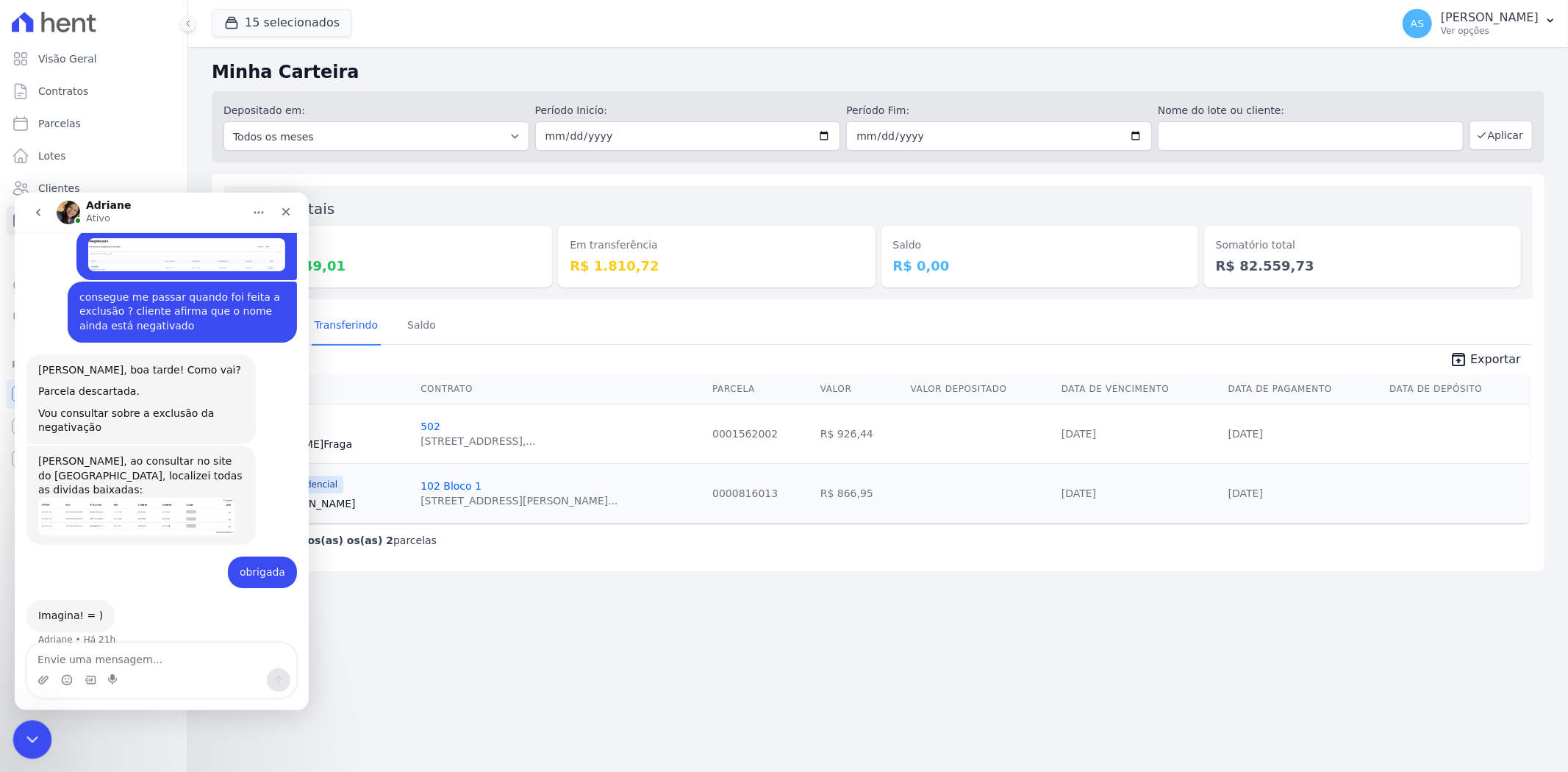
drag, startPoint x: 35, startPoint y: 744, endPoint x: 118, endPoint y: 1477, distance: 737.7
click at [37, 745] on icon "Fechar mensagem da Intercom" at bounding box center [30, 737] width 18 height 18
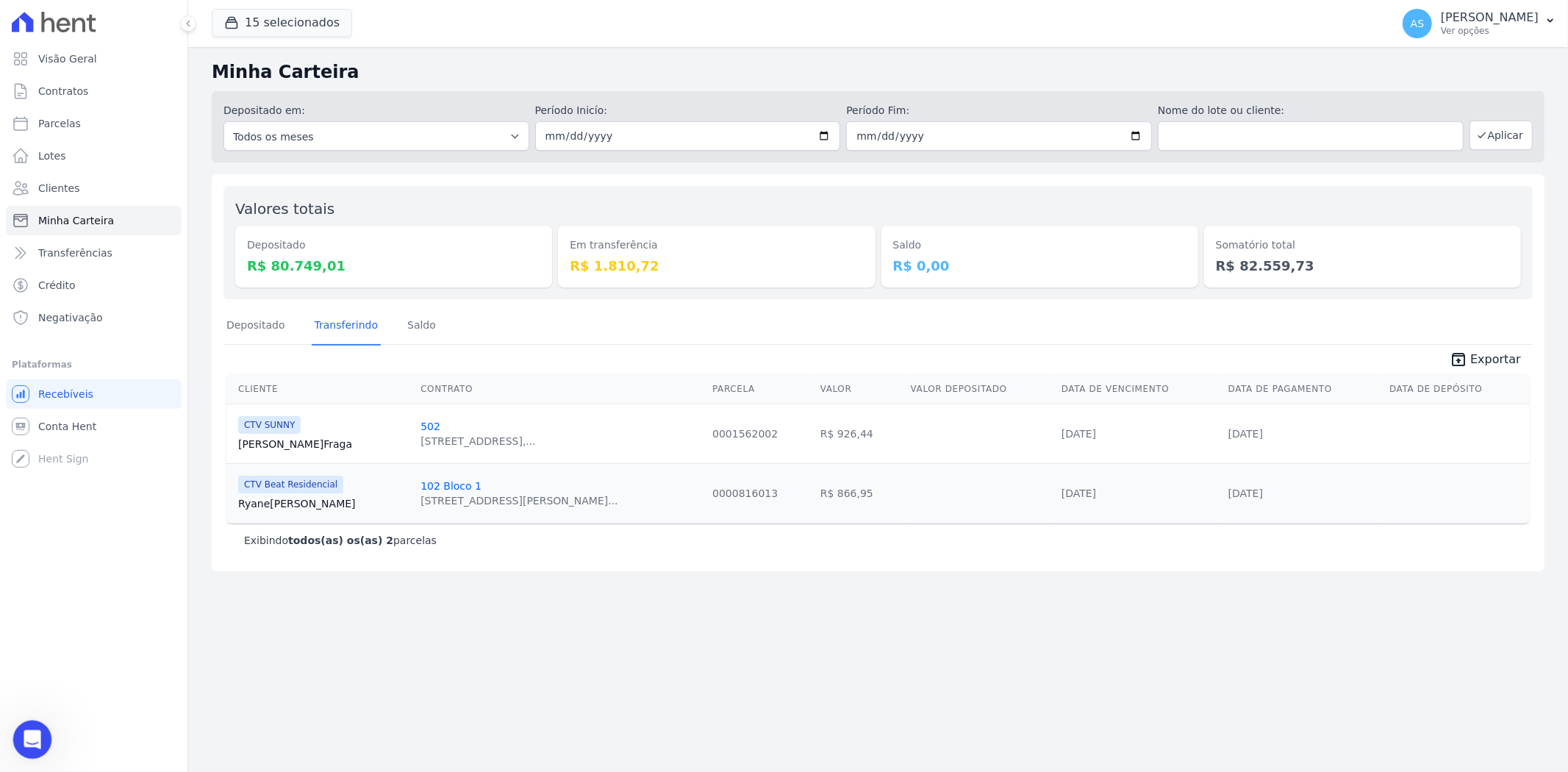
click at [32, 731] on icon "Abrir mensagem da Intercom" at bounding box center [31, 737] width 25 height 25
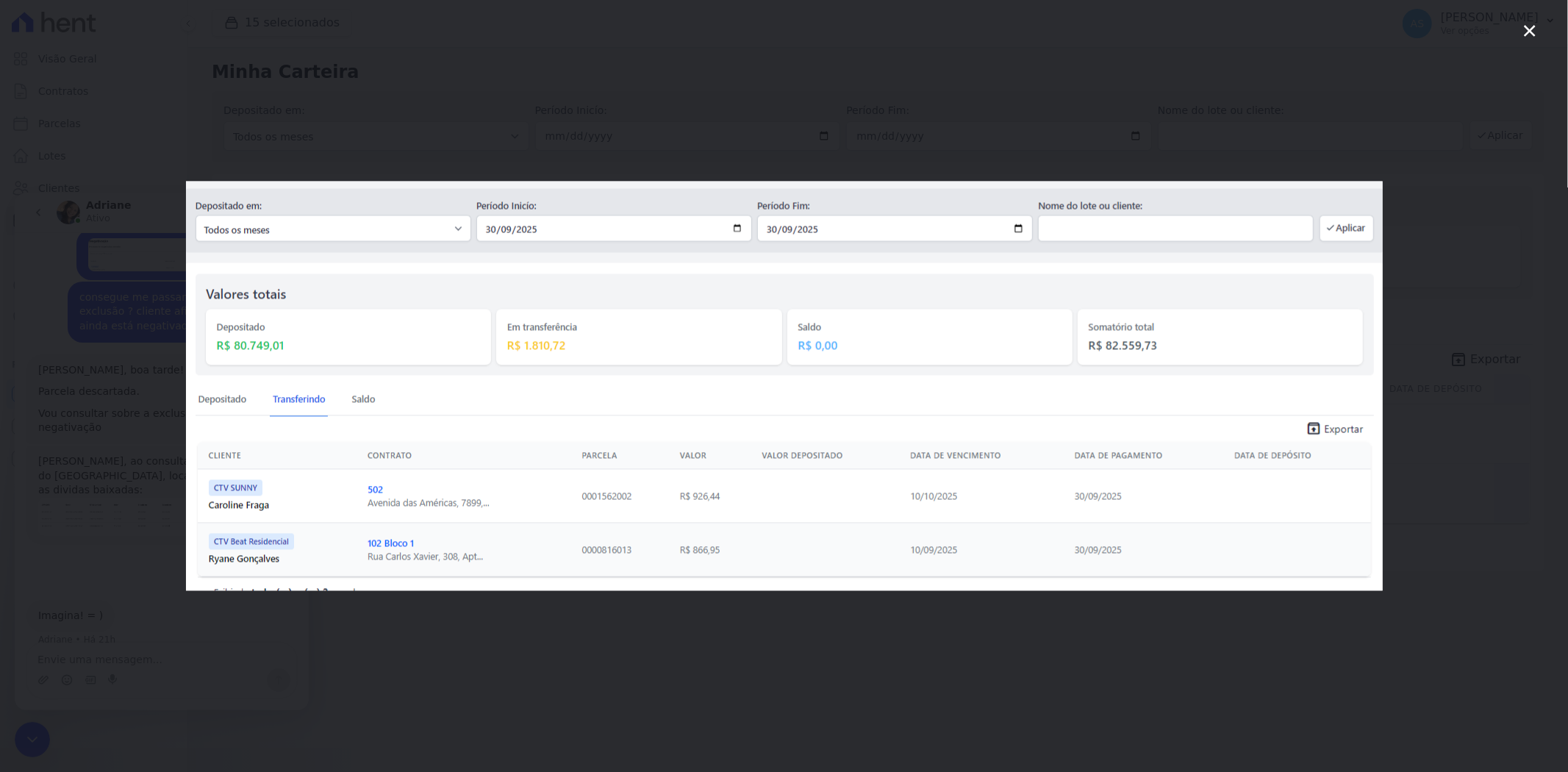
scroll to position [0, 0]
click at [1532, 25] on icon "Fechar" at bounding box center [1529, 31] width 18 height 18
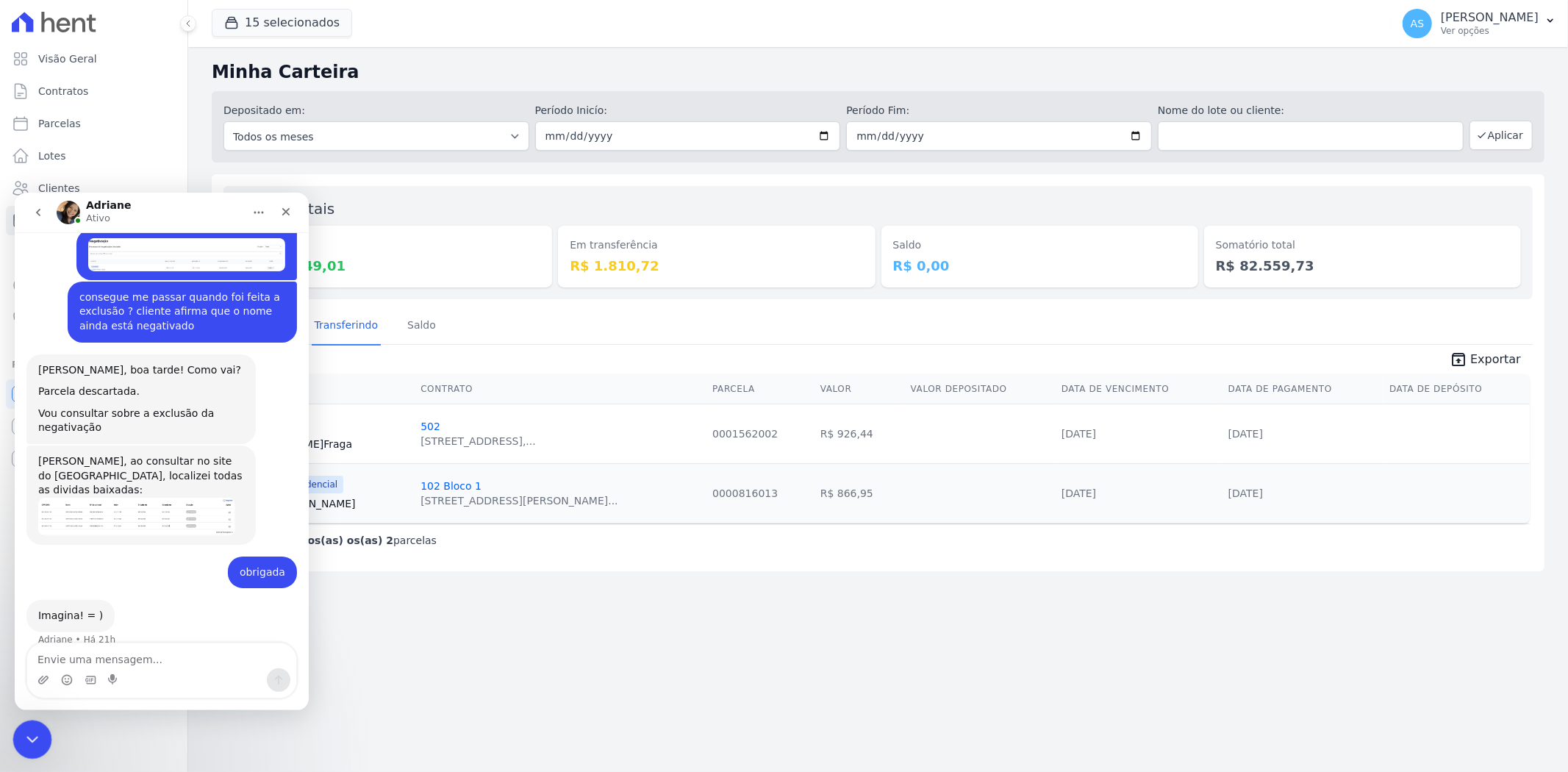
click at [18, 732] on div "Fechar mensagem da Intercom" at bounding box center [30, 737] width 35 height 35
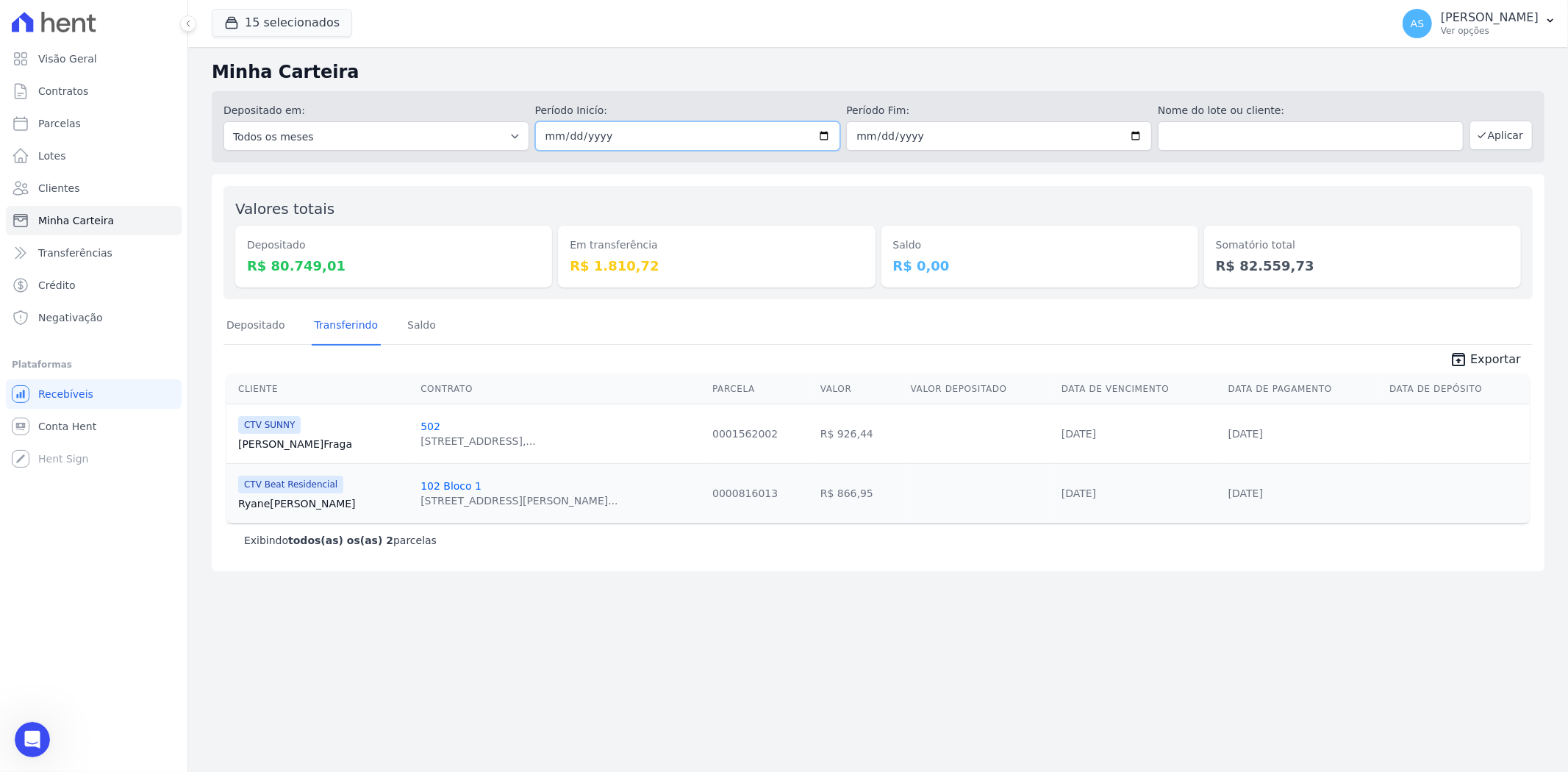
click at [824, 132] on input "2025-09-30" at bounding box center [688, 136] width 306 height 29
type input "[DATE]"
click at [1135, 131] on input "2025-09-30" at bounding box center [999, 136] width 306 height 29
type input "[DATE]"
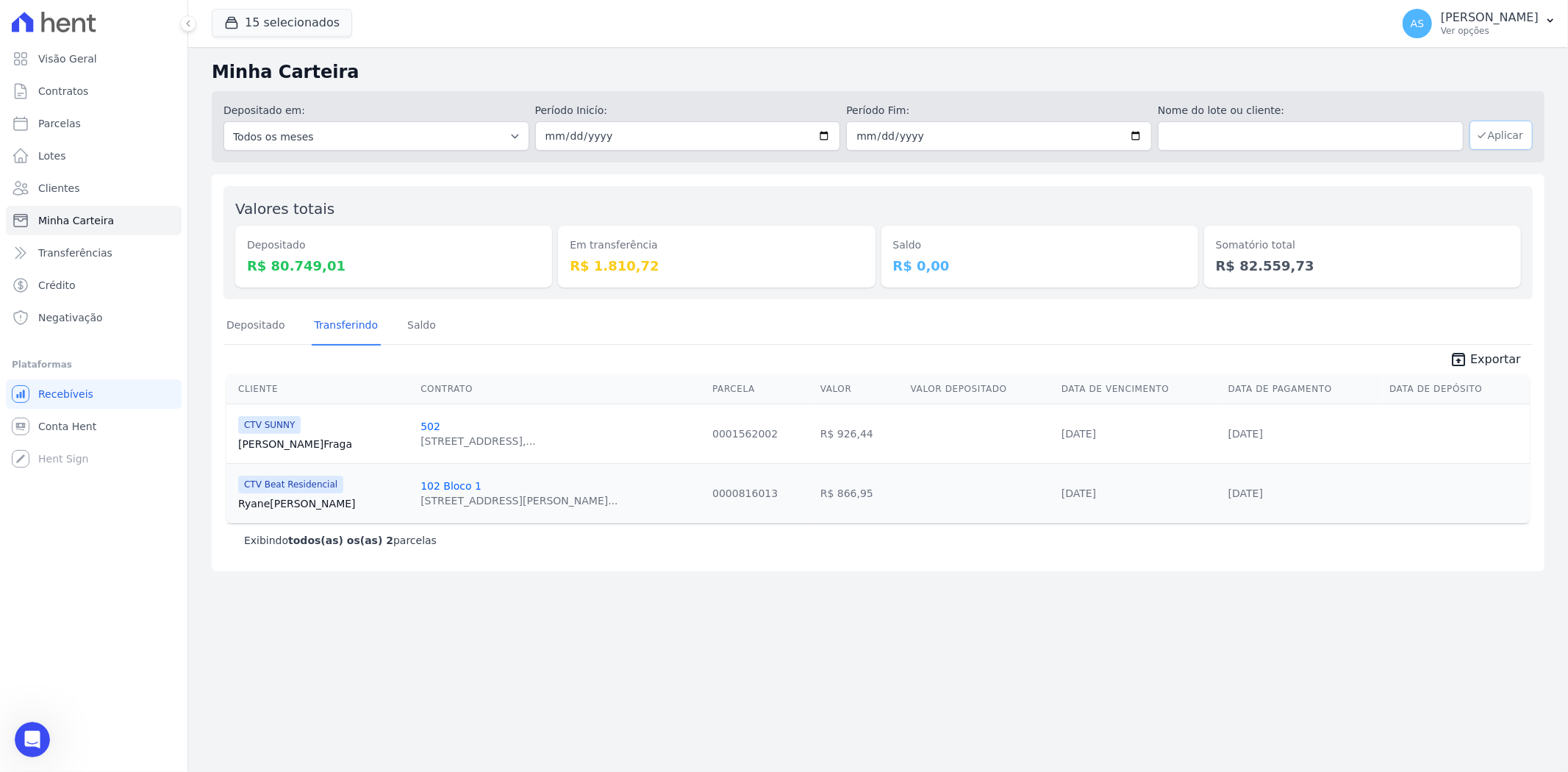
click at [1487, 130] on icon "button" at bounding box center [1481, 134] width 12 height 12
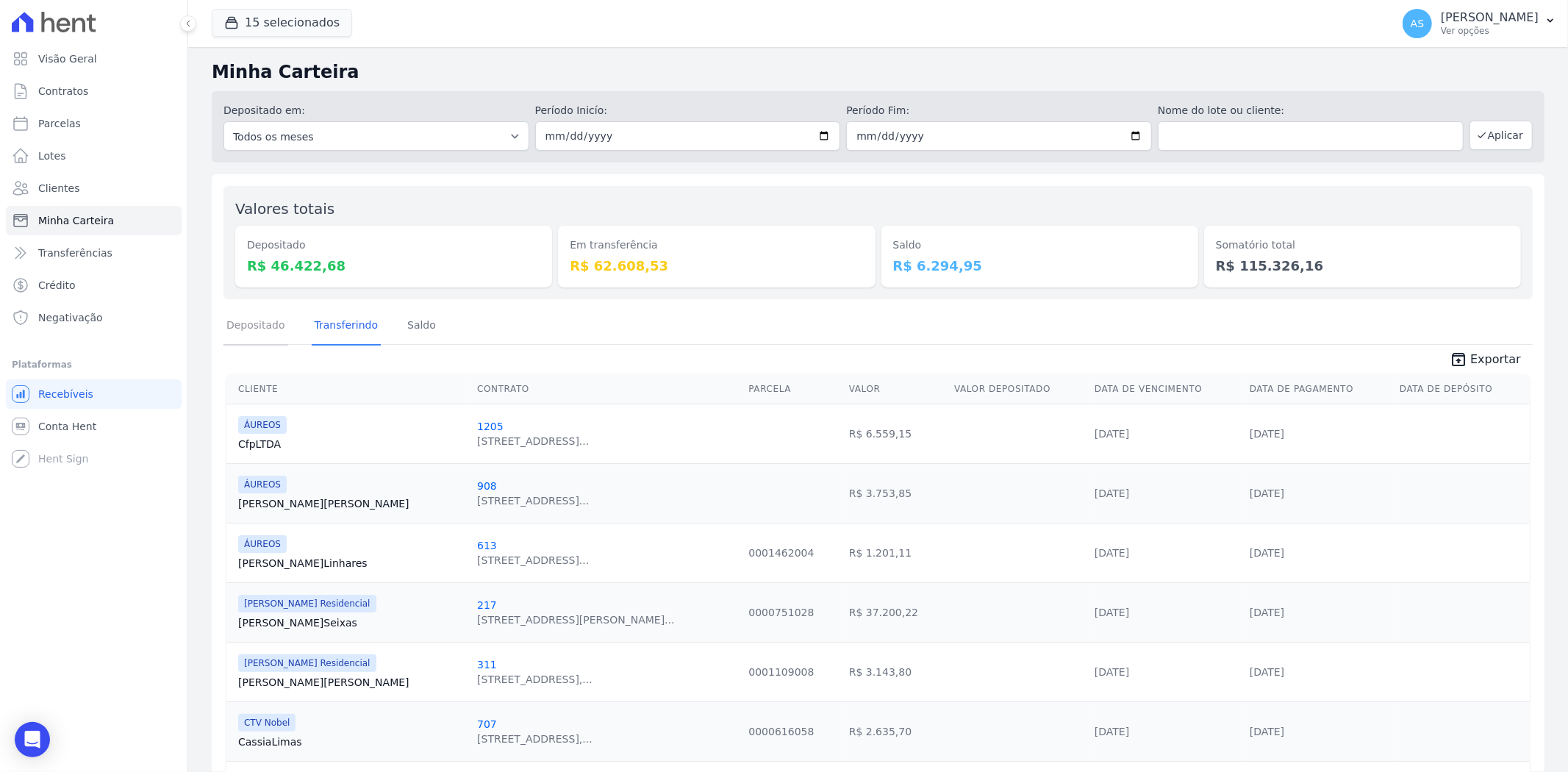
click at [244, 331] on link "Depositado" at bounding box center [256, 326] width 65 height 38
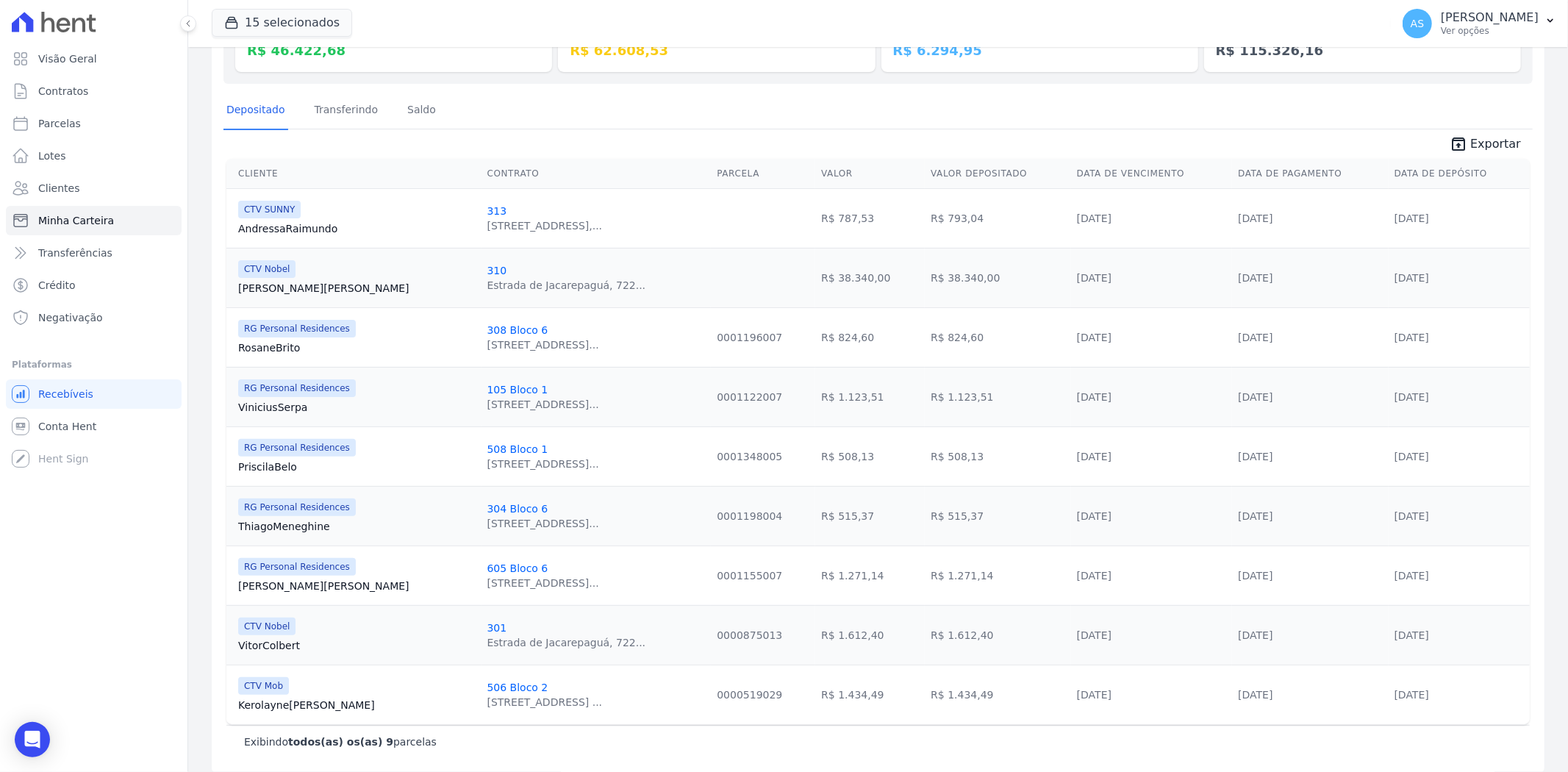
scroll to position [227, 0]
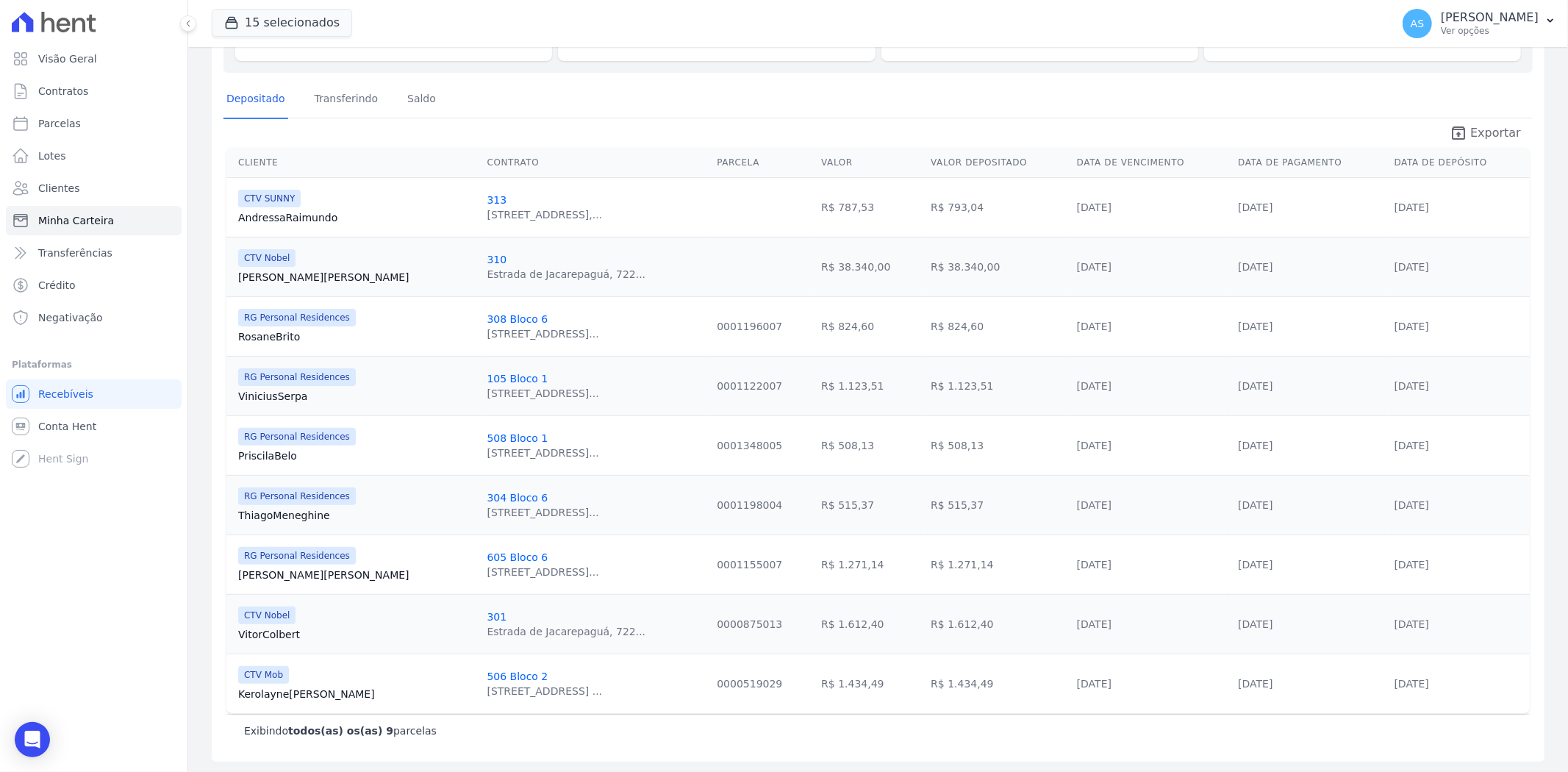
click at [1490, 125] on span "Exportar" at bounding box center [1495, 133] width 51 height 18
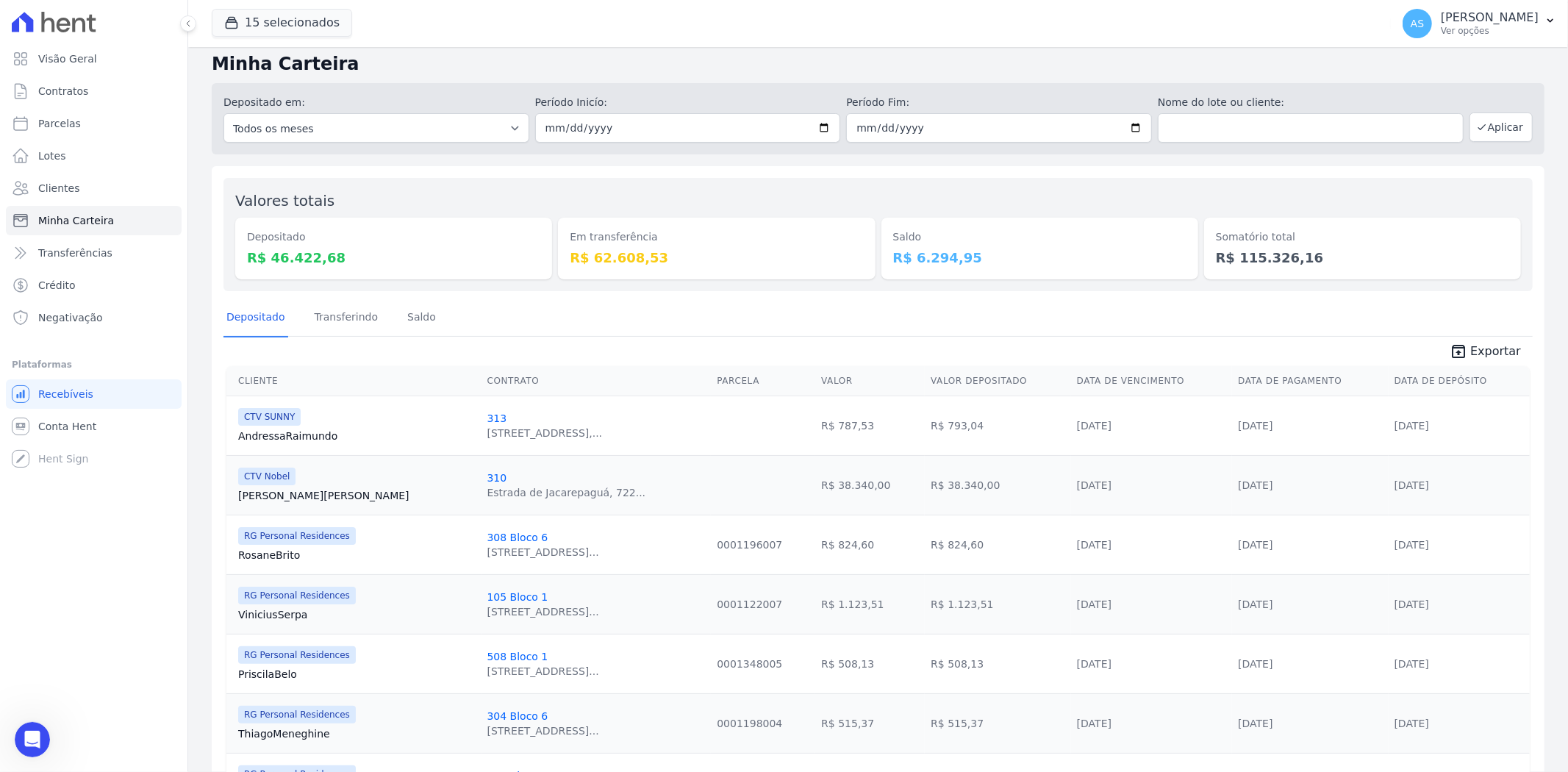
scroll to position [0, 0]
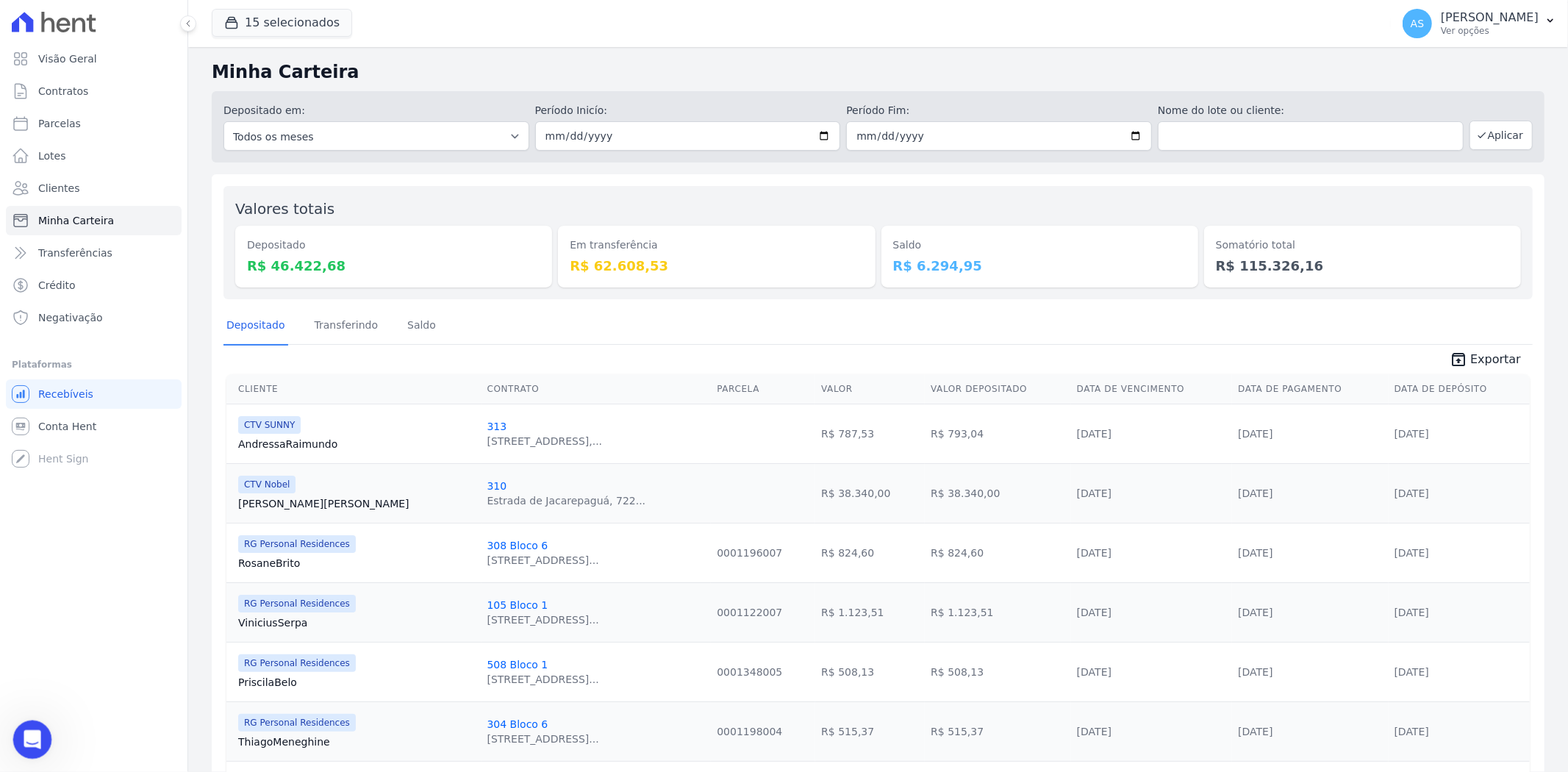
click at [18, 744] on div "Abrir mensagem da Intercom" at bounding box center [30, 737] width 48 height 48
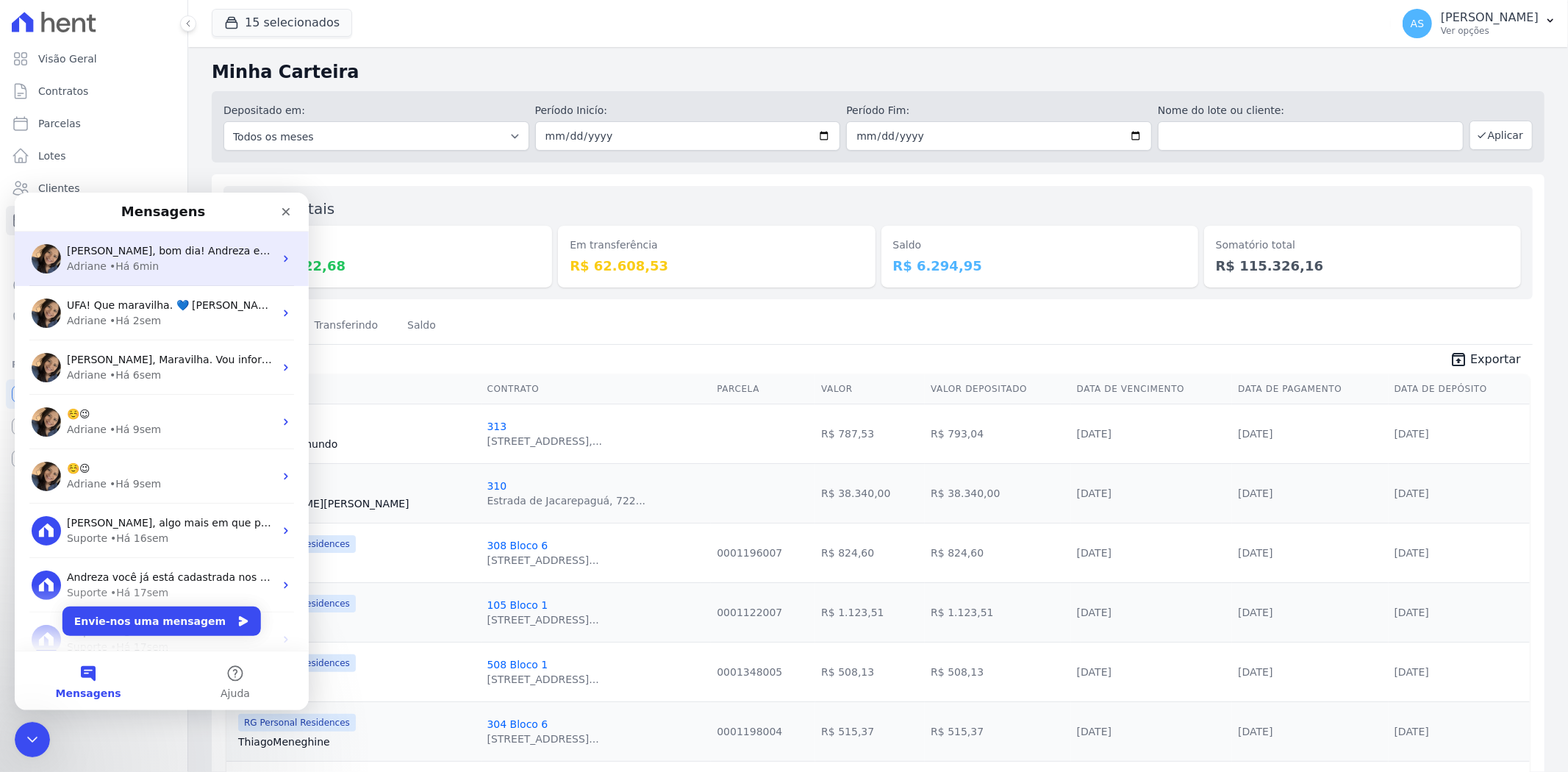
click at [179, 247] on span "[PERSON_NAME], bom dia! Andreza estou em atendimento, mas logo em seguida irei …" at bounding box center [316, 250] width 499 height 12
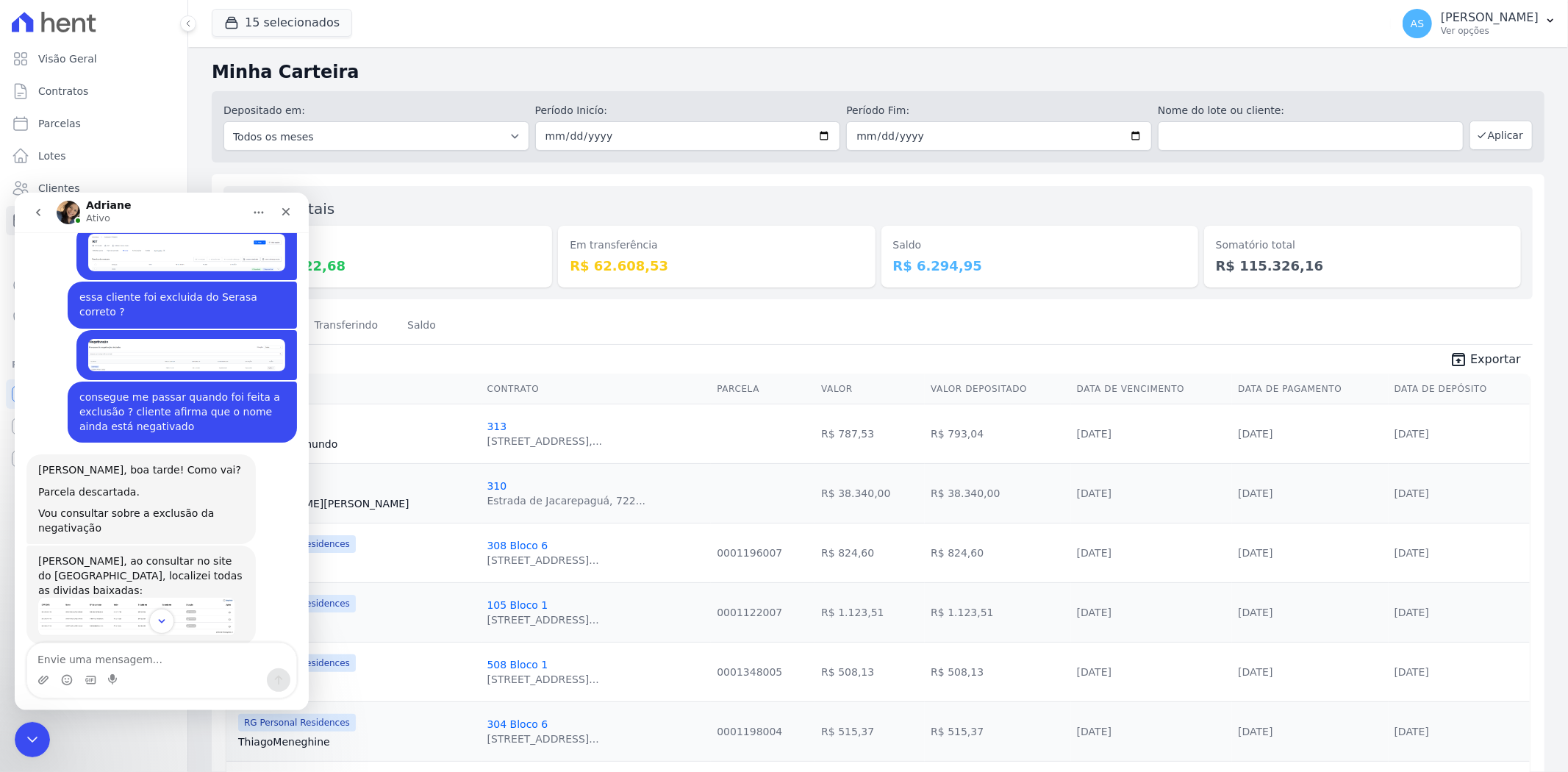
scroll to position [14163, 0]
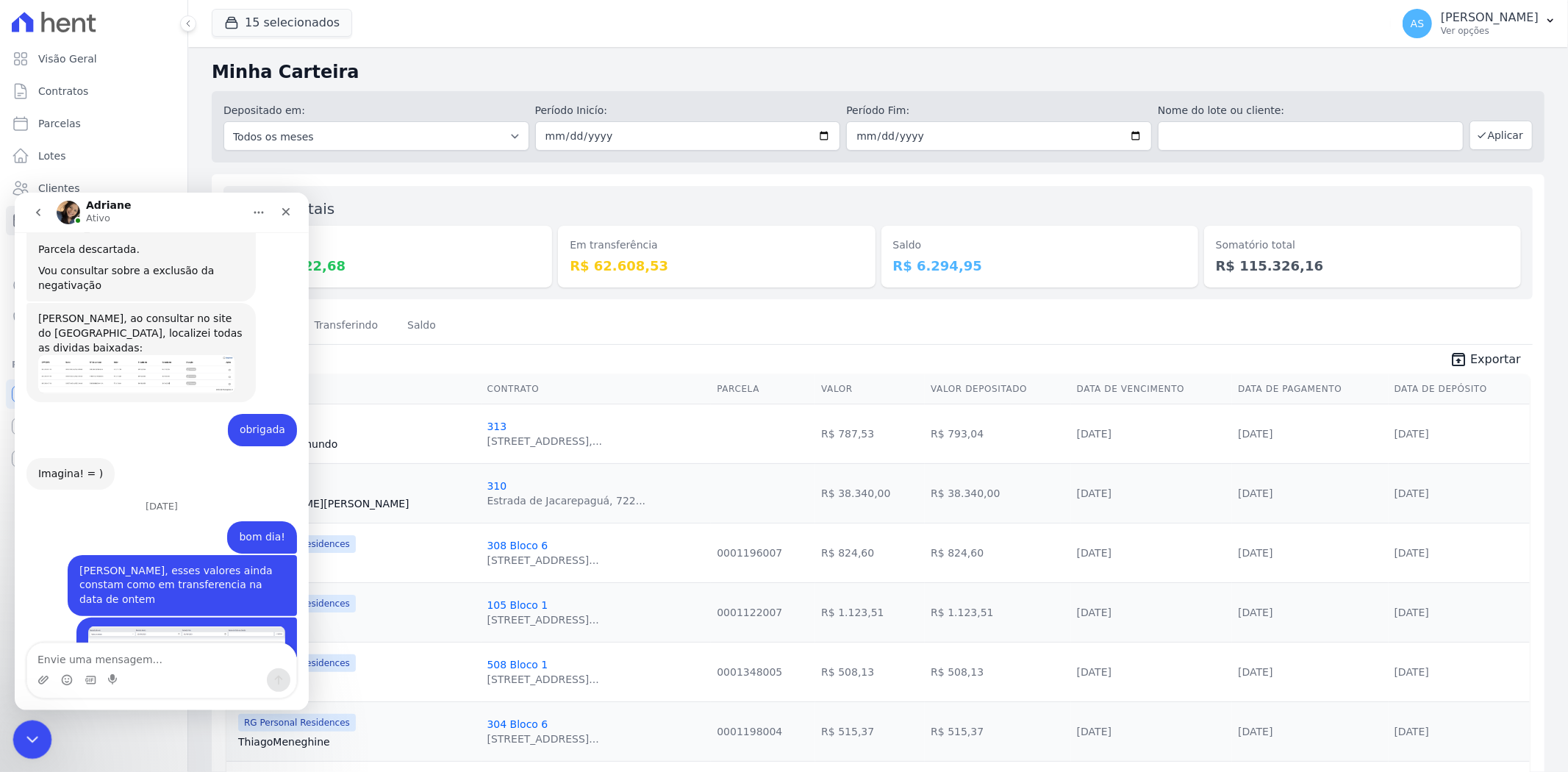
click at [30, 733] on icon "Fechar mensagem da Intercom" at bounding box center [30, 737] width 18 height 18
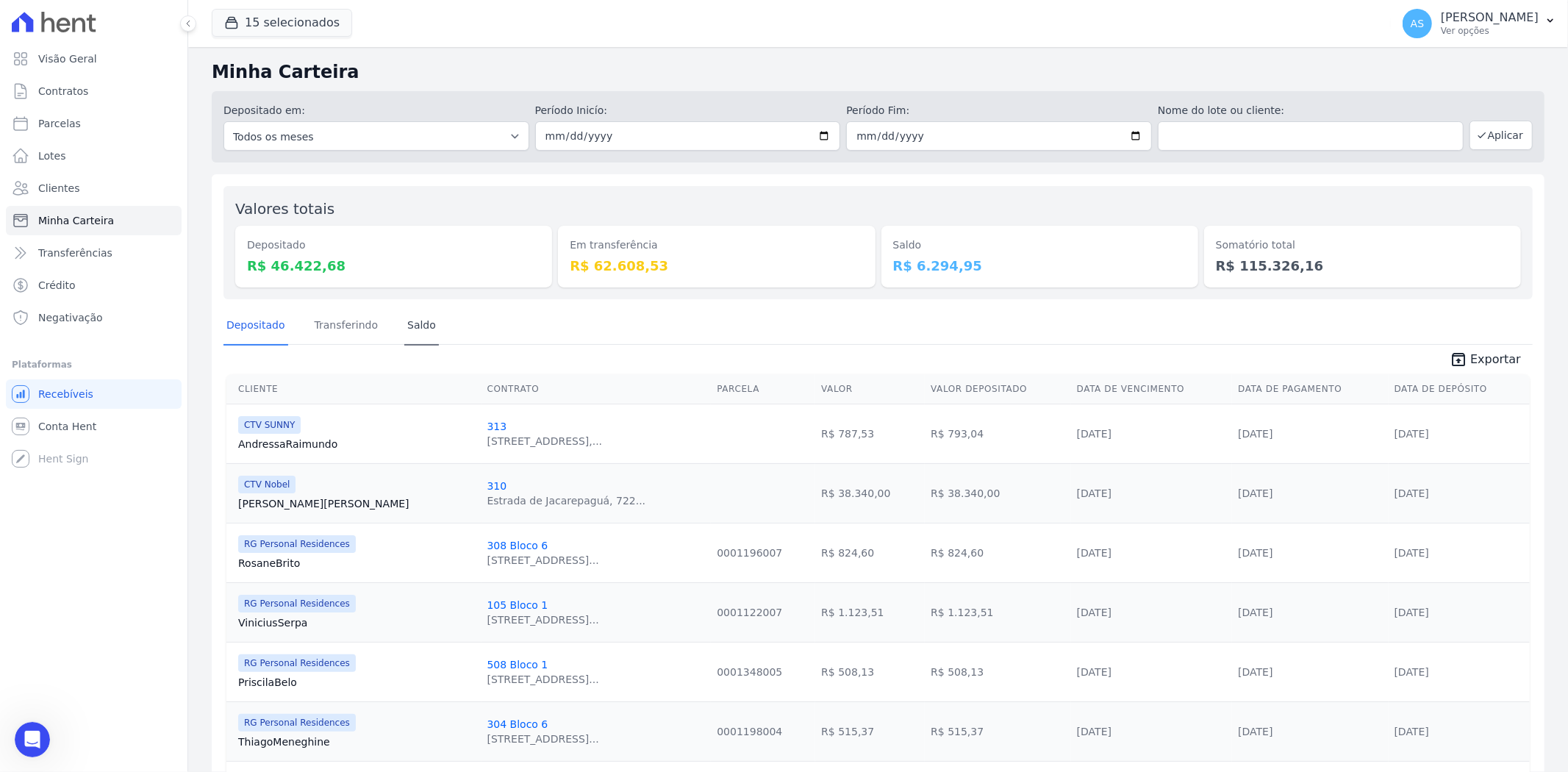
scroll to position [14138, 0]
click at [414, 322] on link "Saldo" at bounding box center [421, 326] width 35 height 38
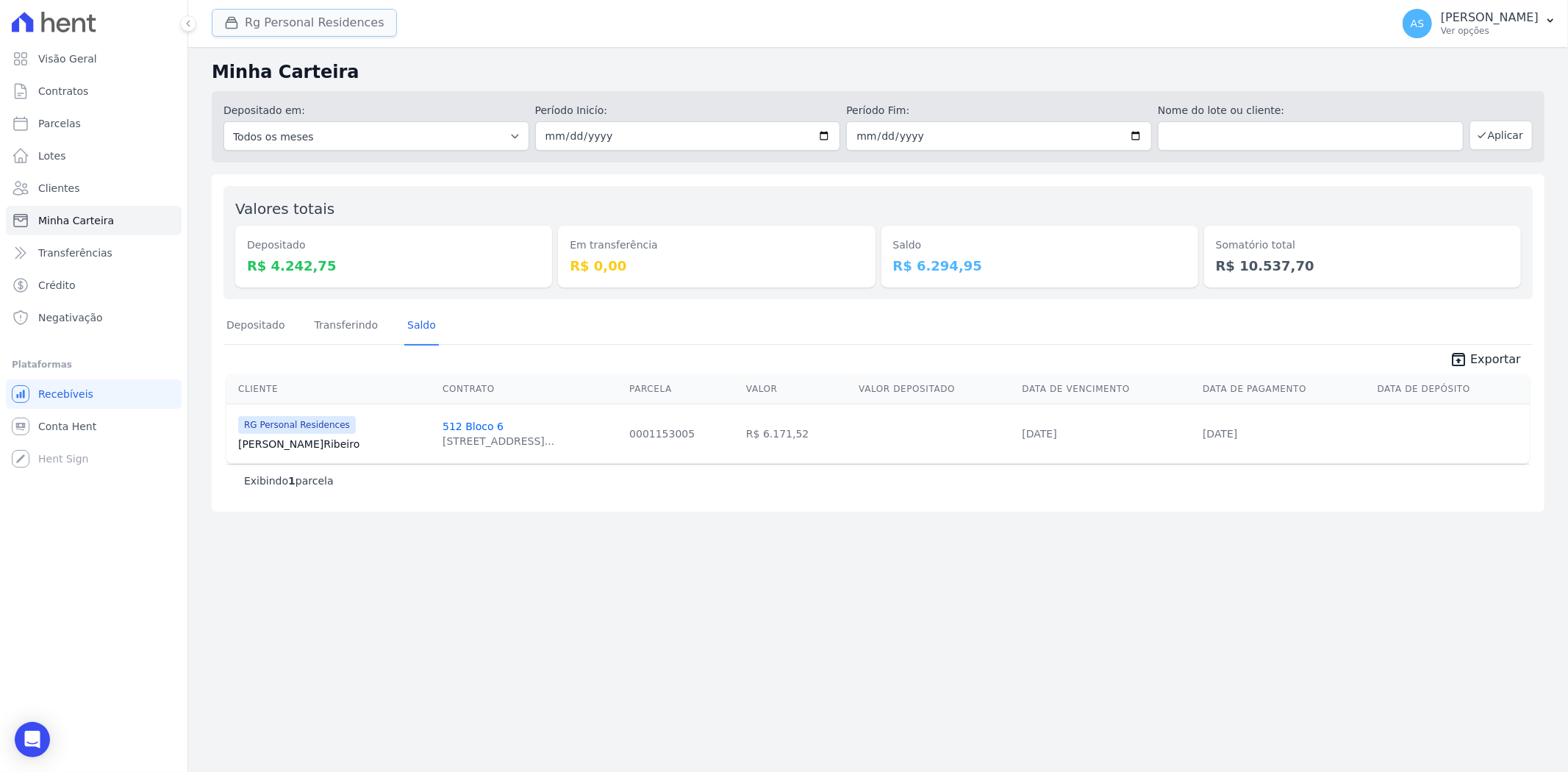
click at [311, 24] on button "Rg Personal Residences" at bounding box center [304, 22] width 185 height 28
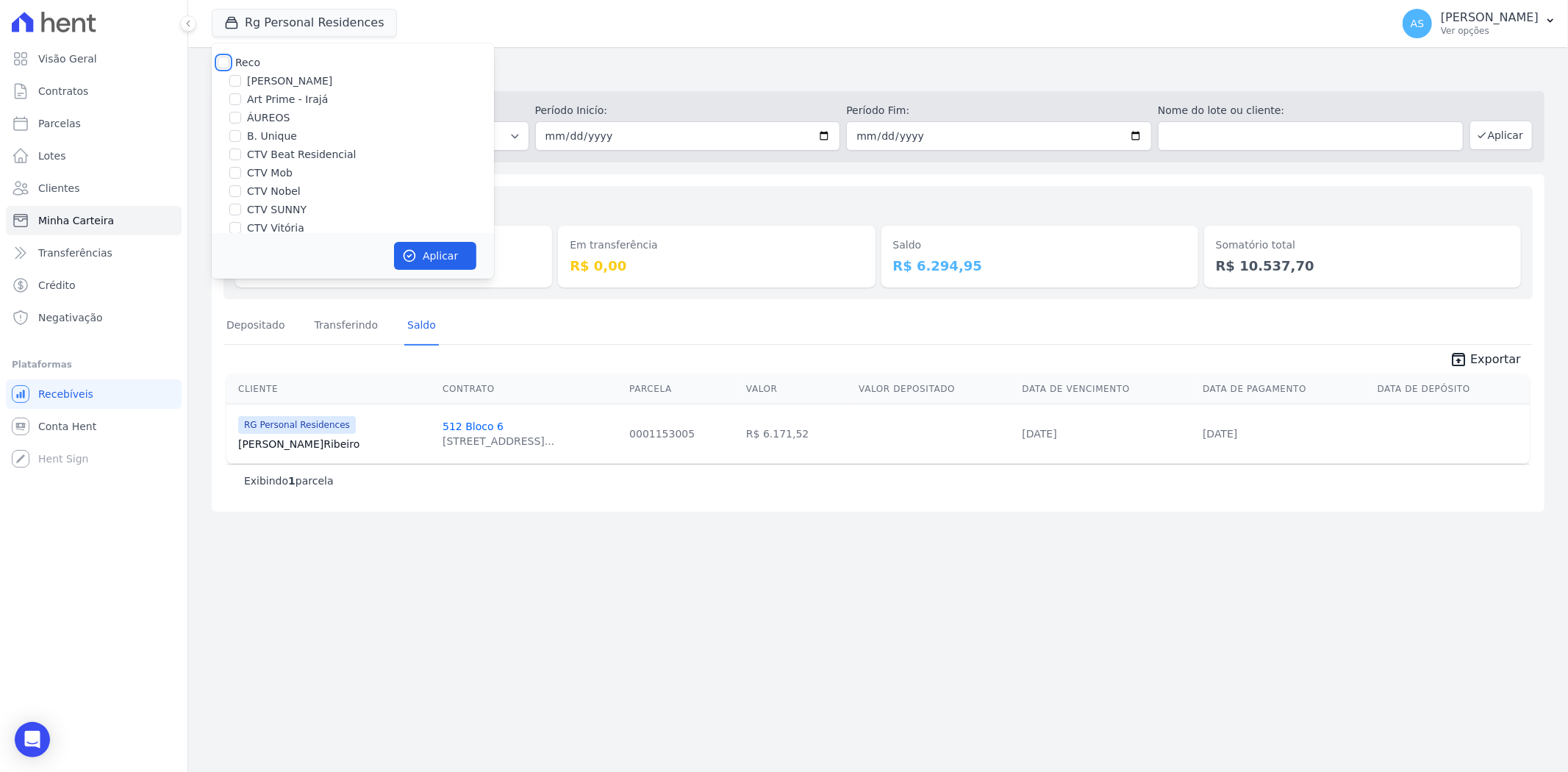
click at [226, 65] on input "Reco" at bounding box center [223, 62] width 12 height 12
checkbox input "true"
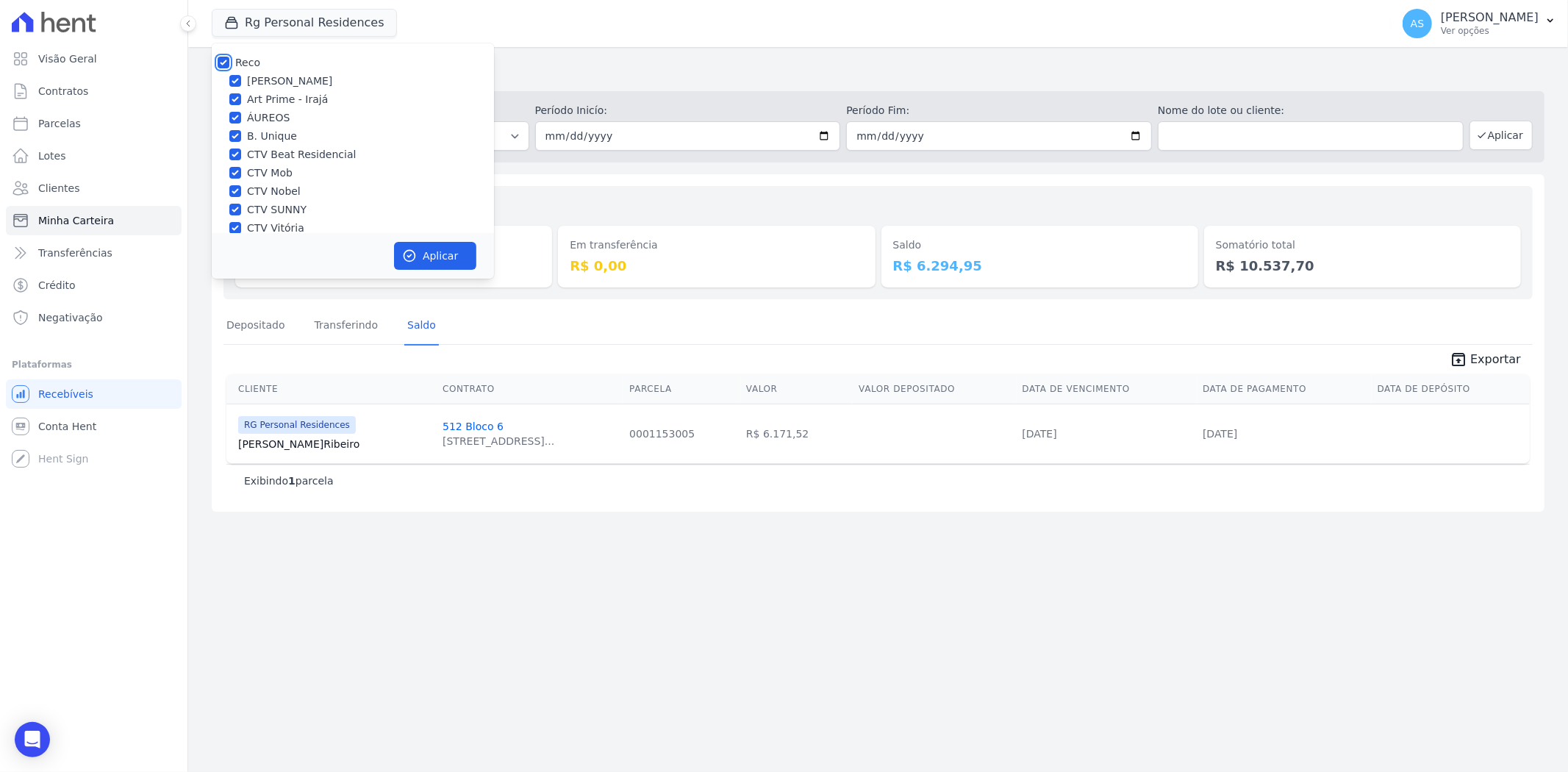
checkbox input "true"
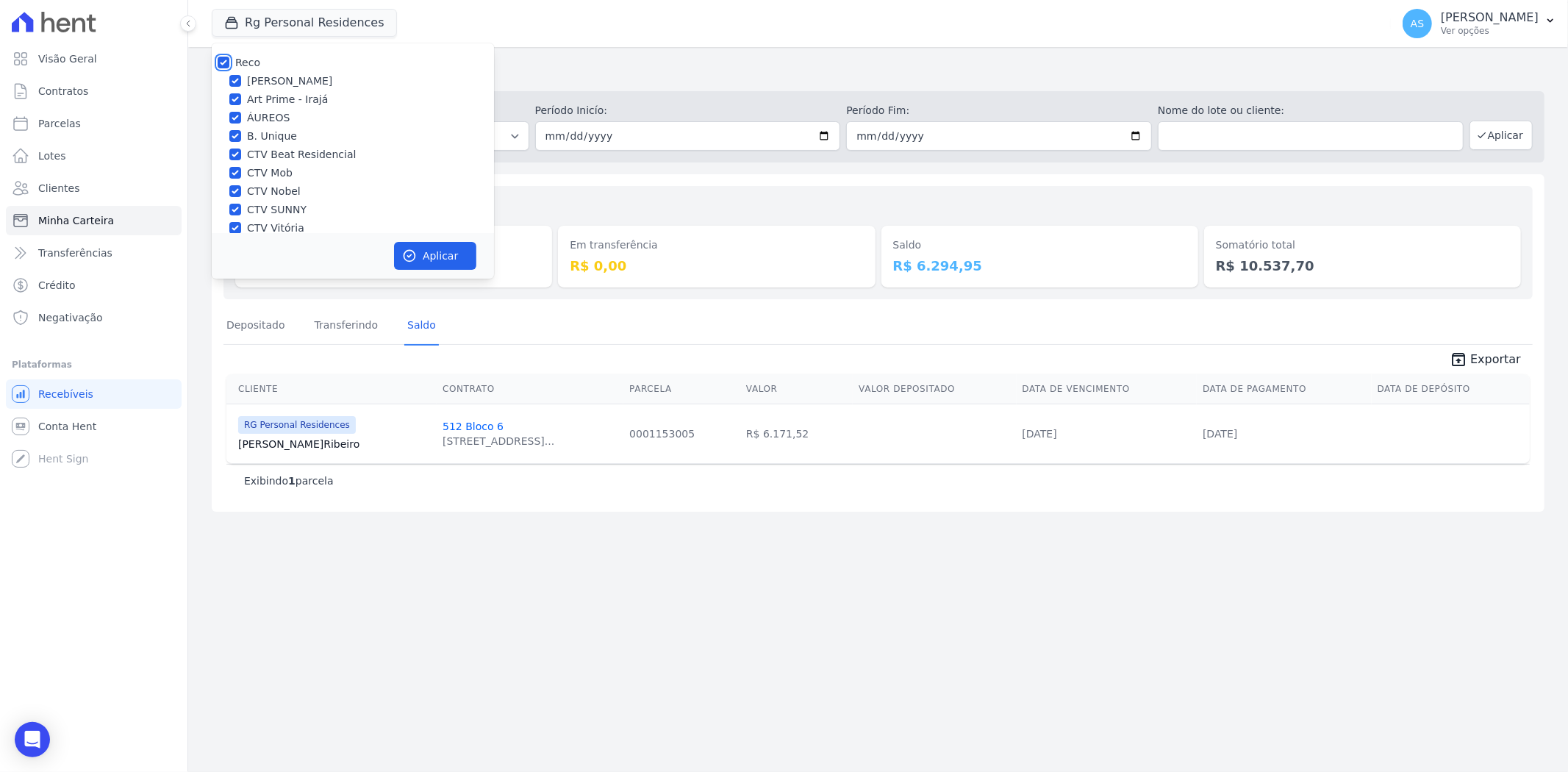
checkbox input "true"
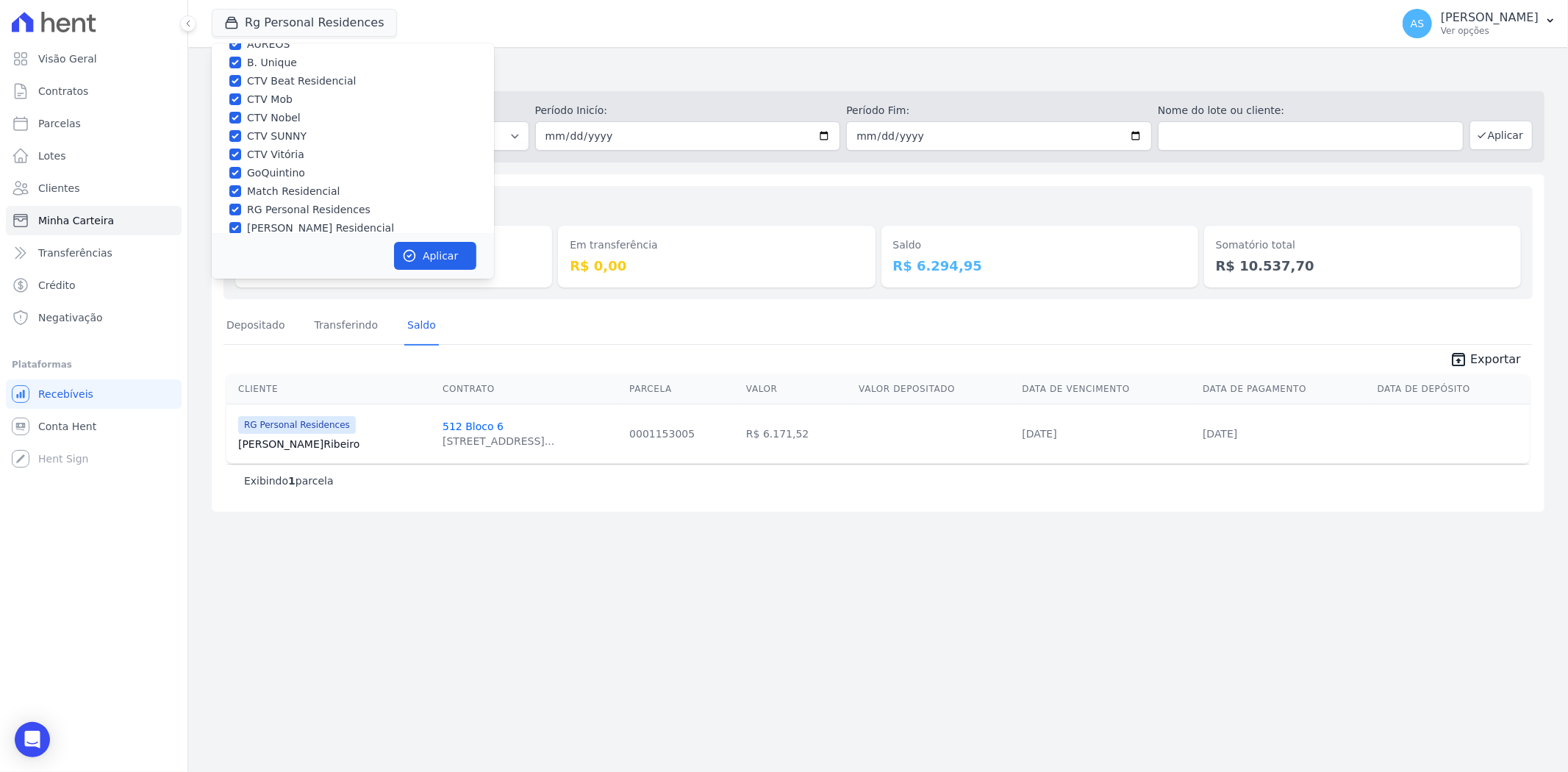
scroll to position [141, 0]
click at [233, 210] on input "Star Residencial Exclusivo - Ghia" at bounding box center [234, 213] width 12 height 12
checkbox input "true"
click at [452, 262] on button "Aplicar" at bounding box center [435, 256] width 82 height 28
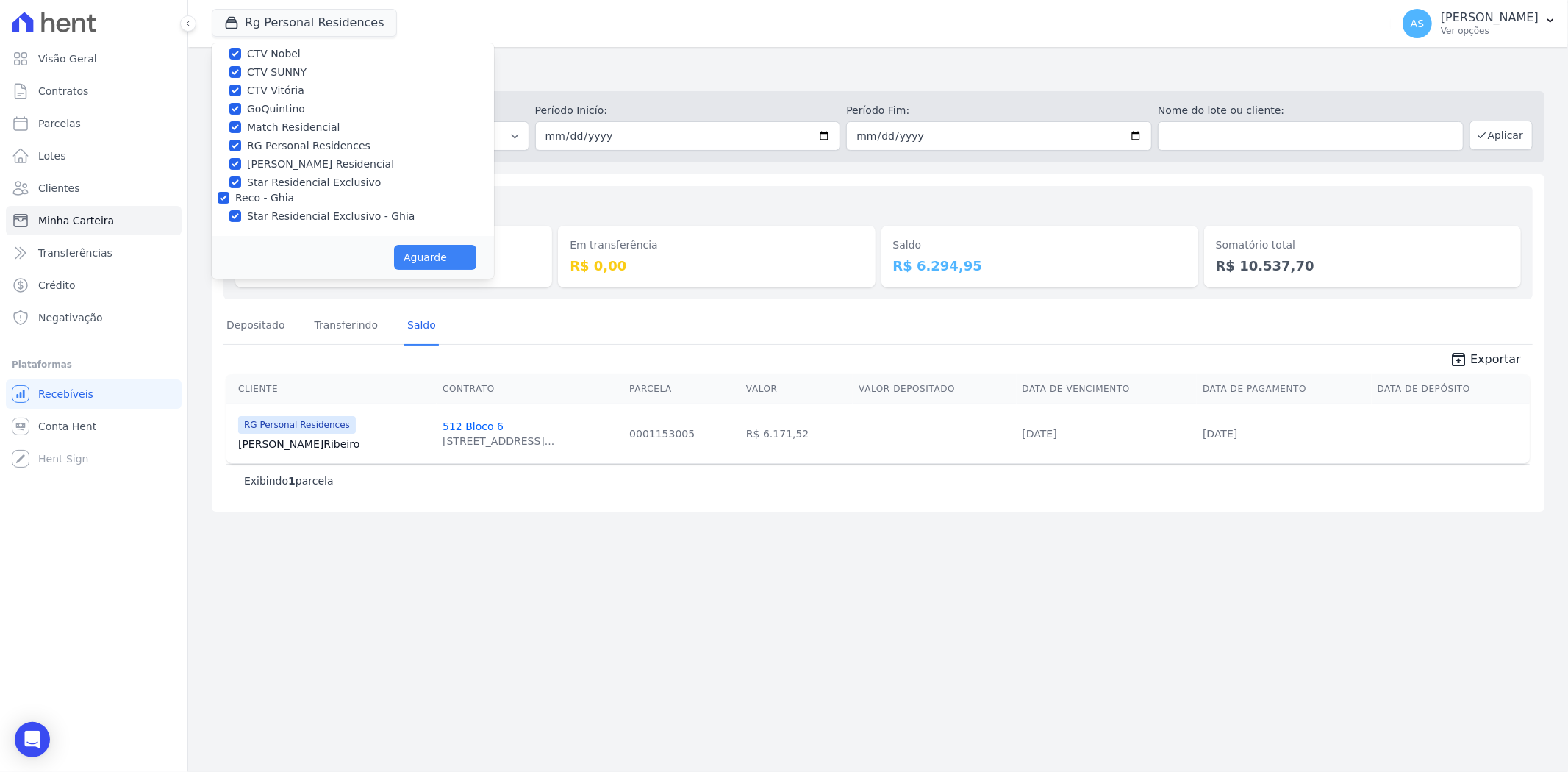
scroll to position [137, 0]
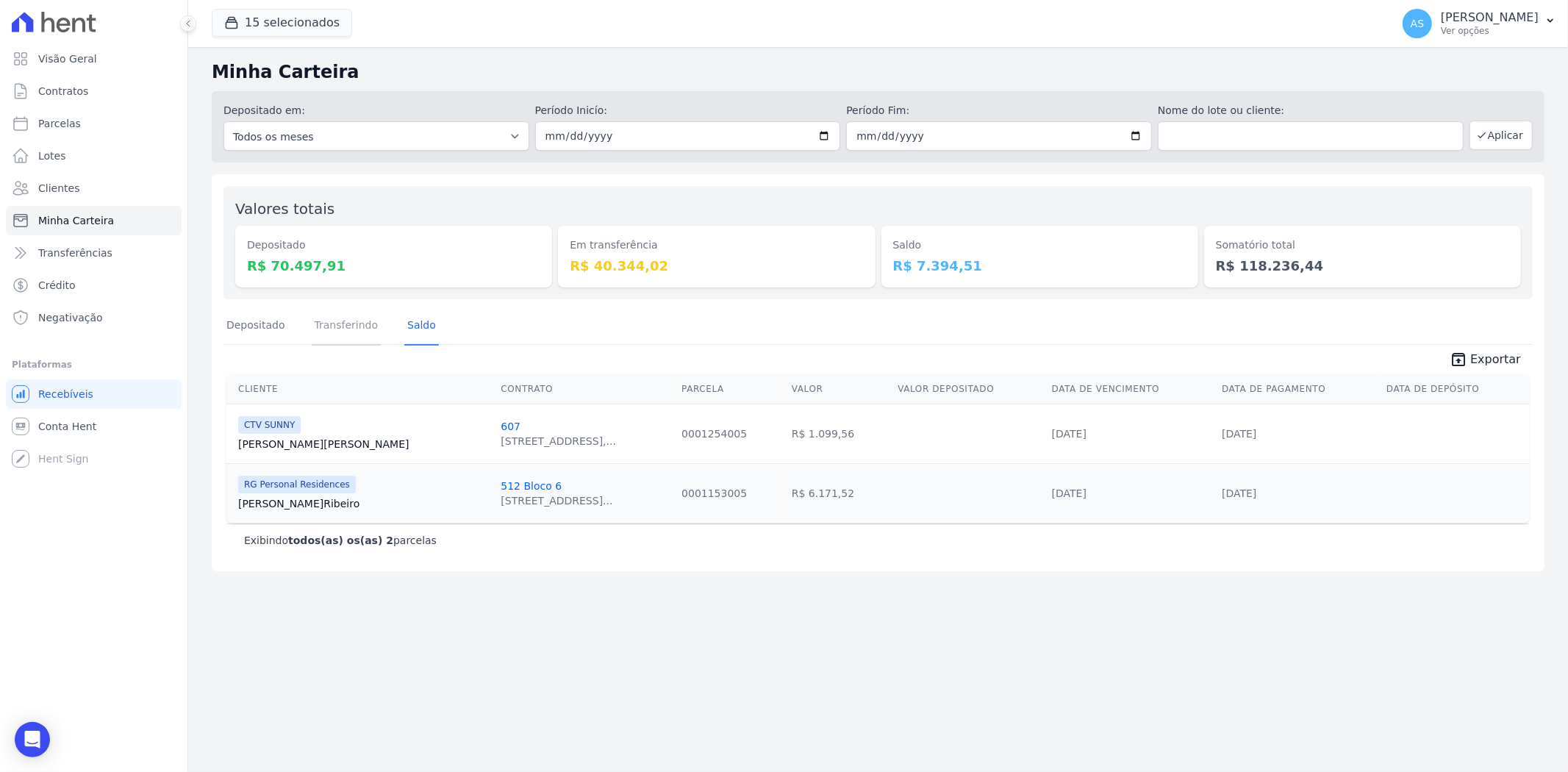
click at [353, 327] on link "Transferindo" at bounding box center [346, 326] width 70 height 38
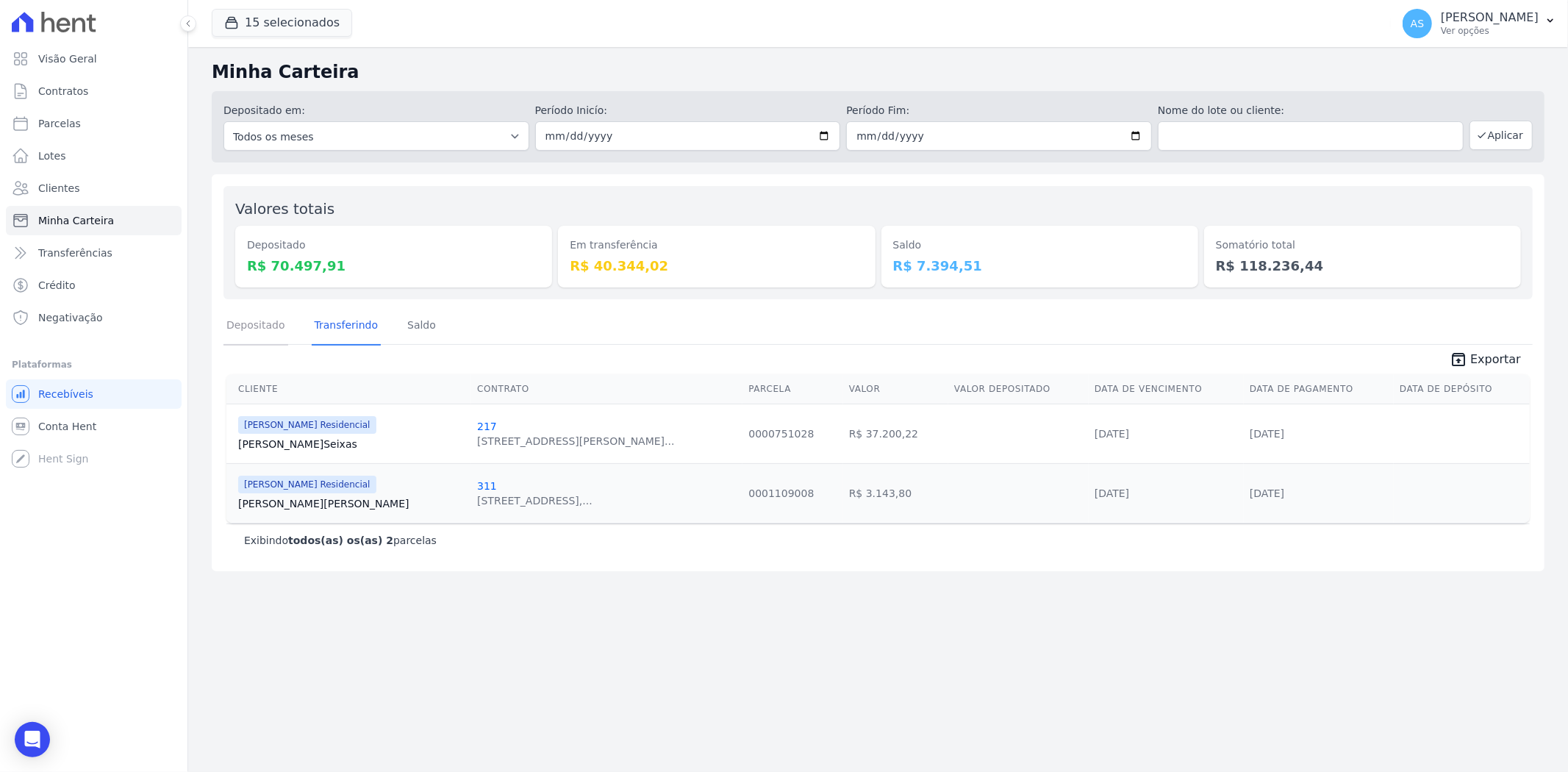
click at [251, 322] on link "Depositado" at bounding box center [256, 326] width 65 height 38
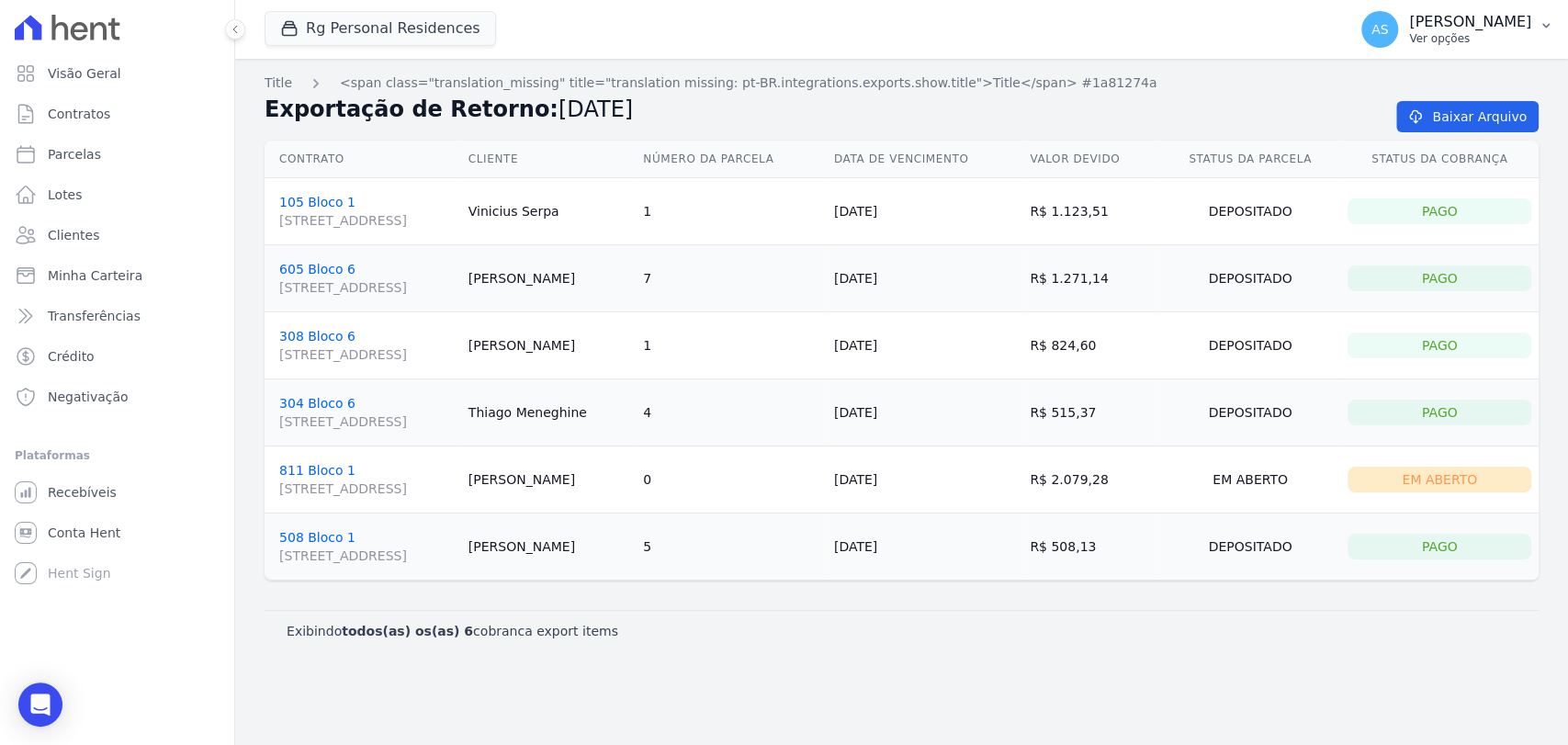
click at [1539, 26] on icon "button" at bounding box center [1546, 25] width 14 height 14
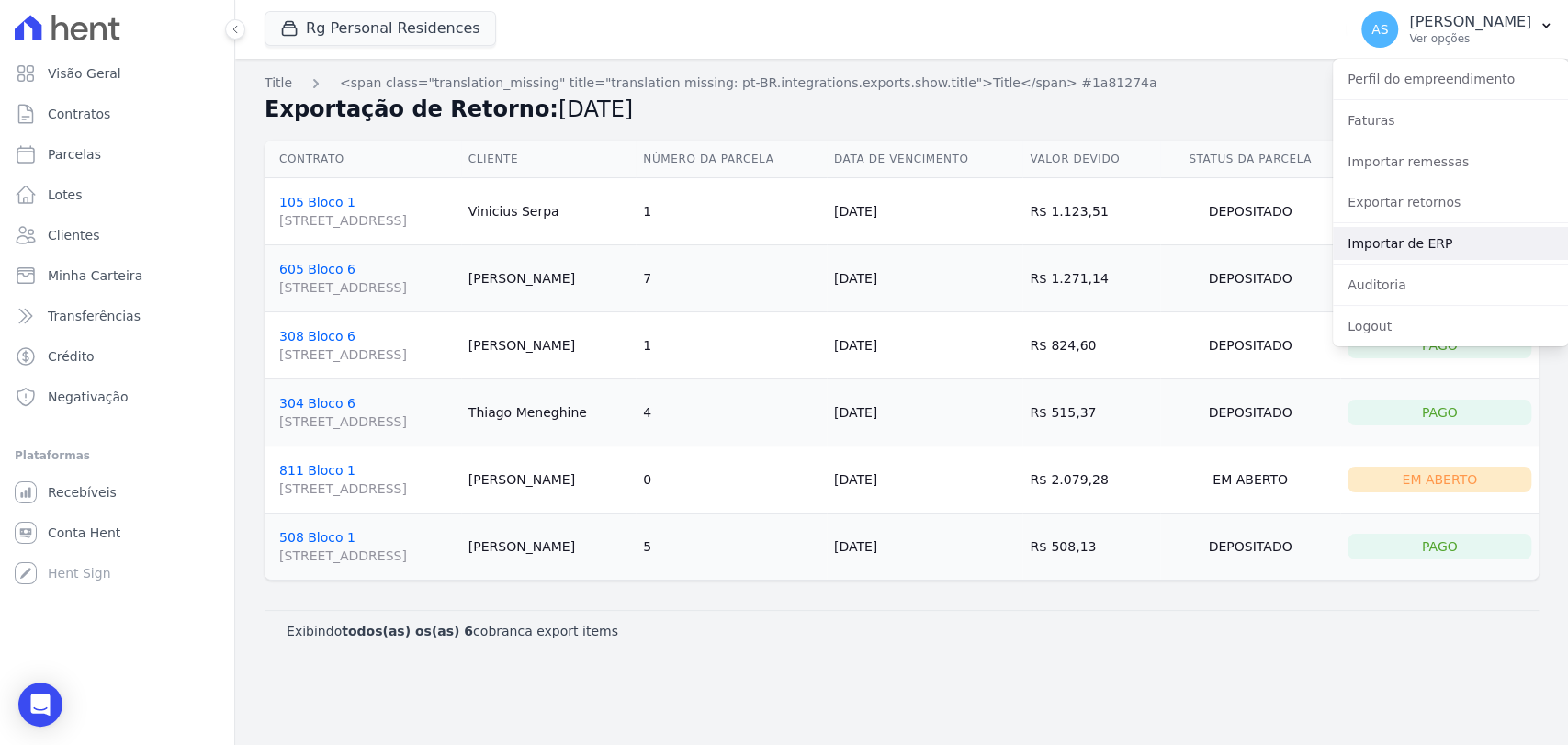
click at [1396, 244] on link "Importar de ERP" at bounding box center [1450, 243] width 235 height 33
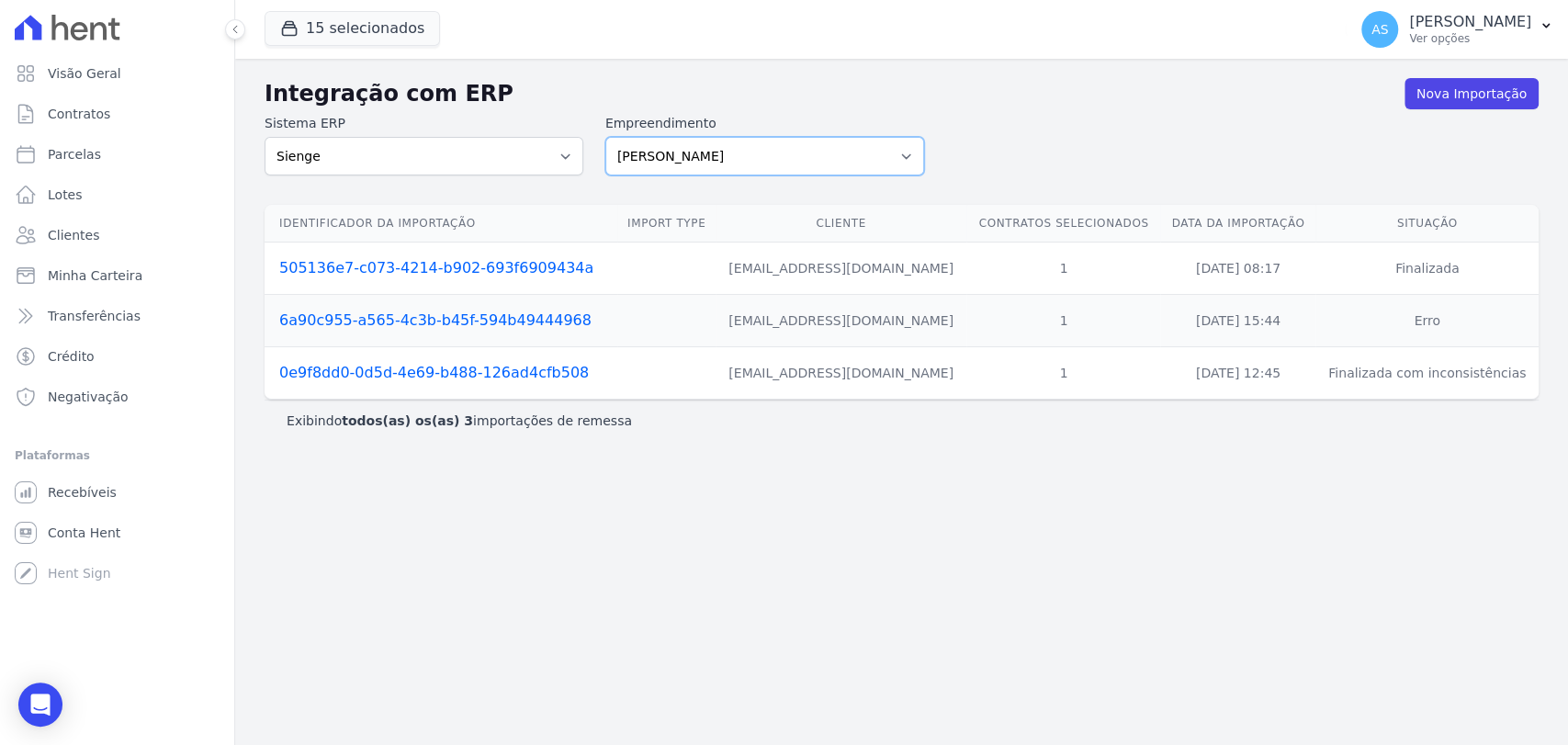
click at [742, 146] on select "[PERSON_NAME] Art Prime - [PERSON_NAME] Unique CTV Beat Residencial CTV Mob CTV…" at bounding box center [764, 156] width 319 height 38
select select "99ecfb74-b06a-4265-b540-74287d60a3a4"
click at [605, 137] on select "[PERSON_NAME] Art Prime - [PERSON_NAME] Unique CTV Beat Residencial CTV Mob CTV…" at bounding box center [764, 156] width 319 height 38
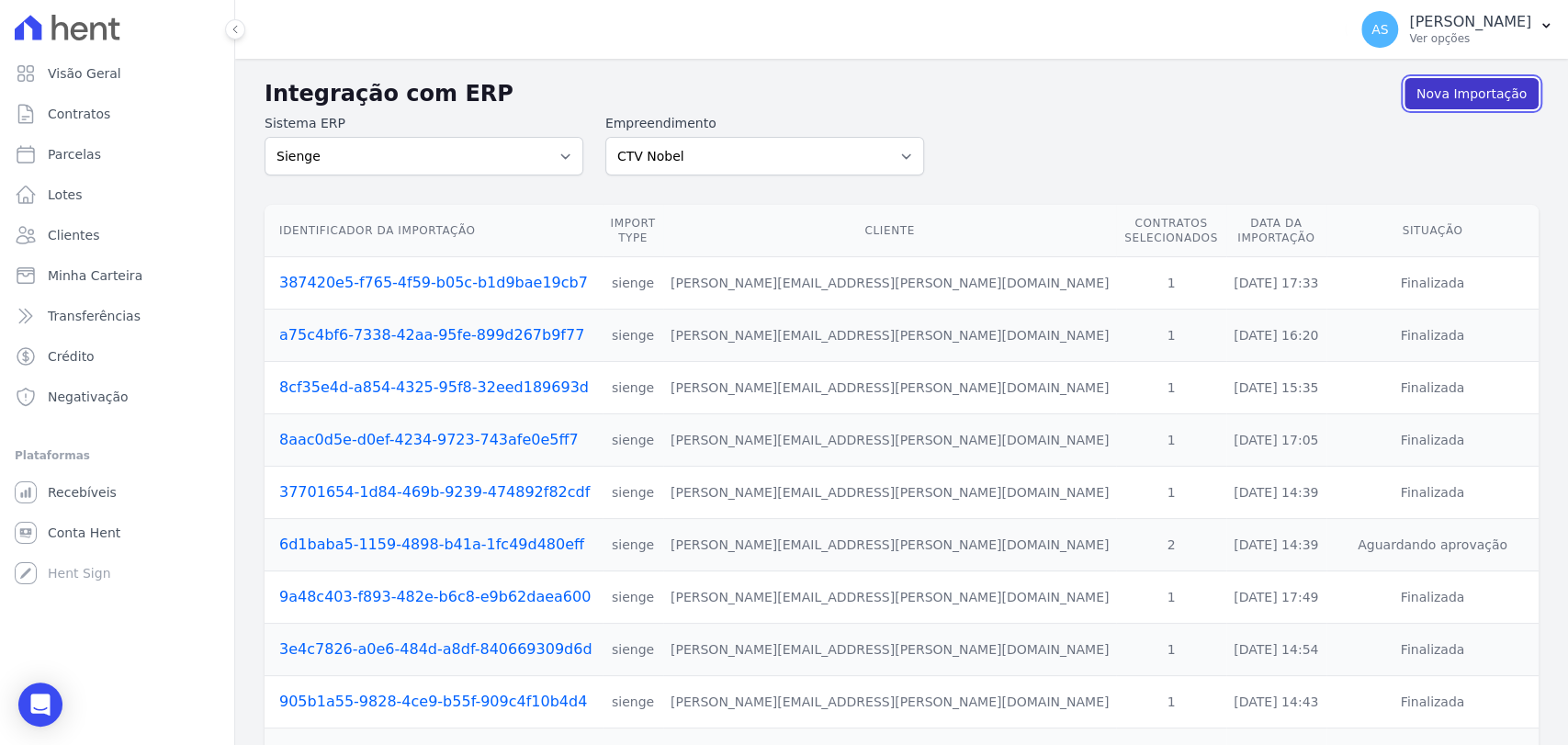
click at [1462, 96] on link "Nova Importação" at bounding box center [1472, 93] width 134 height 32
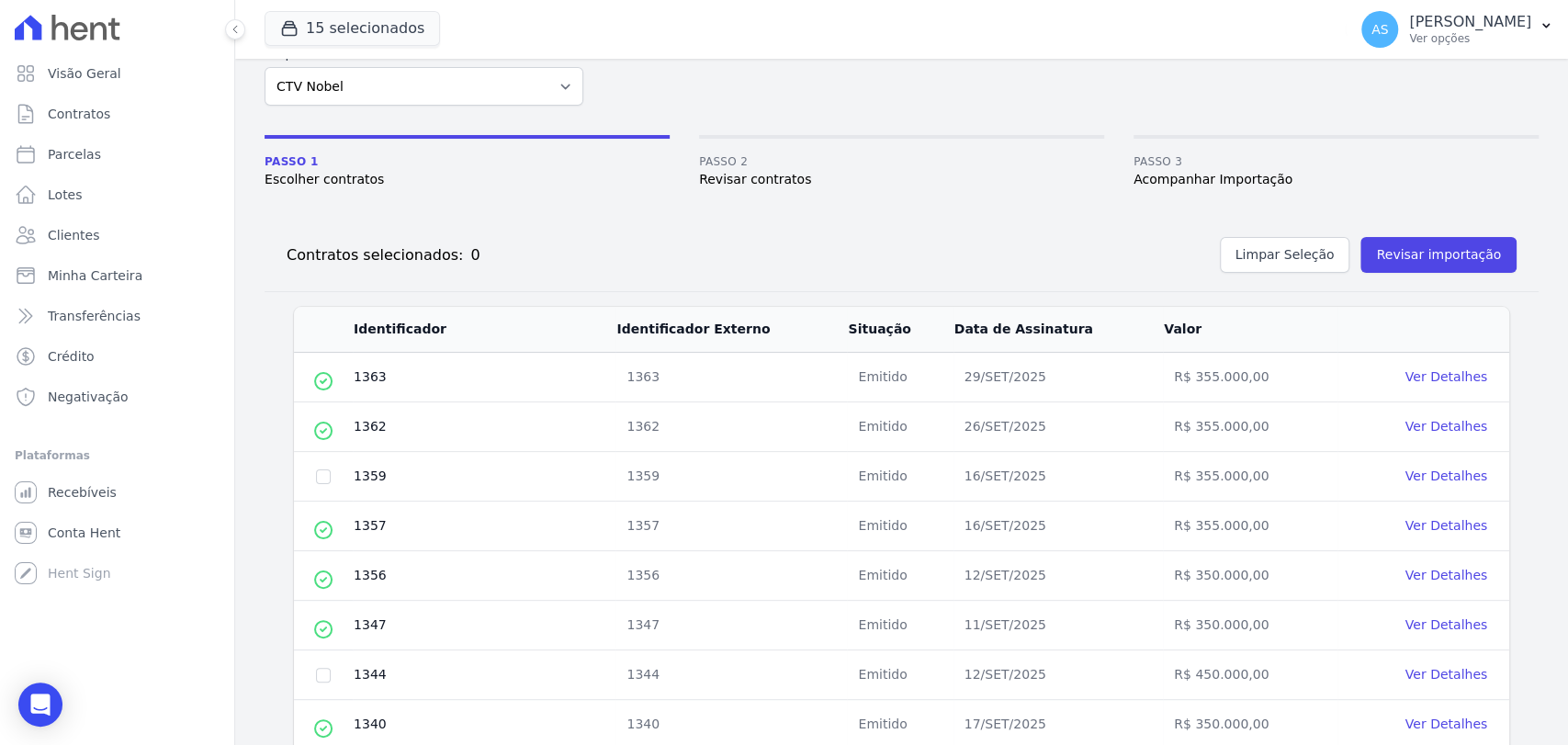
scroll to position [102, 0]
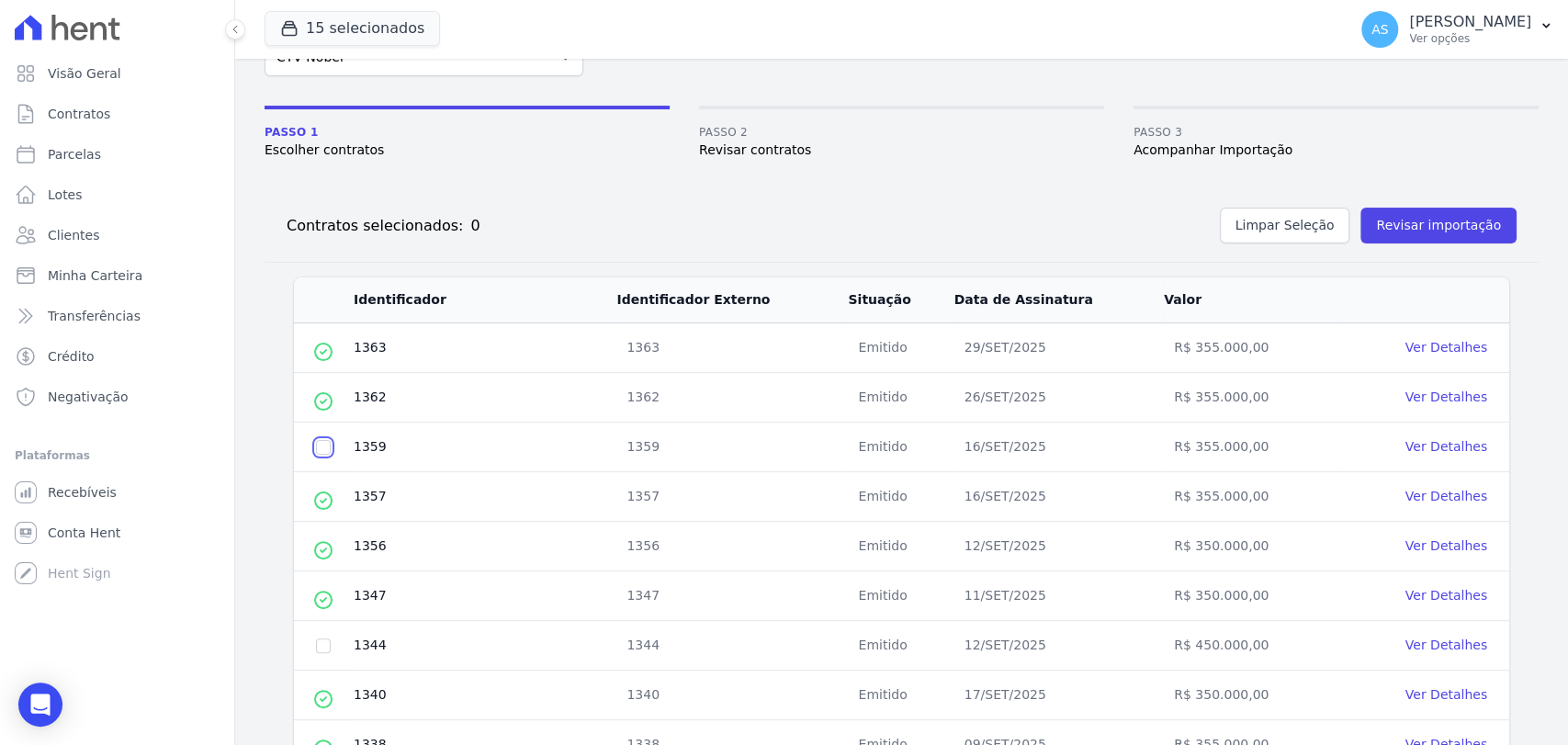
click at [322, 446] on input "checkbox" at bounding box center [323, 446] width 14 height 14
checkbox input "true"
click at [1457, 227] on button "Revisar importação" at bounding box center [1438, 225] width 157 height 36
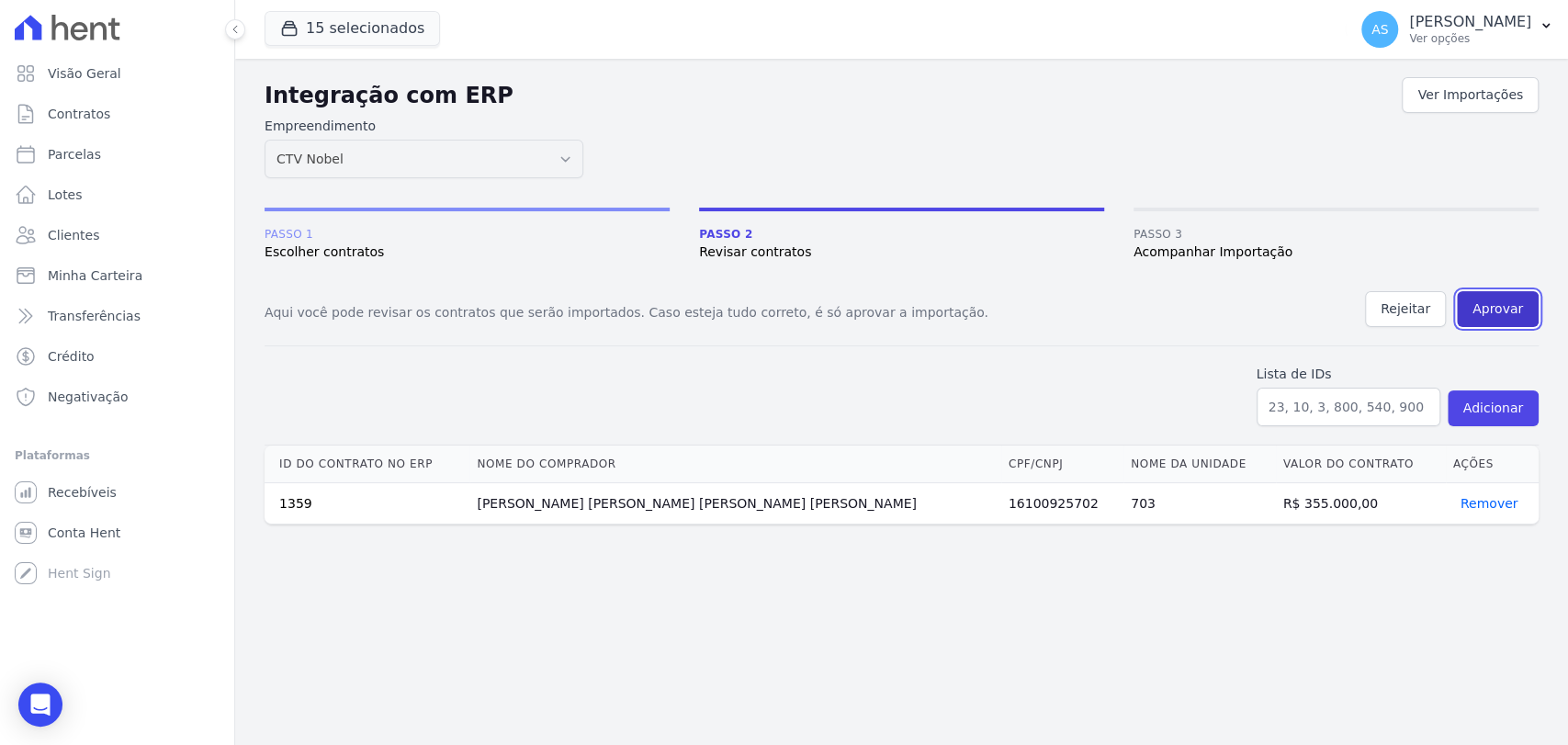
click at [1492, 304] on button "Aprovar" at bounding box center [1497, 308] width 82 height 36
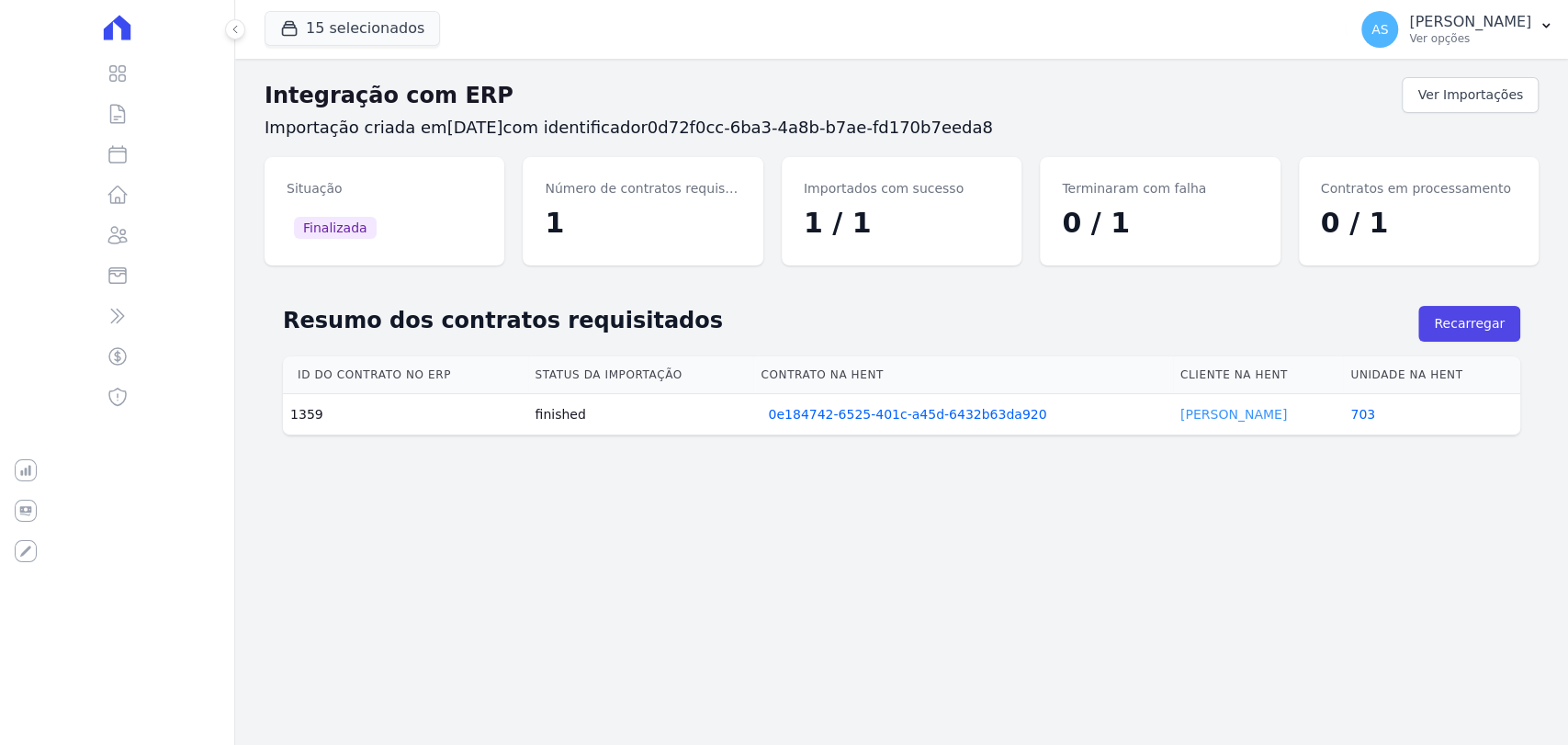
click at [1211, 411] on link "[PERSON_NAME]" at bounding box center [1233, 414] width 107 height 14
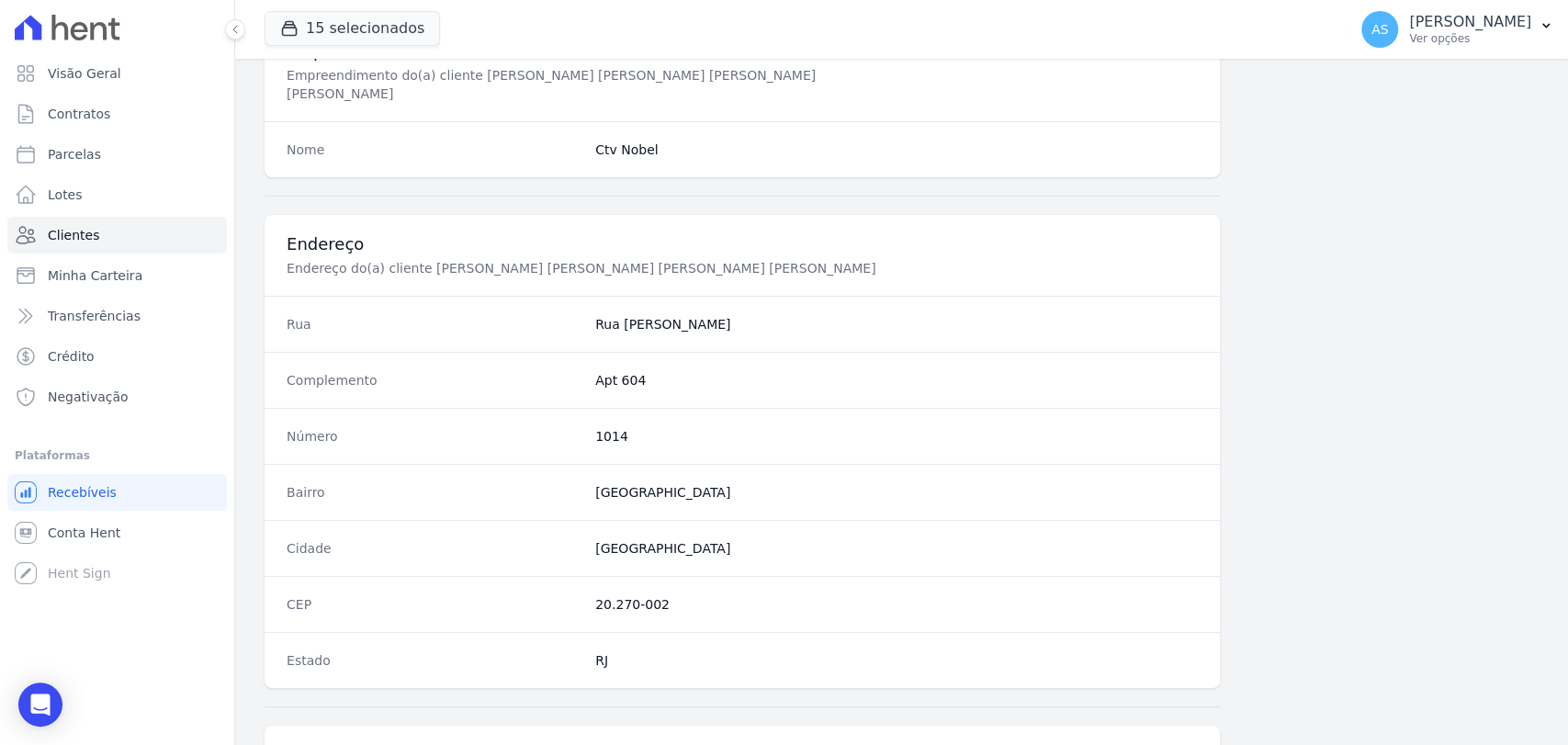
scroll to position [970, 0]
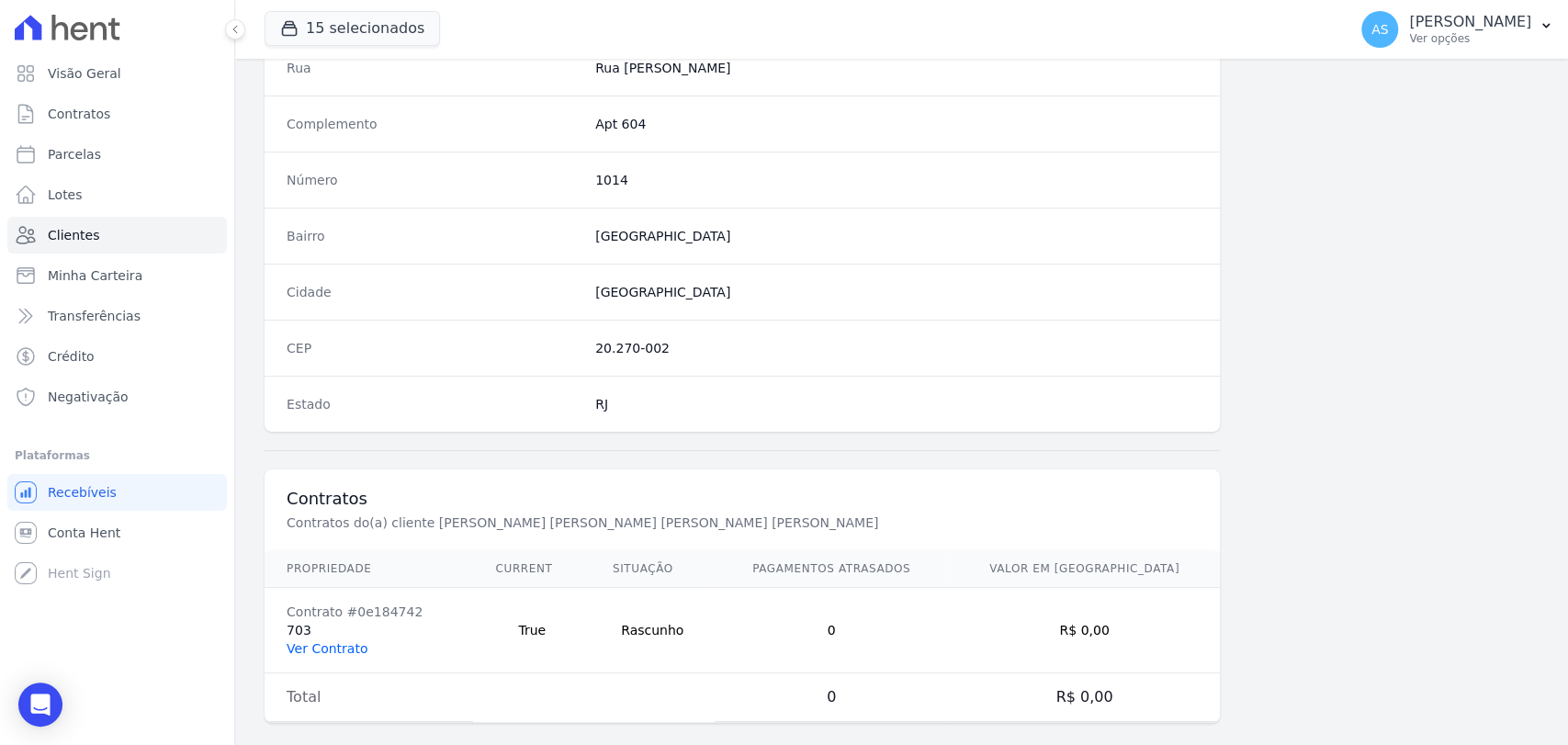
click at [326, 641] on link "Ver Contrato" at bounding box center [326, 648] width 81 height 14
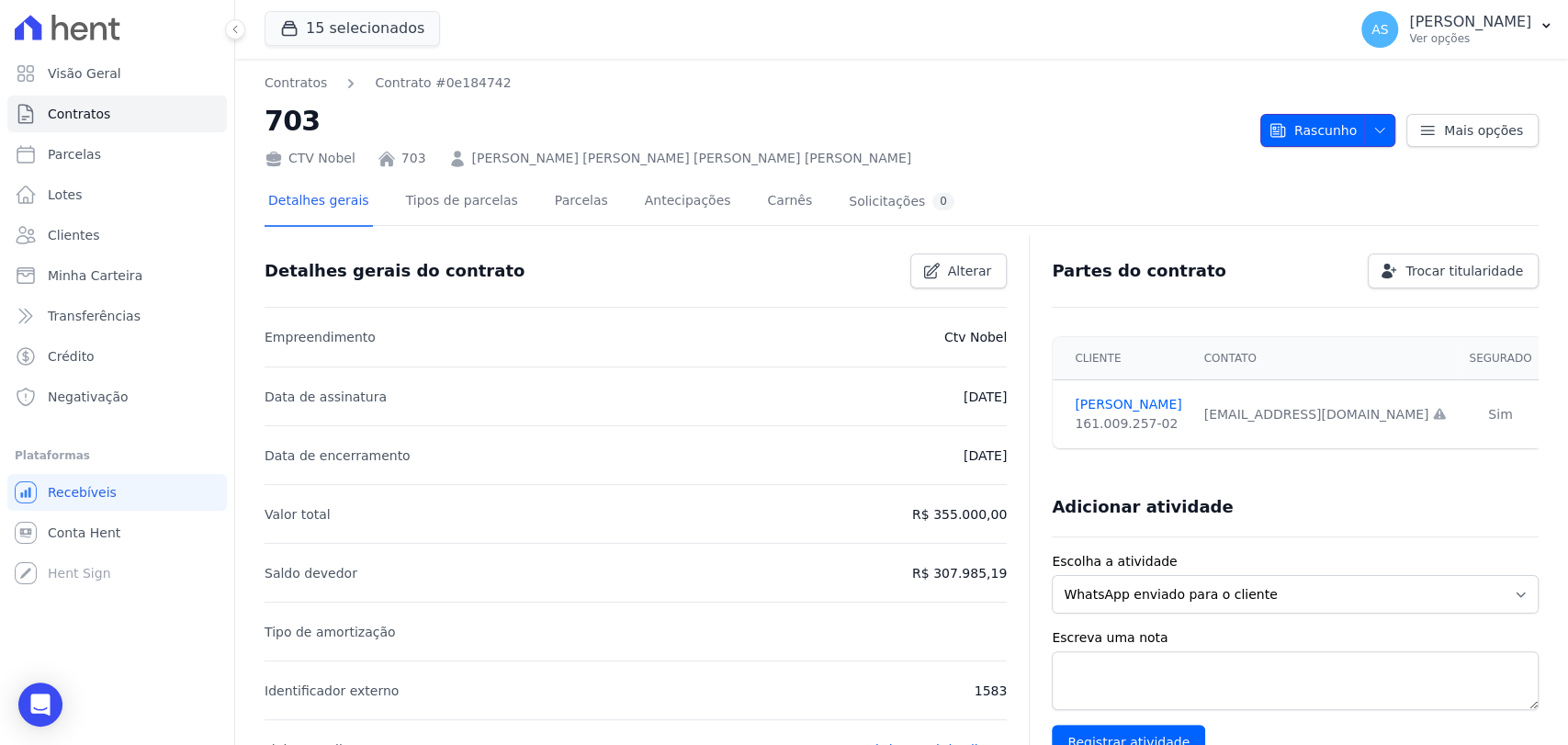
click at [1372, 129] on icon "button" at bounding box center [1379, 130] width 14 height 14
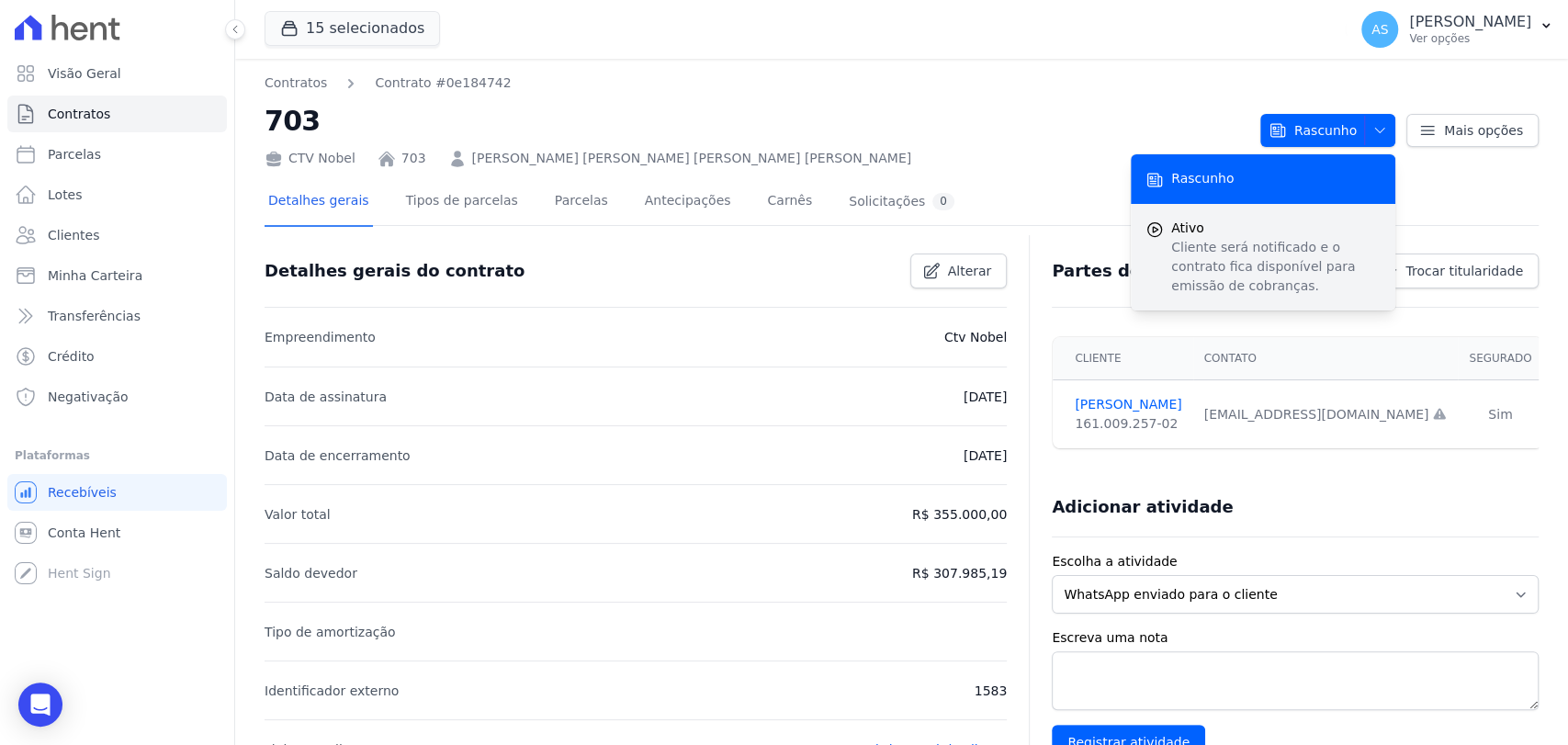
click at [1249, 238] on p "Cliente será notificado e o contrato fica disponível para emissão de cobranças." at bounding box center [1276, 267] width 209 height 58
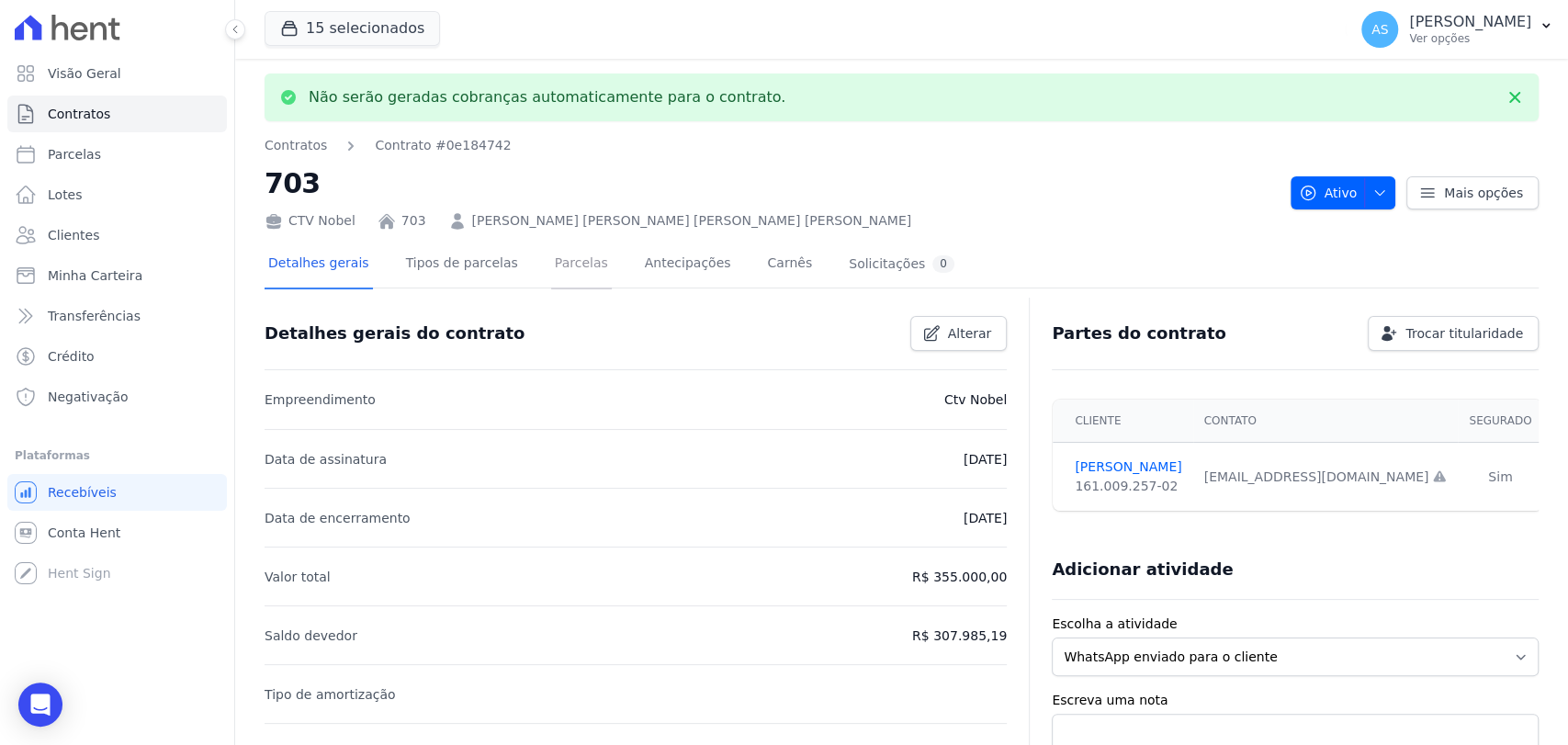
click at [559, 266] on link "Parcelas" at bounding box center [581, 265] width 60 height 49
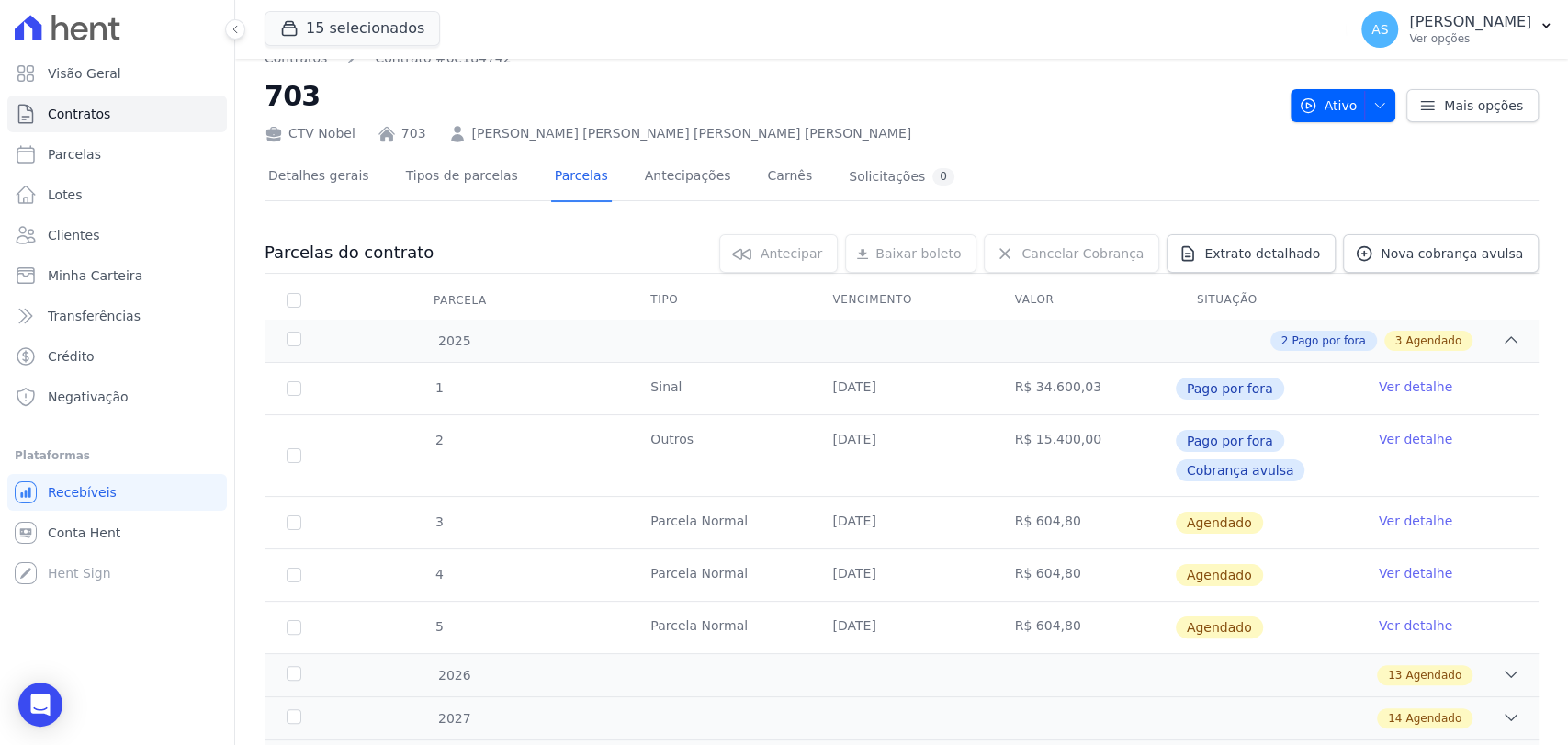
scroll to position [102, 0]
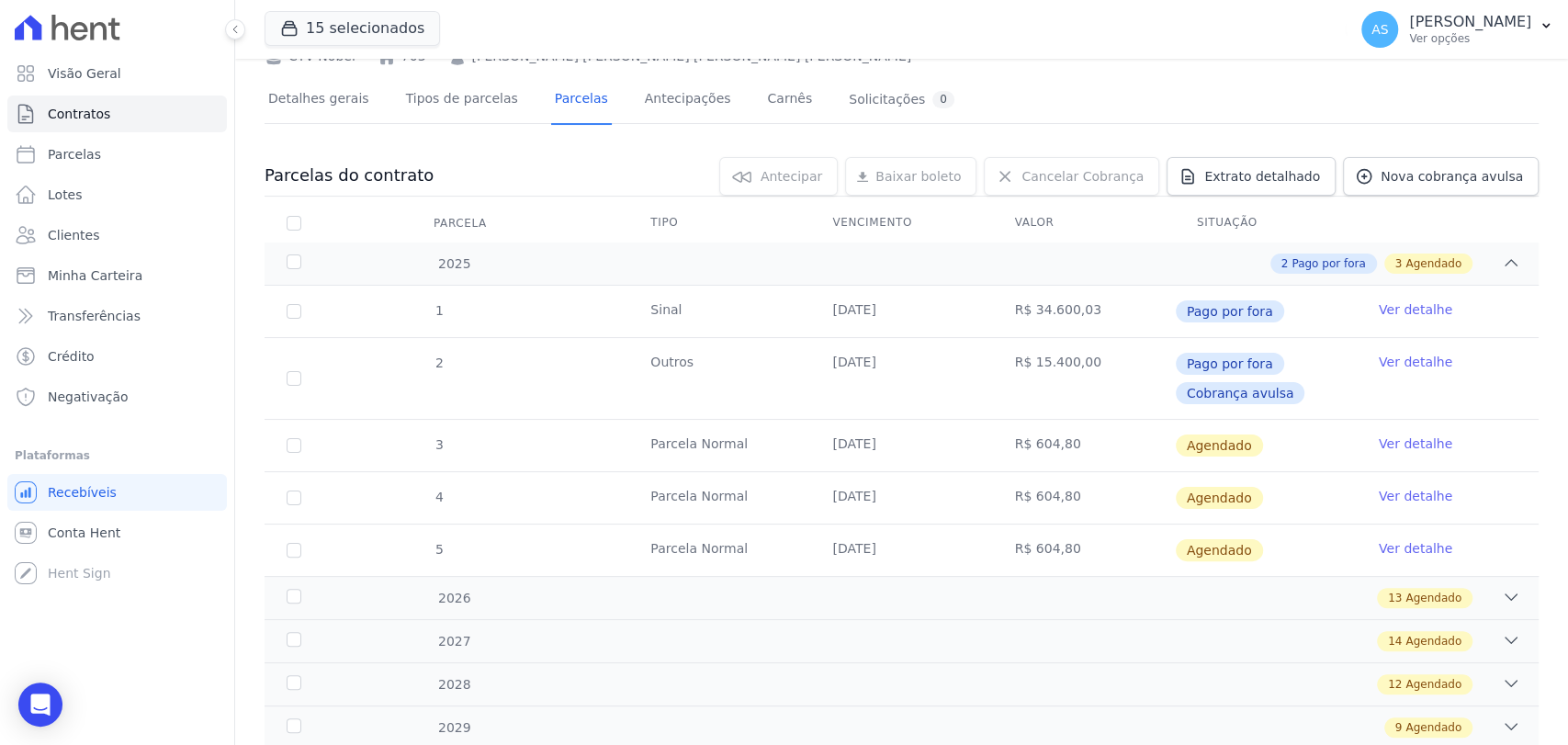
click at [1384, 444] on link "Ver detalhe" at bounding box center [1415, 444] width 74 height 18
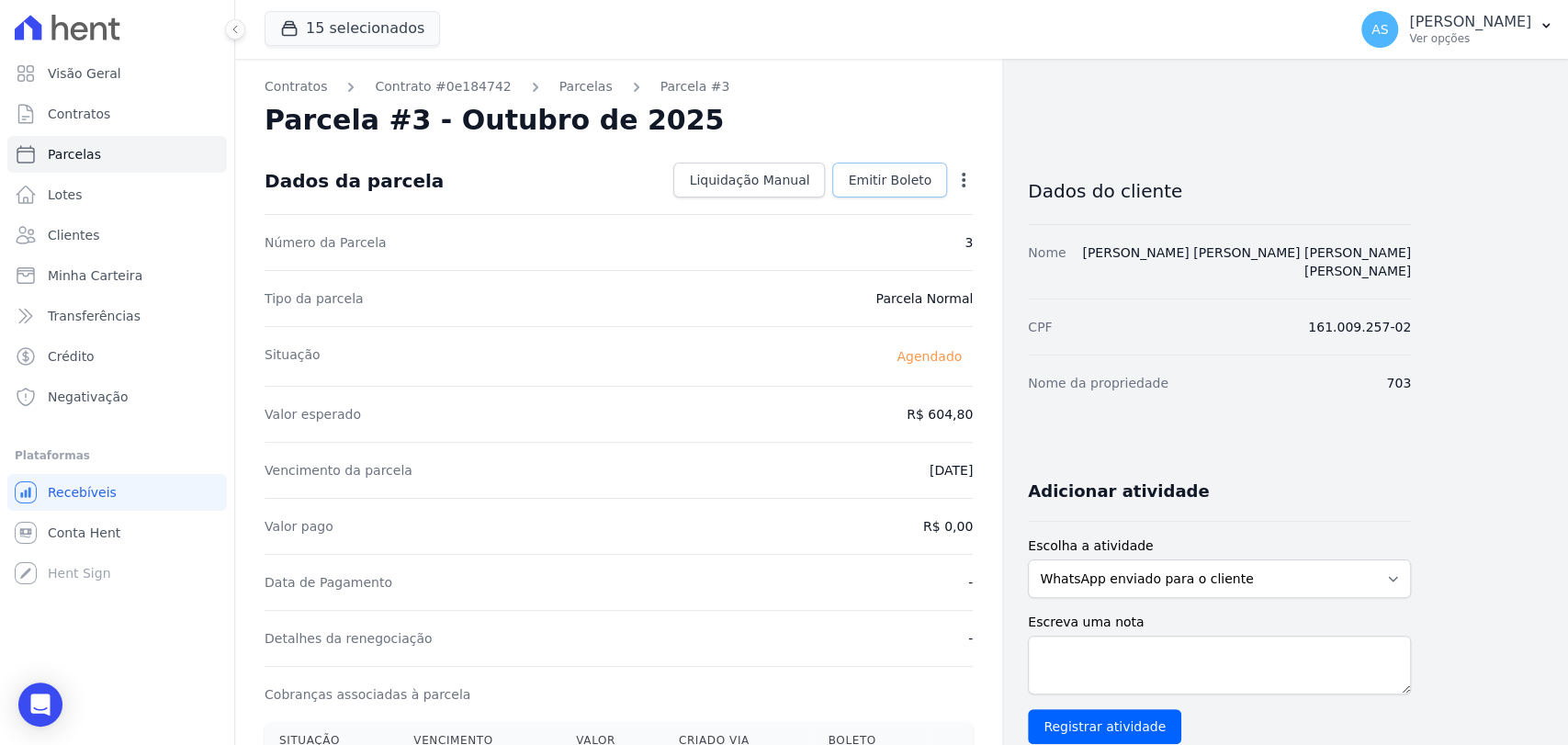
click at [875, 176] on span "Emitir Boleto" at bounding box center [889, 180] width 84 height 18
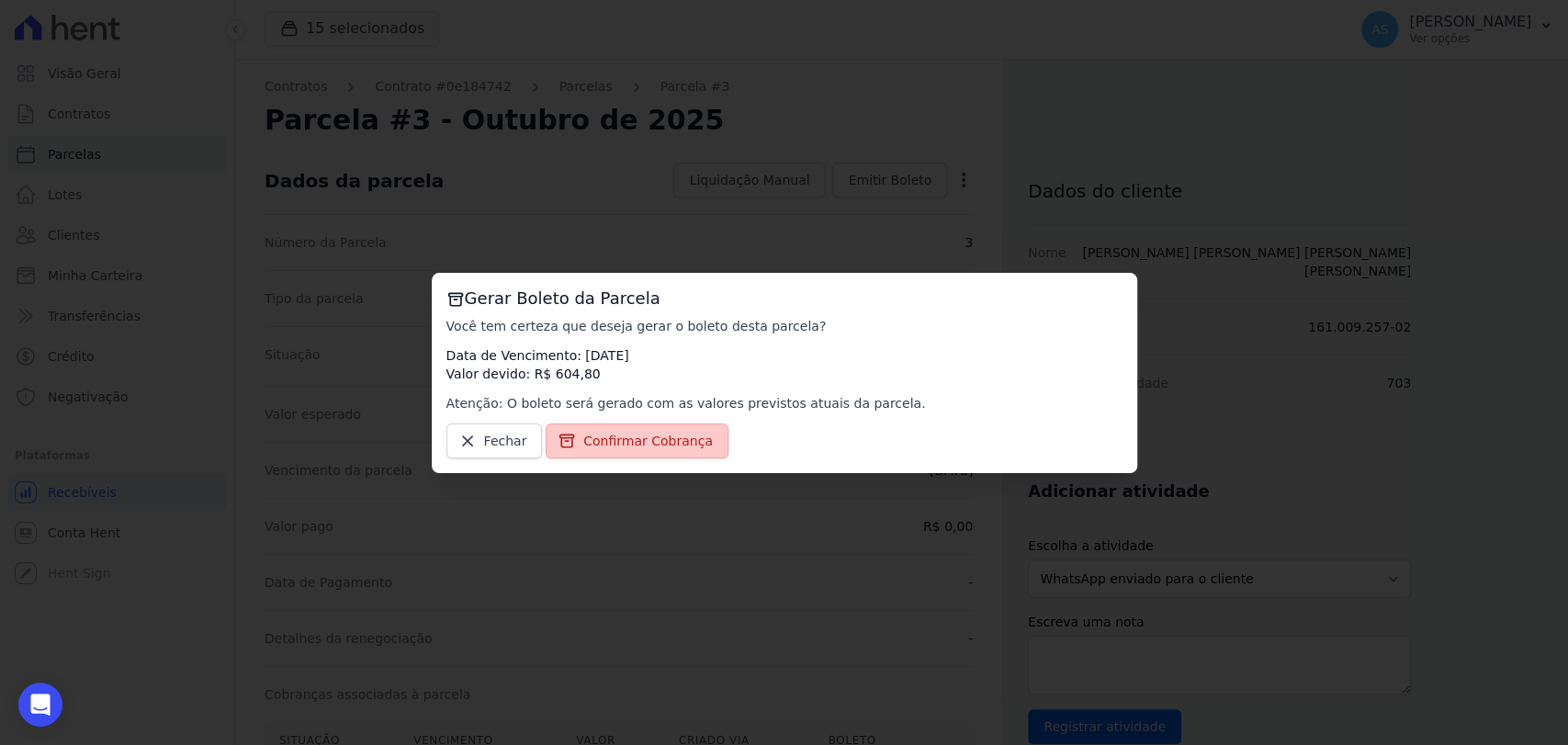
click at [673, 435] on span "Confirmar Cobrança" at bounding box center [648, 441] width 130 height 18
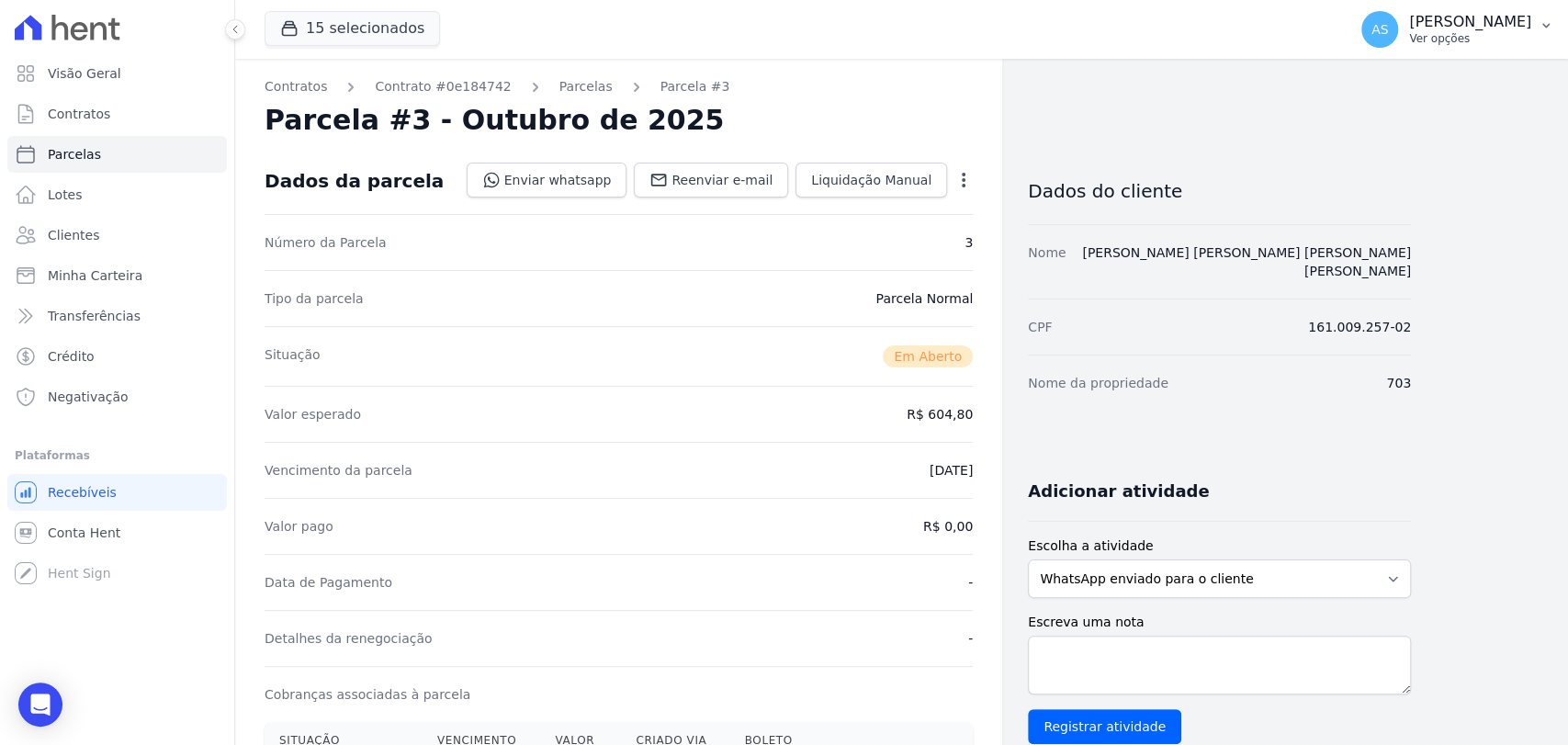
click at [1548, 19] on icon "button" at bounding box center [1546, 25] width 14 height 14
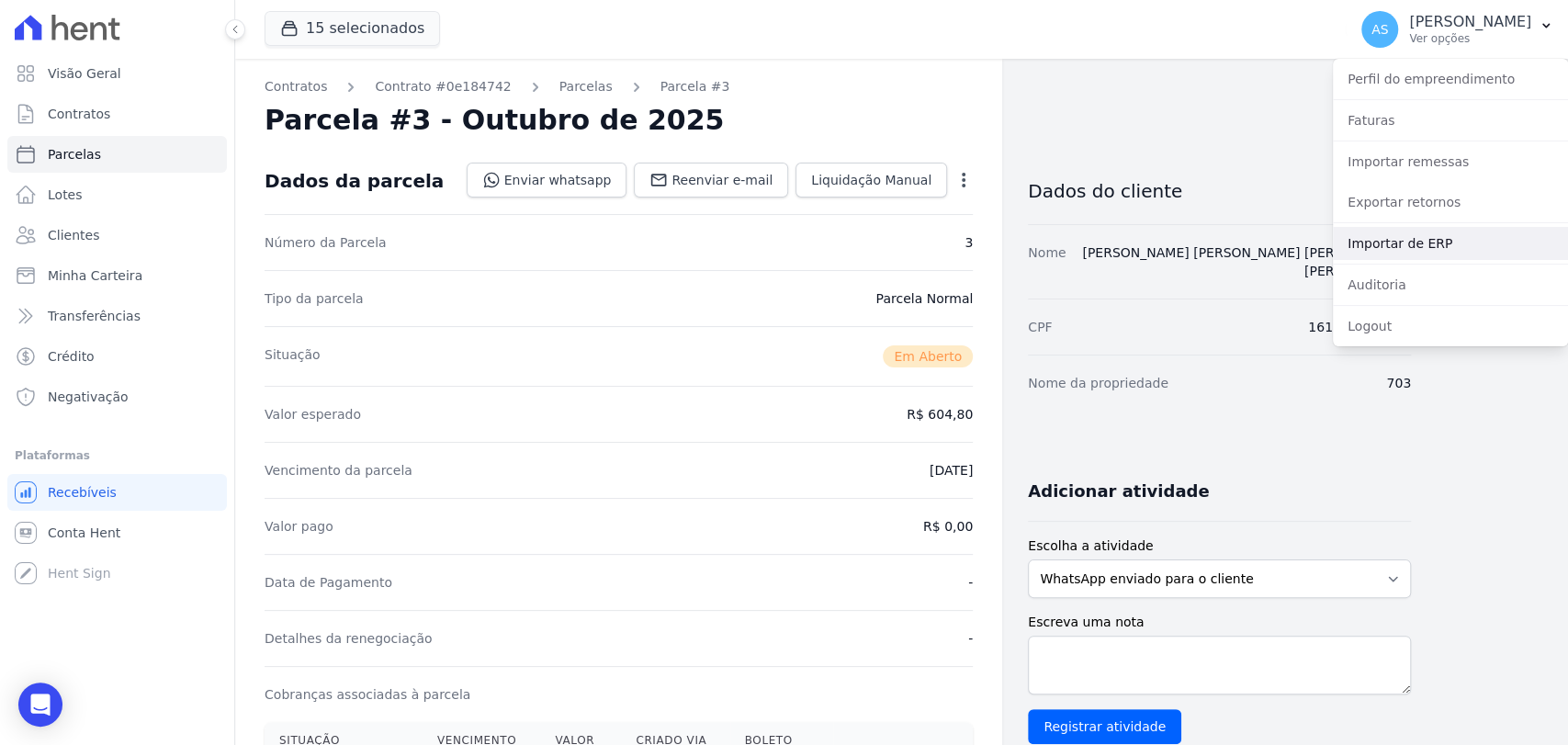
click at [1415, 237] on link "Importar de ERP" at bounding box center [1450, 243] width 235 height 33
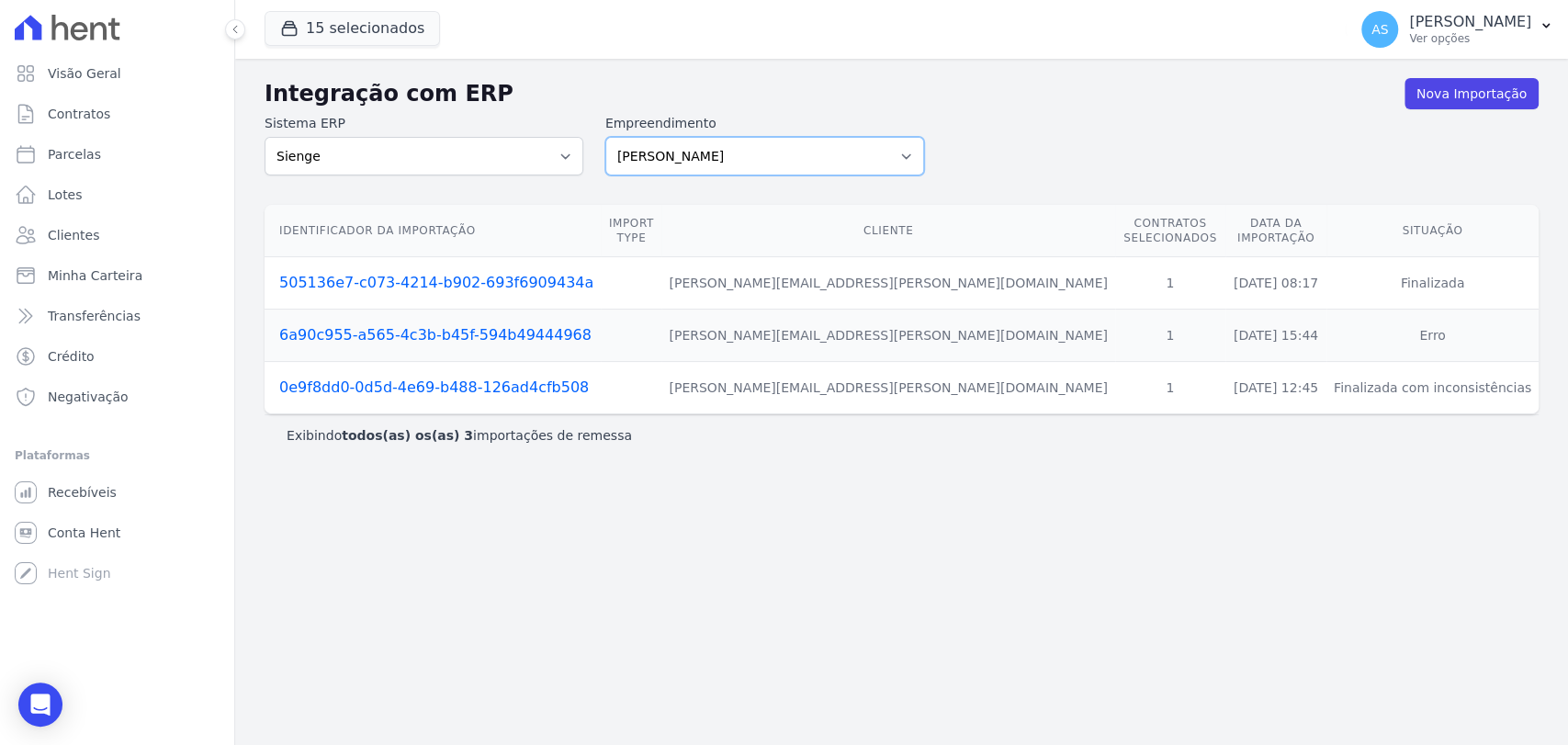
click at [905, 156] on select "Amaré Arpoador Art Prime - Irajá ÁUREOS B. Unique CTV Beat Residencial CTV Mob …" at bounding box center [764, 156] width 319 height 38
select select "07045392-1eb6-4147-b42d-f514e16f5719"
click at [605, 137] on select "Amaré Arpoador Art Prime - Irajá ÁUREOS B. Unique CTV Beat Residencial CTV Mob …" at bounding box center [764, 156] width 319 height 38
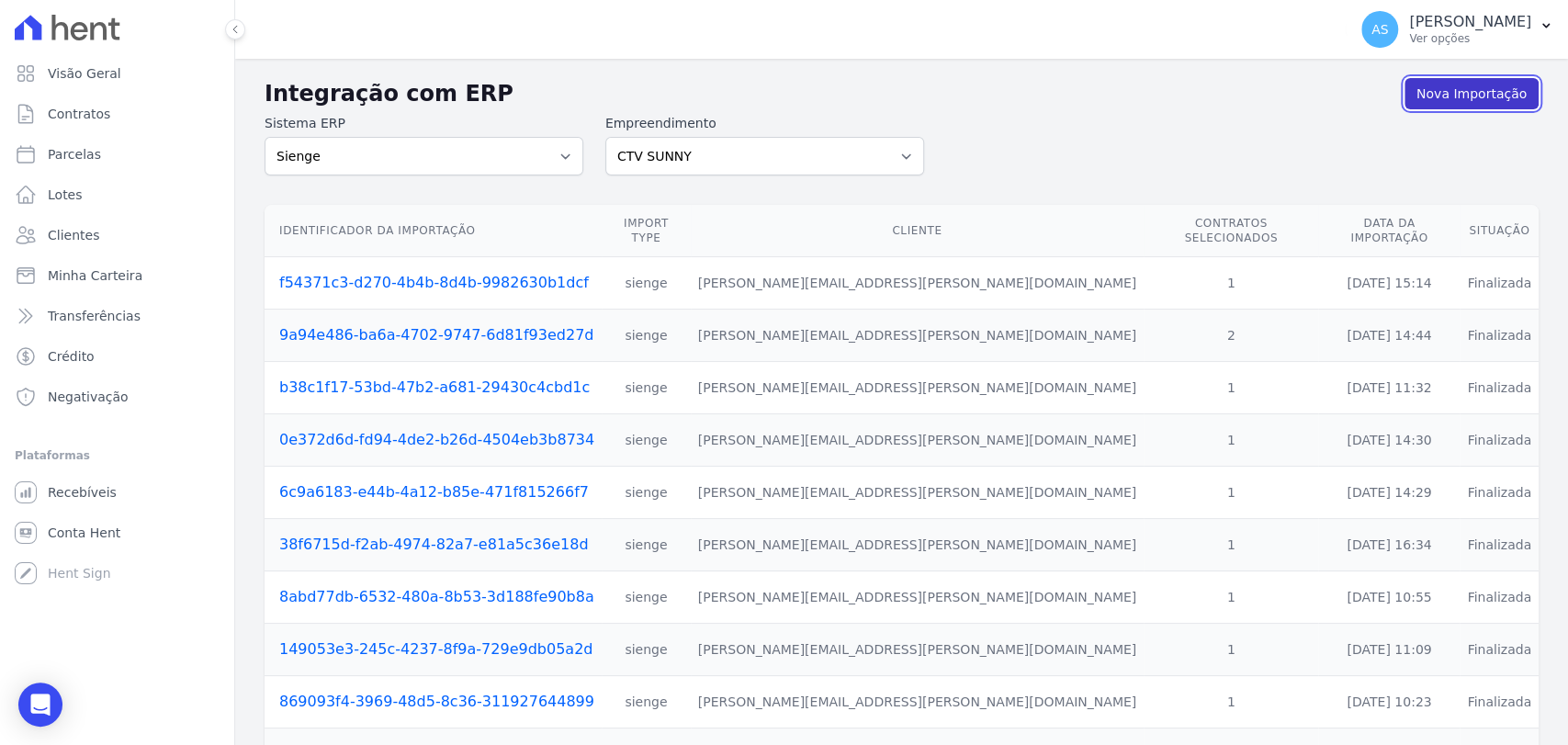
click at [1454, 100] on link "Nova Importação" at bounding box center [1472, 93] width 134 height 32
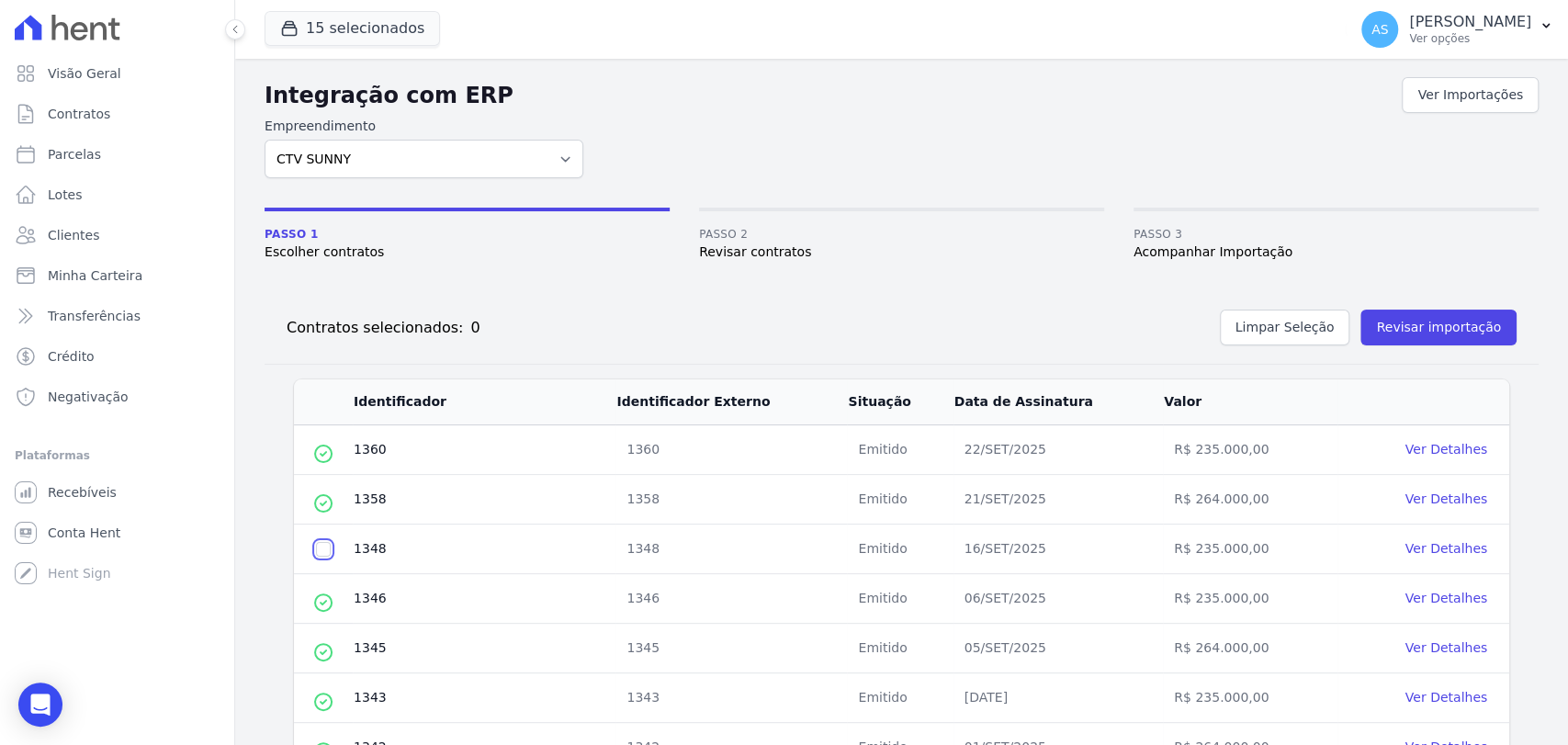
click at [326, 541] on input "checkbox" at bounding box center [323, 548] width 14 height 14
checkbox input "true"
click at [1428, 332] on button "Revisar importação" at bounding box center [1438, 326] width 157 height 36
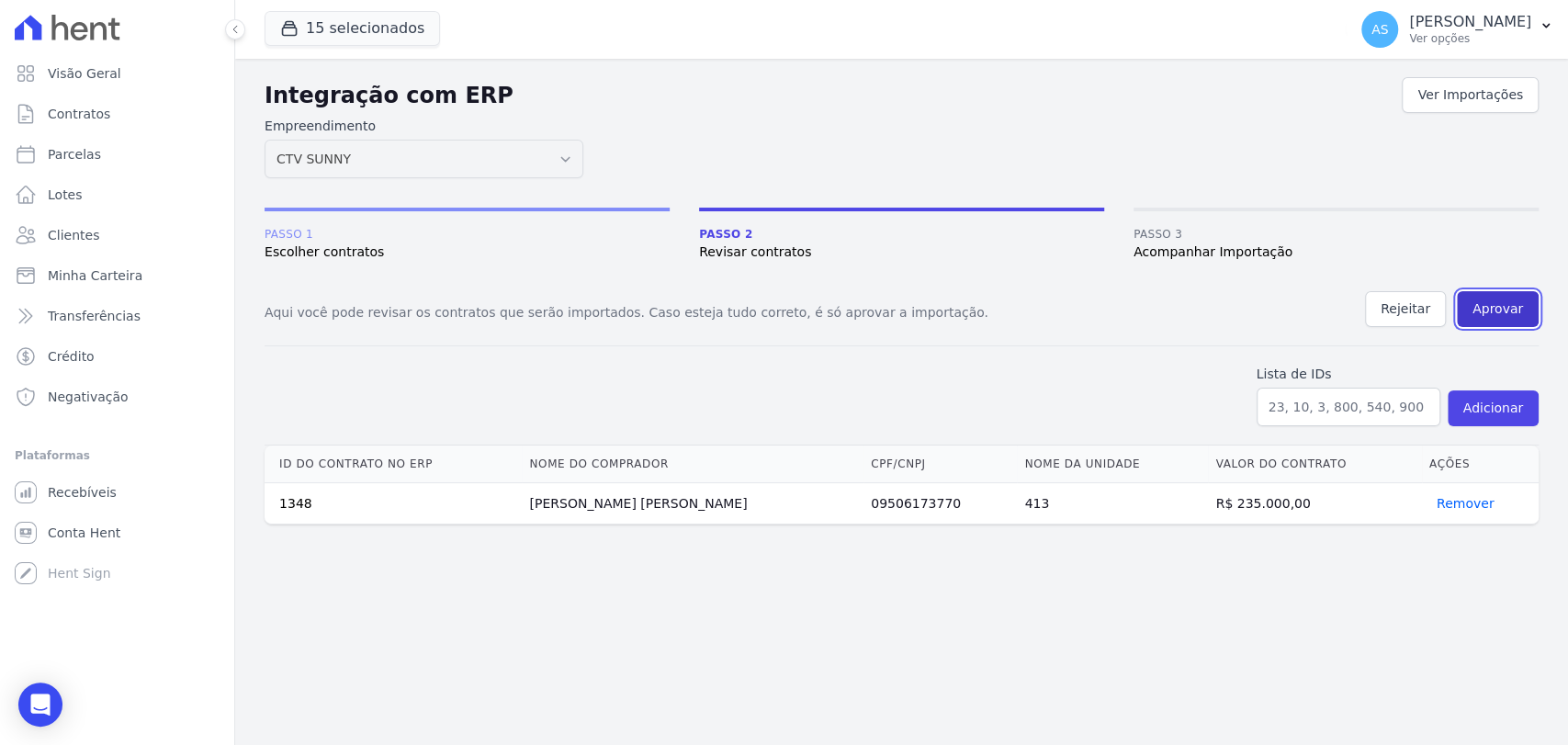
click at [1501, 303] on button "Aprovar" at bounding box center [1497, 308] width 82 height 36
